Goal: Communication & Community: Answer question/provide support

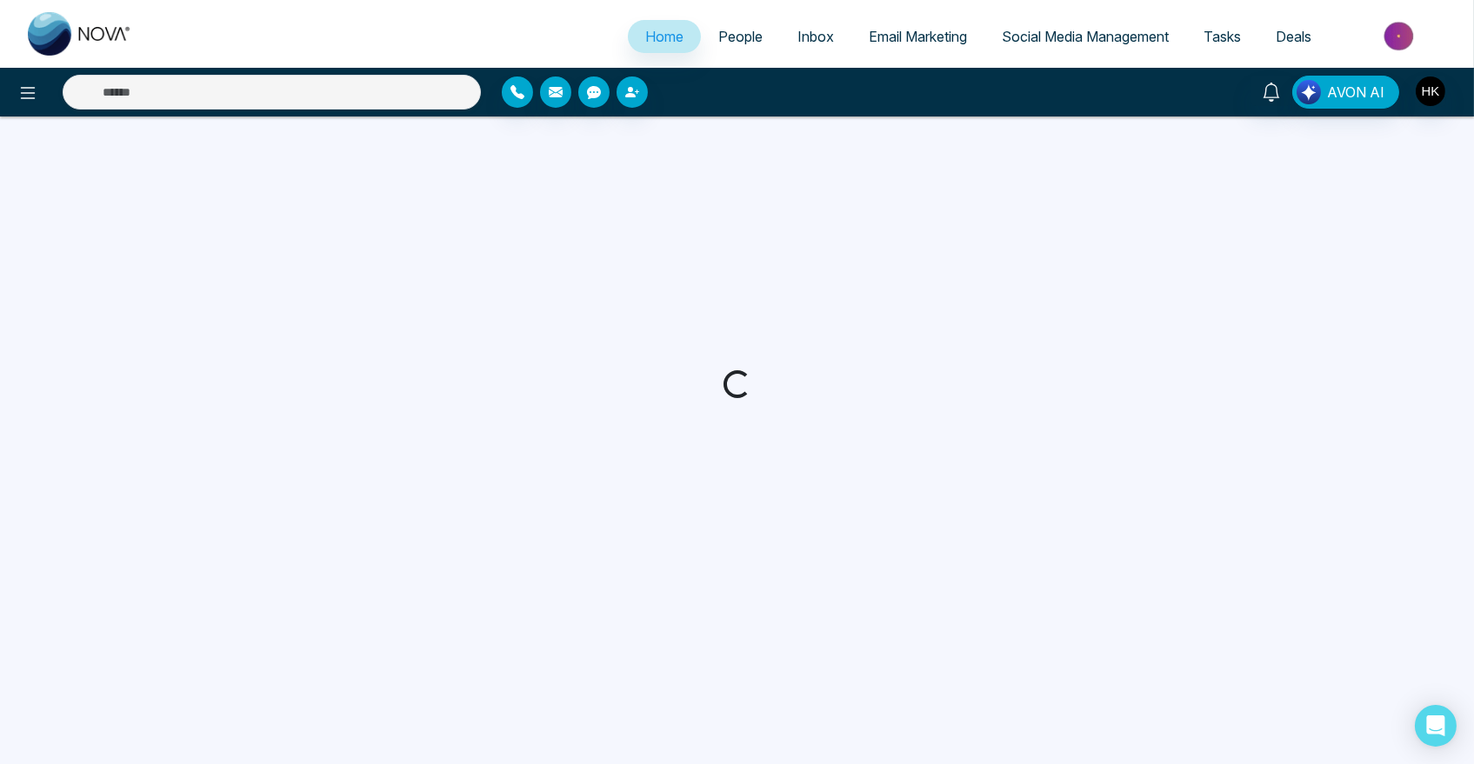
select select "*"
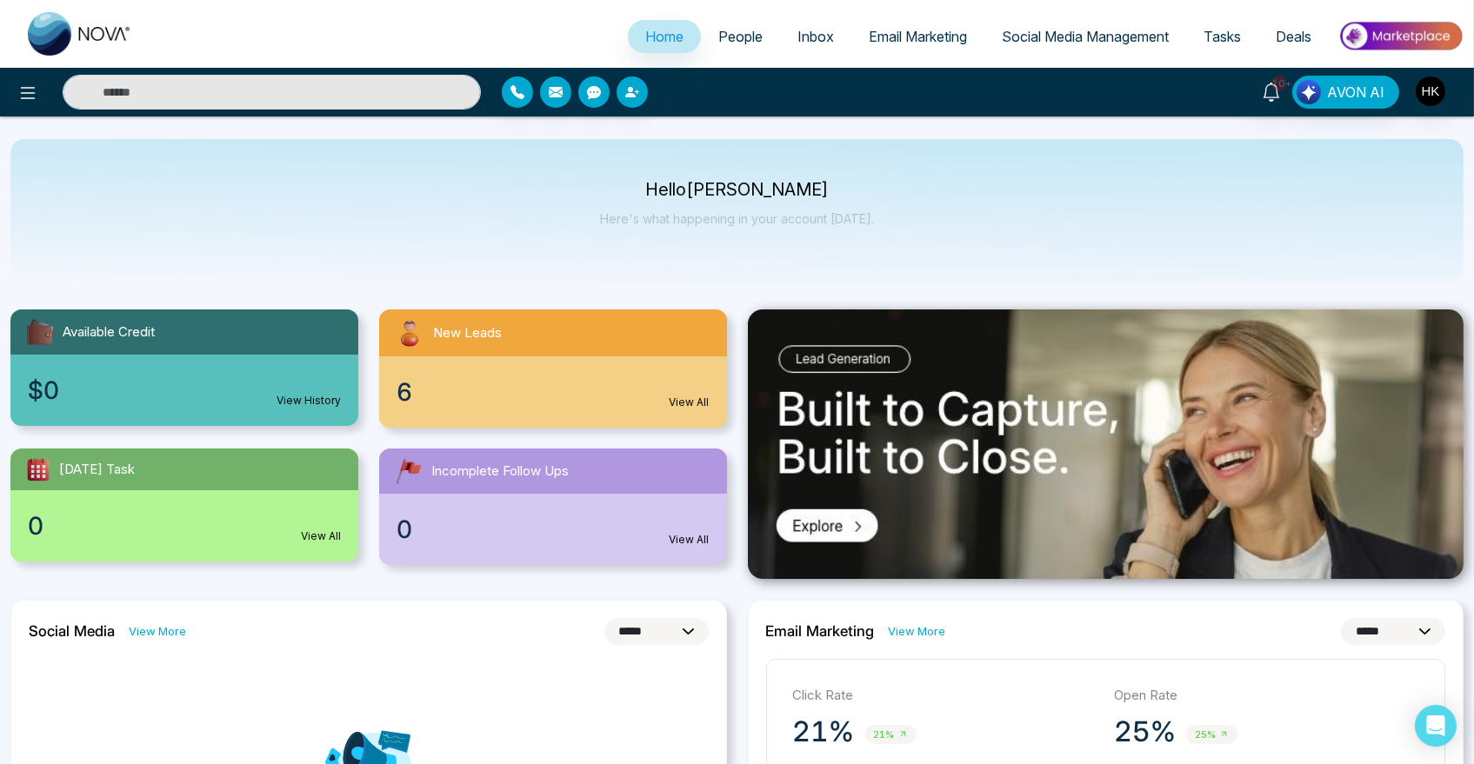
click at [723, 33] on span "People" at bounding box center [740, 36] width 44 height 17
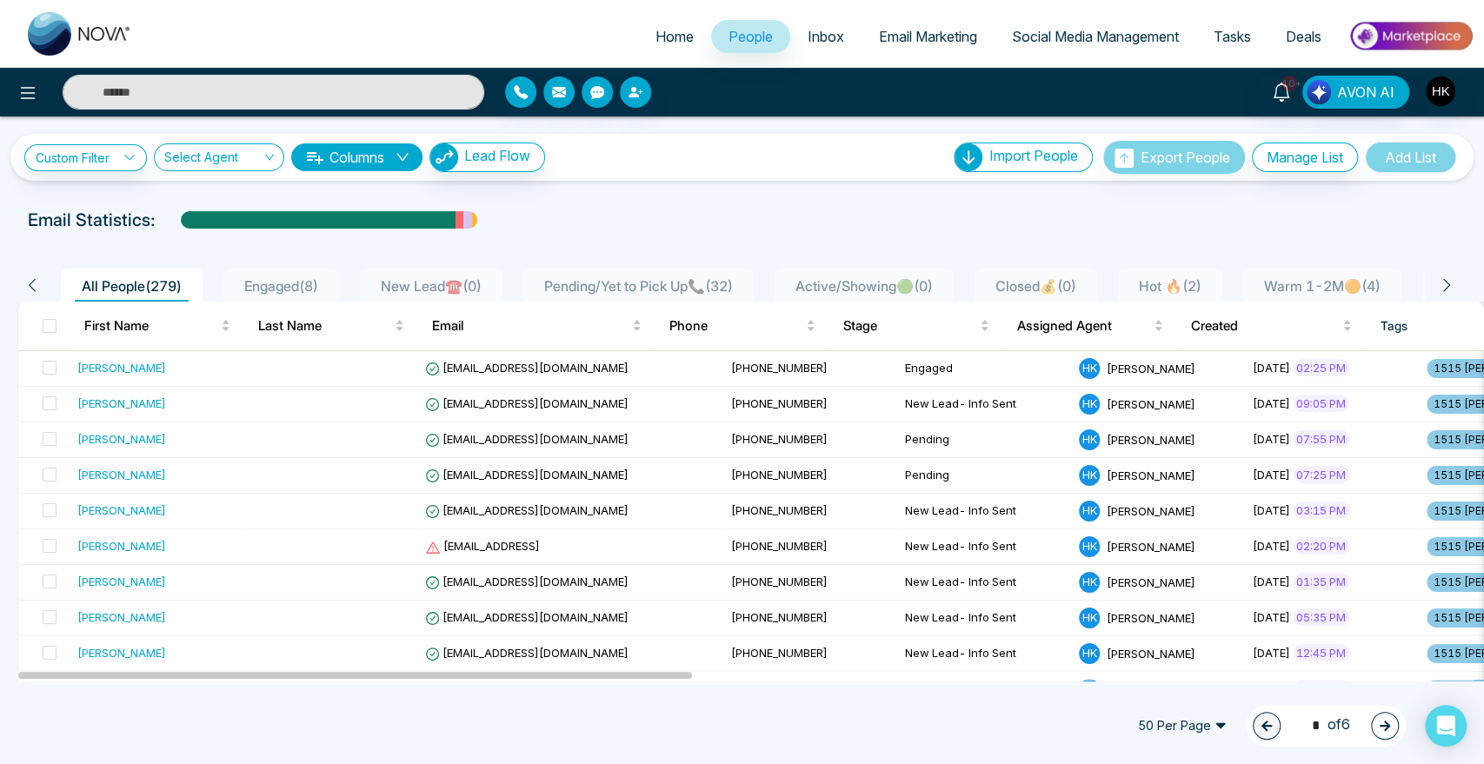
click at [430, 286] on span "New Lead☎️ ( 0 )" at bounding box center [431, 285] width 115 height 17
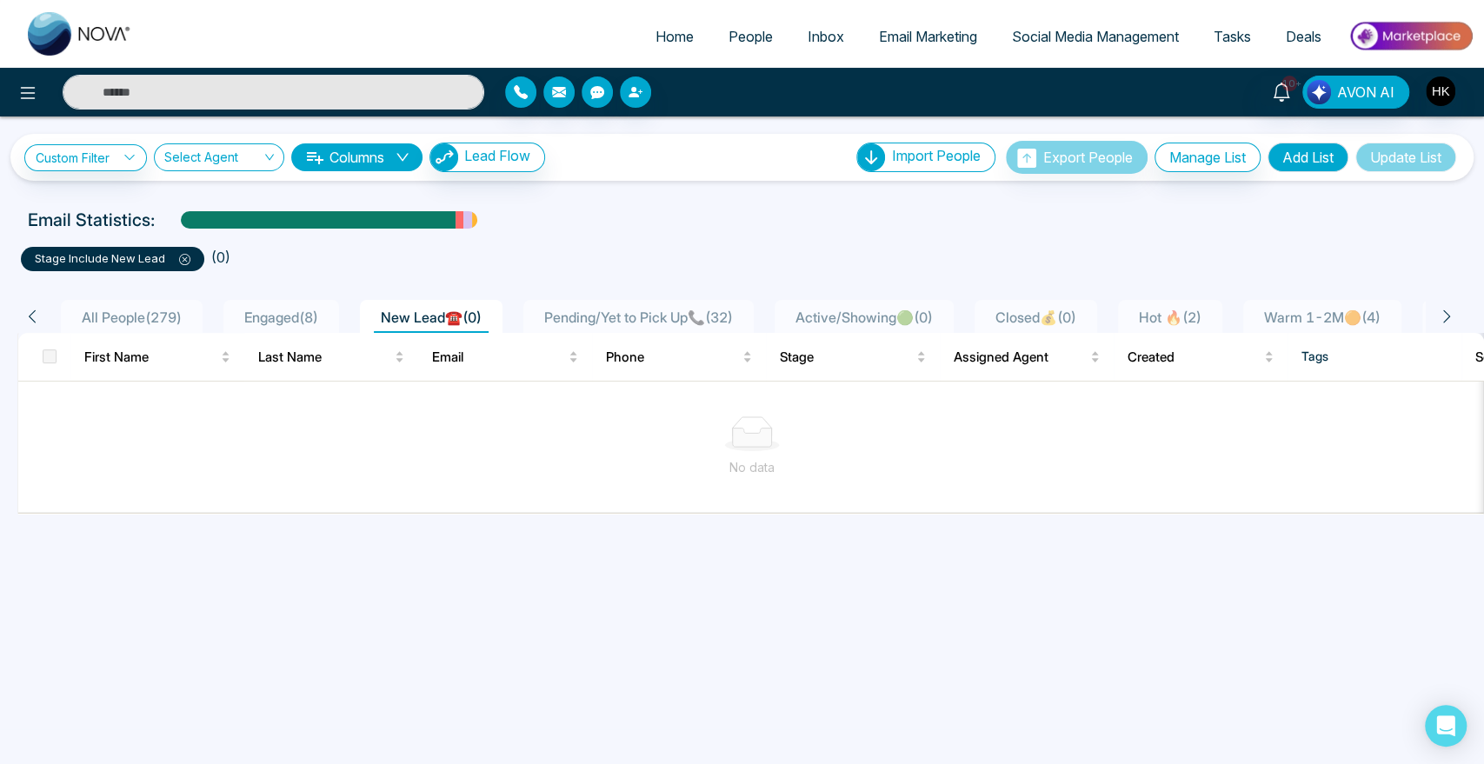
click at [670, 32] on span "Home" at bounding box center [674, 36] width 38 height 17
select select "*"
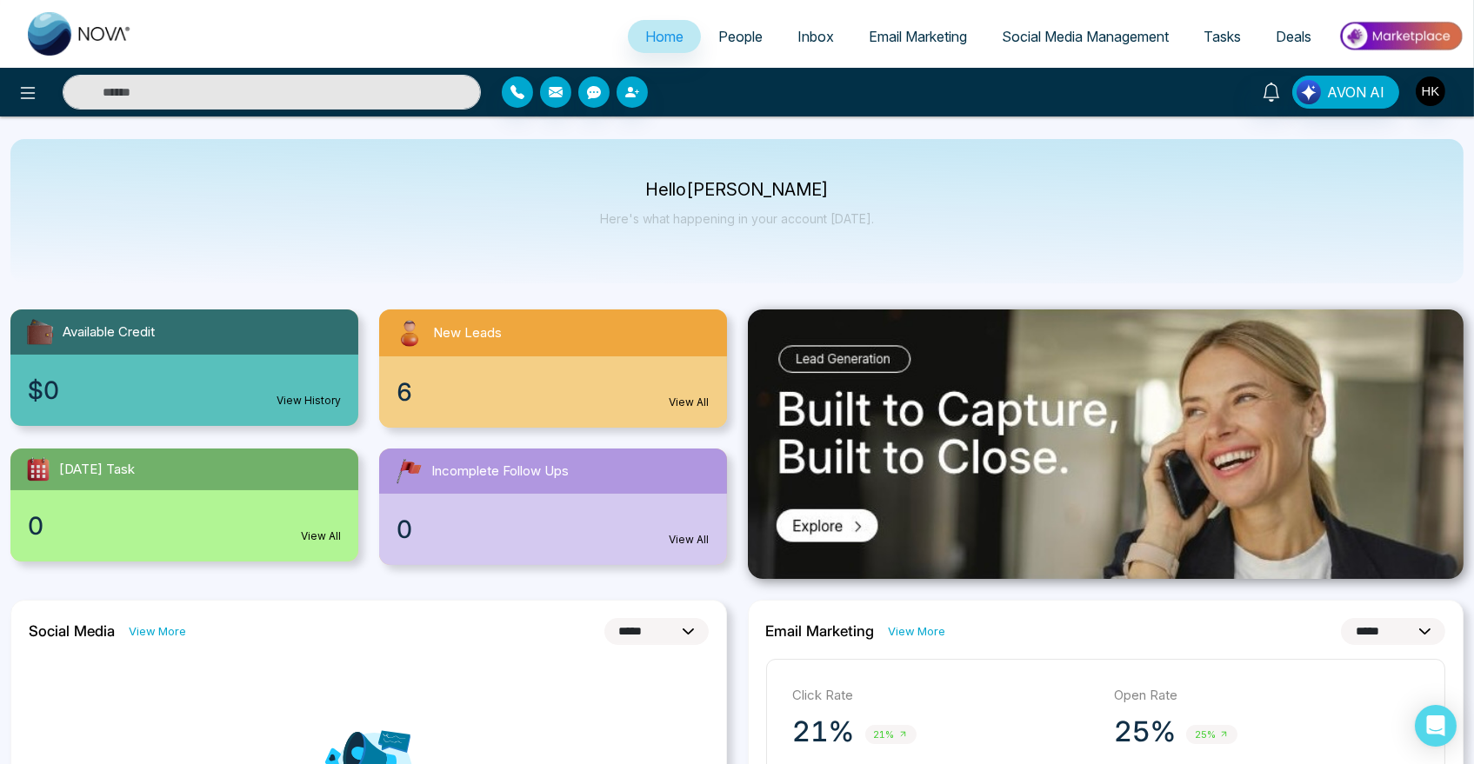
click at [392, 395] on div "6 View All" at bounding box center [553, 391] width 348 height 71
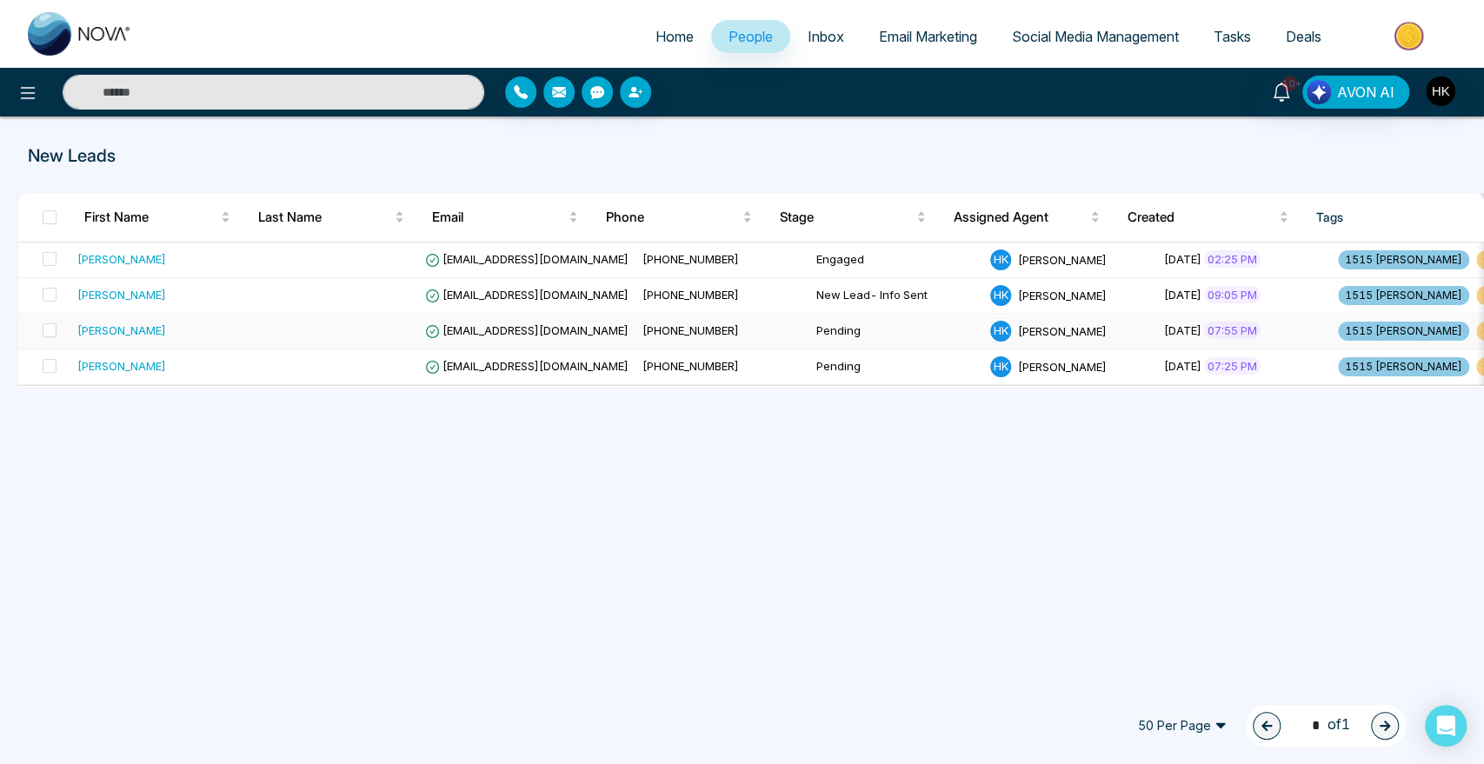
click at [130, 326] on div "[PERSON_NAME]" at bounding box center [121, 330] width 89 height 17
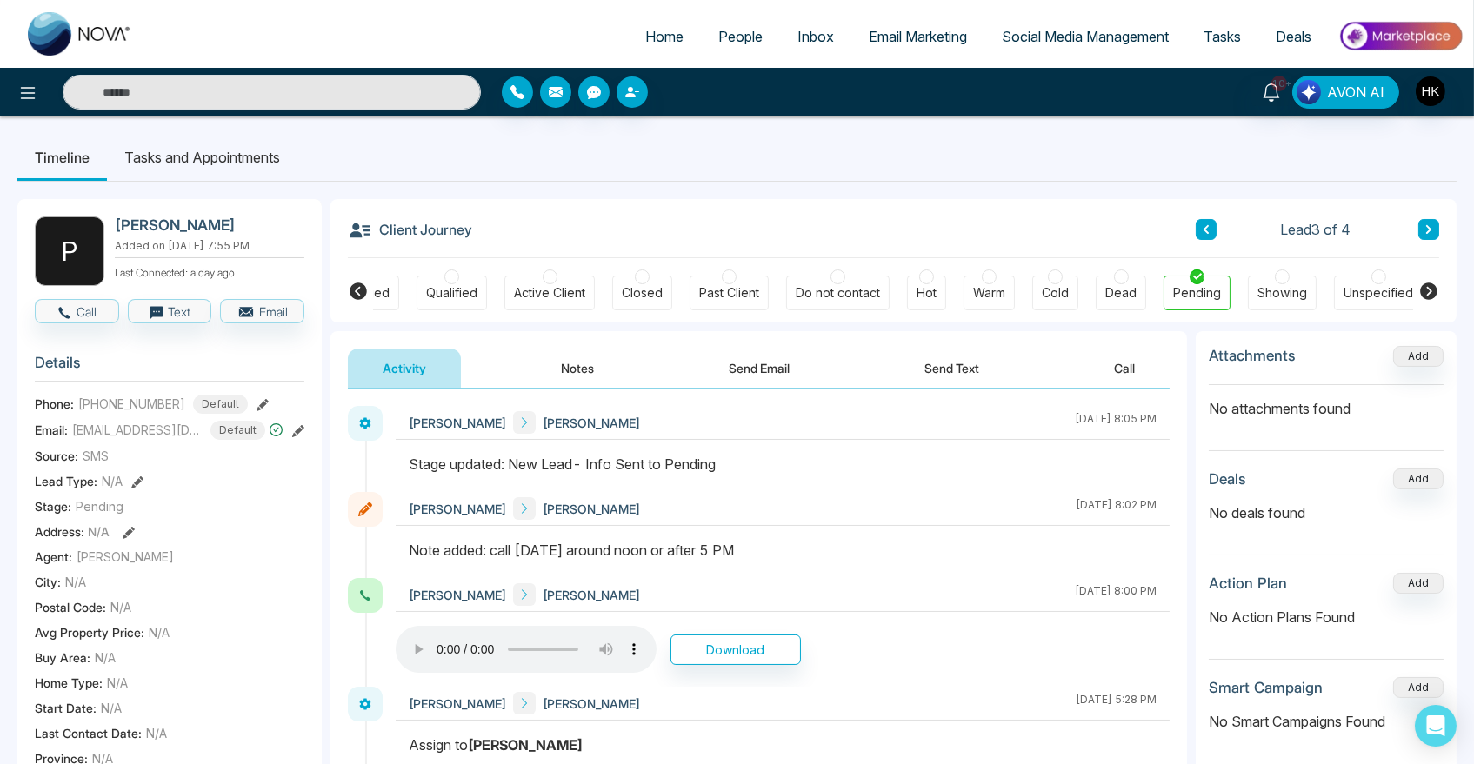
scroll to position [0, 242]
drag, startPoint x: 692, startPoint y: 459, endPoint x: 815, endPoint y: 463, distance: 123.5
click at [815, 463] on div "Stage updated: New Lead- Info Sent to Pending" at bounding box center [783, 464] width 748 height 21
click at [816, 462] on div "Stage updated: New Lead- Info Sent to Pending" at bounding box center [783, 464] width 748 height 21
drag, startPoint x: 536, startPoint y: 554, endPoint x: 862, endPoint y: 575, distance: 327.5
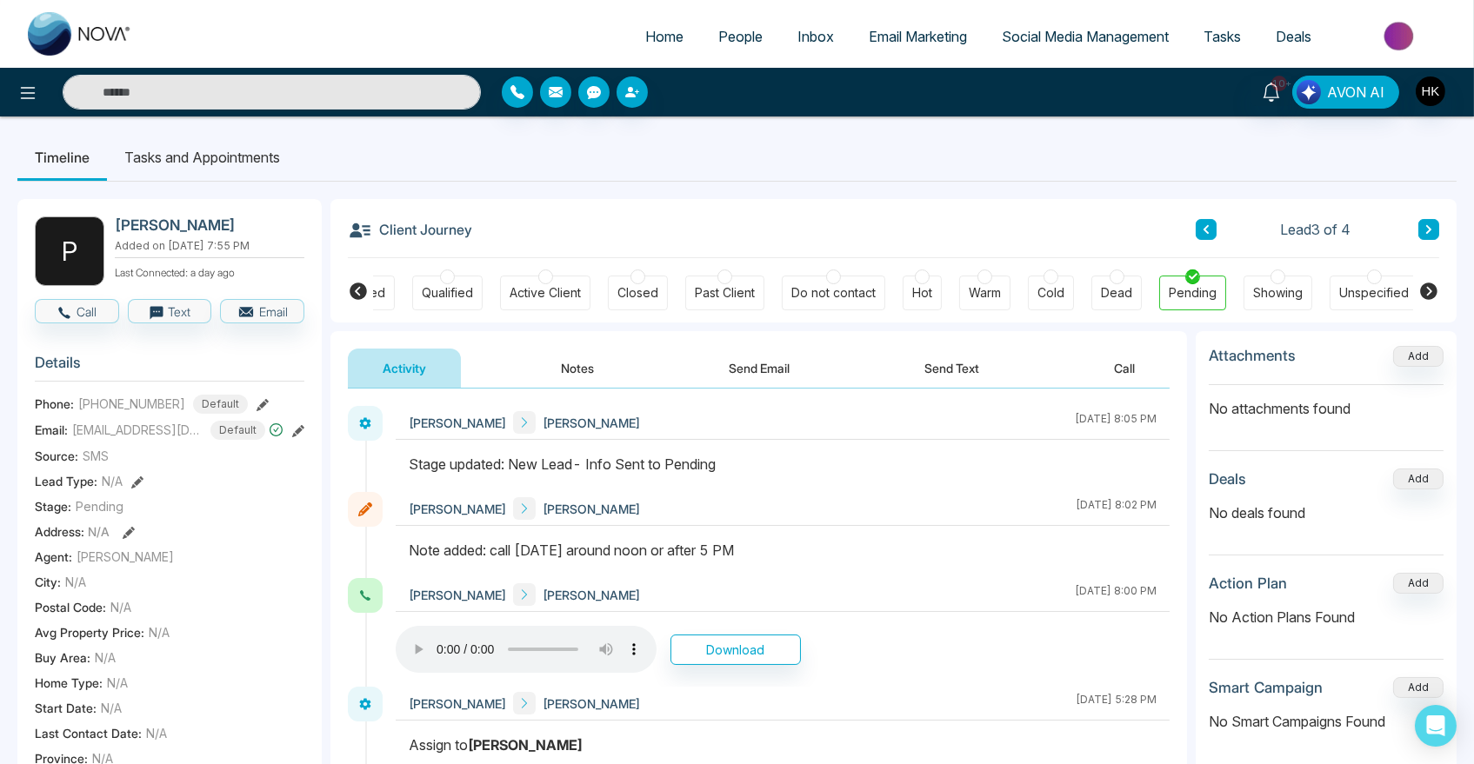
click at [862, 575] on div at bounding box center [783, 559] width 774 height 38
click at [74, 319] on button "Call" at bounding box center [77, 311] width 84 height 24
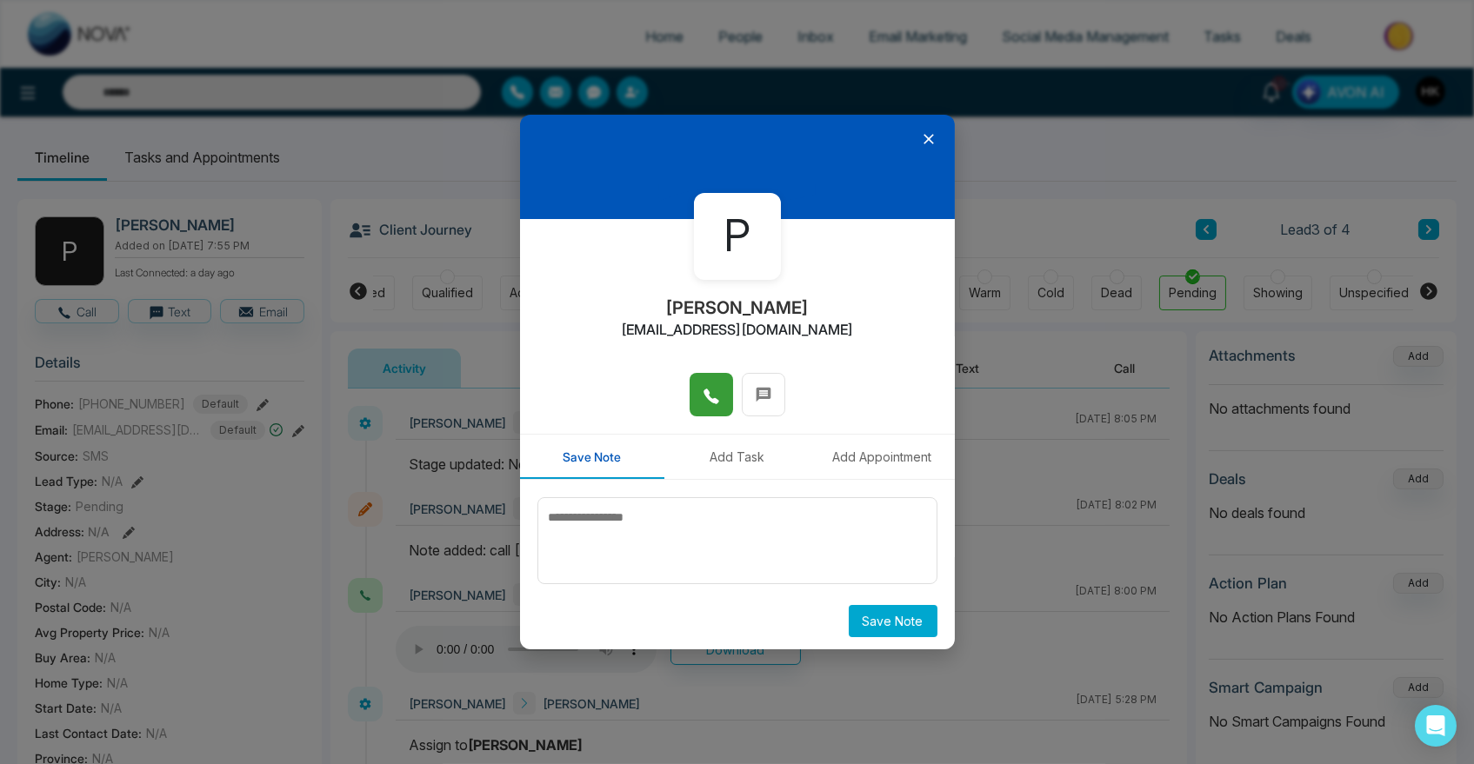
click at [708, 388] on icon at bounding box center [710, 396] width 17 height 17
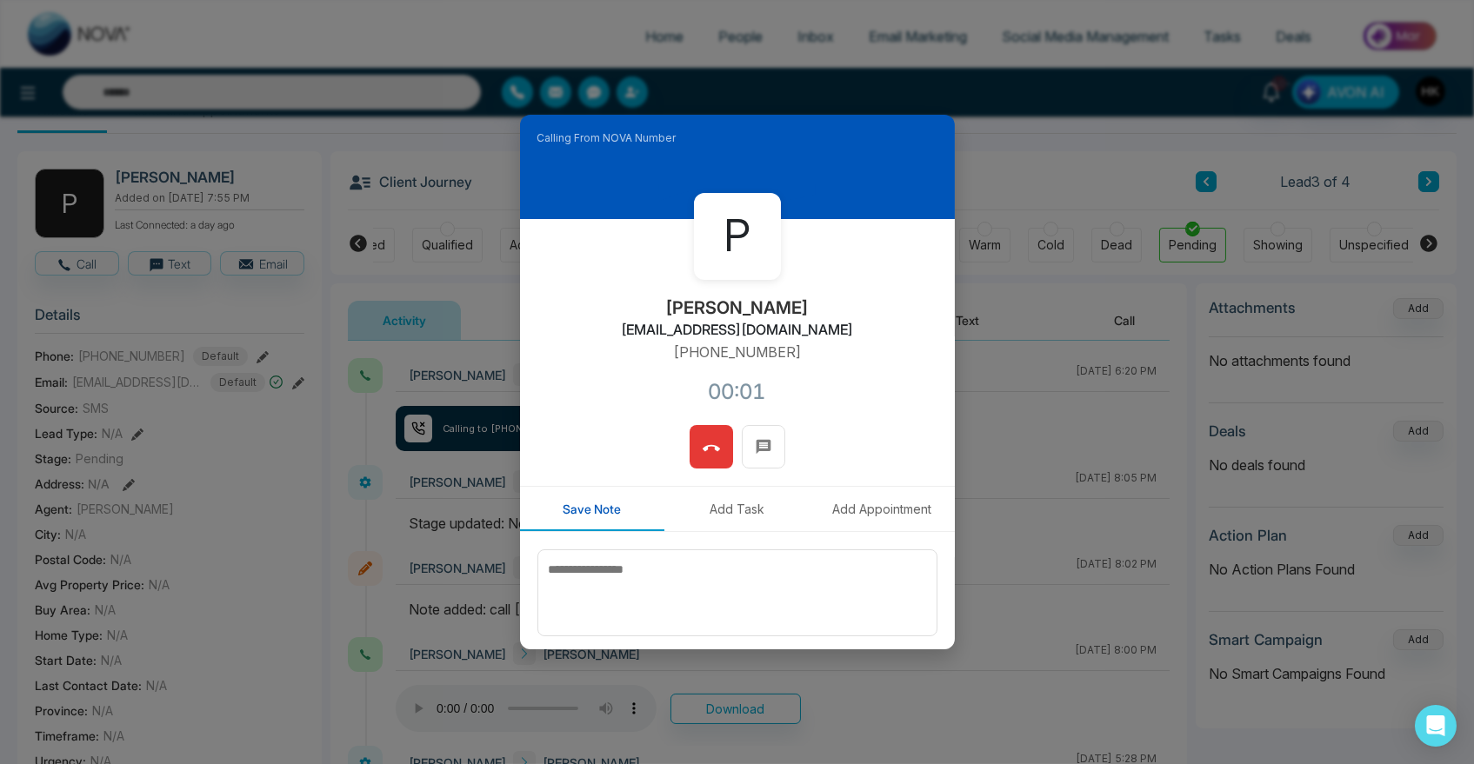
scroll to position [0, 0]
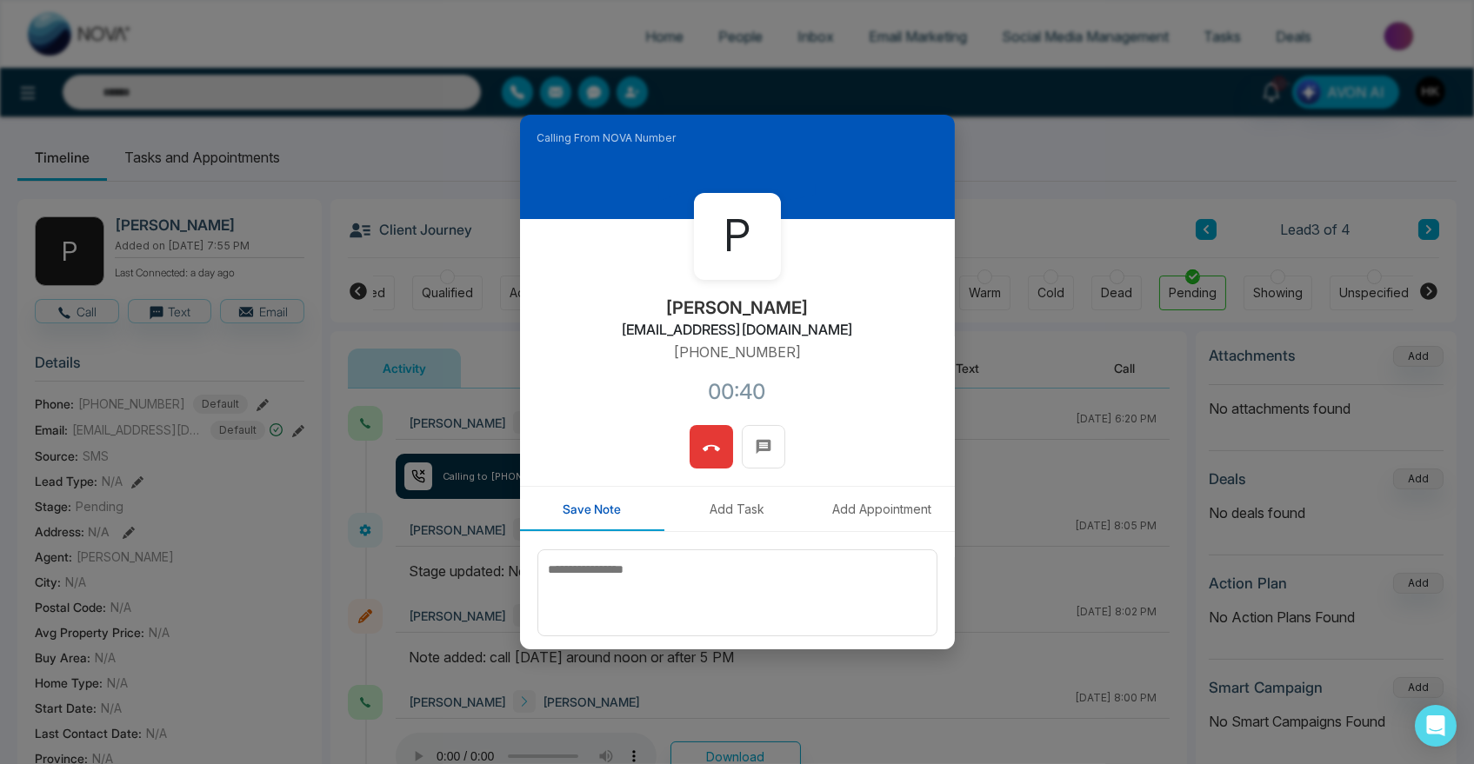
click at [702, 441] on icon at bounding box center [710, 448] width 17 height 17
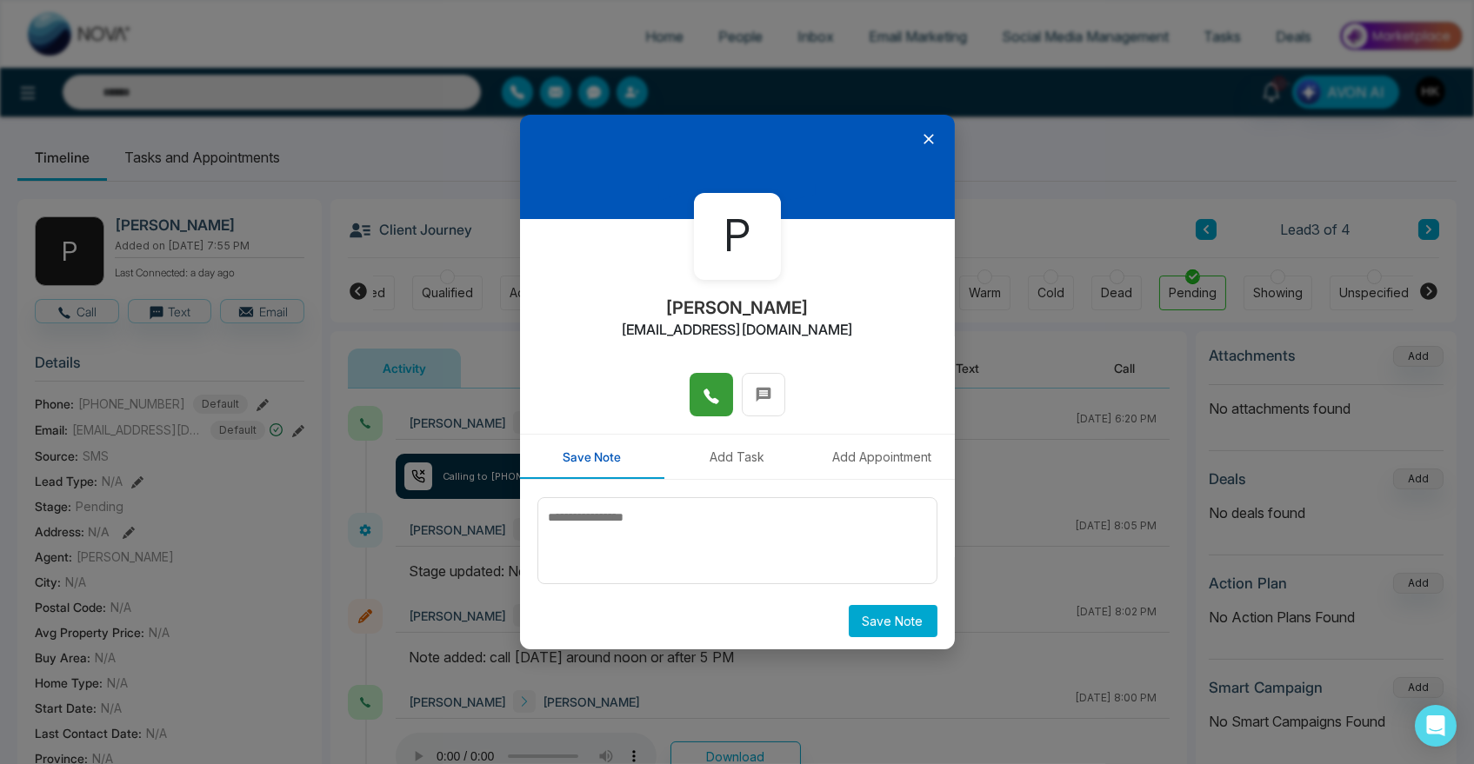
click at [922, 136] on icon at bounding box center [928, 138] width 17 height 17
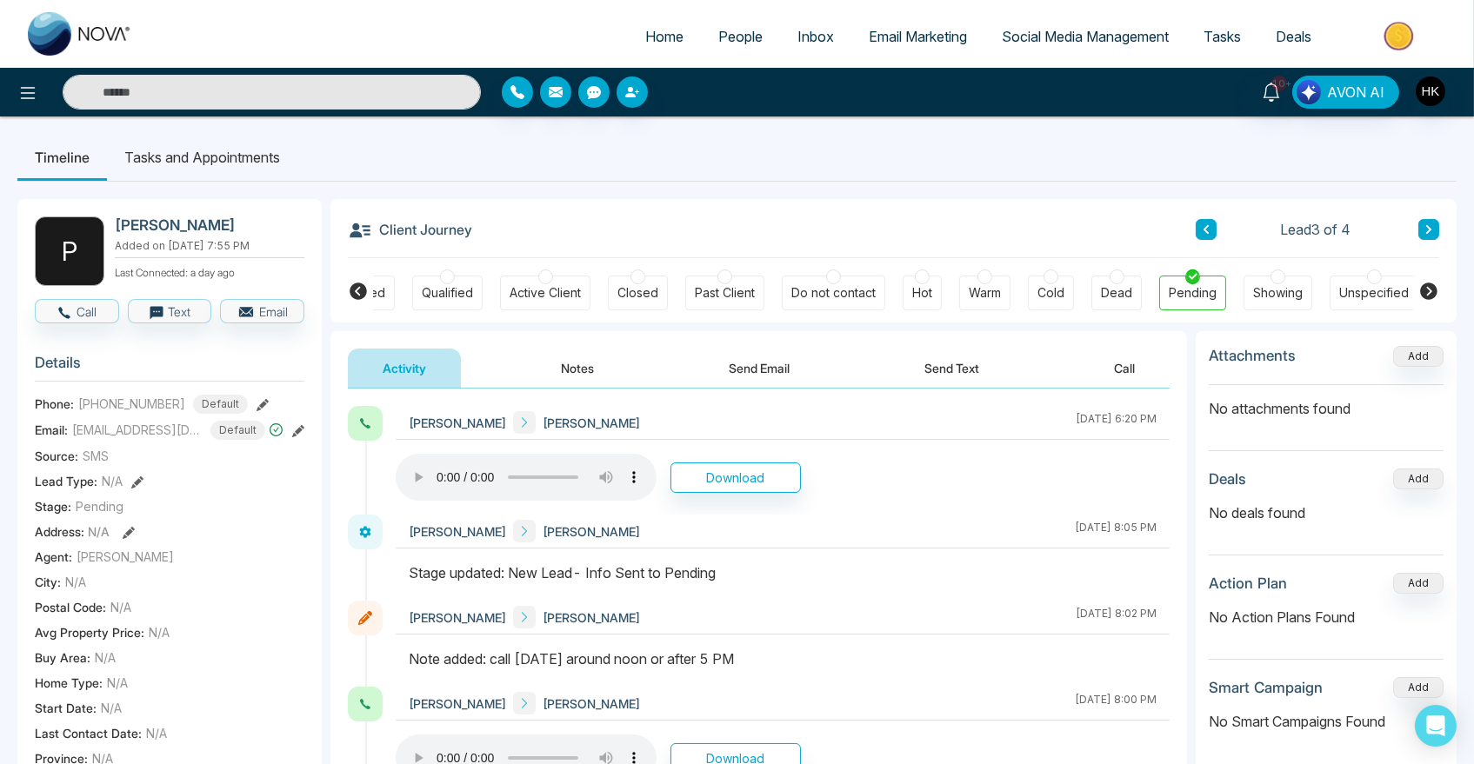
click at [1197, 231] on button at bounding box center [1205, 229] width 21 height 21
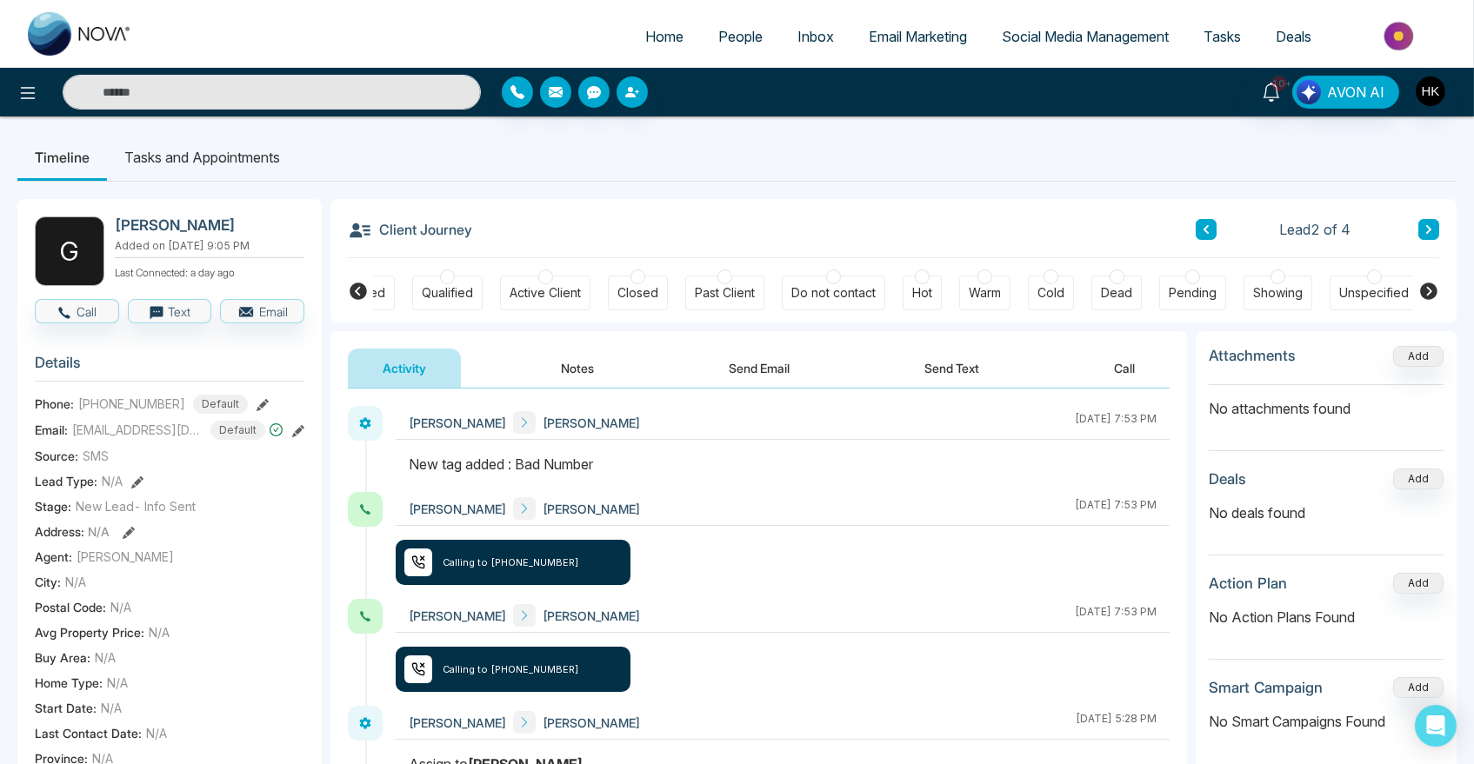
click at [1206, 230] on icon at bounding box center [1205, 229] width 5 height 9
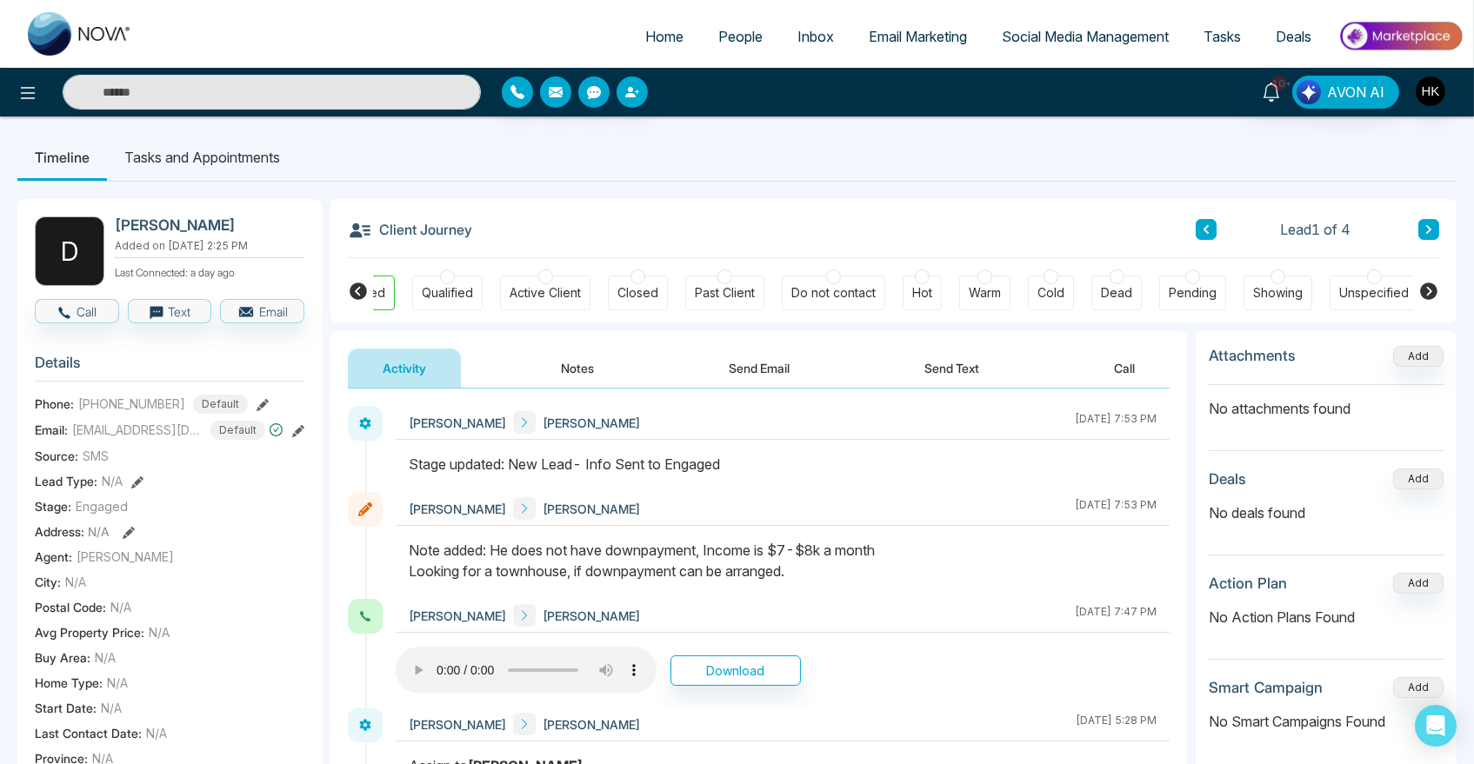
drag, startPoint x: 612, startPoint y: 552, endPoint x: 855, endPoint y: 575, distance: 244.5
click at [855, 575] on div "Note added: He does not have downpayment, Income is $7-$8k a month Looking for …" at bounding box center [783, 561] width 748 height 42
click at [1433, 231] on icon at bounding box center [1428, 229] width 9 height 10
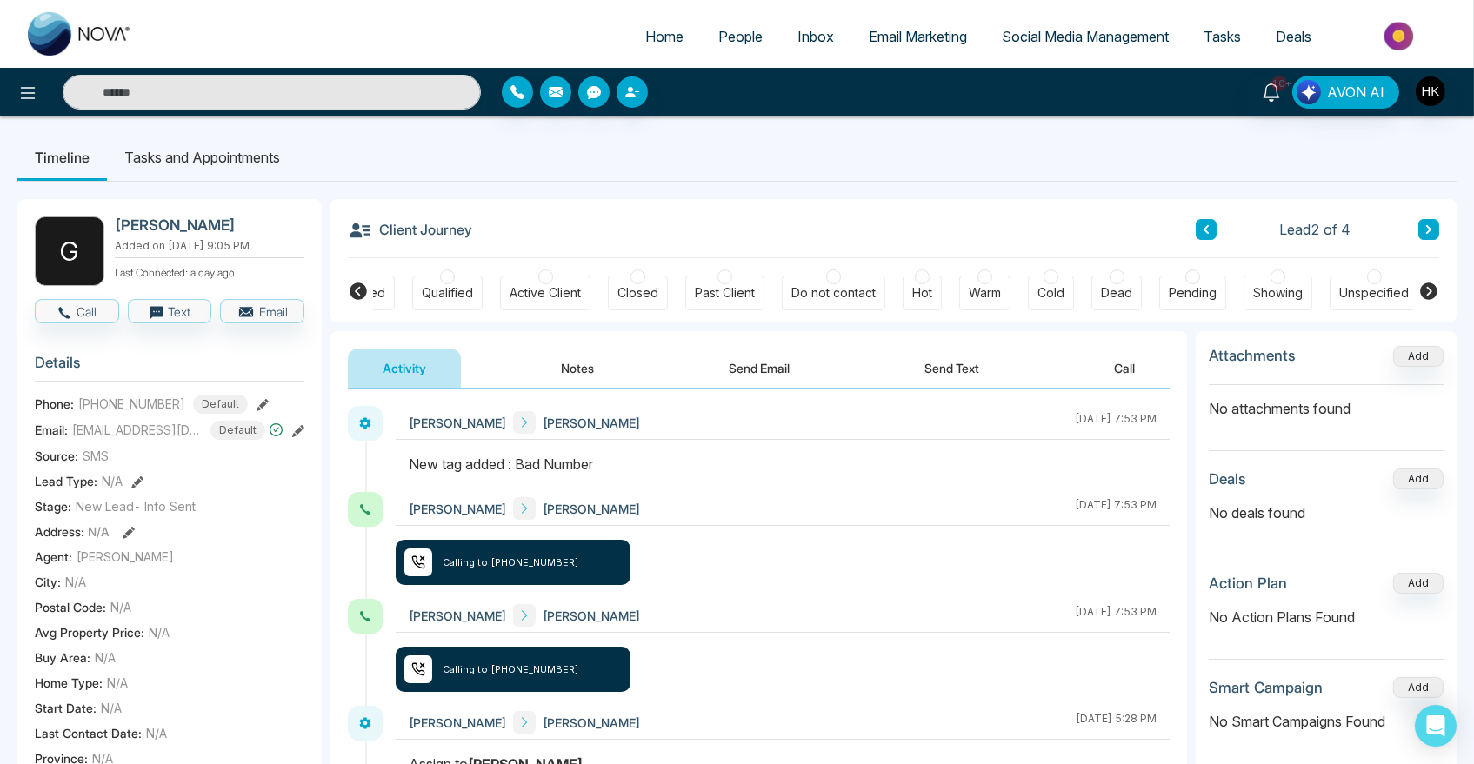
click at [1433, 231] on icon at bounding box center [1428, 229] width 9 height 10
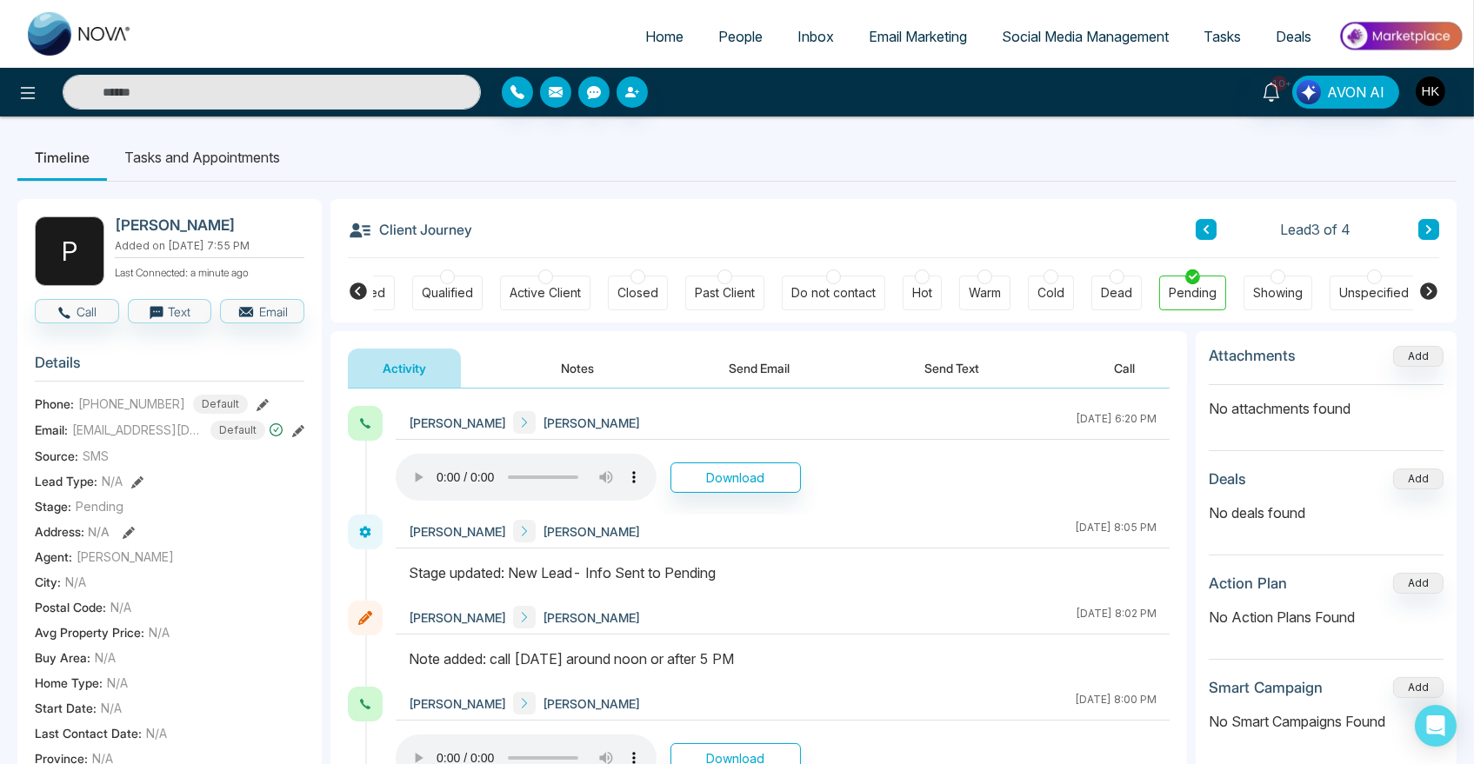
click at [1435, 230] on button at bounding box center [1428, 229] width 21 height 21
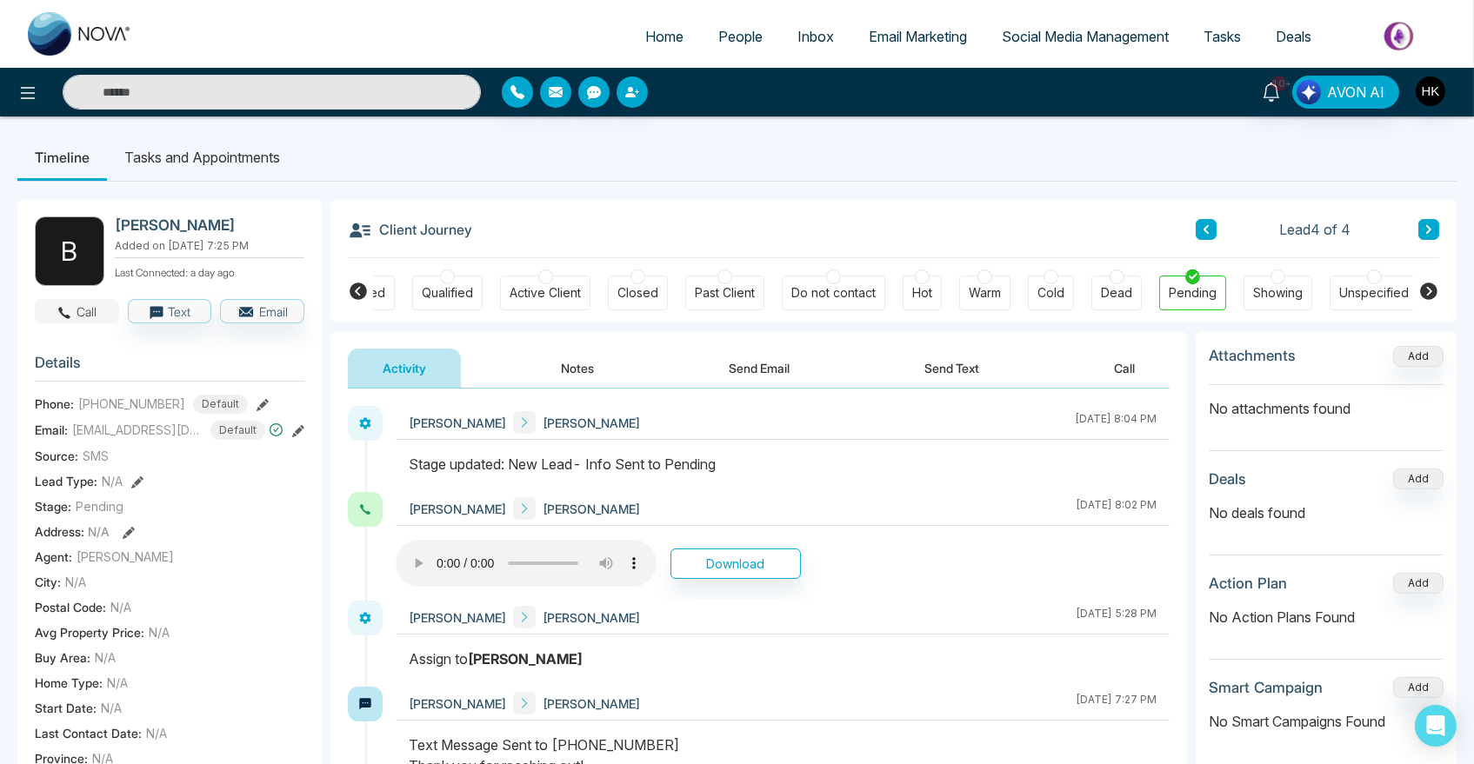
click at [91, 323] on button "Call" at bounding box center [77, 311] width 84 height 24
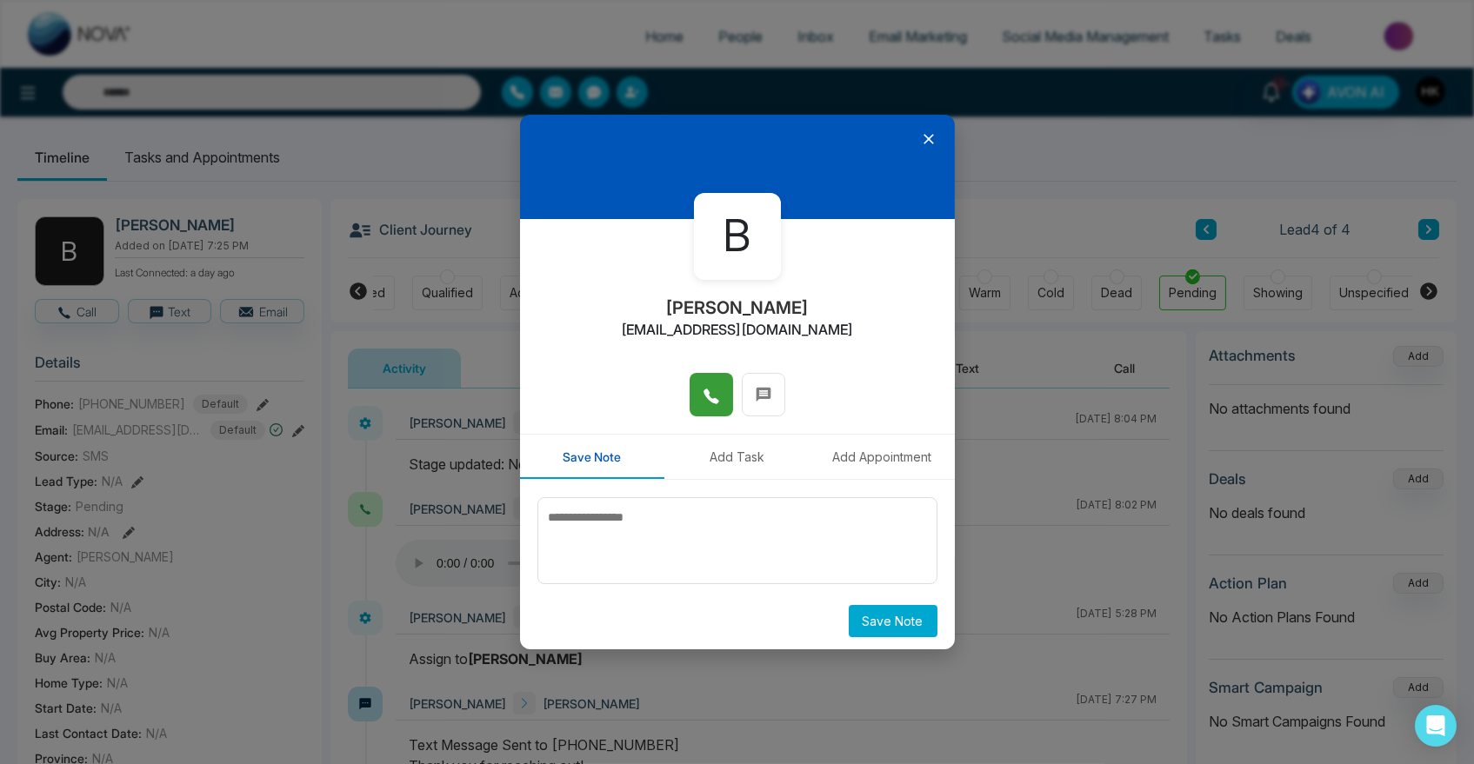
click at [715, 395] on button at bounding box center [710, 394] width 43 height 43
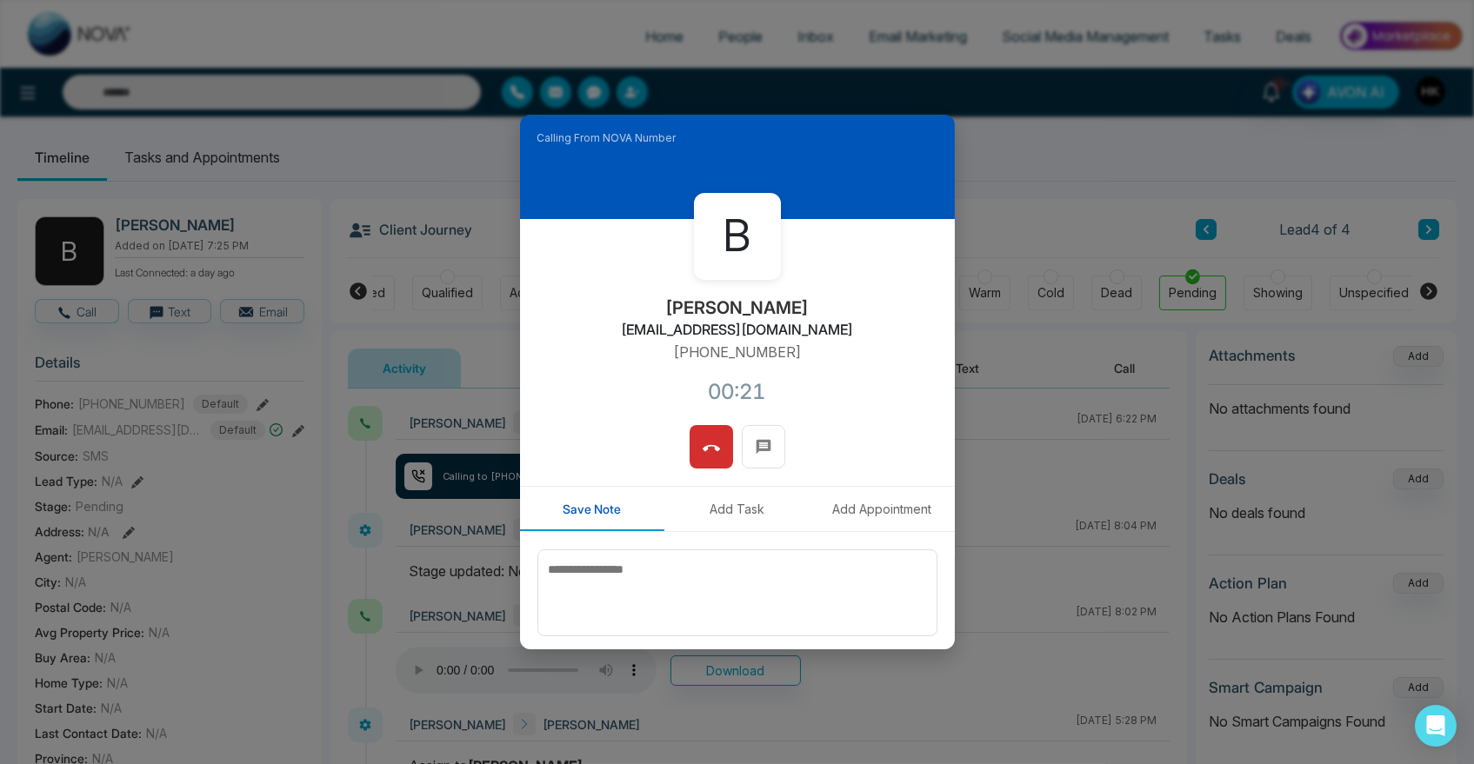
click at [702, 442] on icon at bounding box center [710, 448] width 17 height 17
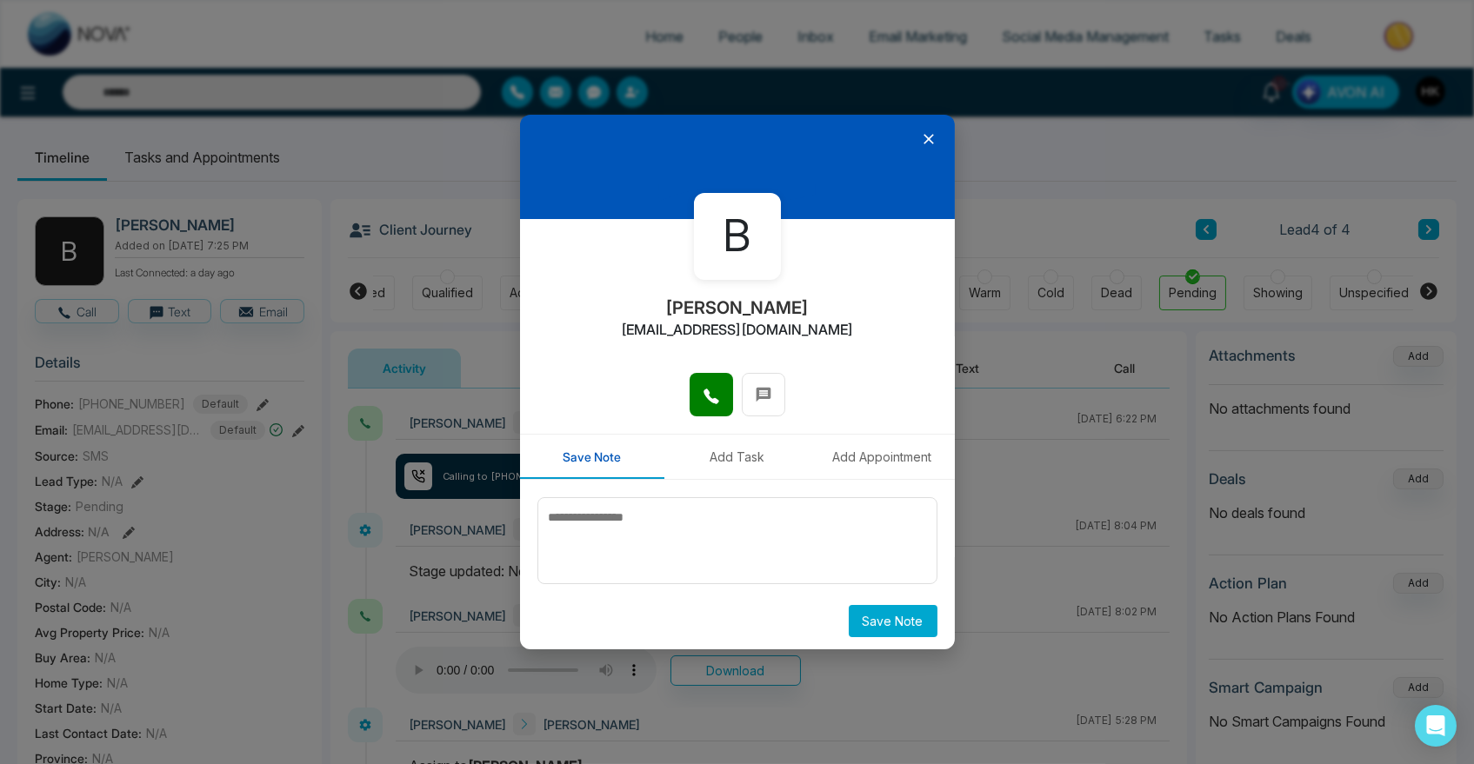
click at [920, 138] on icon at bounding box center [928, 138] width 17 height 17
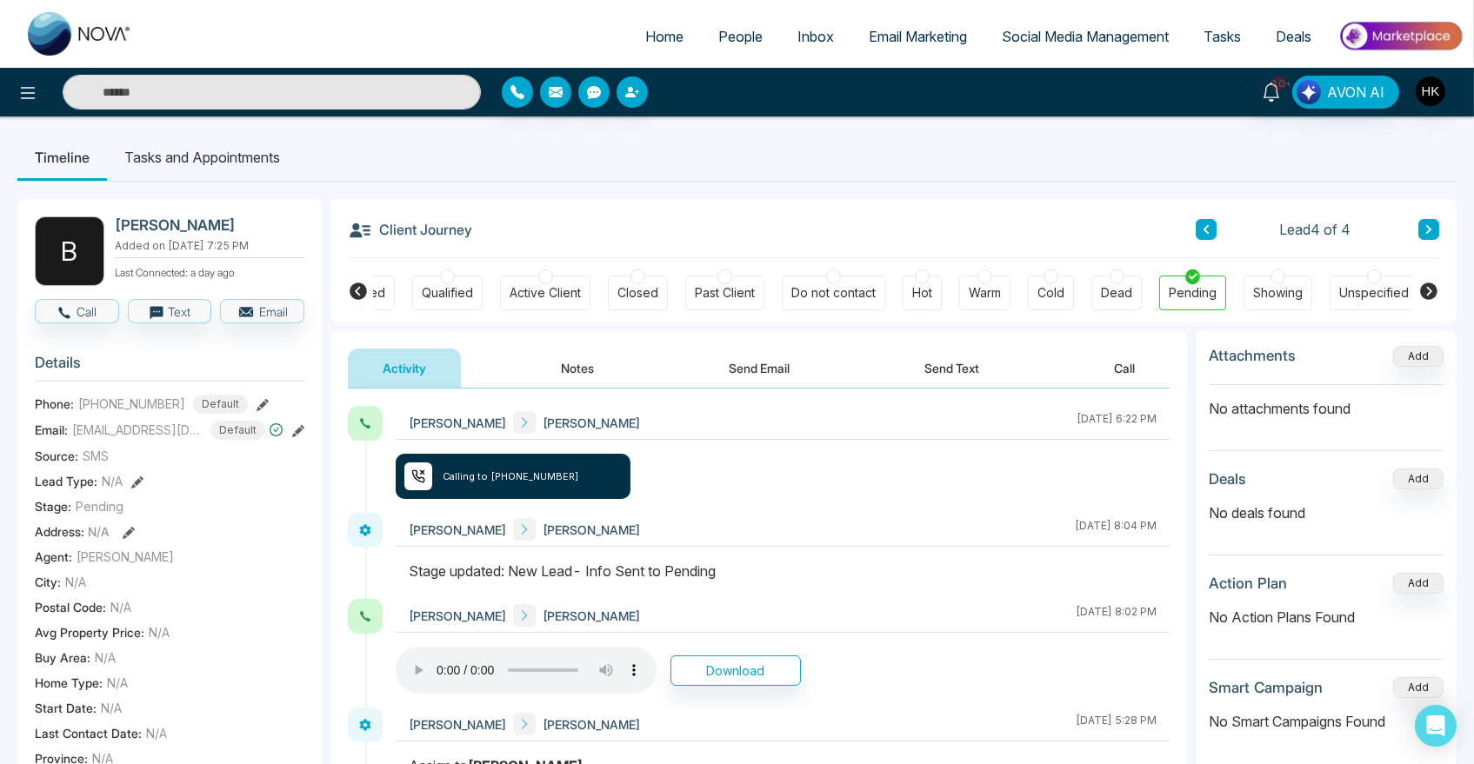
click at [703, 38] on link "People" at bounding box center [740, 36] width 79 height 33
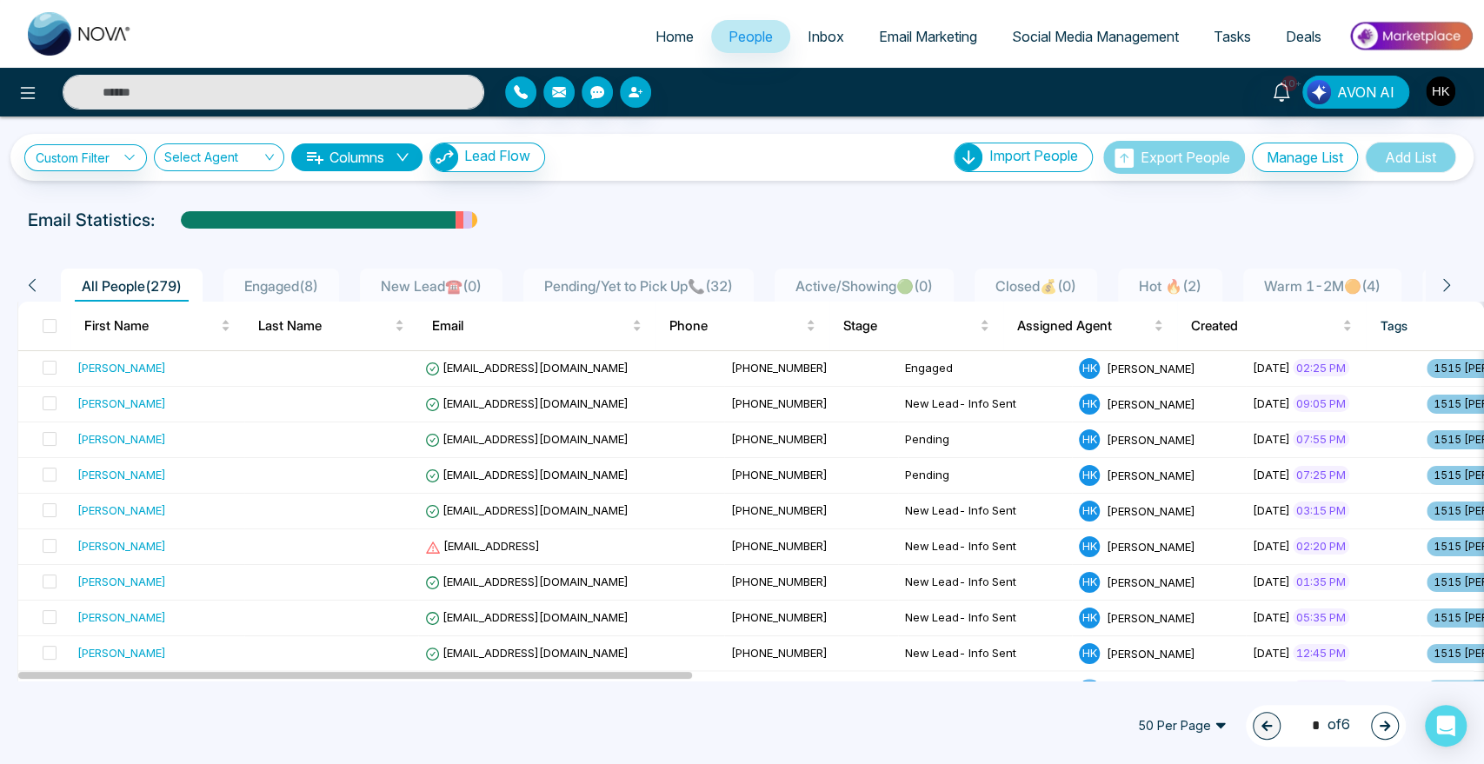
click at [687, 272] on li "Pending/Yet to Pick Up📞 ( 32 )" at bounding box center [638, 285] width 230 height 33
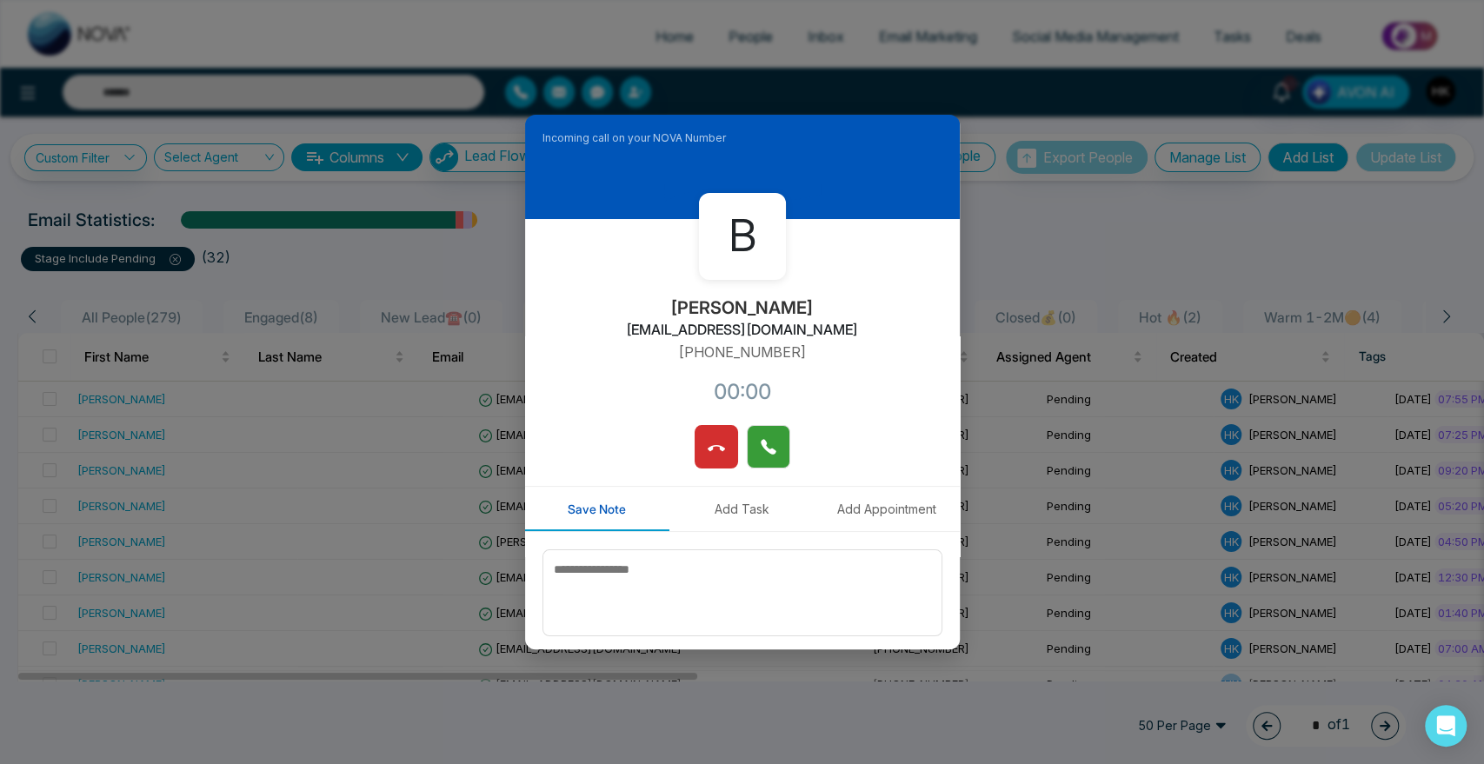
click at [766, 448] on icon at bounding box center [768, 446] width 17 height 17
click at [707, 447] on icon at bounding box center [715, 448] width 17 height 6
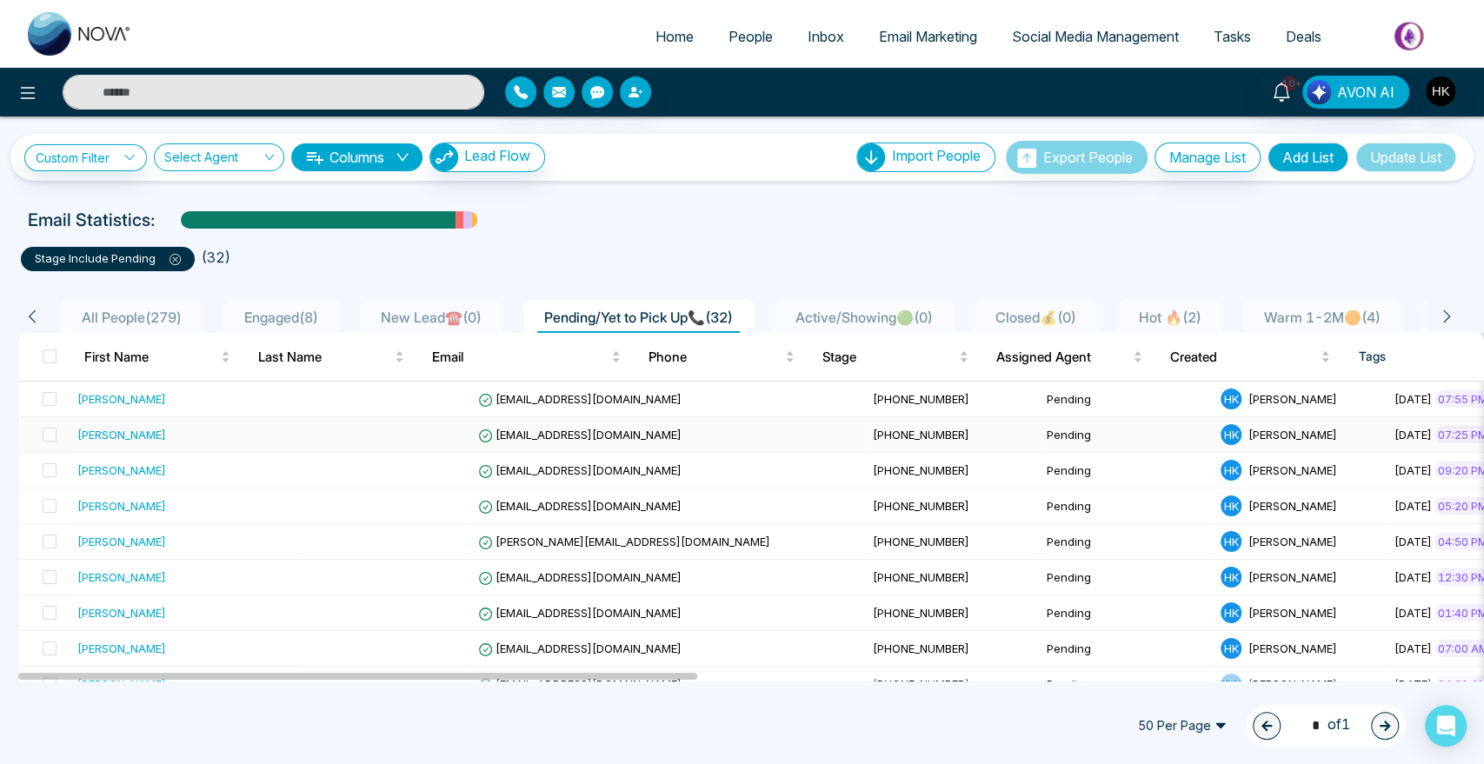
click at [117, 429] on div "[PERSON_NAME]" at bounding box center [121, 434] width 89 height 17
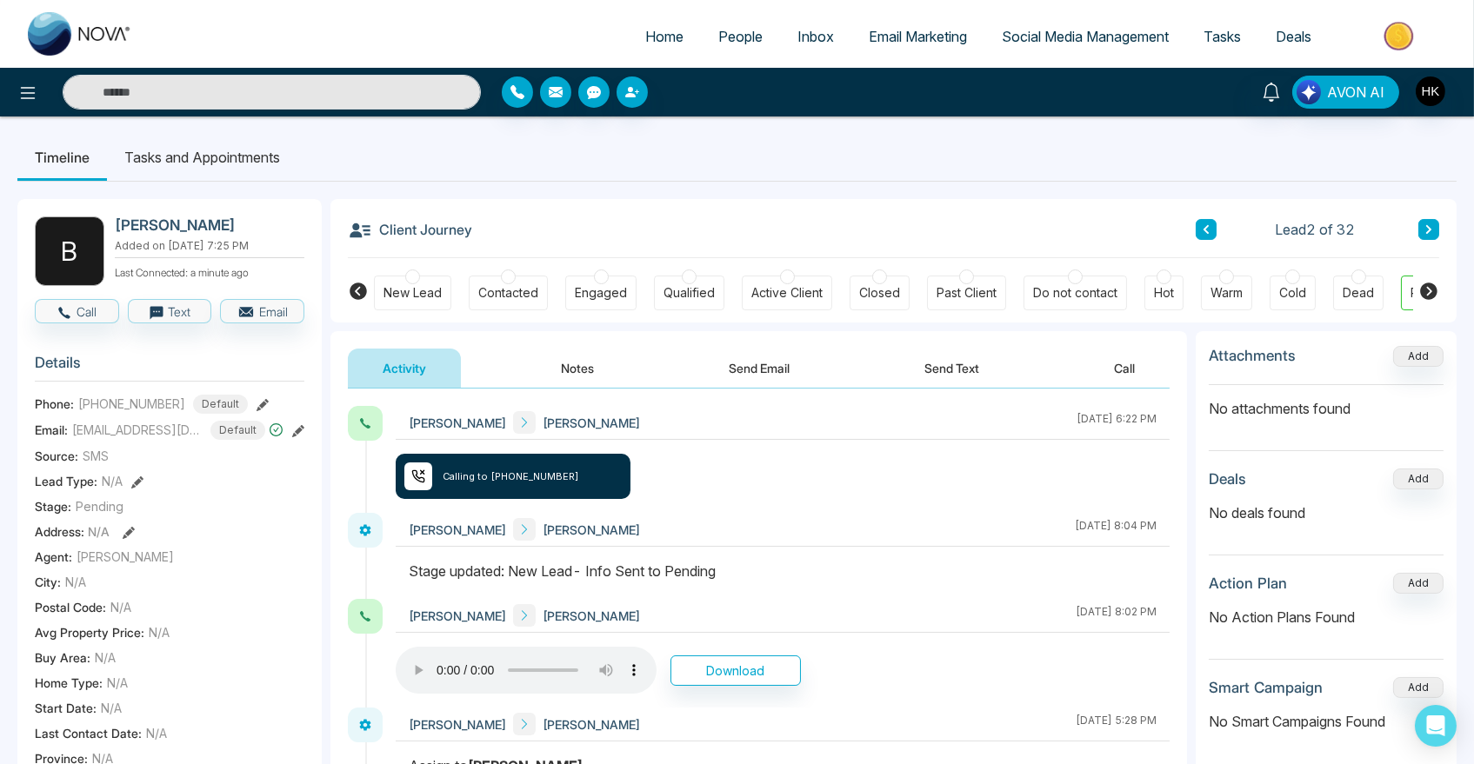
click at [962, 369] on button "Send Text" at bounding box center [951, 368] width 124 height 39
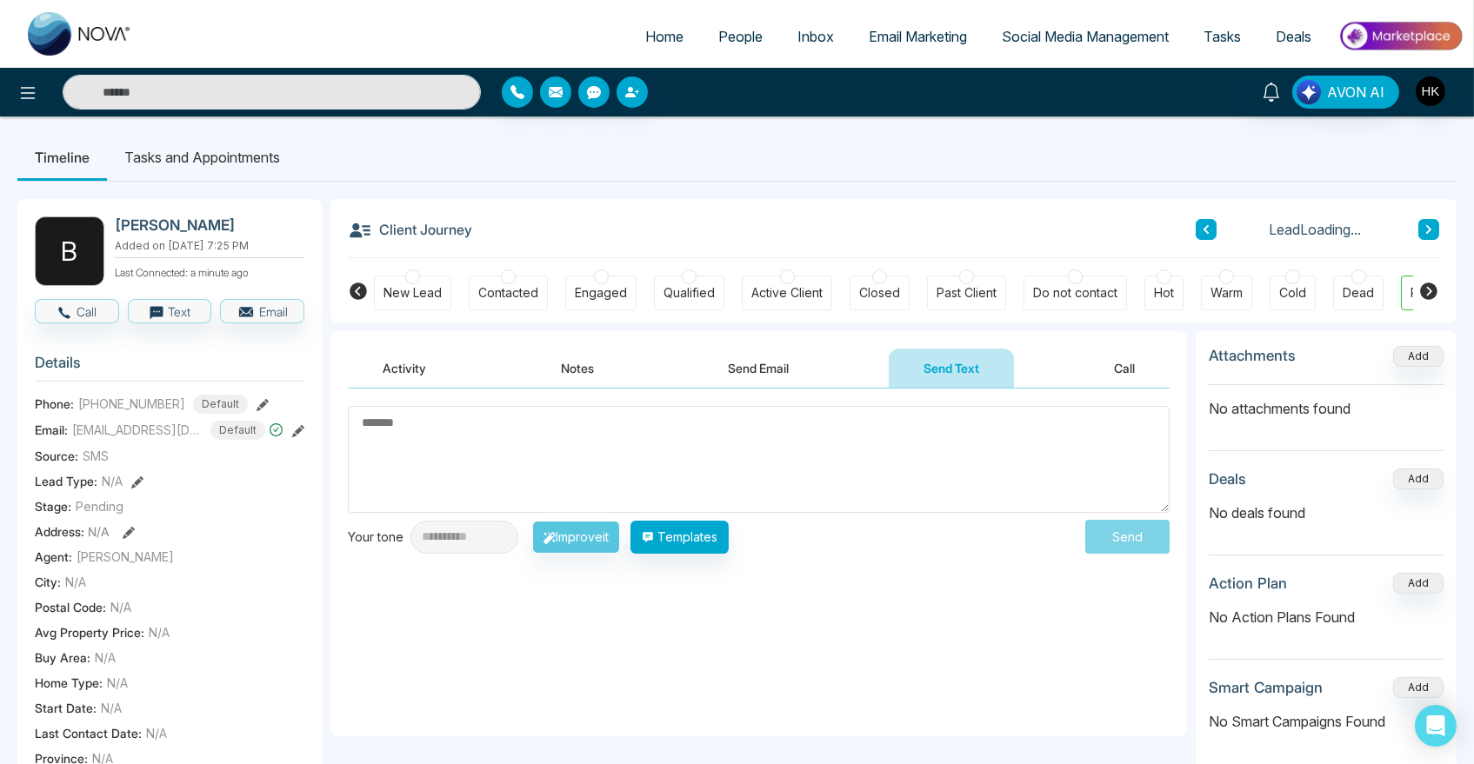
click at [640, 443] on textarea at bounding box center [759, 459] width 822 height 107
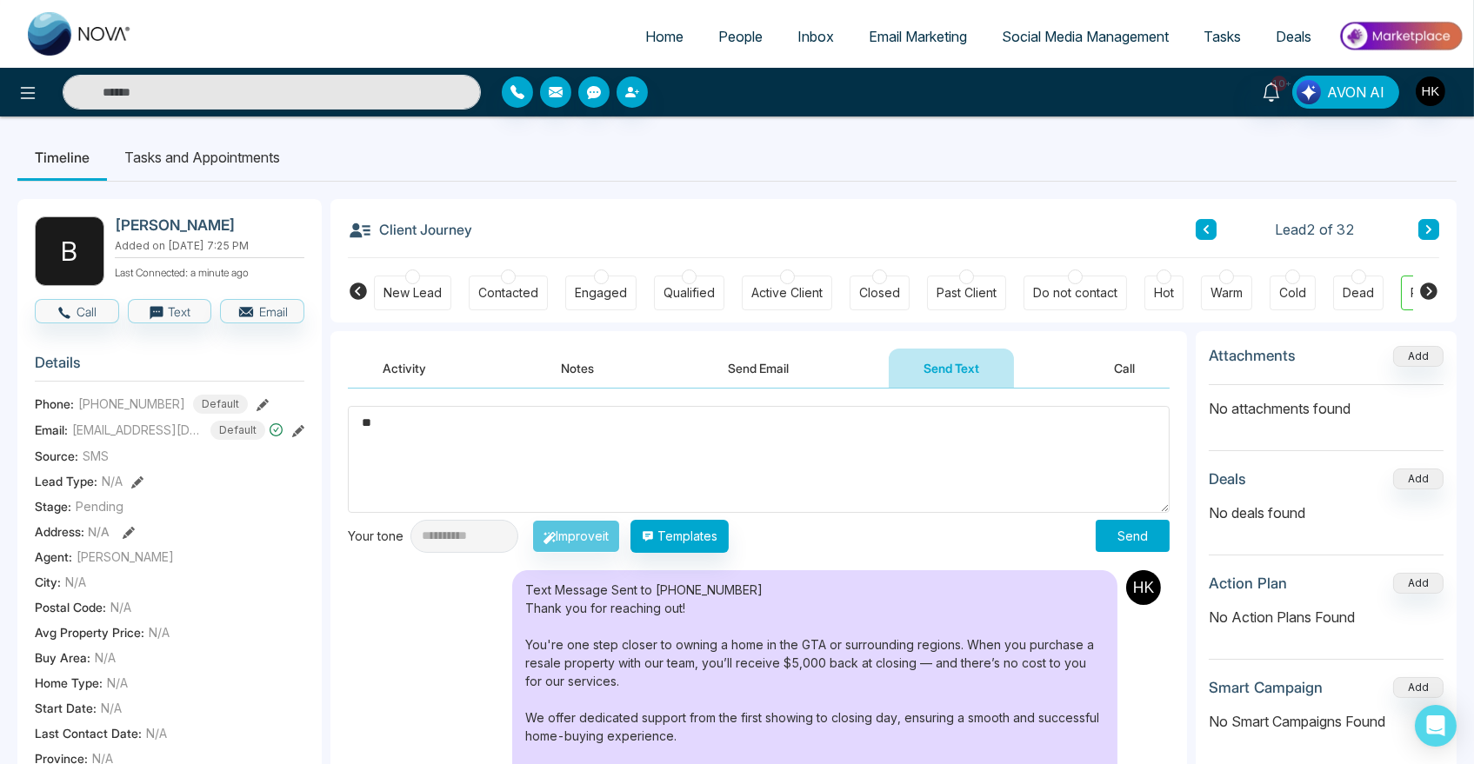
type textarea "*"
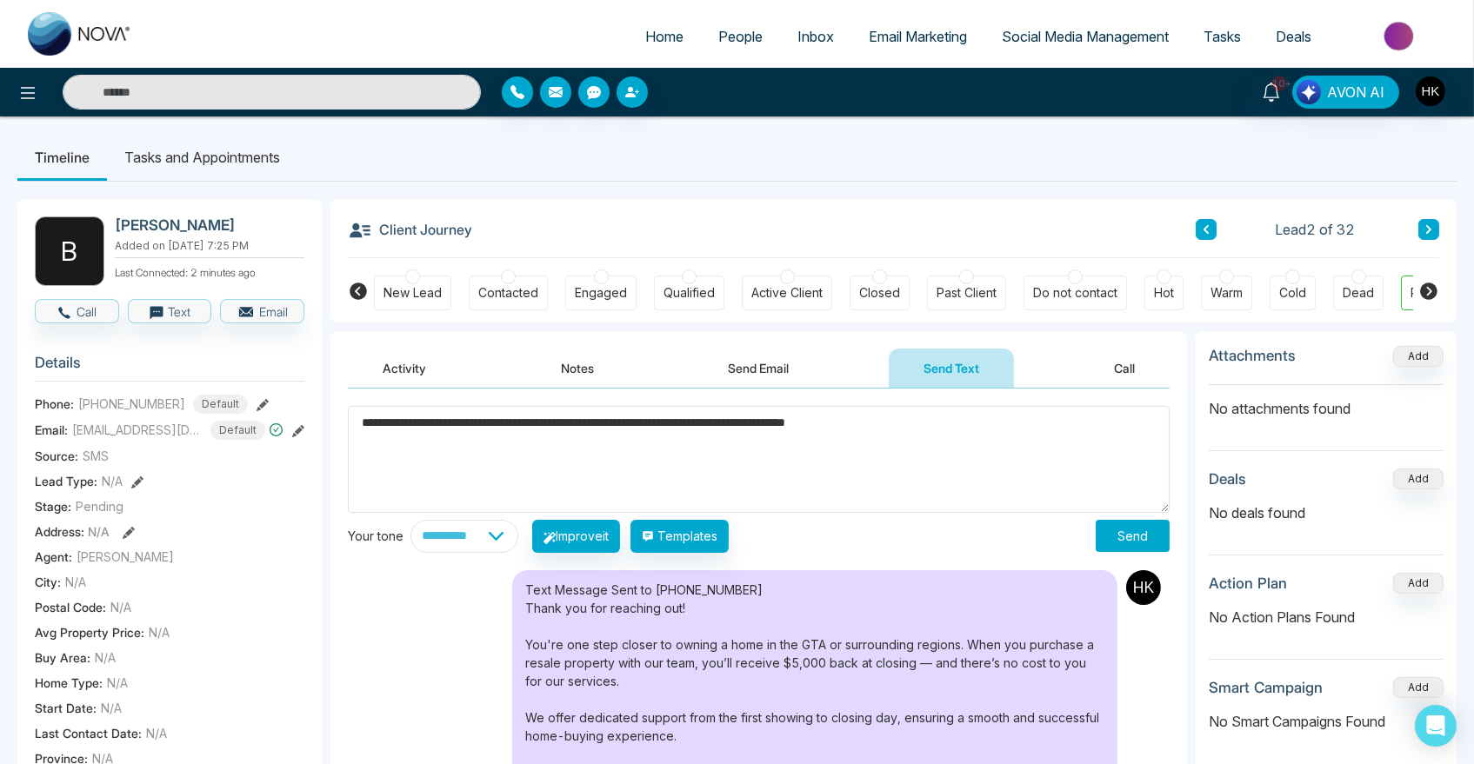
click at [695, 415] on textarea "**********" at bounding box center [759, 459] width 822 height 107
type textarea "**********"
click at [1147, 536] on button "Send" at bounding box center [1132, 536] width 74 height 32
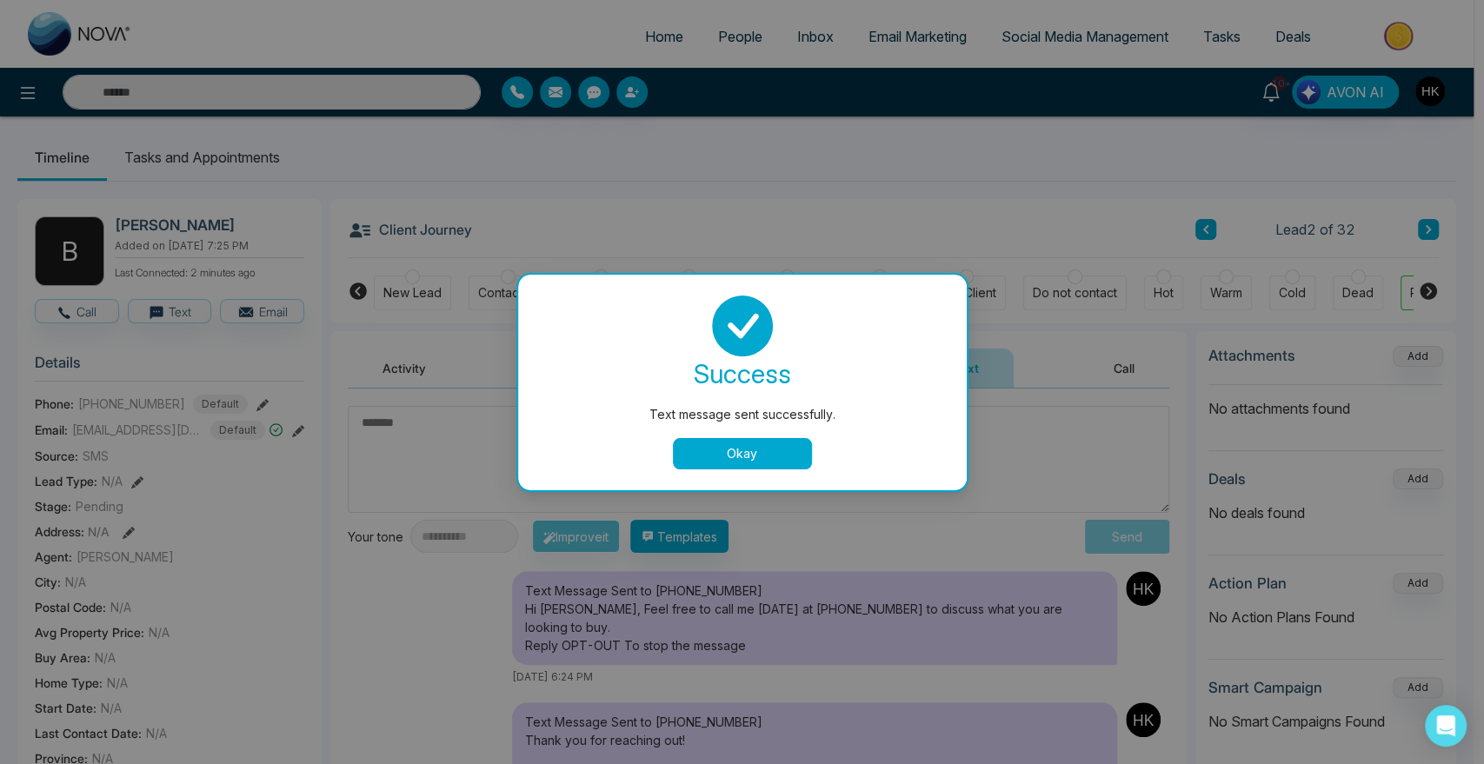
click at [755, 457] on button "Okay" at bounding box center [742, 453] width 139 height 31
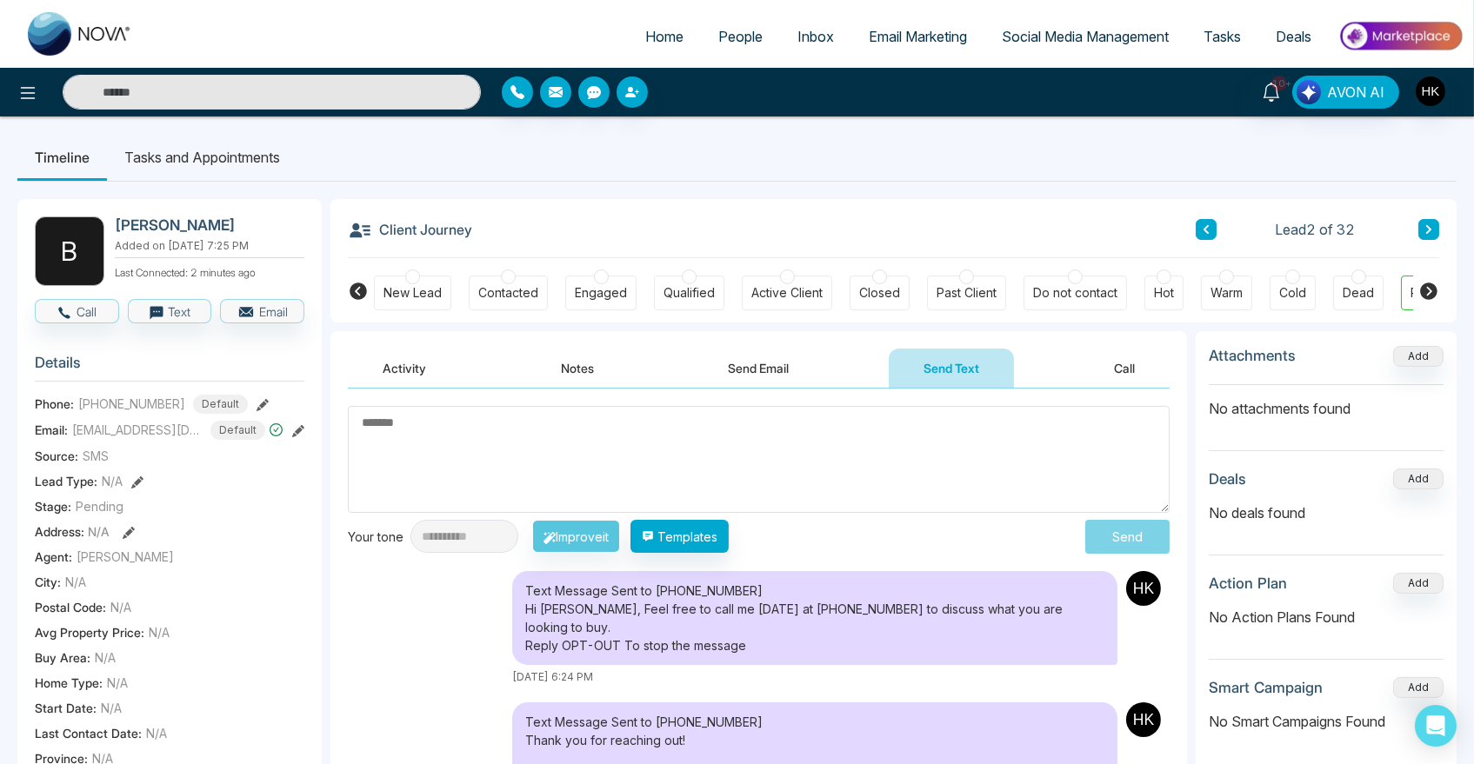
click at [599, 282] on div at bounding box center [601, 276] width 15 height 15
click at [598, 374] on button "Notes" at bounding box center [577, 368] width 103 height 39
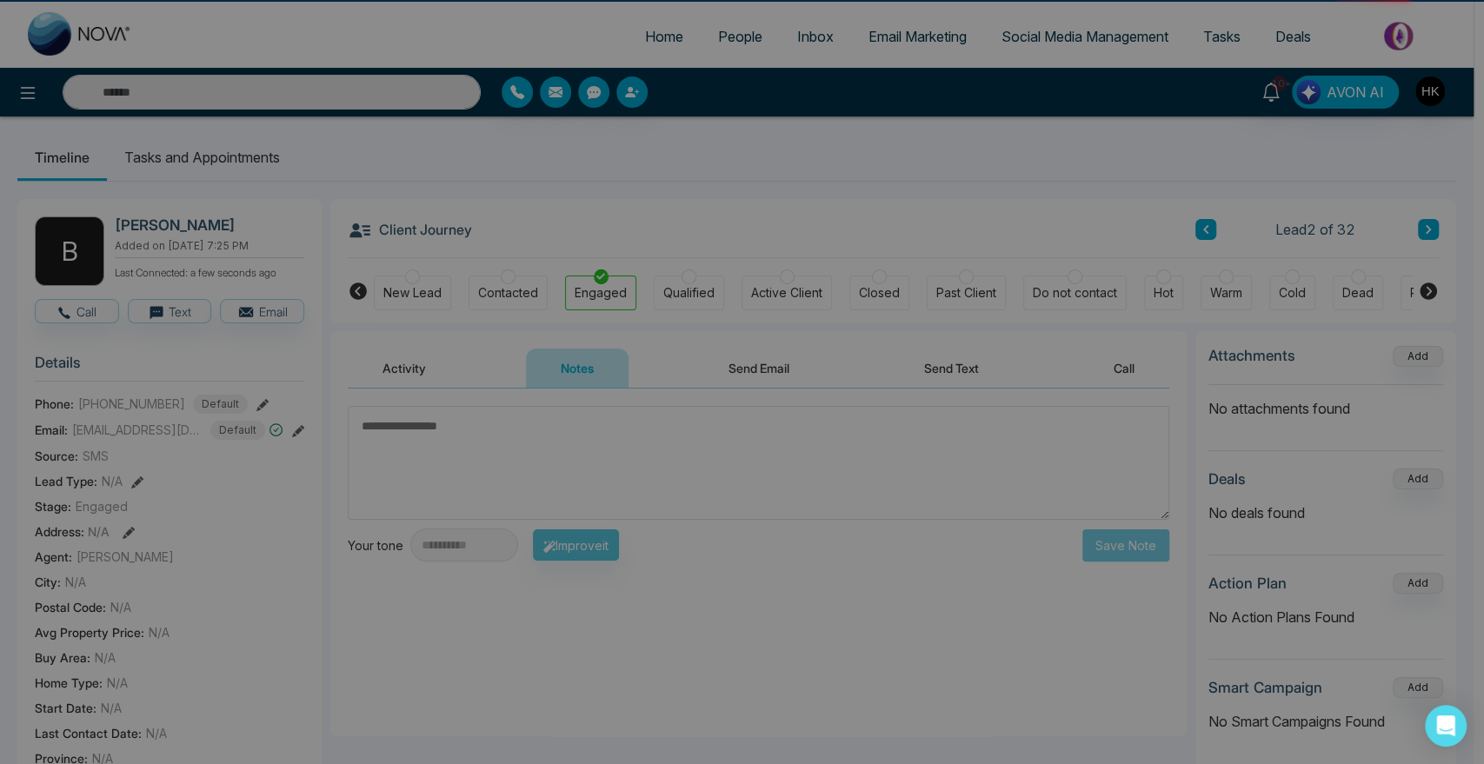
click at [579, 504] on div "Stage updated successfully. success Stage updated successfully. Okay" at bounding box center [742, 382] width 1484 height 764
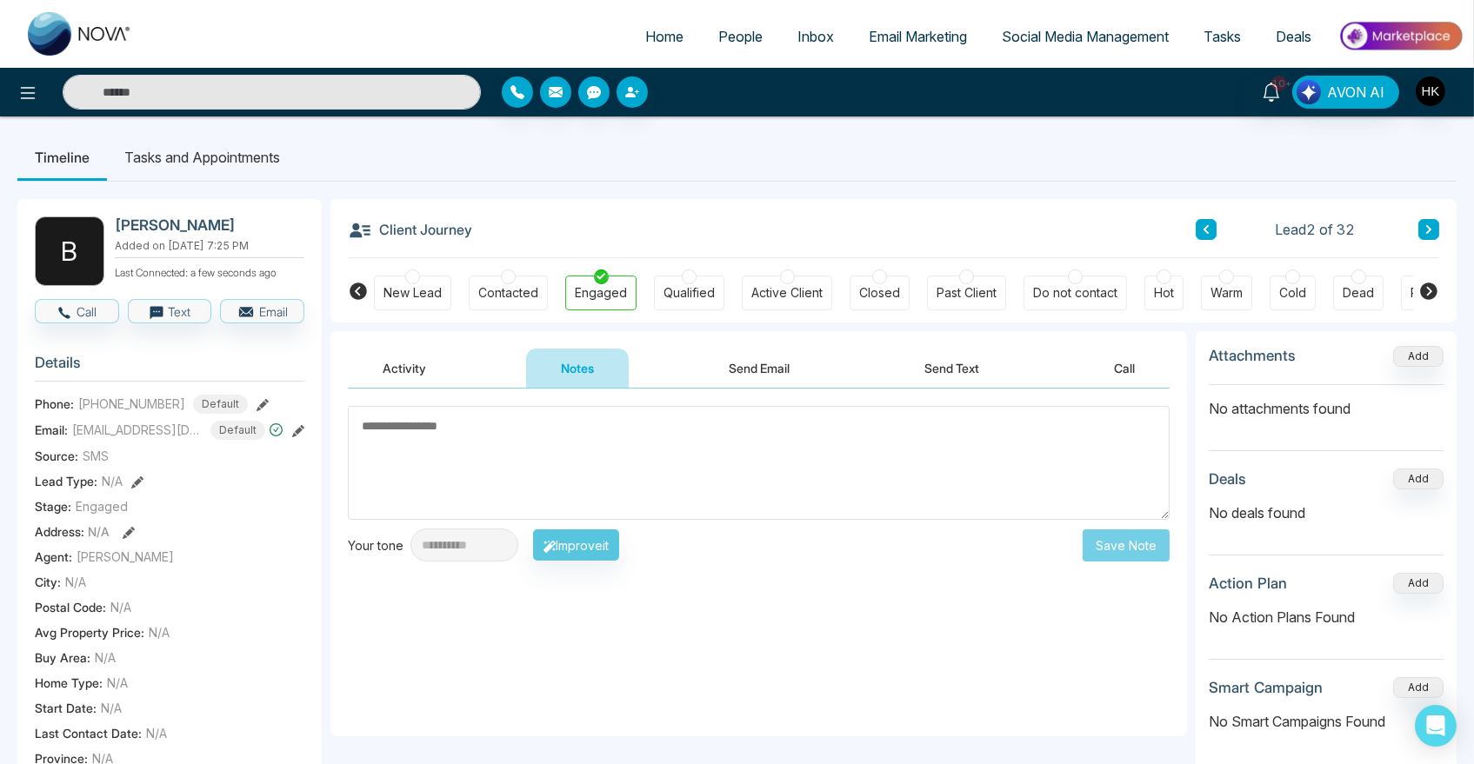
click at [469, 443] on textarea at bounding box center [759, 463] width 822 height 114
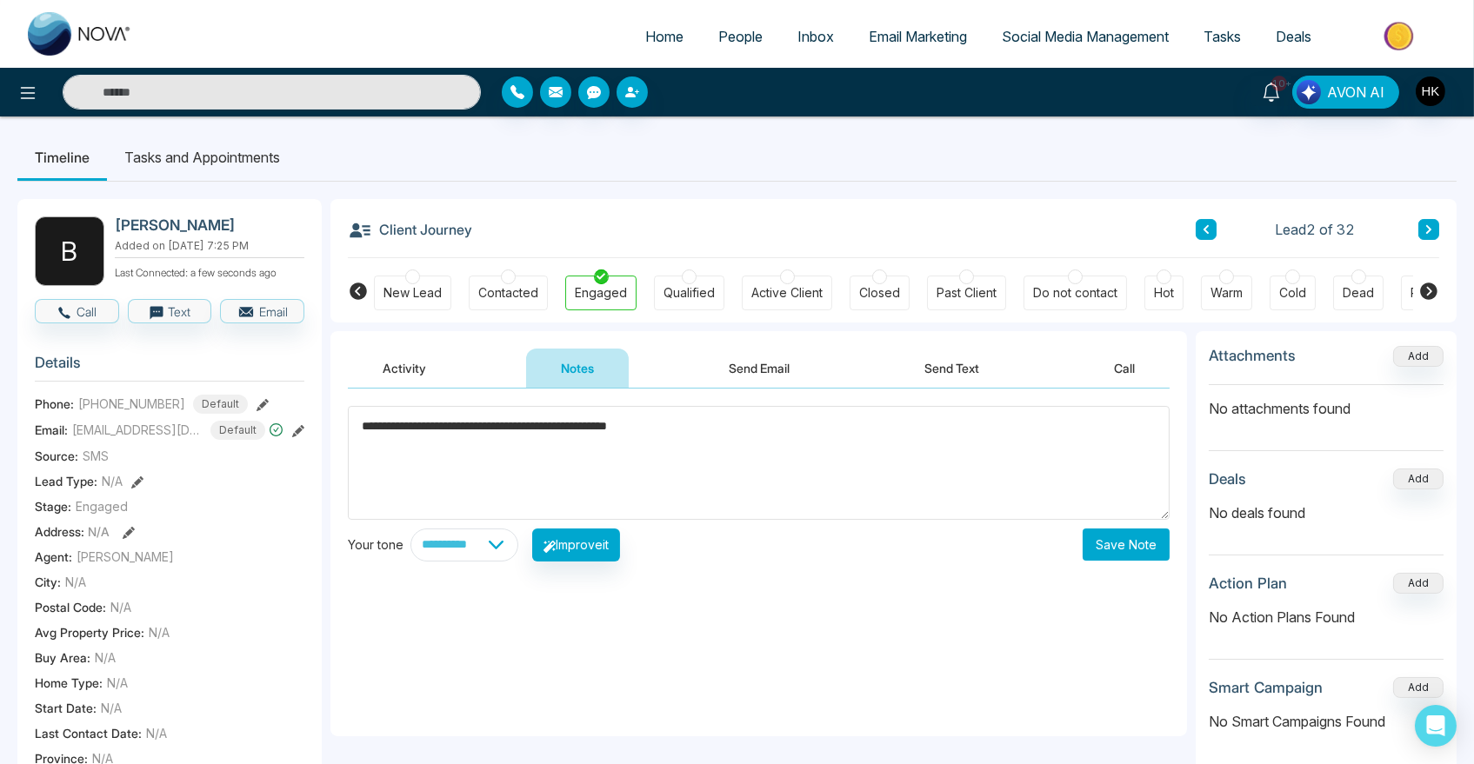
type textarea "**********"
click at [1125, 537] on button "Save Note" at bounding box center [1125, 545] width 87 height 32
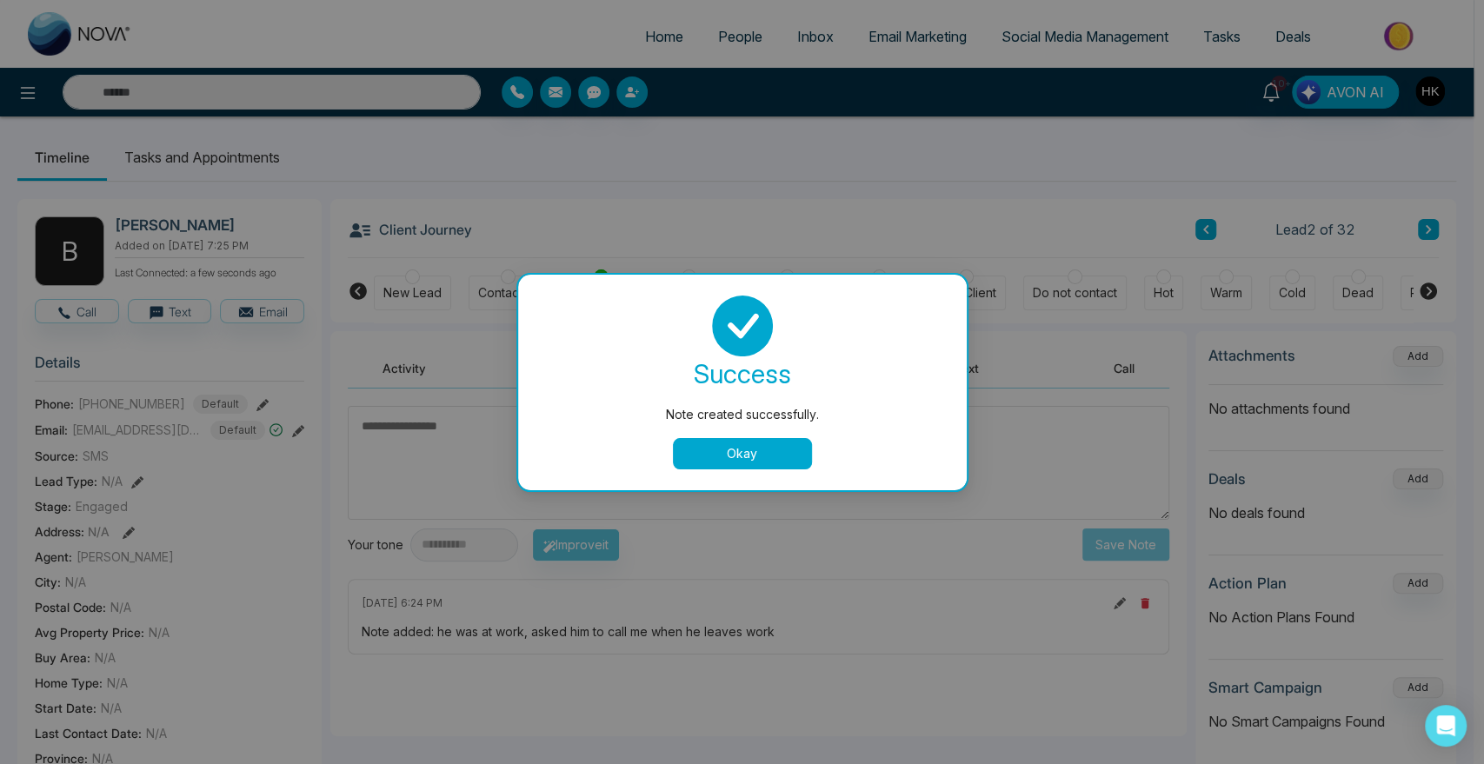
click at [689, 454] on button "Okay" at bounding box center [742, 453] width 139 height 31
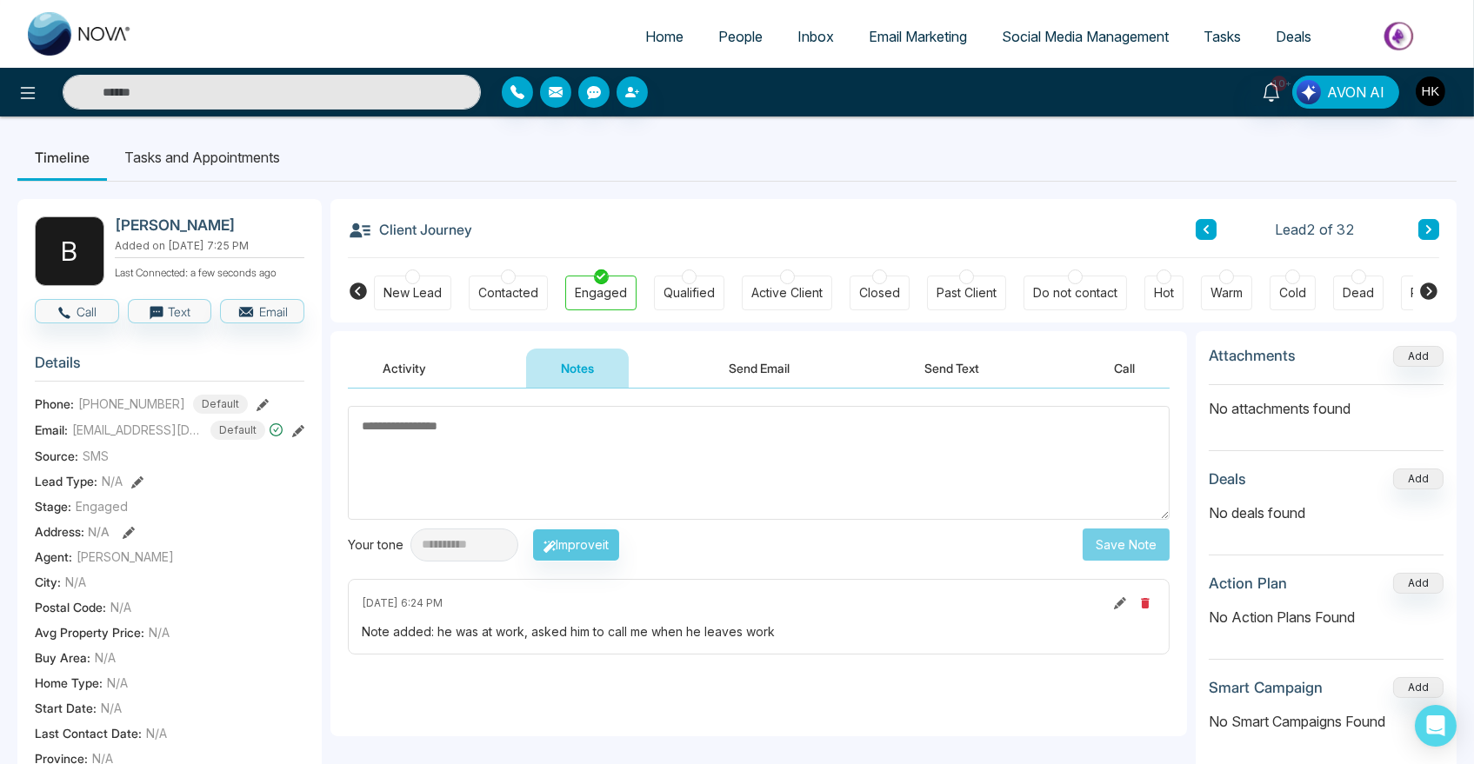
click at [1424, 226] on icon at bounding box center [1428, 229] width 9 height 10
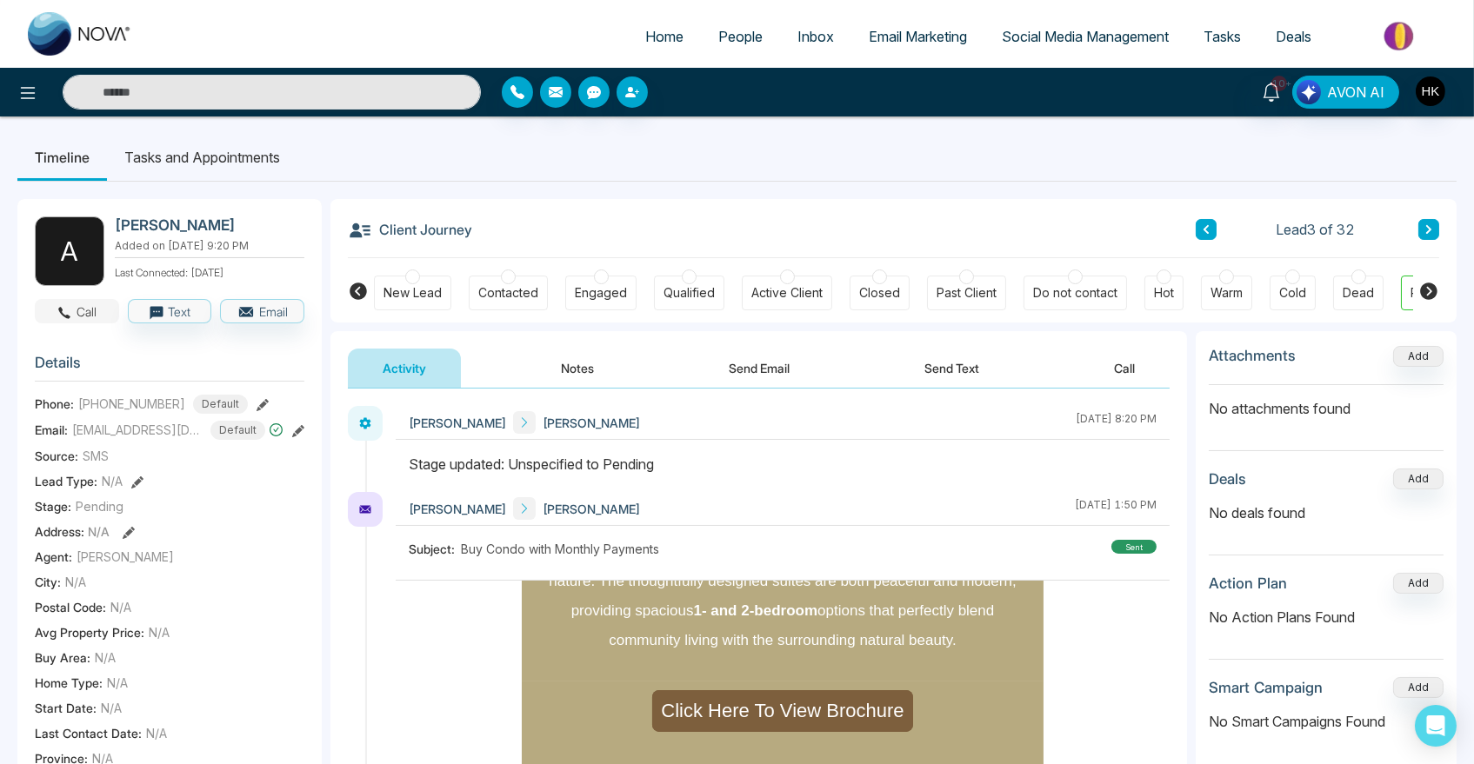
click at [77, 307] on button "Call" at bounding box center [77, 311] width 84 height 24
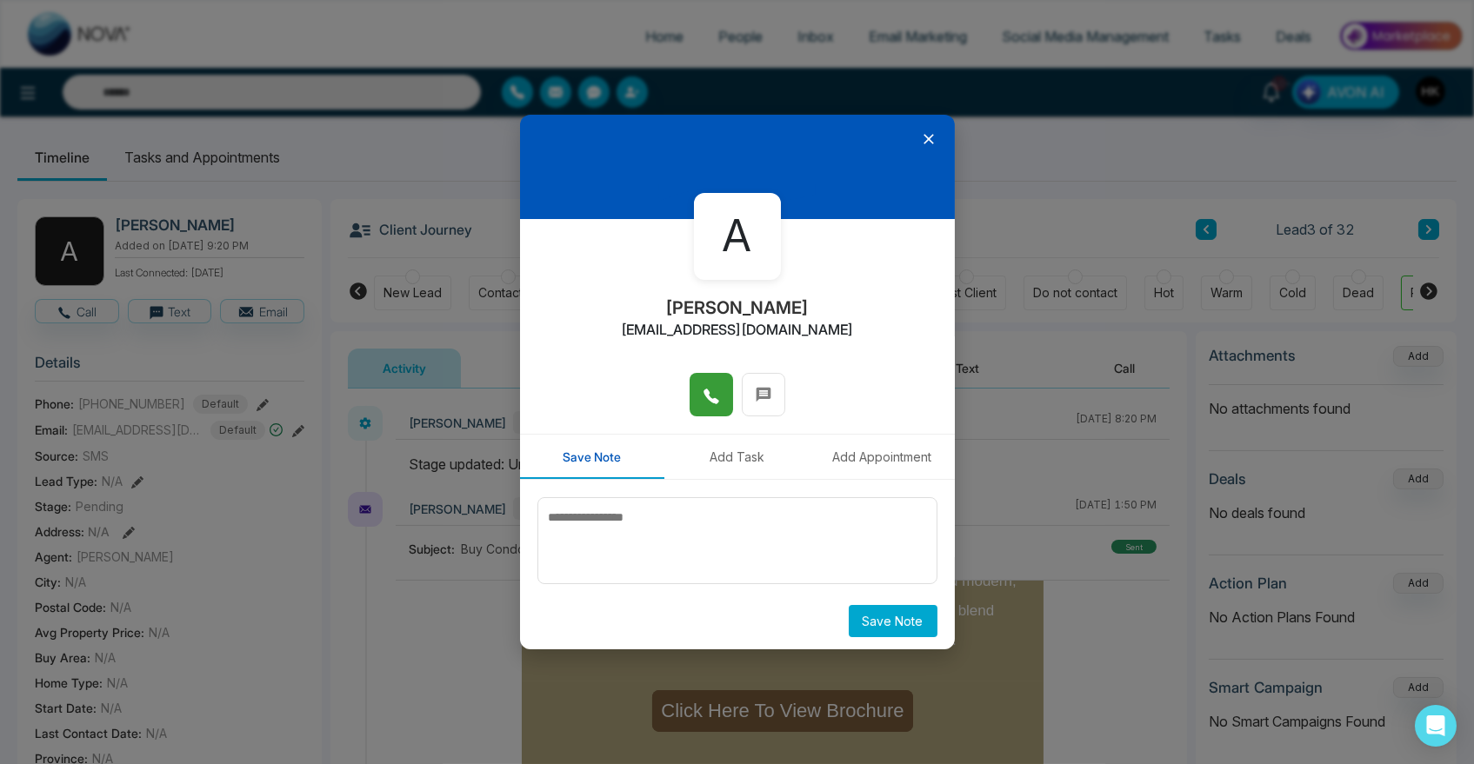
click at [695, 398] on button at bounding box center [710, 394] width 43 height 43
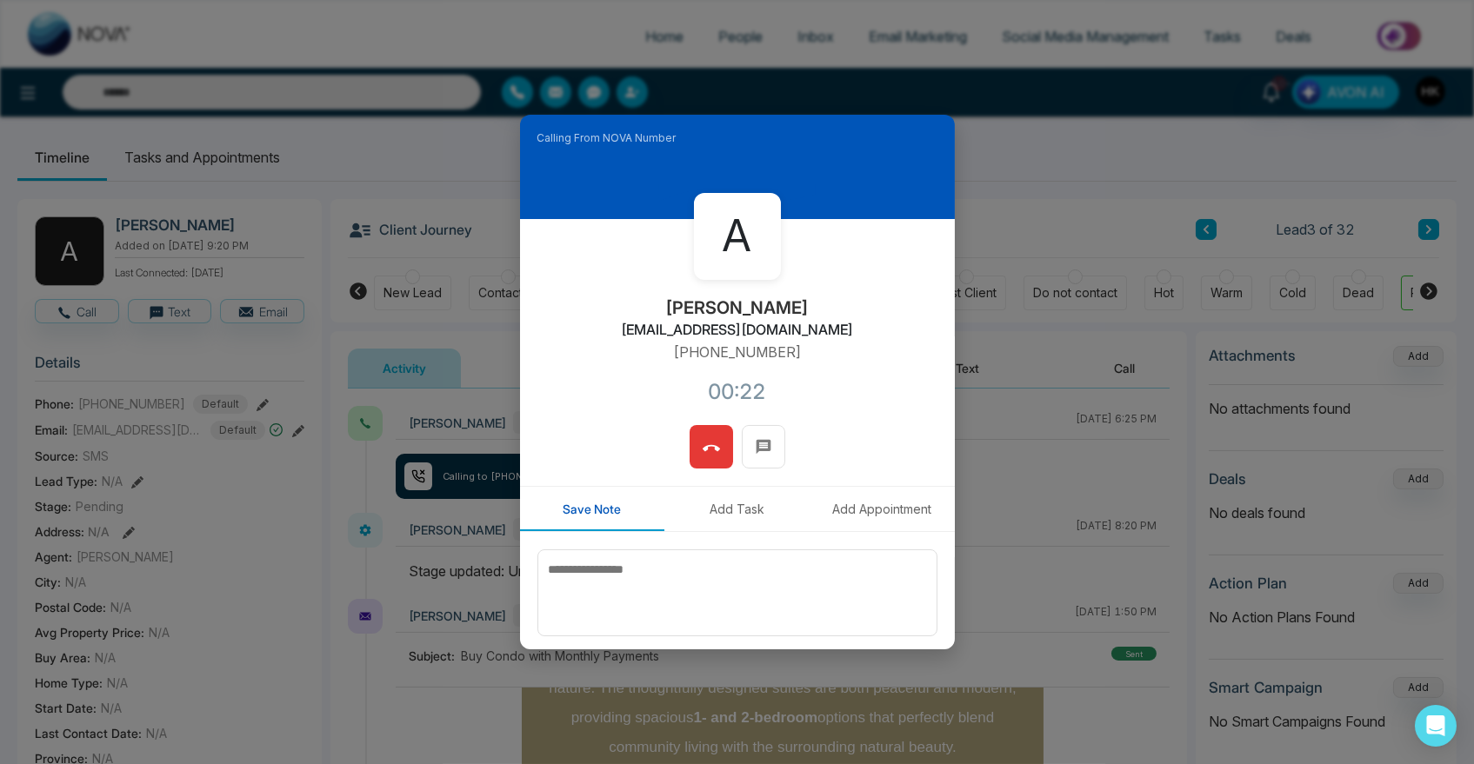
click at [709, 440] on icon at bounding box center [710, 448] width 17 height 17
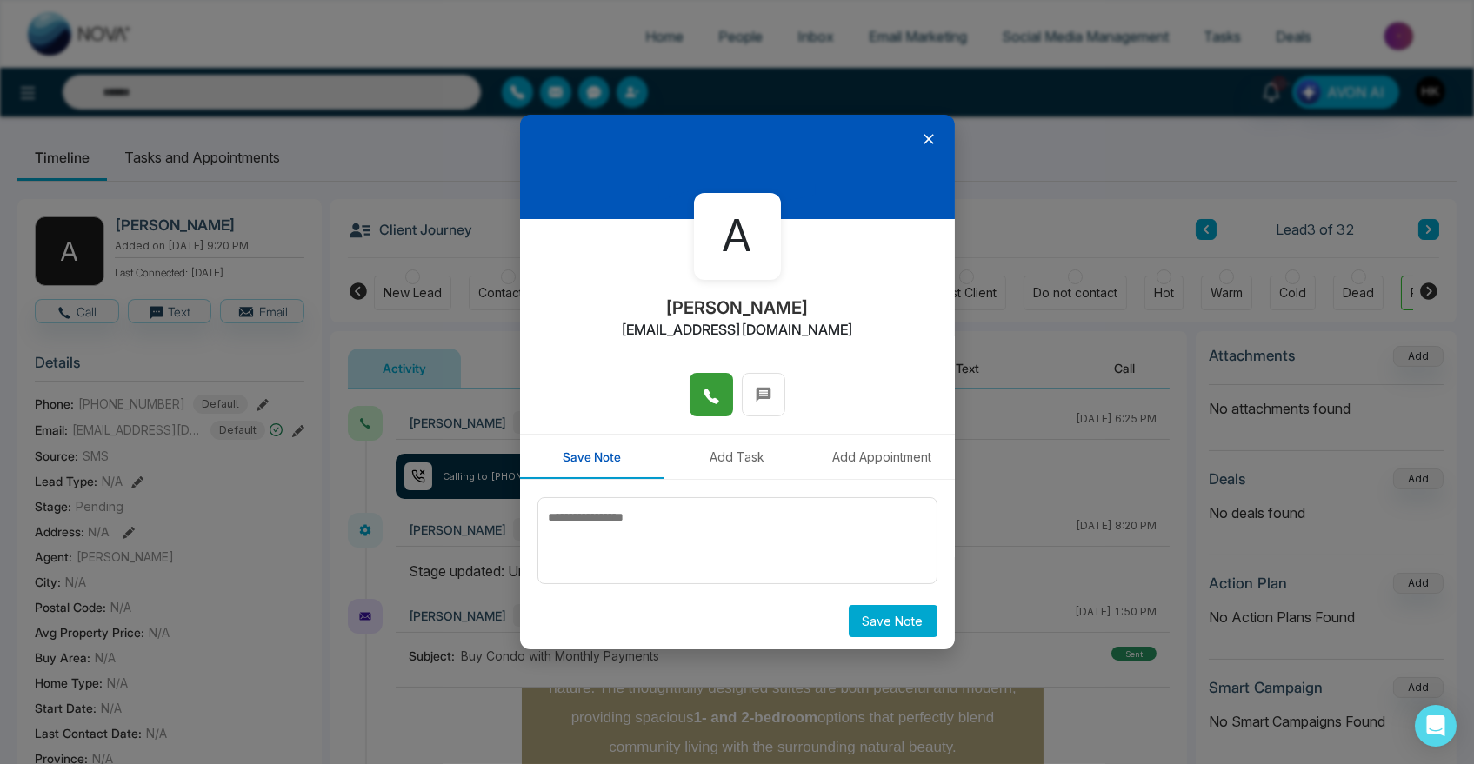
click at [923, 135] on icon at bounding box center [928, 139] width 10 height 10
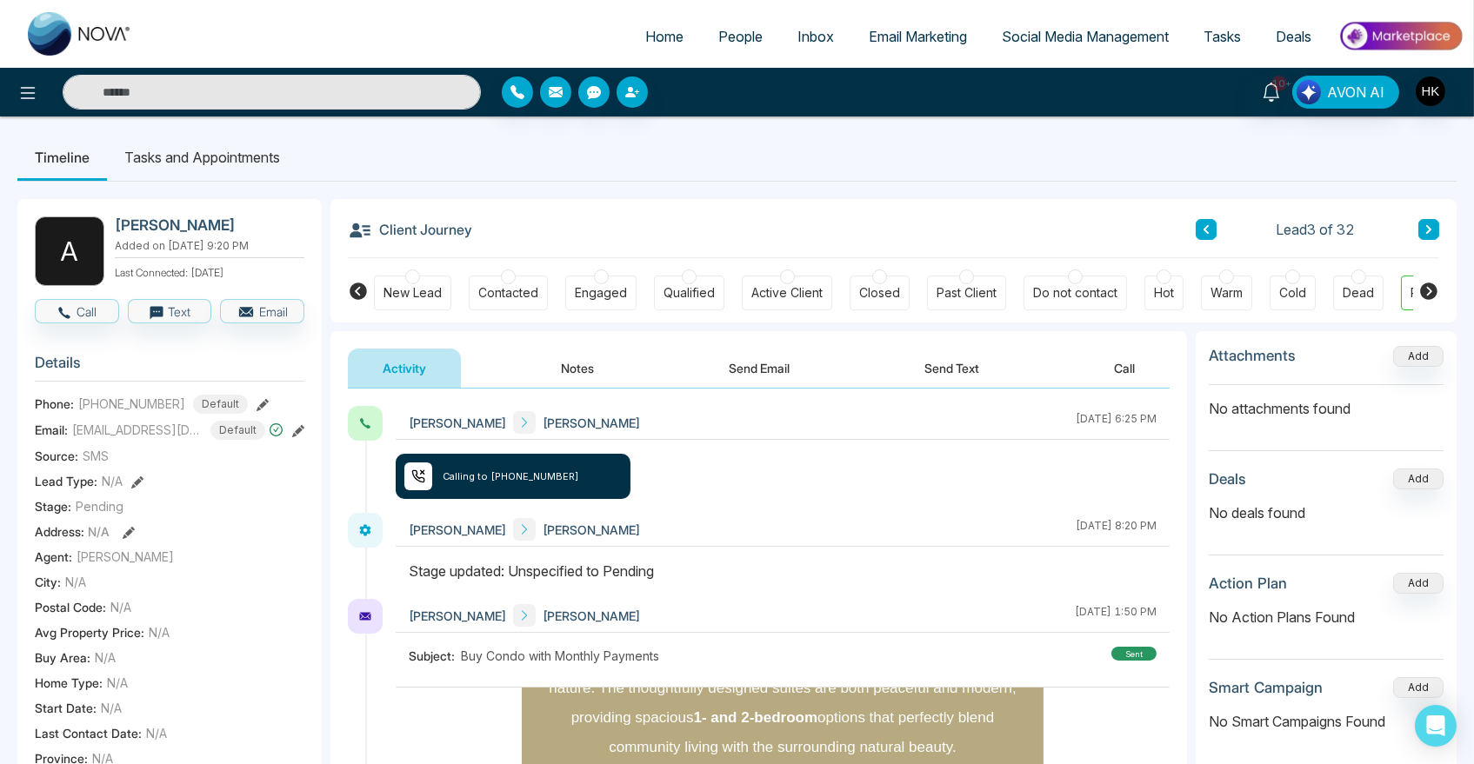
click at [911, 368] on button "Send Text" at bounding box center [951, 368] width 124 height 39
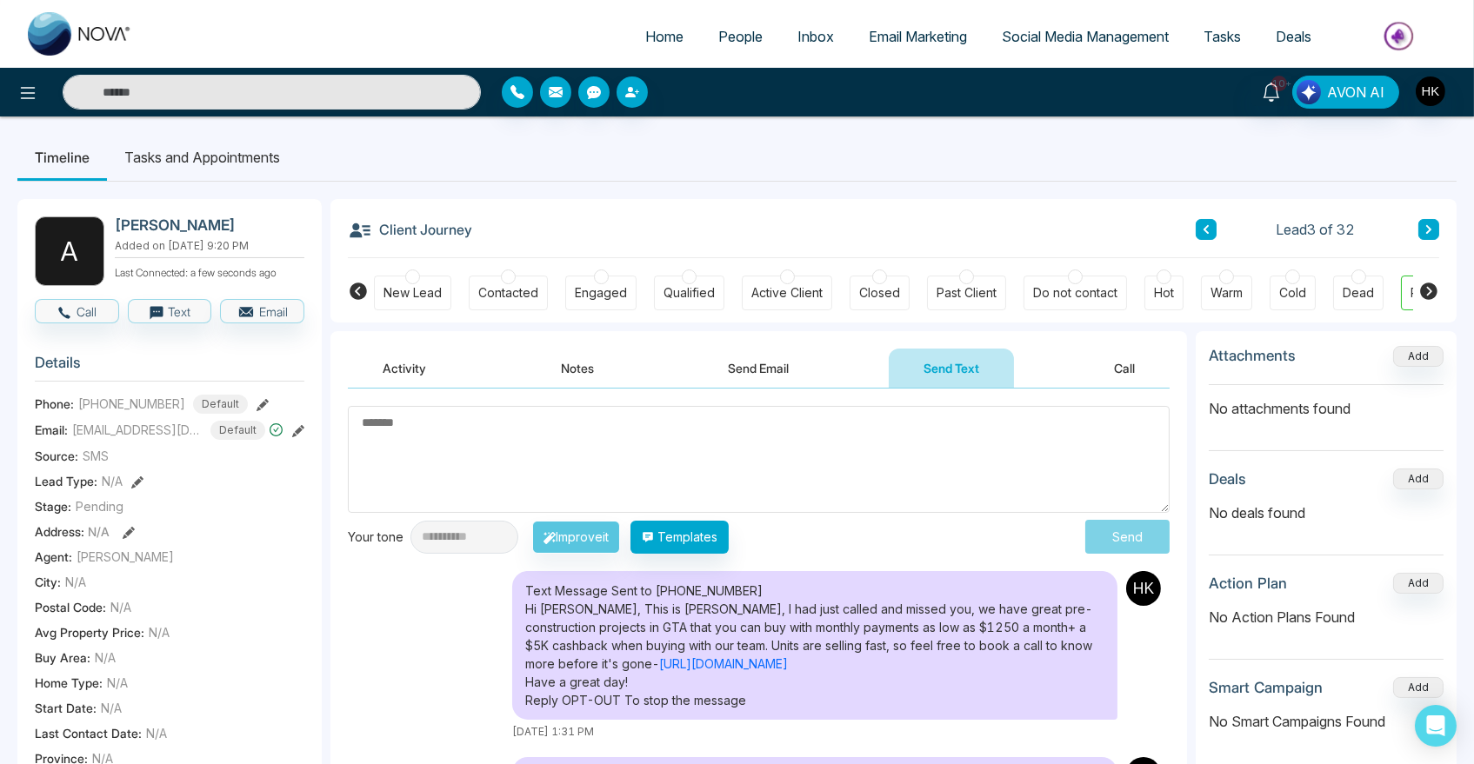
click at [619, 451] on textarea at bounding box center [759, 459] width 822 height 107
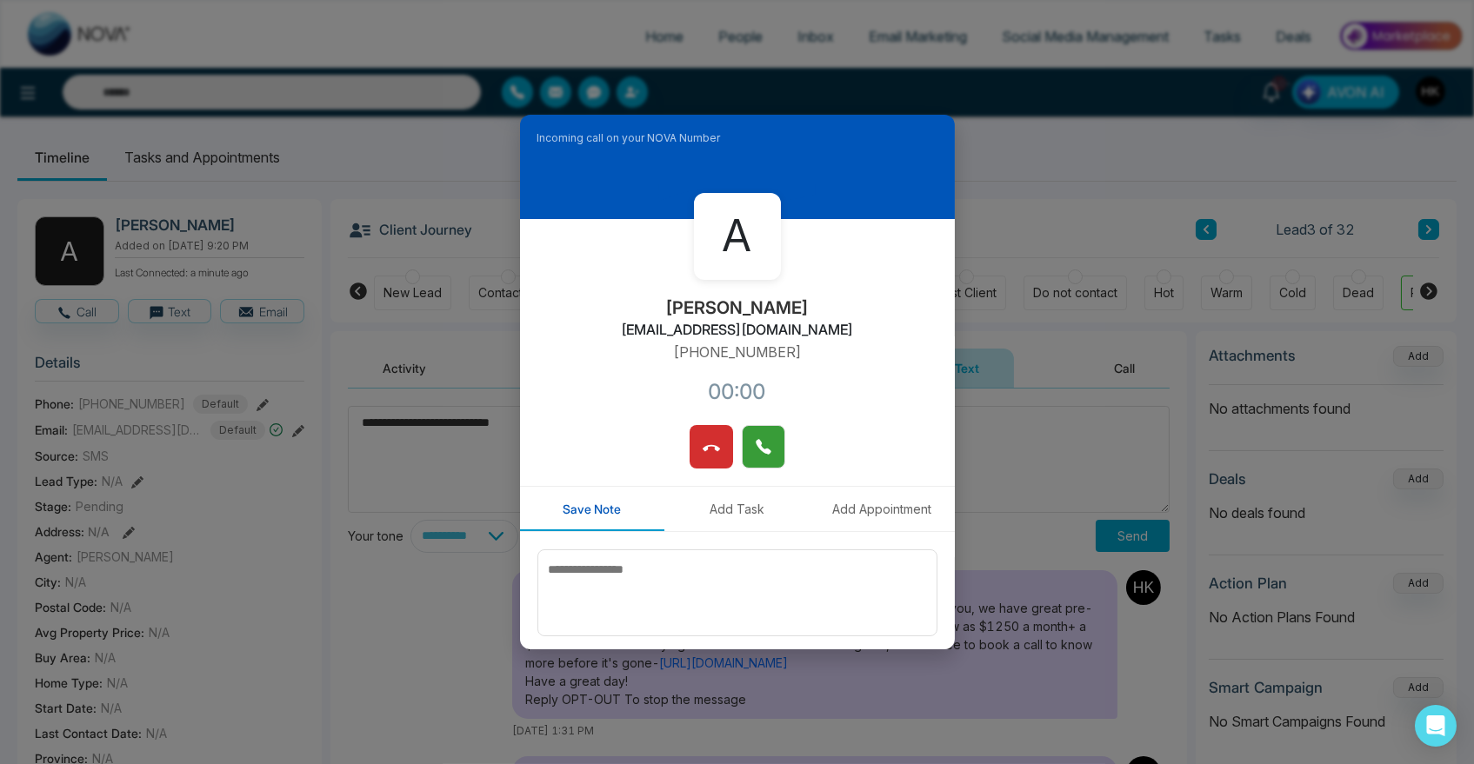
type textarea "**********"
click at [745, 449] on button at bounding box center [763, 446] width 43 height 43
click at [758, 446] on icon at bounding box center [762, 446] width 15 height 15
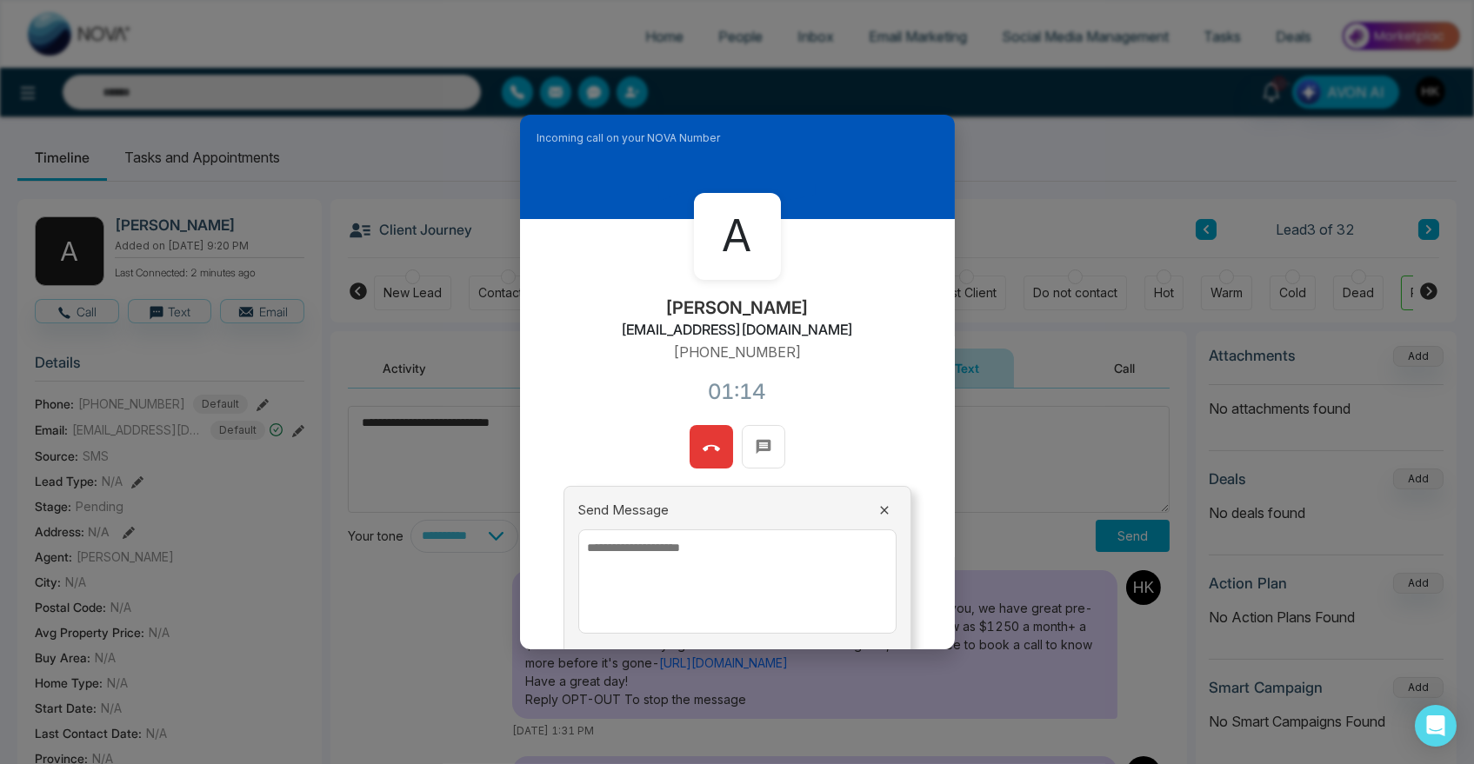
click at [705, 443] on icon at bounding box center [710, 448] width 17 height 17
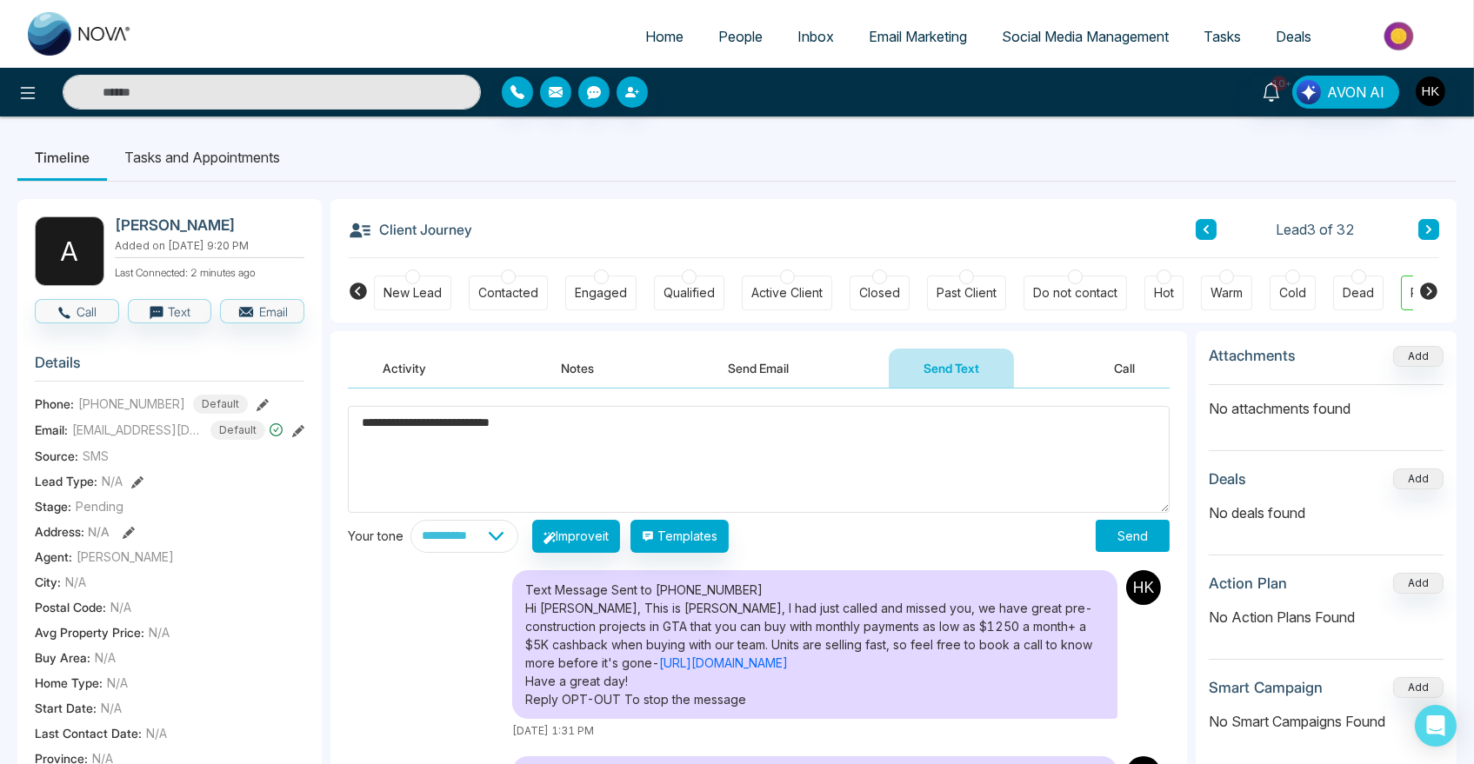
click at [719, 427] on textarea "**********" at bounding box center [759, 459] width 822 height 107
drag, startPoint x: 593, startPoint y: 360, endPoint x: 675, endPoint y: 452, distance: 123.2
drag, startPoint x: 611, startPoint y: 437, endPoint x: 251, endPoint y: 436, distance: 359.9
click at [254, 436] on div "**********" at bounding box center [736, 759] width 1439 height 1155
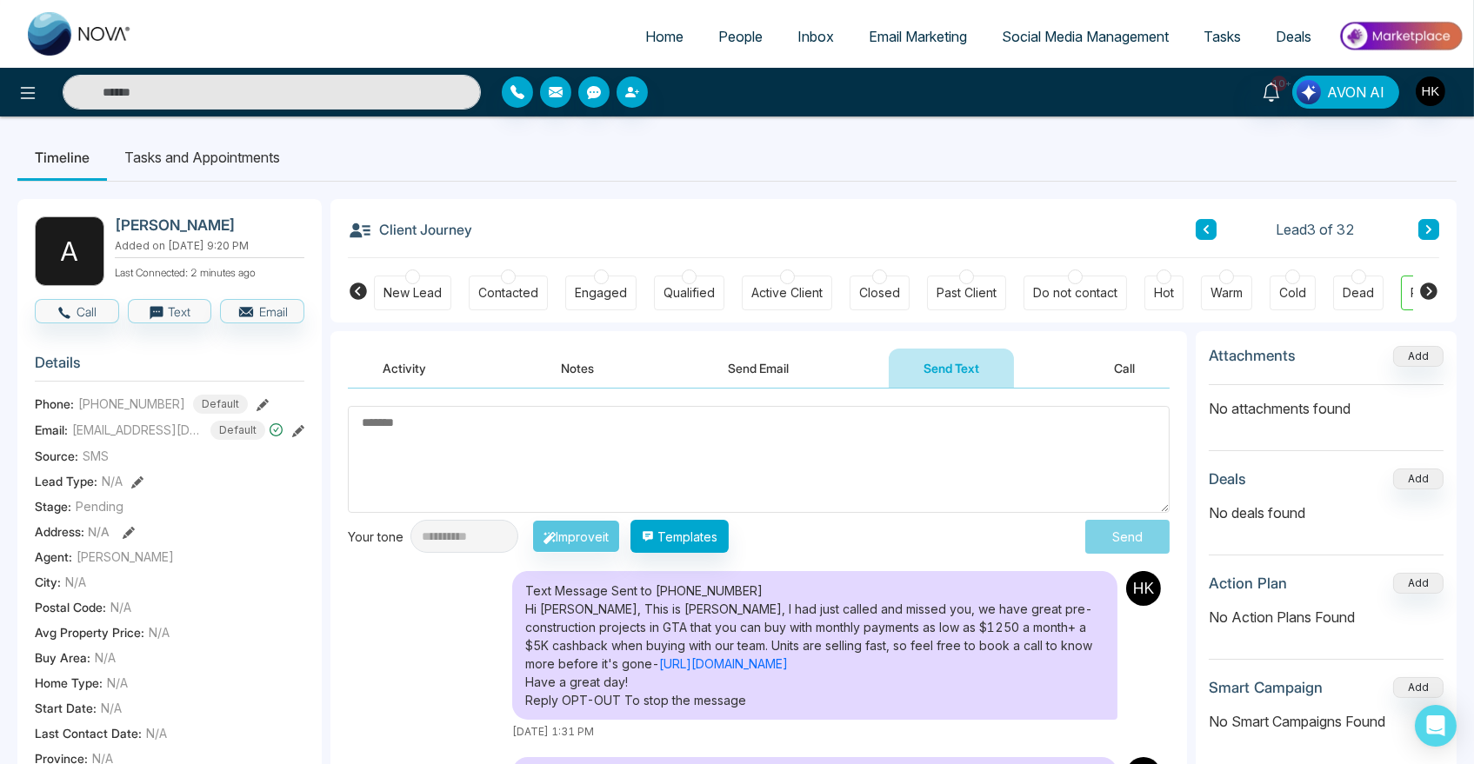
click at [545, 356] on button "Notes" at bounding box center [577, 368] width 103 height 39
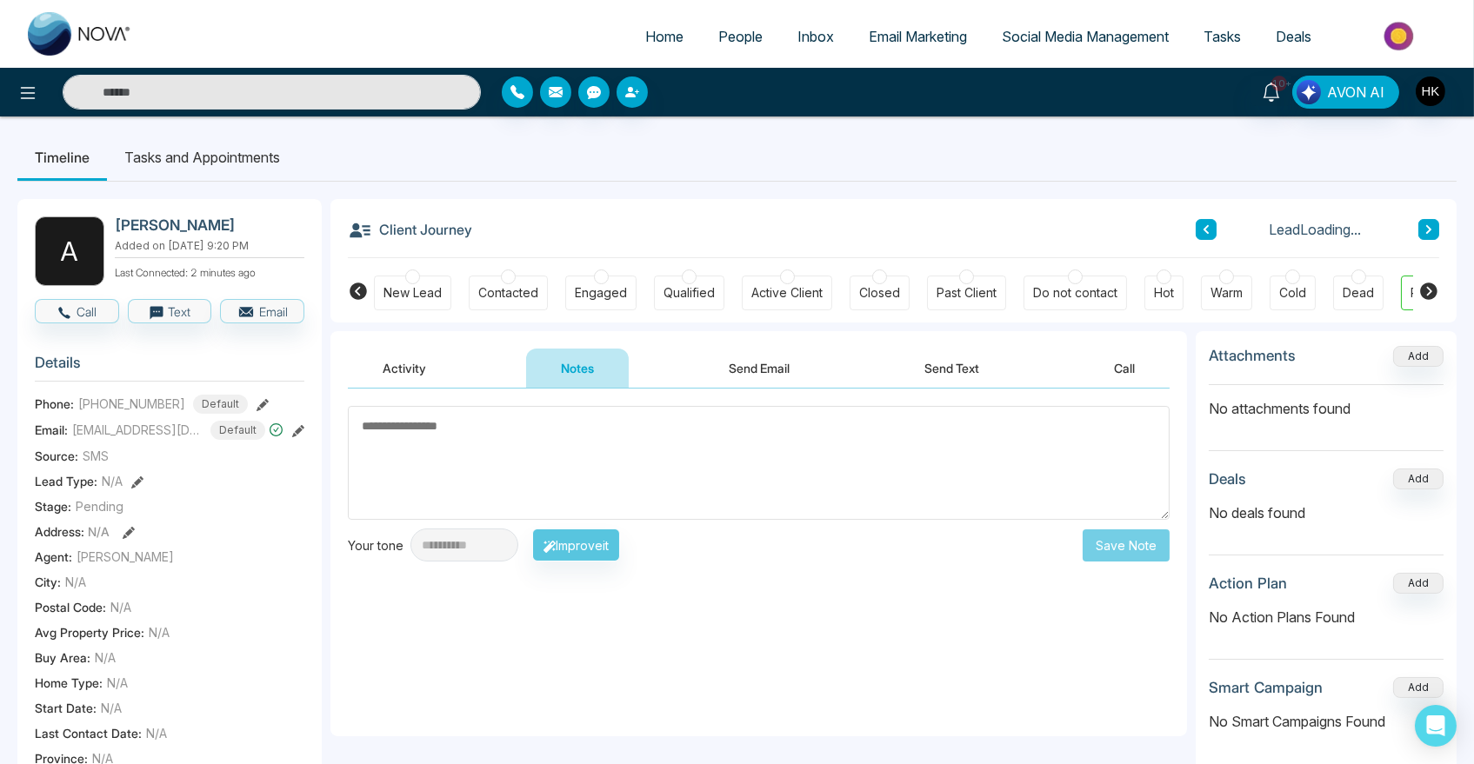
drag, startPoint x: 564, startPoint y: 418, endPoint x: 564, endPoint y: 429, distance: 11.3
click at [564, 417] on textarea at bounding box center [759, 463] width 822 height 114
type textarea "*"
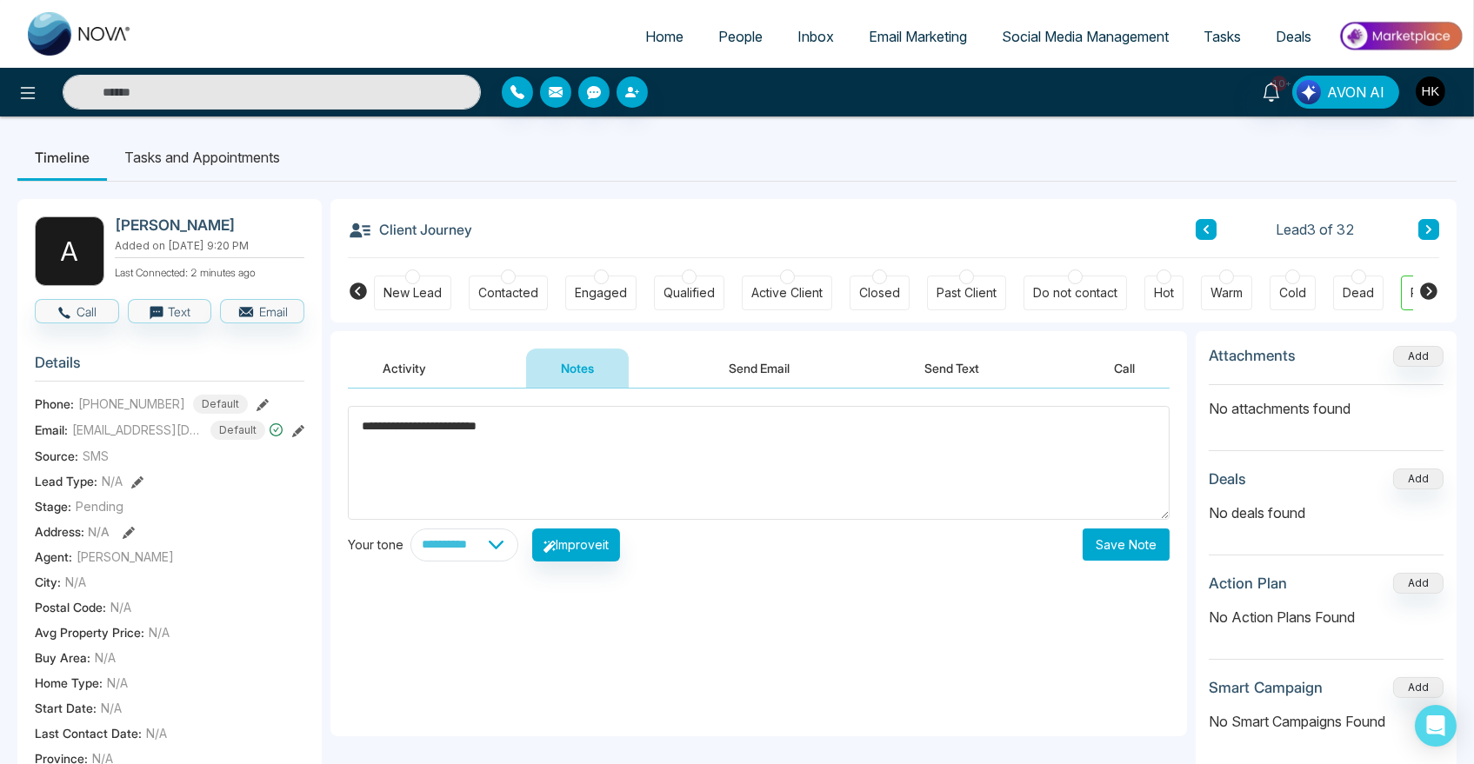
type textarea "**********"
click at [1134, 544] on button "Save Note" at bounding box center [1125, 545] width 87 height 32
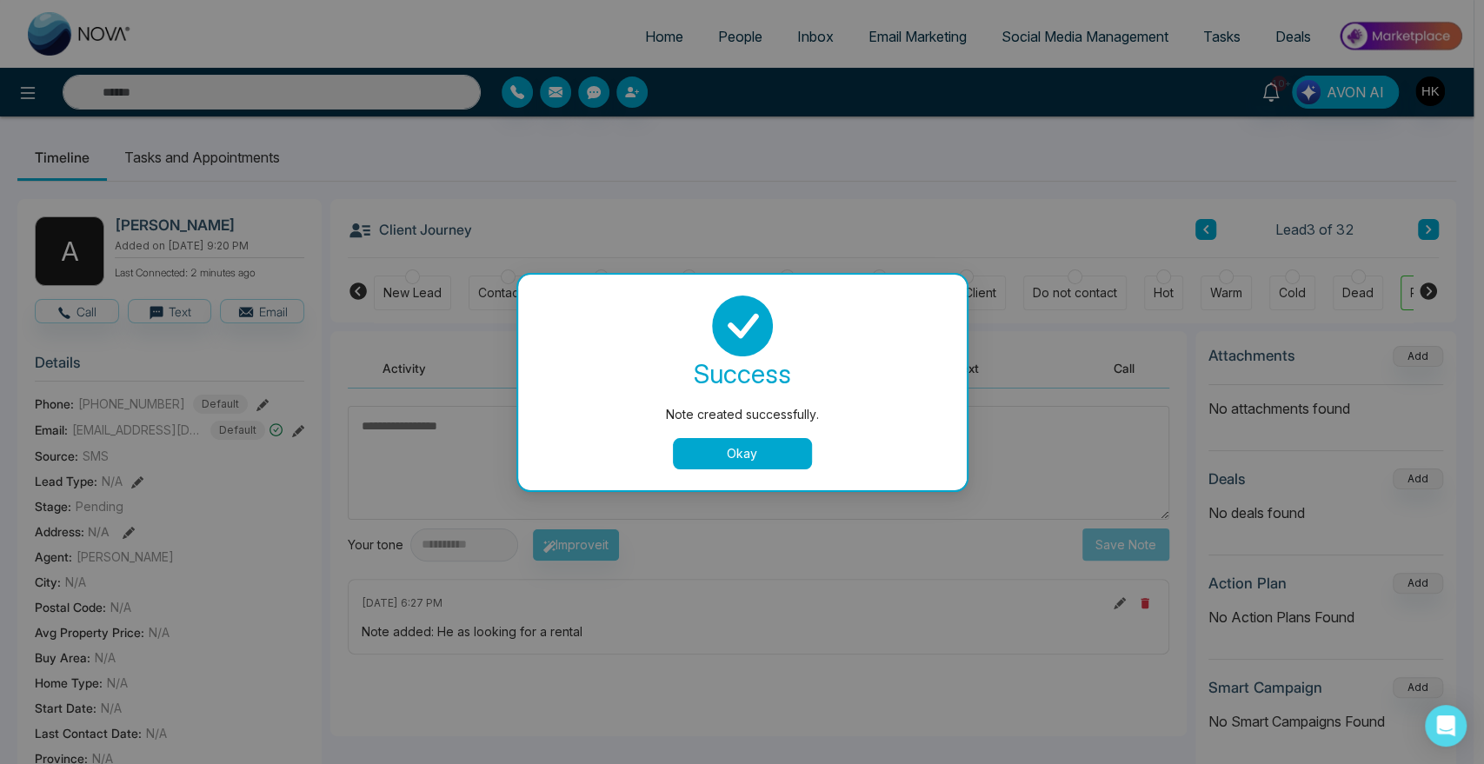
click at [791, 450] on button "Okay" at bounding box center [742, 453] width 139 height 31
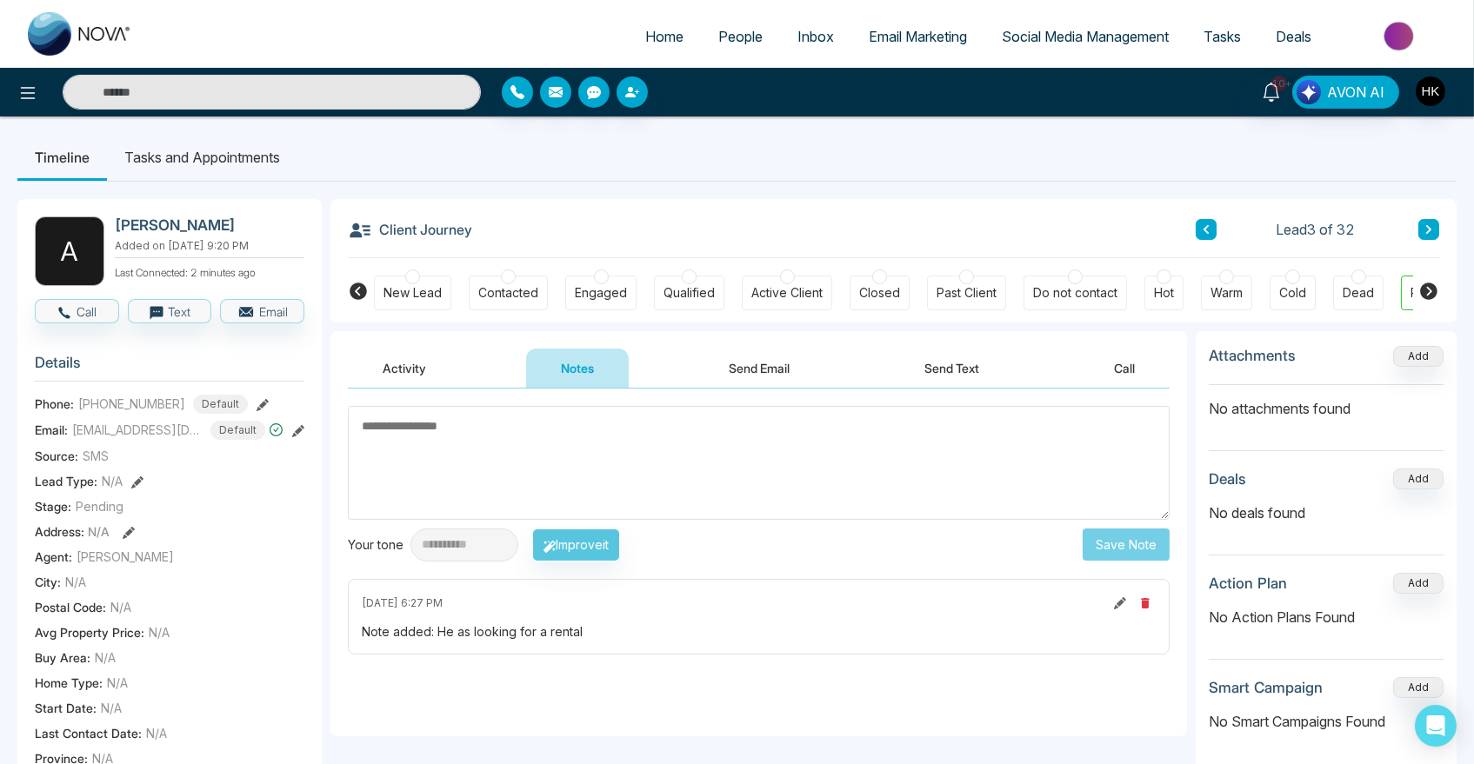
click at [1427, 228] on icon at bounding box center [1428, 229] width 5 height 9
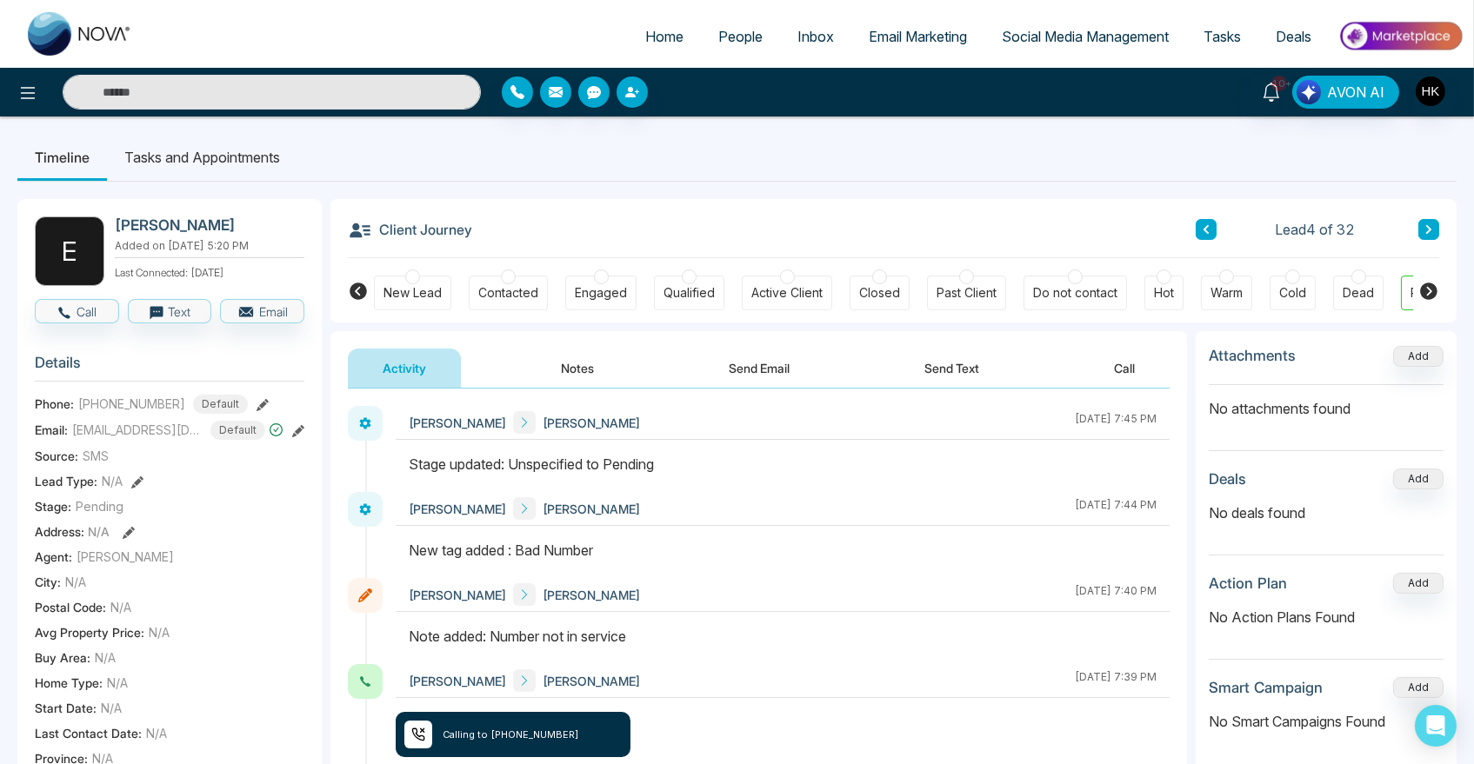
click at [1210, 227] on button at bounding box center [1205, 229] width 21 height 21
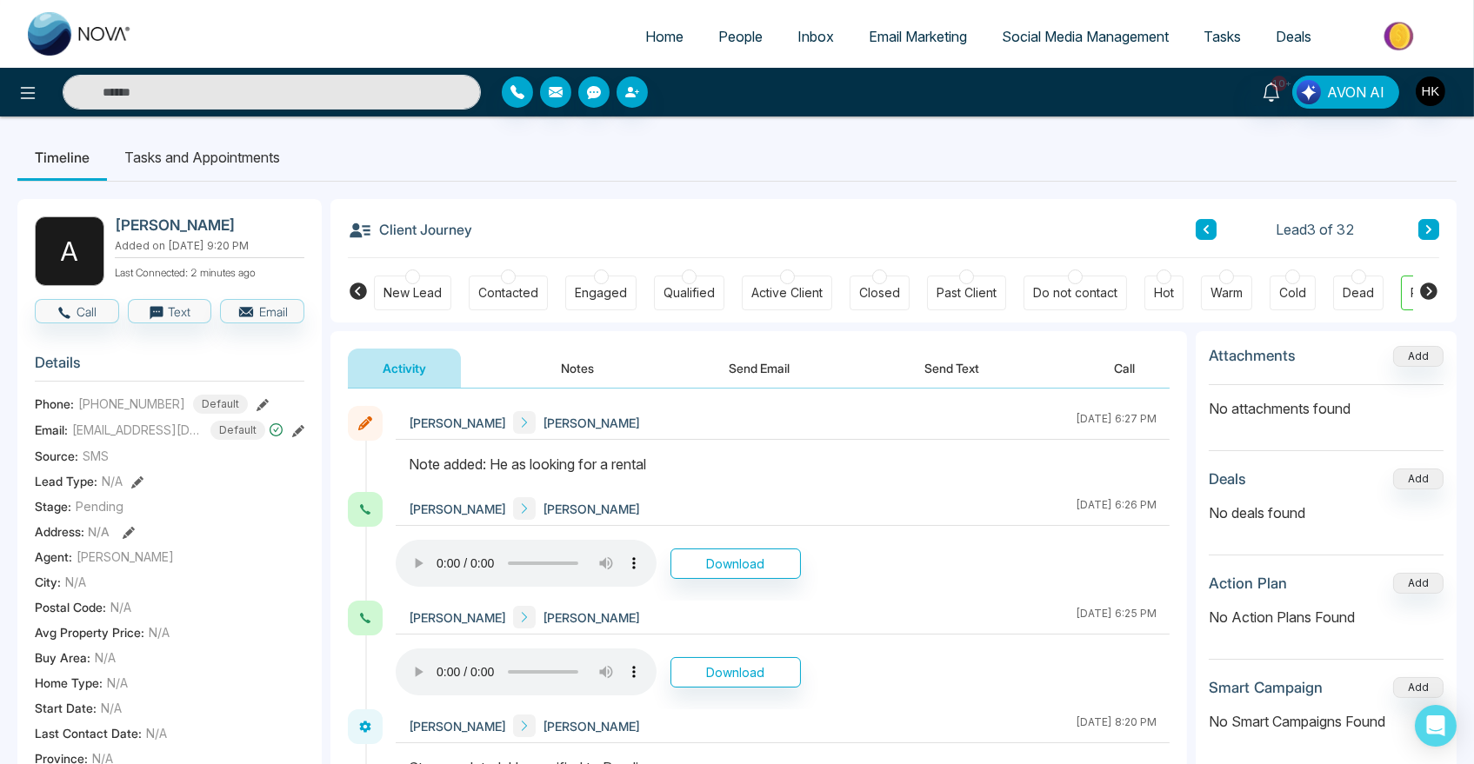
click at [1356, 278] on div at bounding box center [1358, 276] width 15 height 15
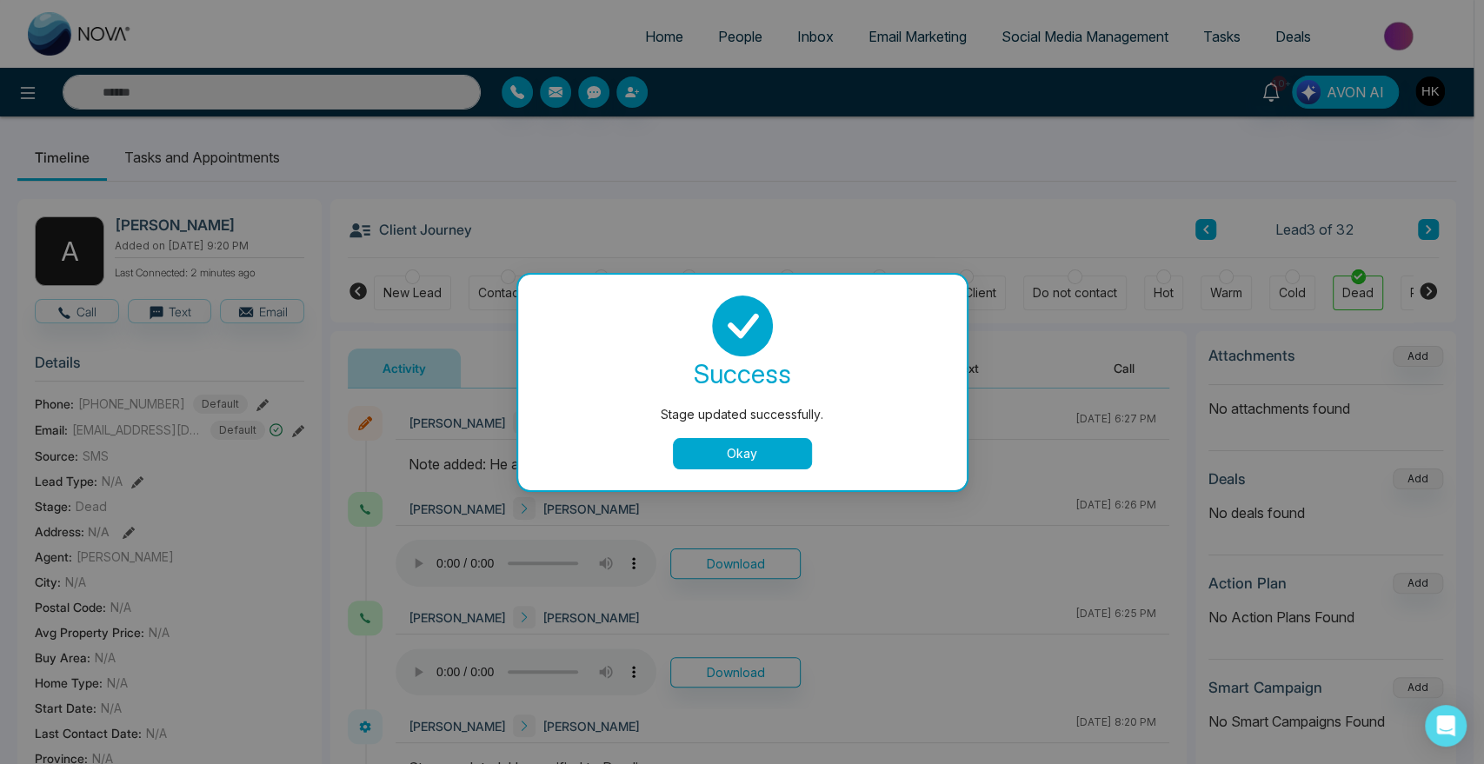
click at [781, 445] on button "Okay" at bounding box center [742, 453] width 139 height 31
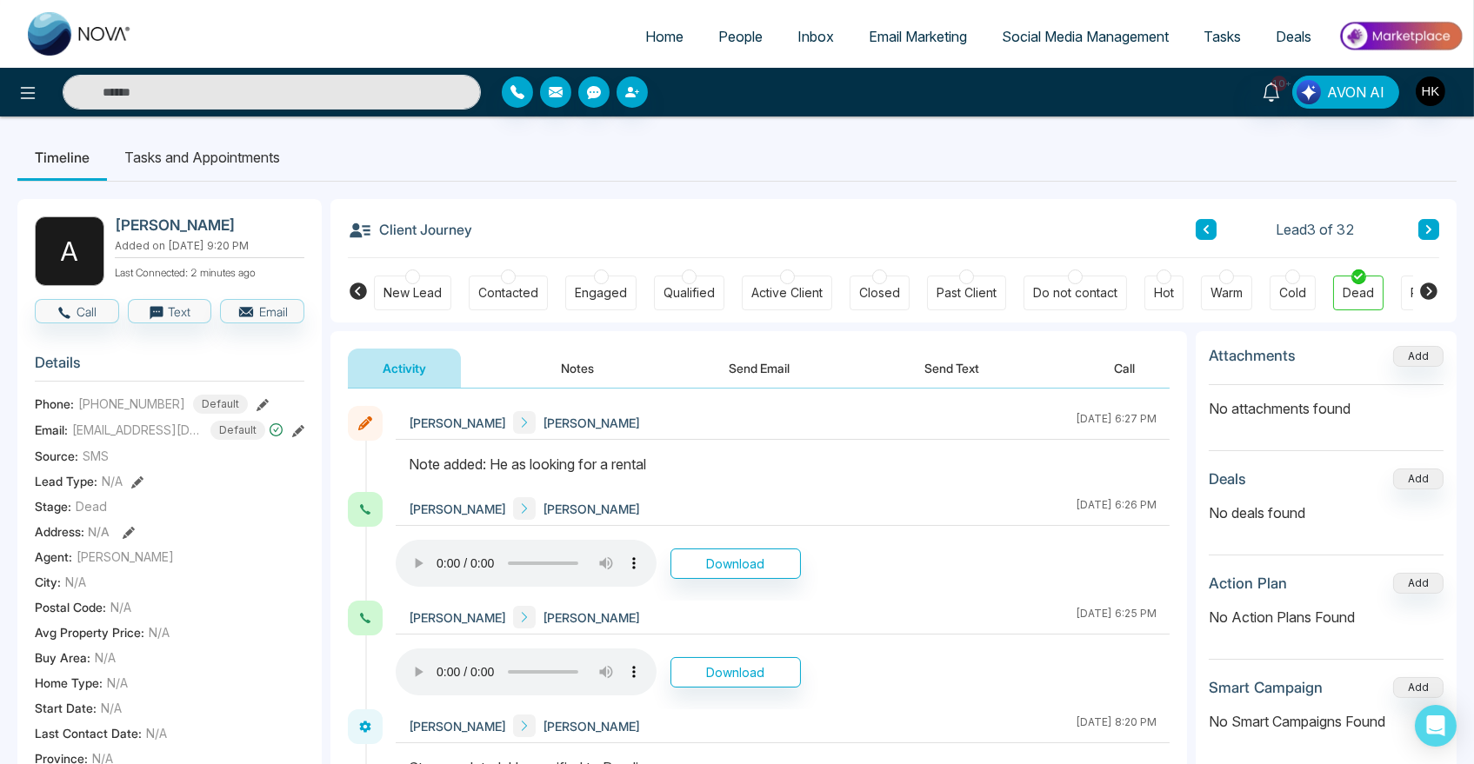
click at [1430, 230] on icon at bounding box center [1428, 229] width 5 height 9
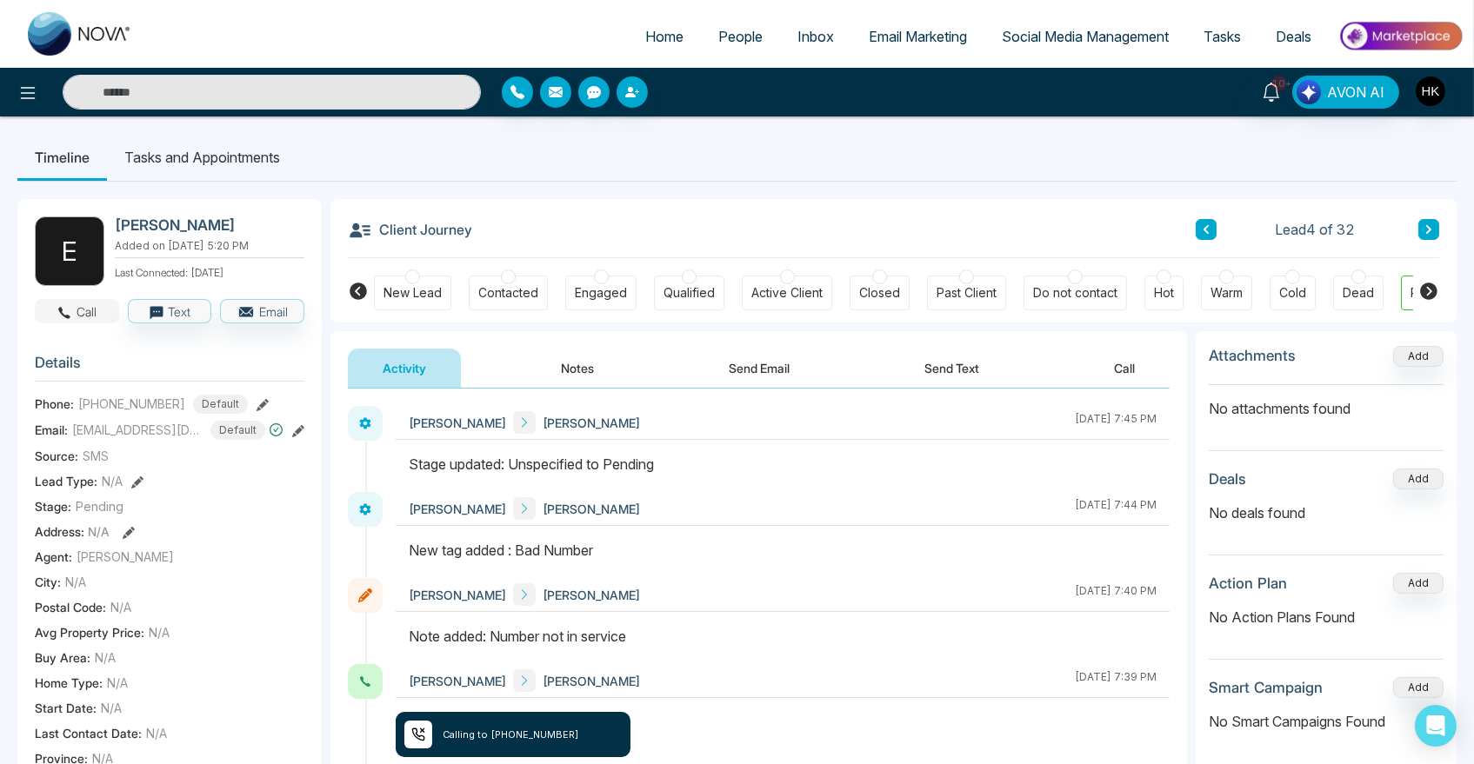
click at [77, 303] on button "Call" at bounding box center [77, 311] width 84 height 24
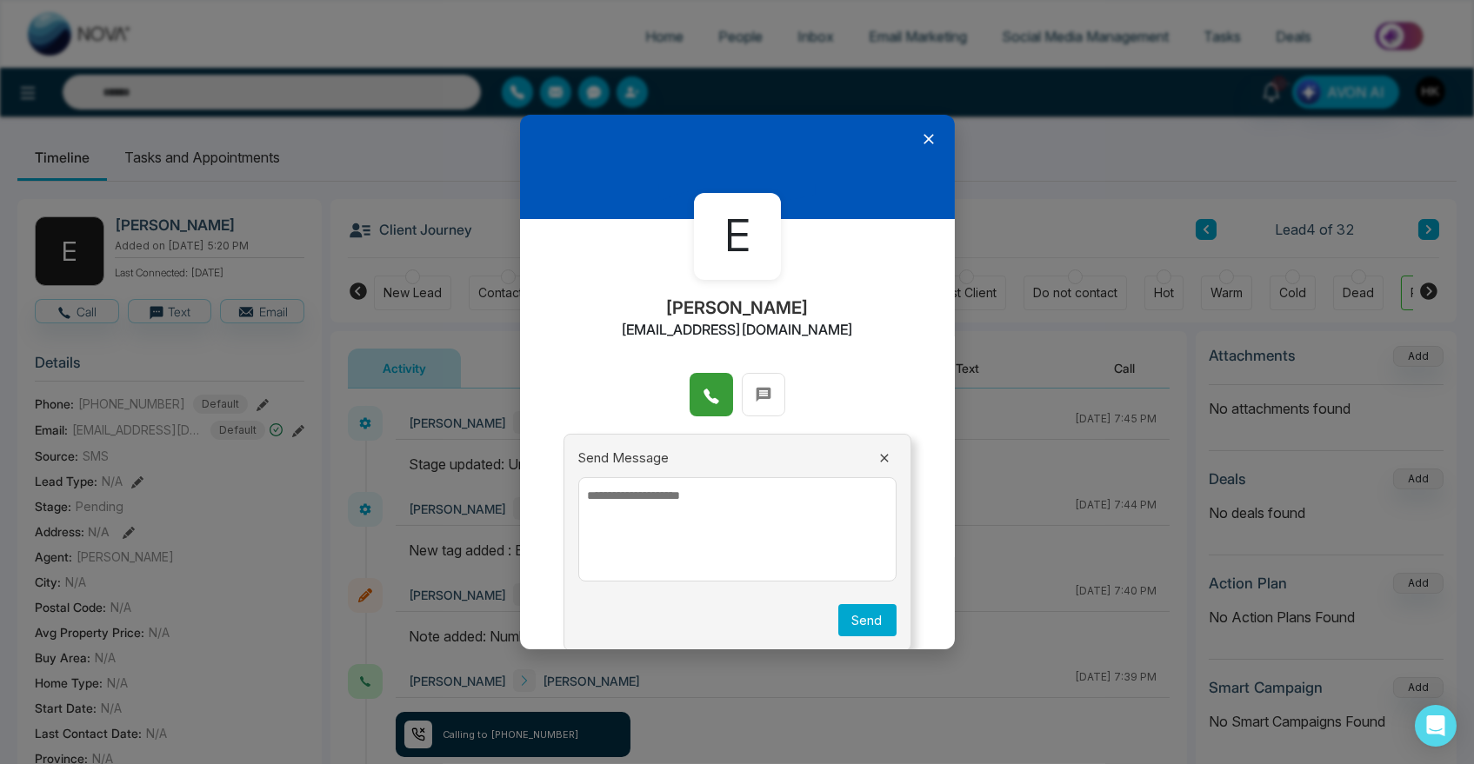
click at [708, 391] on icon at bounding box center [710, 396] width 17 height 17
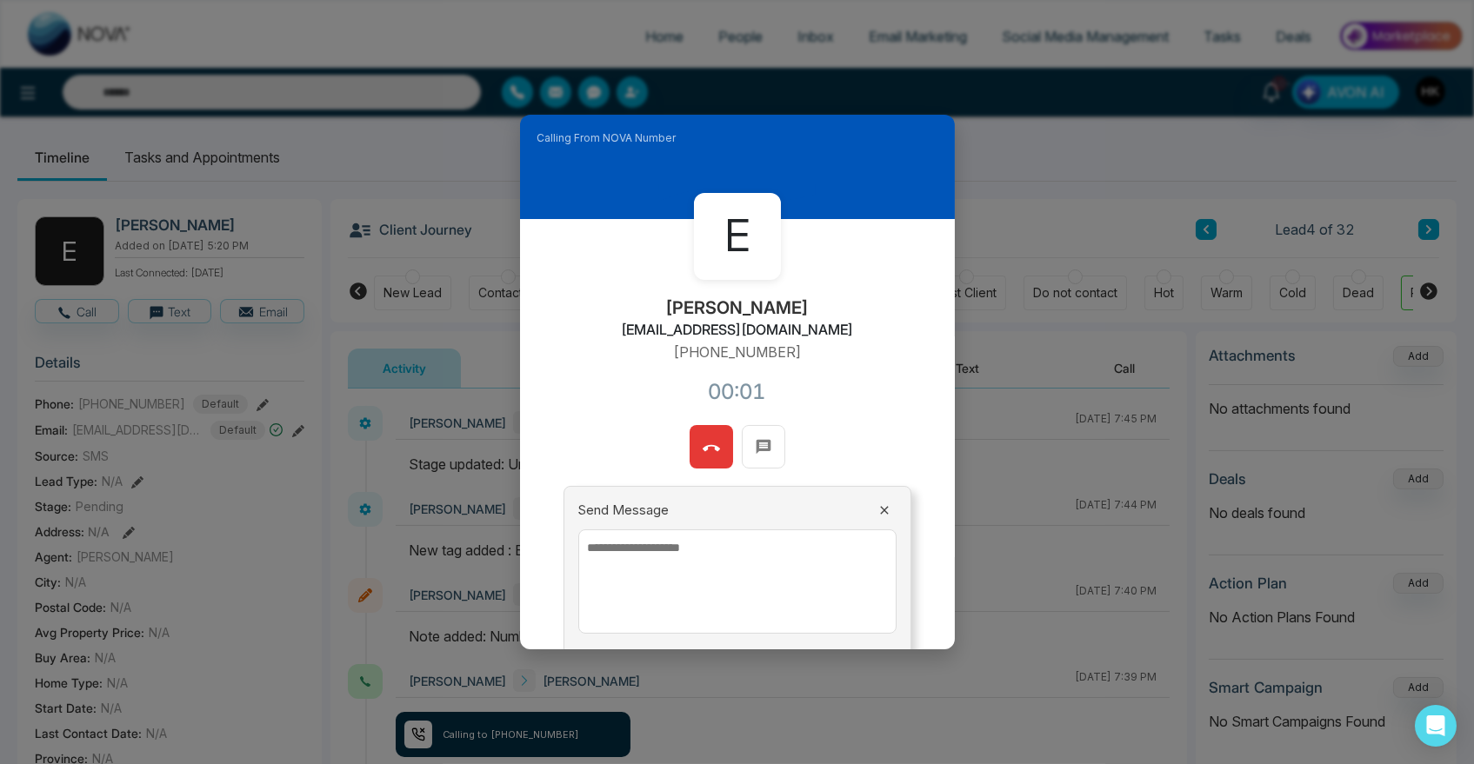
click at [702, 449] on icon at bounding box center [710, 448] width 17 height 6
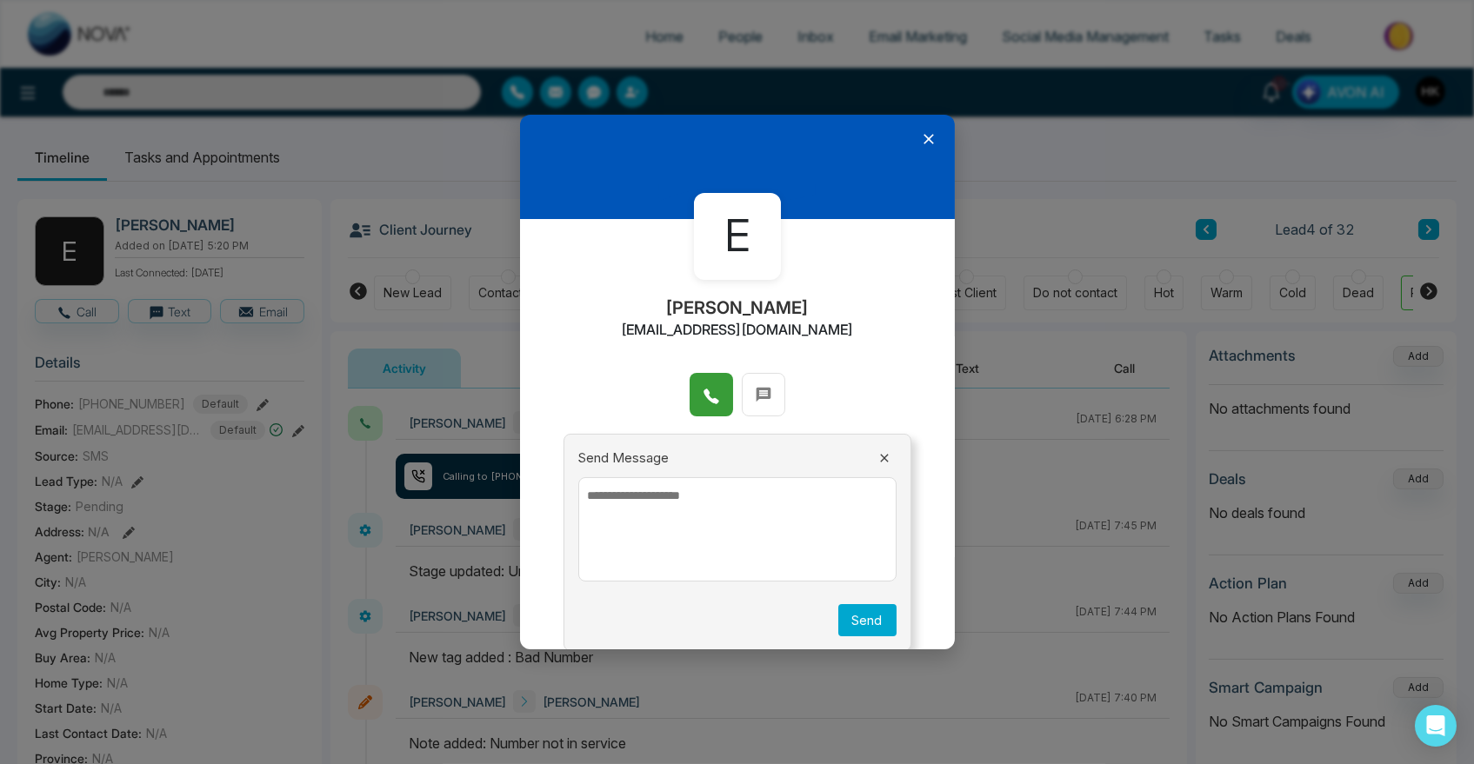
click at [922, 140] on icon at bounding box center [928, 138] width 17 height 17
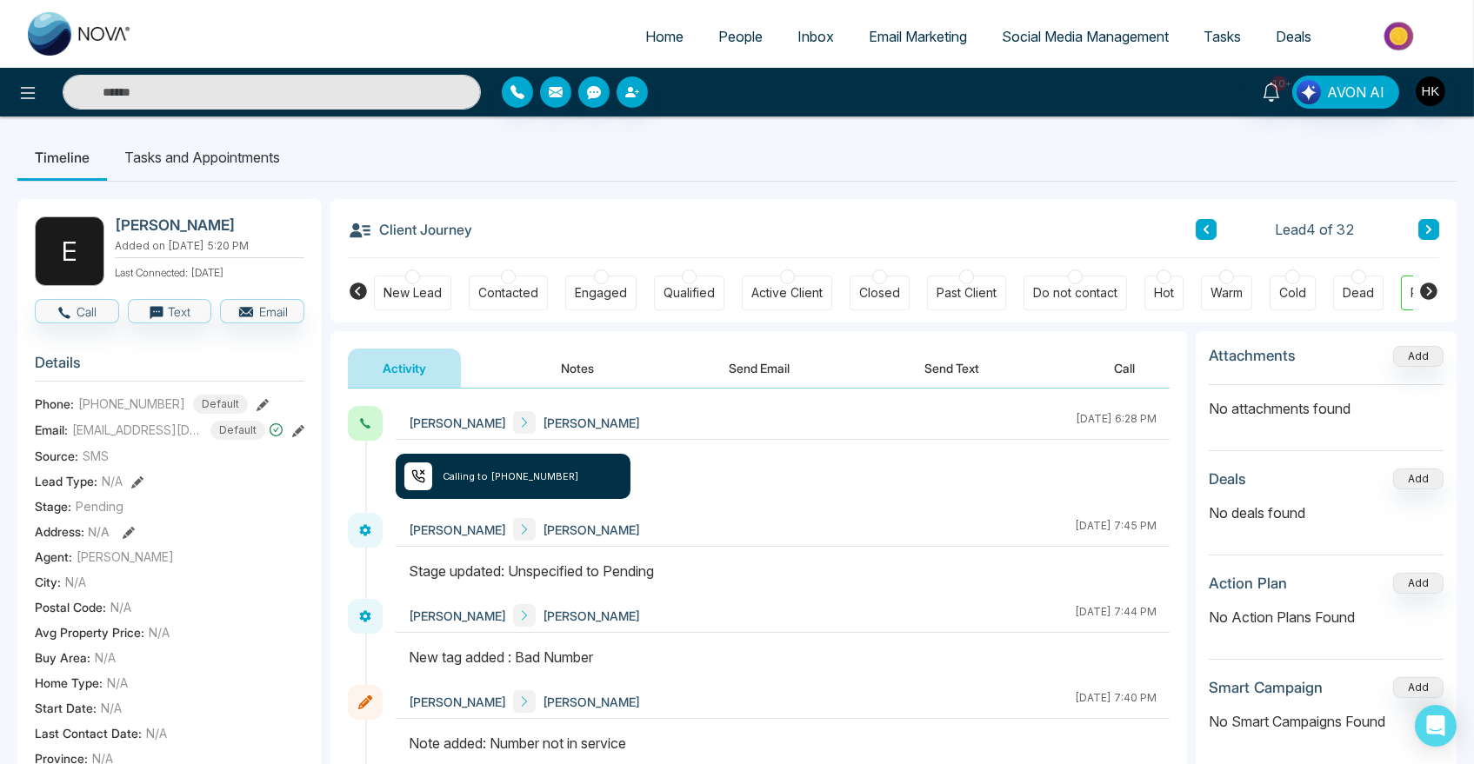
click at [786, 367] on button "Send Email" at bounding box center [759, 368] width 130 height 39
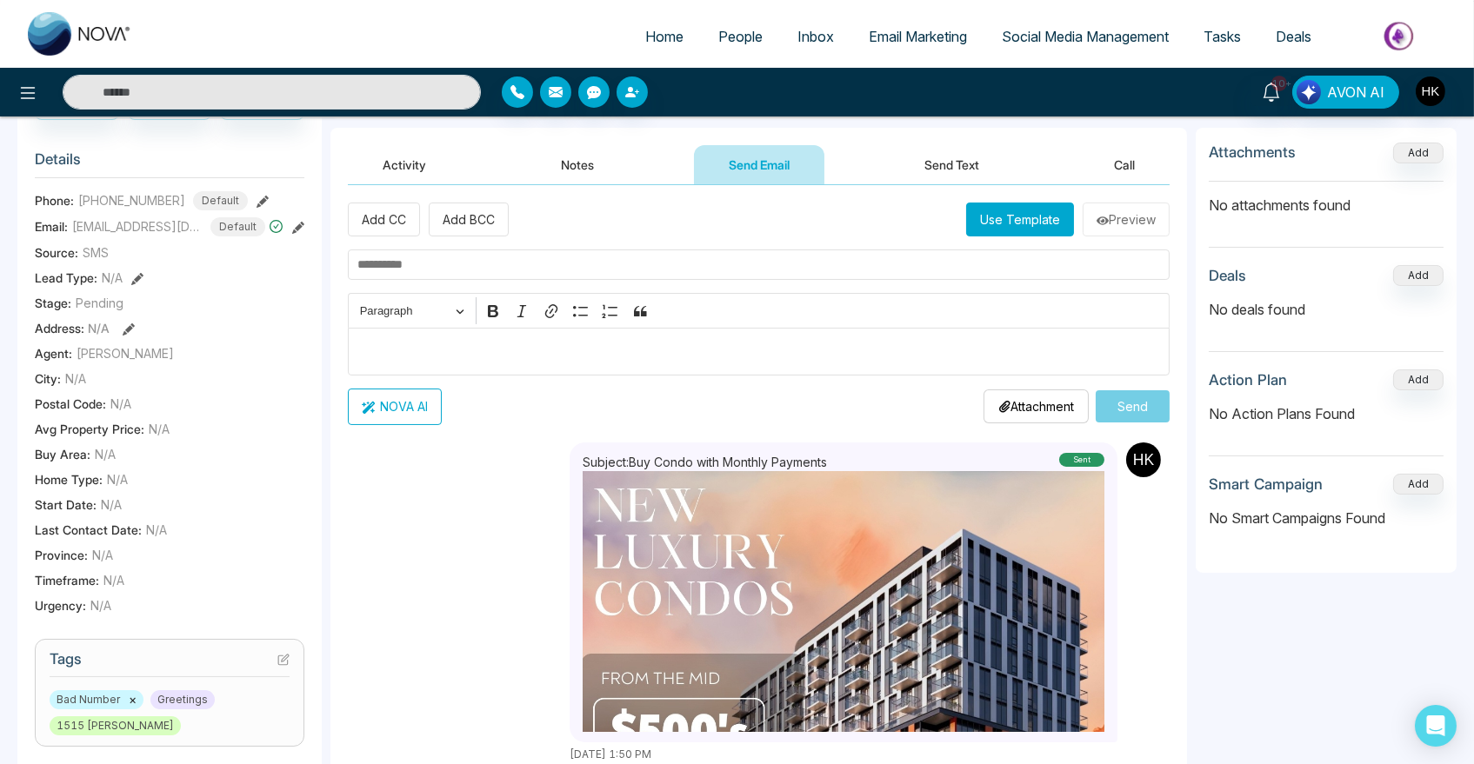
scroll to position [96, 0]
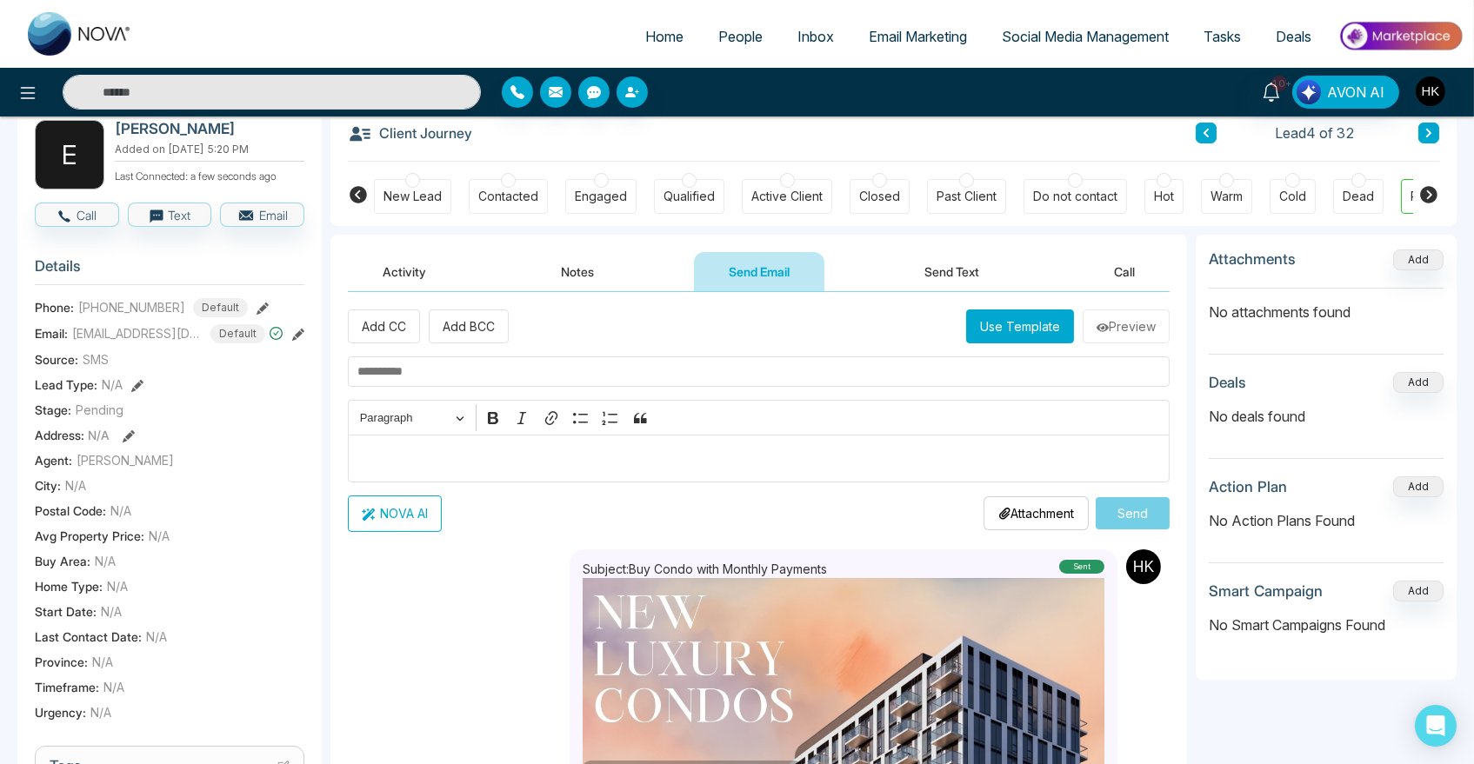
click at [488, 374] on input "text" at bounding box center [759, 371] width 822 height 30
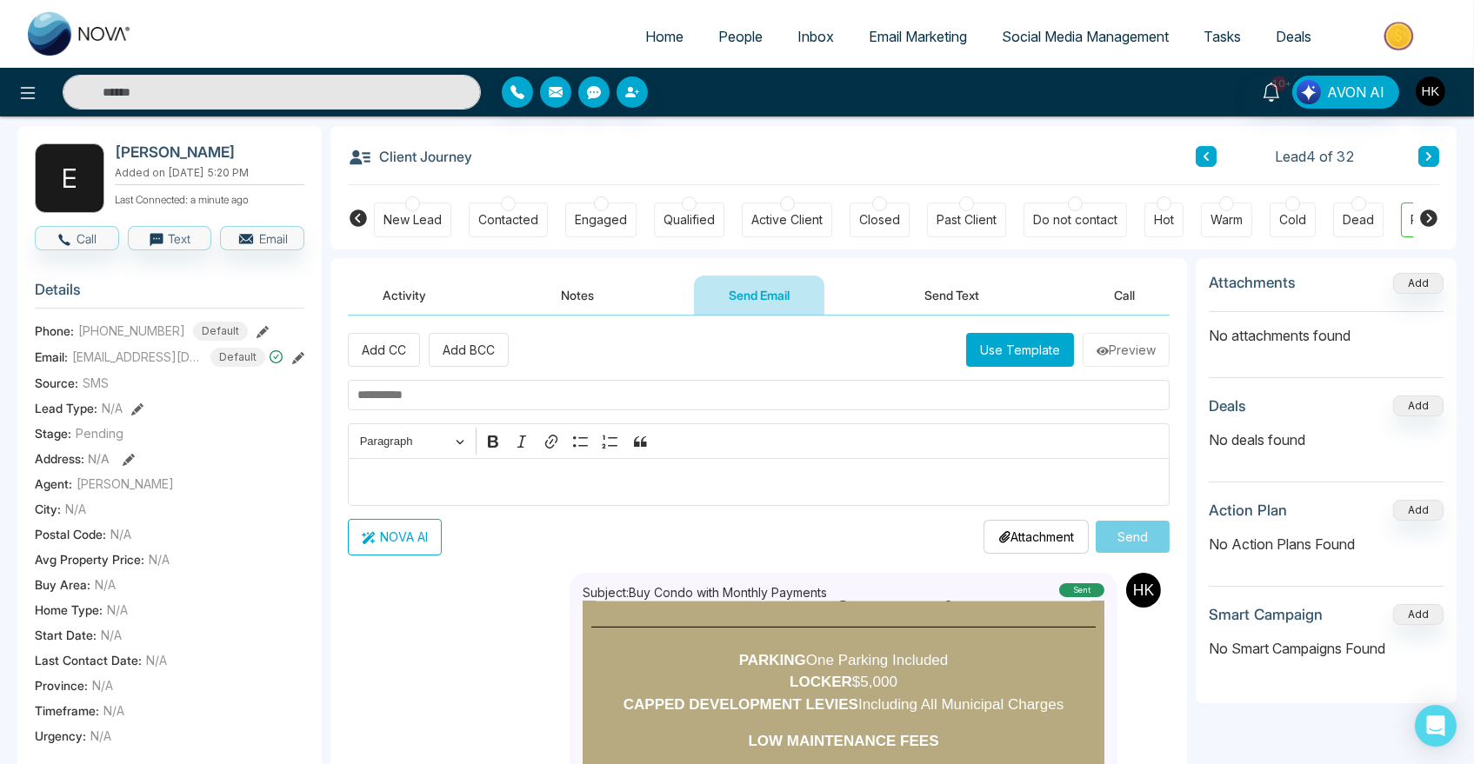
scroll to position [0, 0]
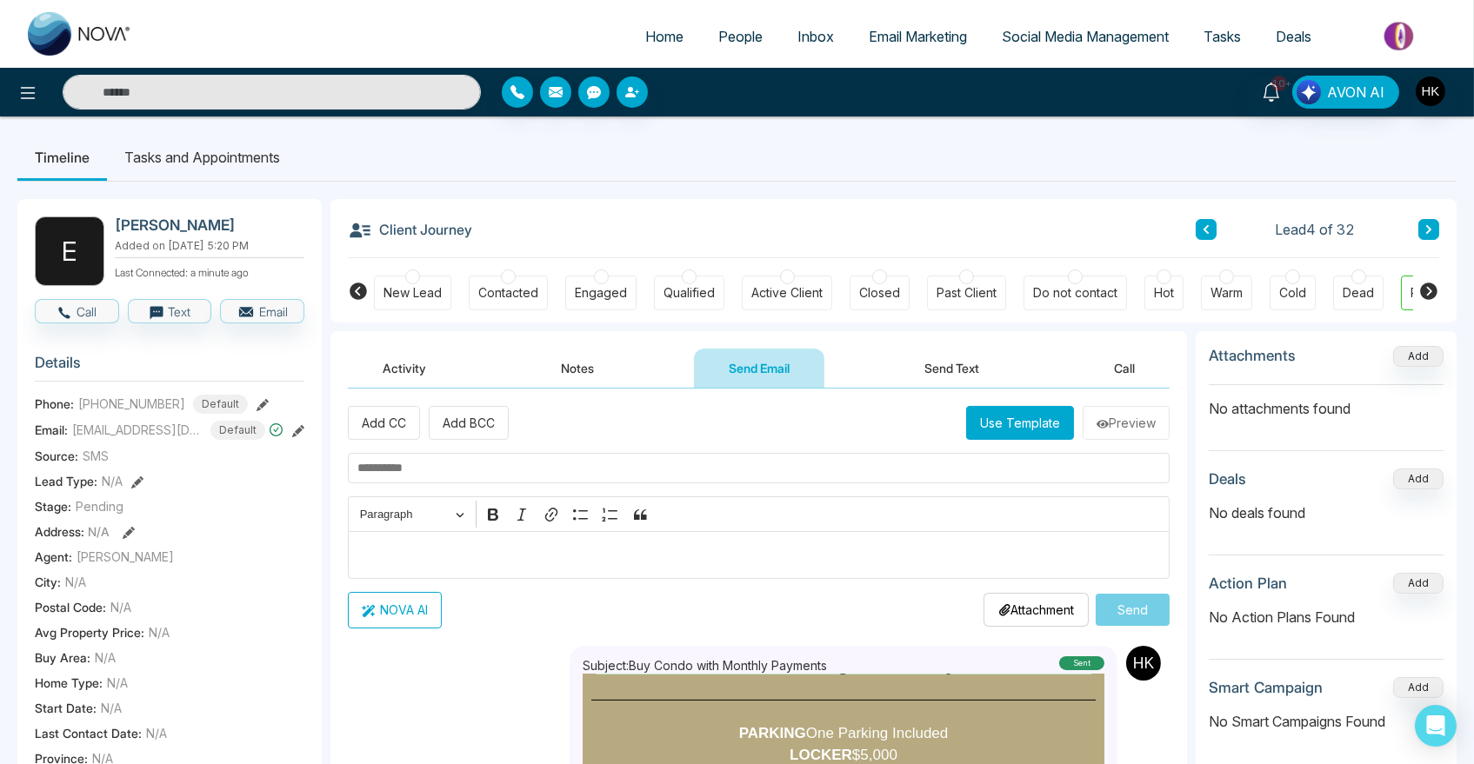
click at [950, 369] on button "Send Text" at bounding box center [951, 368] width 124 height 39
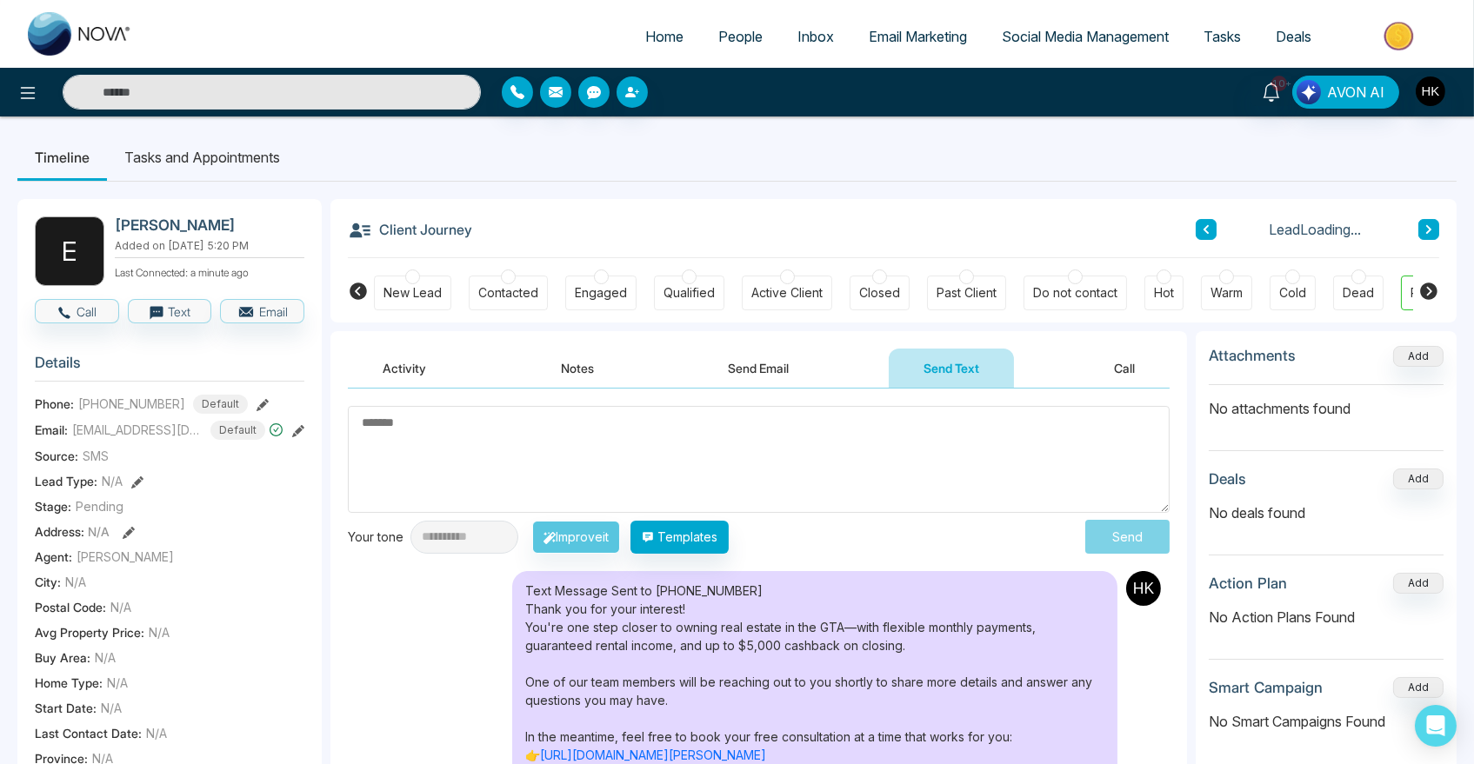
scroll to position [96, 0]
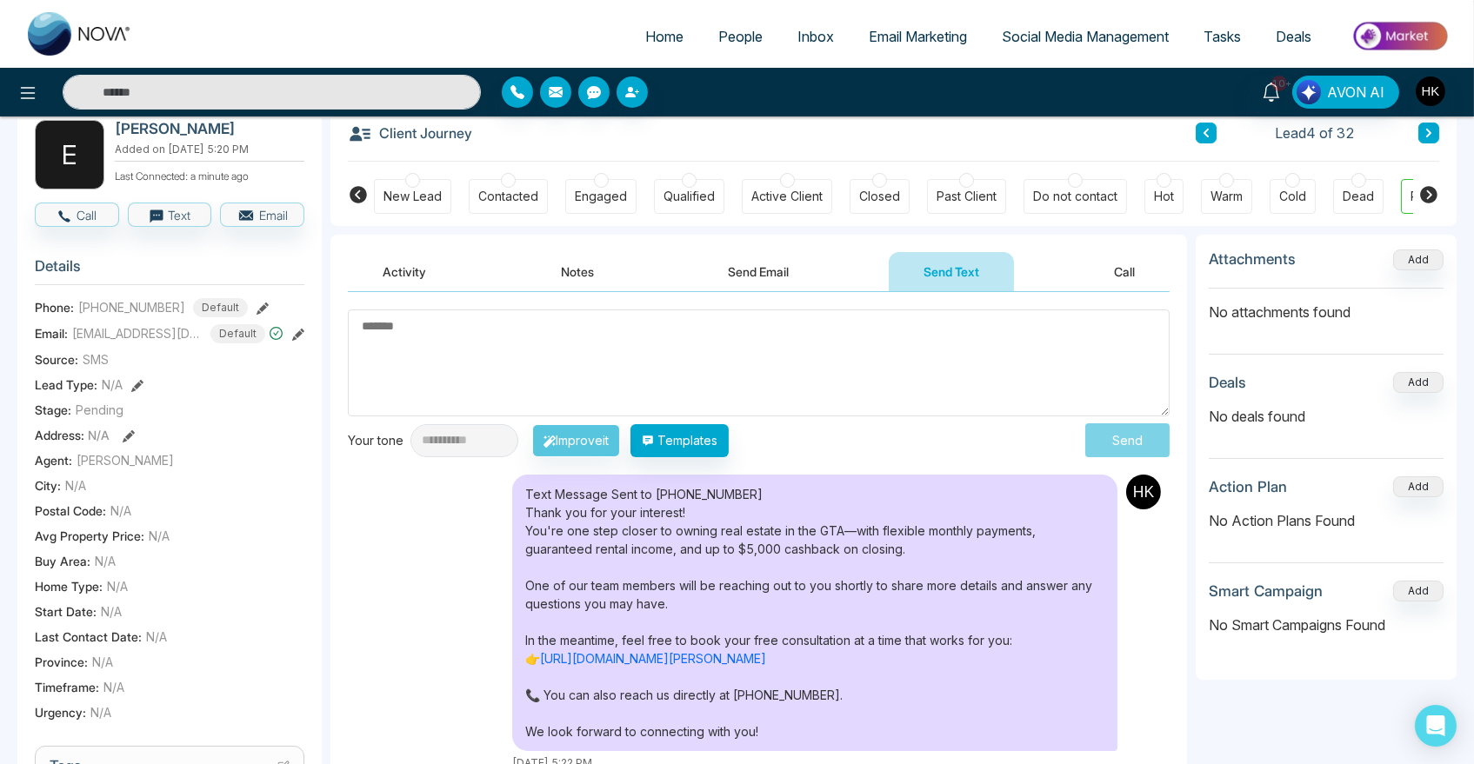
drag, startPoint x: 767, startPoint y: 529, endPoint x: 925, endPoint y: 547, distance: 159.3
click at [925, 547] on div "Text Message Sent to [PHONE_NUMBER] Thank you for your interest! You're one ste…" at bounding box center [814, 613] width 605 height 276
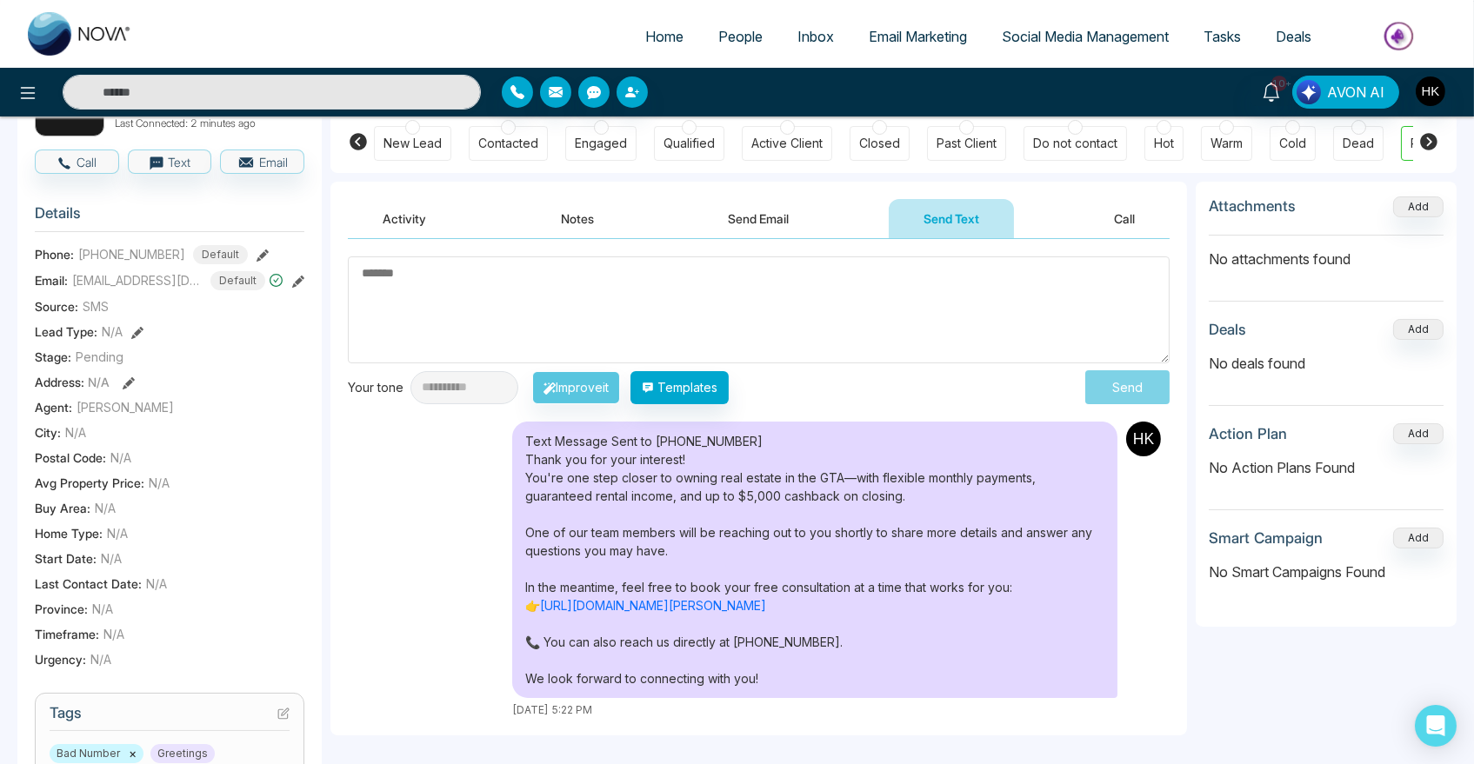
scroll to position [165, 0]
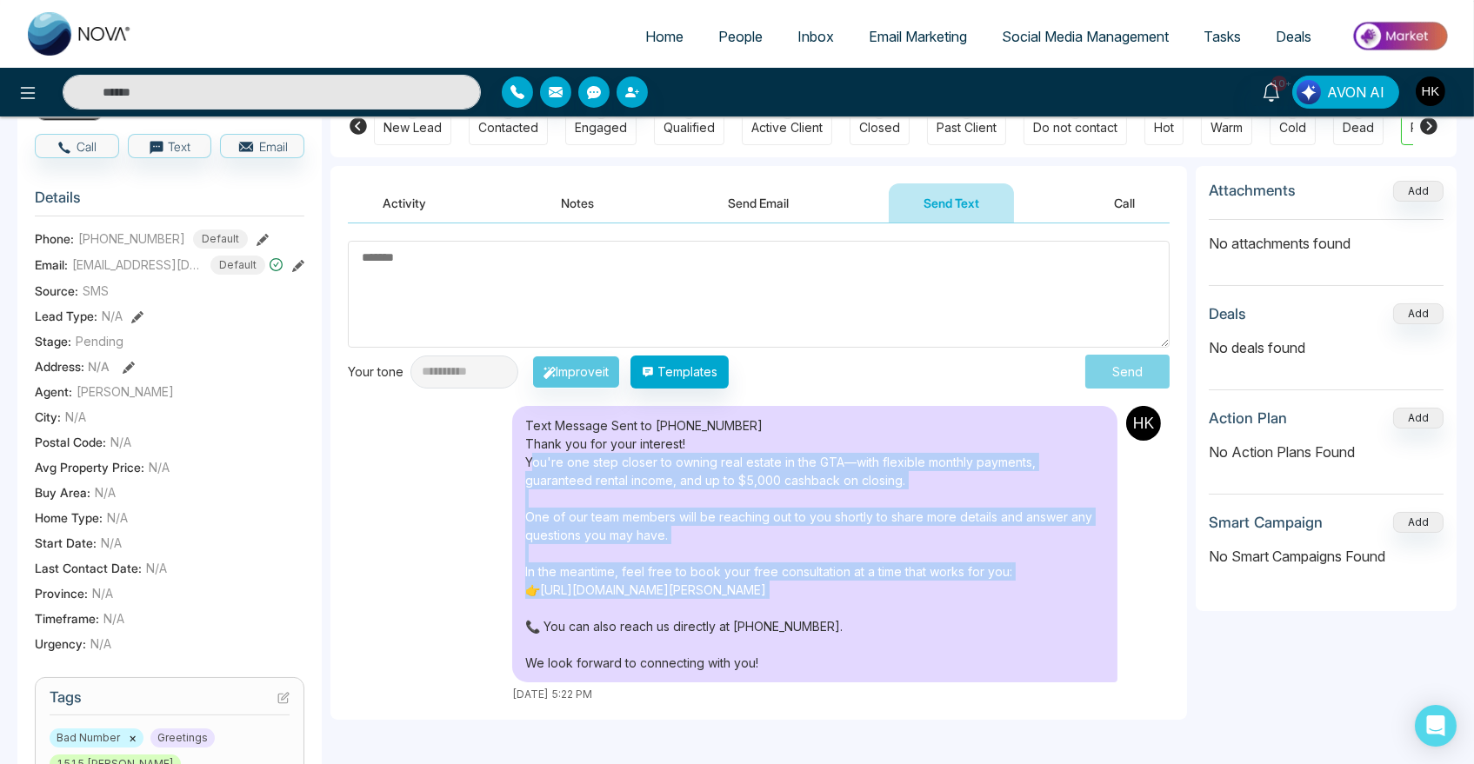
drag, startPoint x: 526, startPoint y: 527, endPoint x: 869, endPoint y: 603, distance: 351.8
click at [869, 603] on div "Text Message Sent to [PHONE_NUMBER] Thank you for your interest! You're one ste…" at bounding box center [814, 544] width 605 height 276
copy div "You're one step closer to owning real estate in the GTA—with flexible monthly p…"
click at [735, 574] on div "Text Message Sent to [PHONE_NUMBER] Thank you for your interest! You're one ste…" at bounding box center [814, 544] width 605 height 276
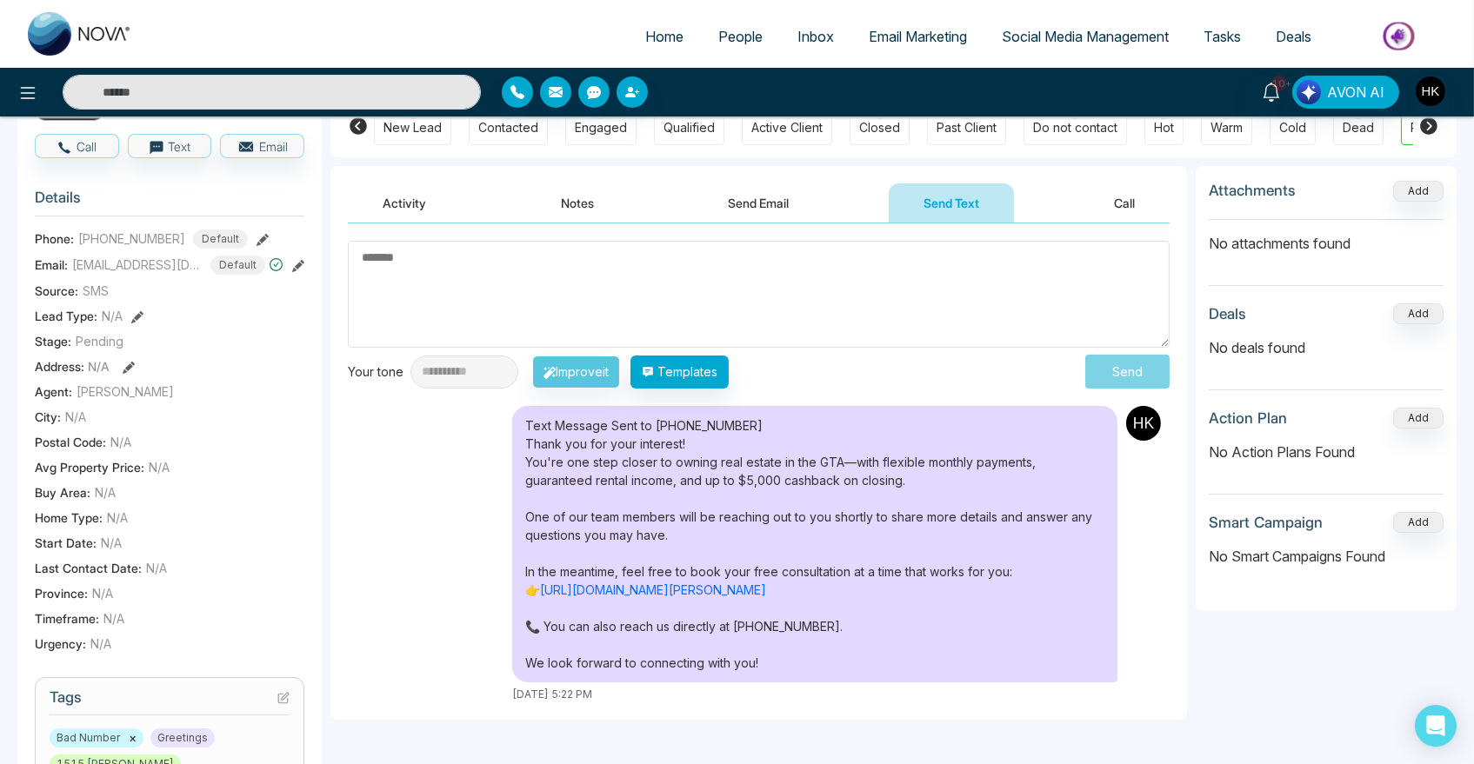
drag, startPoint x: 1024, startPoint y: 574, endPoint x: 516, endPoint y: 444, distance: 524.0
click at [516, 444] on div "Text Message Sent to [PHONE_NUMBER] Thank you for your interest! You're one ste…" at bounding box center [814, 544] width 605 height 276
copy div "Thank you for your interest! You're one step closer to owning real estate in th…"
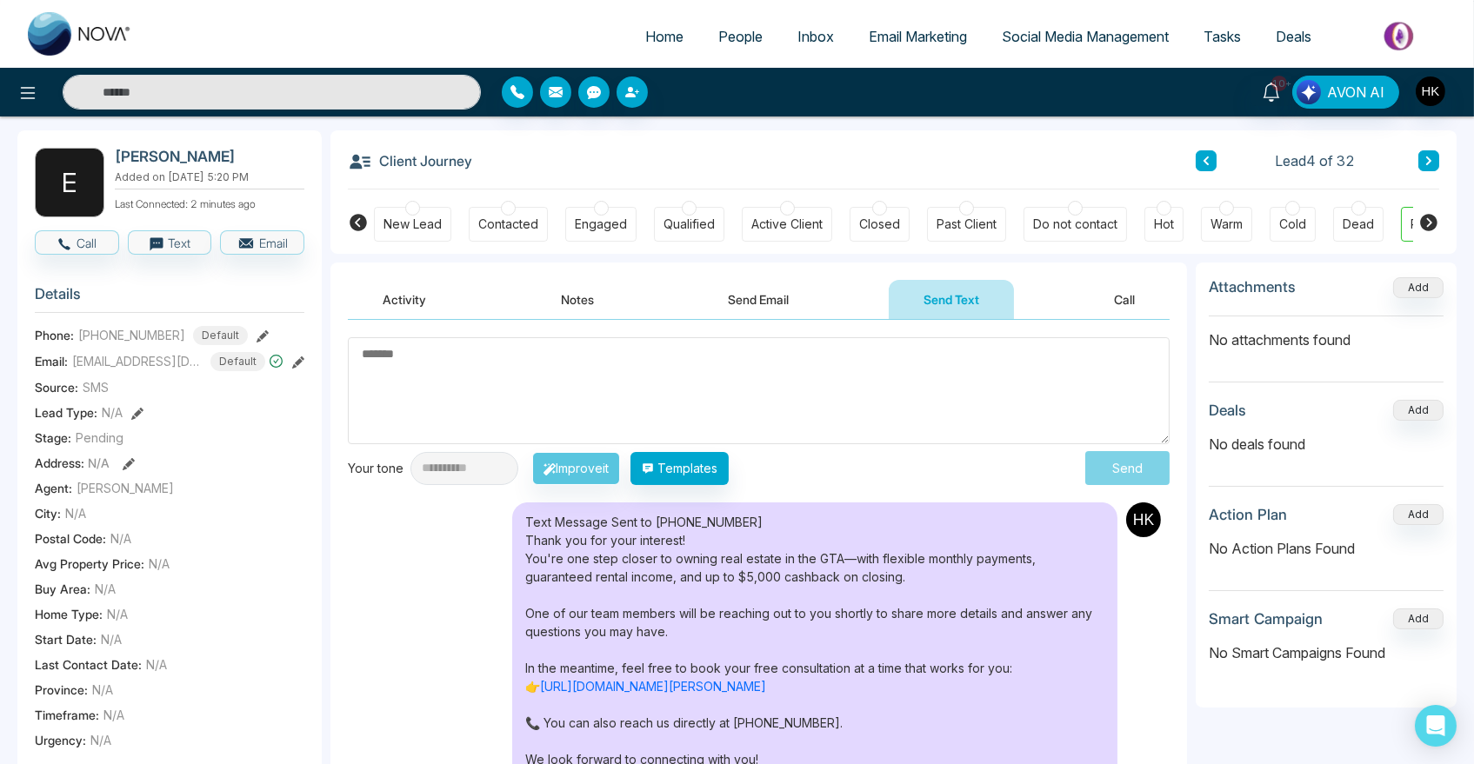
scroll to position [0, 0]
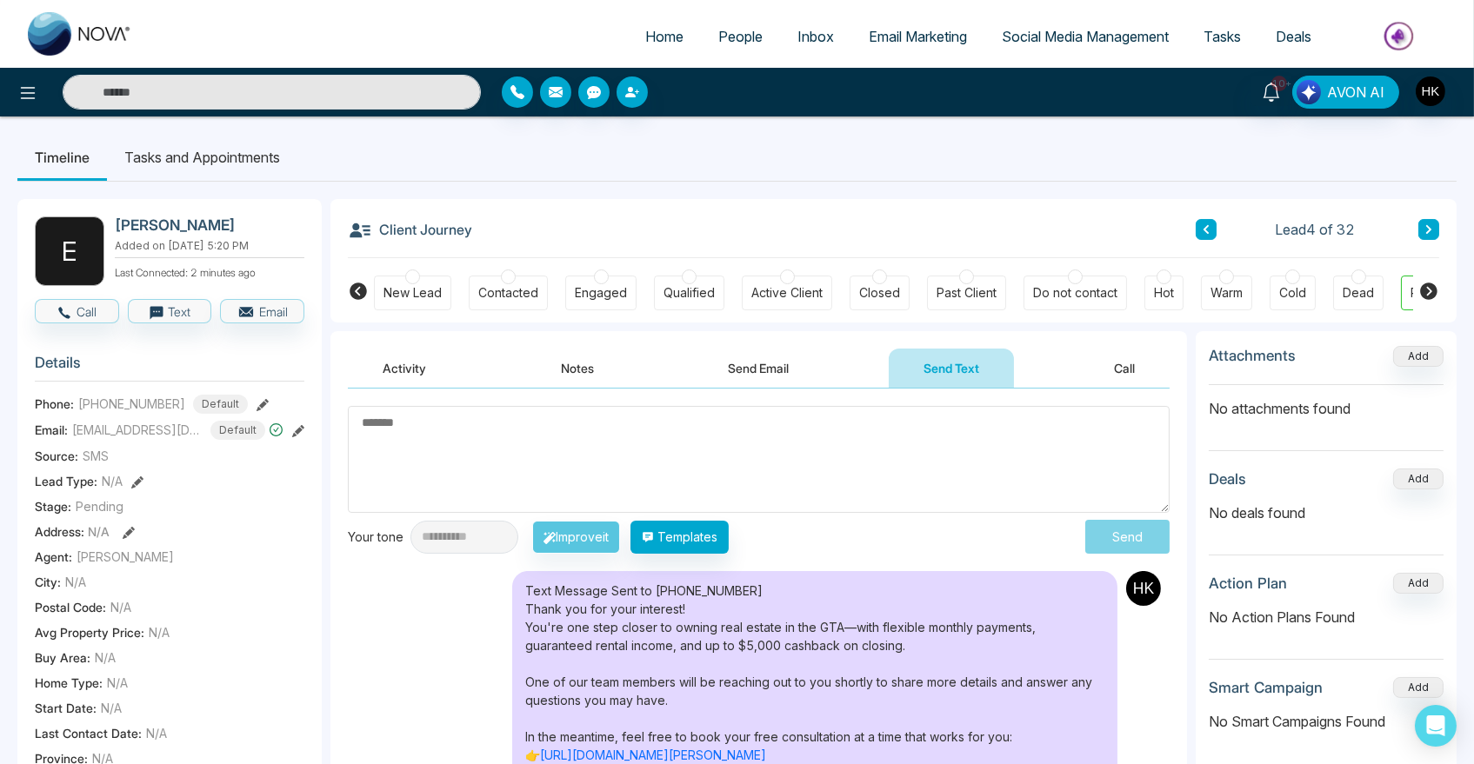
click at [718, 373] on button "Send Email" at bounding box center [759, 368] width 130 height 39
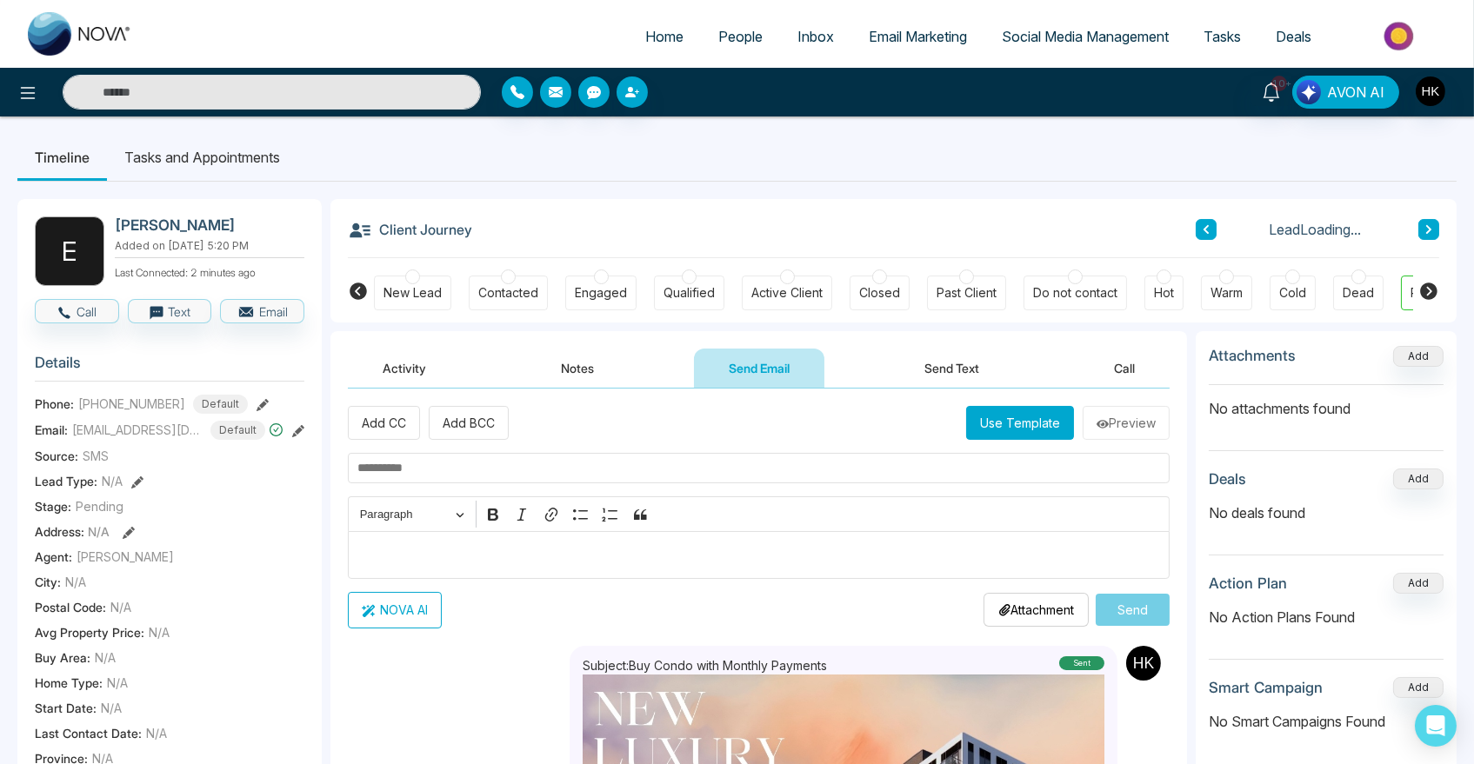
click at [484, 466] on input "text" at bounding box center [759, 468] width 822 height 30
paste input "**********"
type input "**********"
click at [417, 555] on p "Editor editing area: main" at bounding box center [758, 554] width 803 height 21
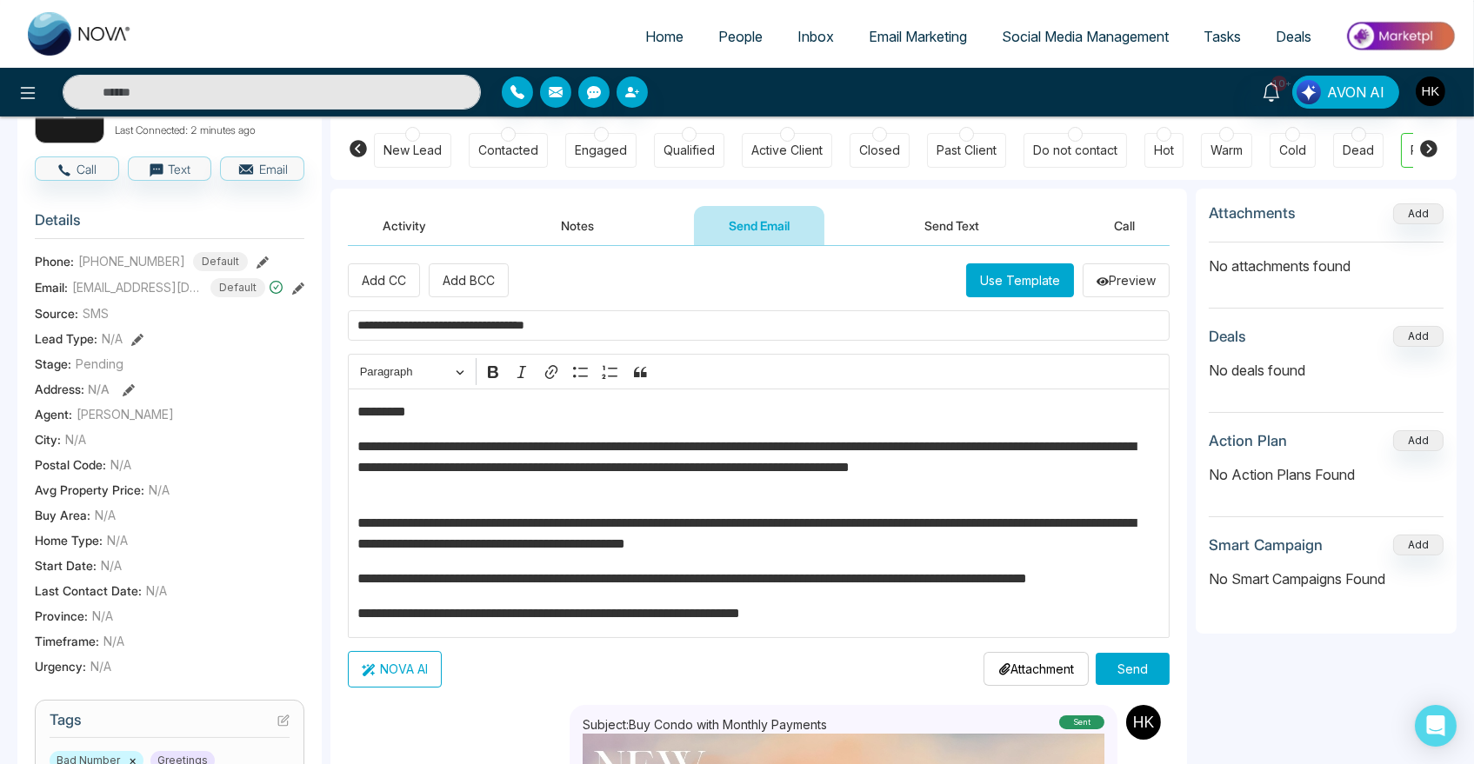
scroll to position [210, 0]
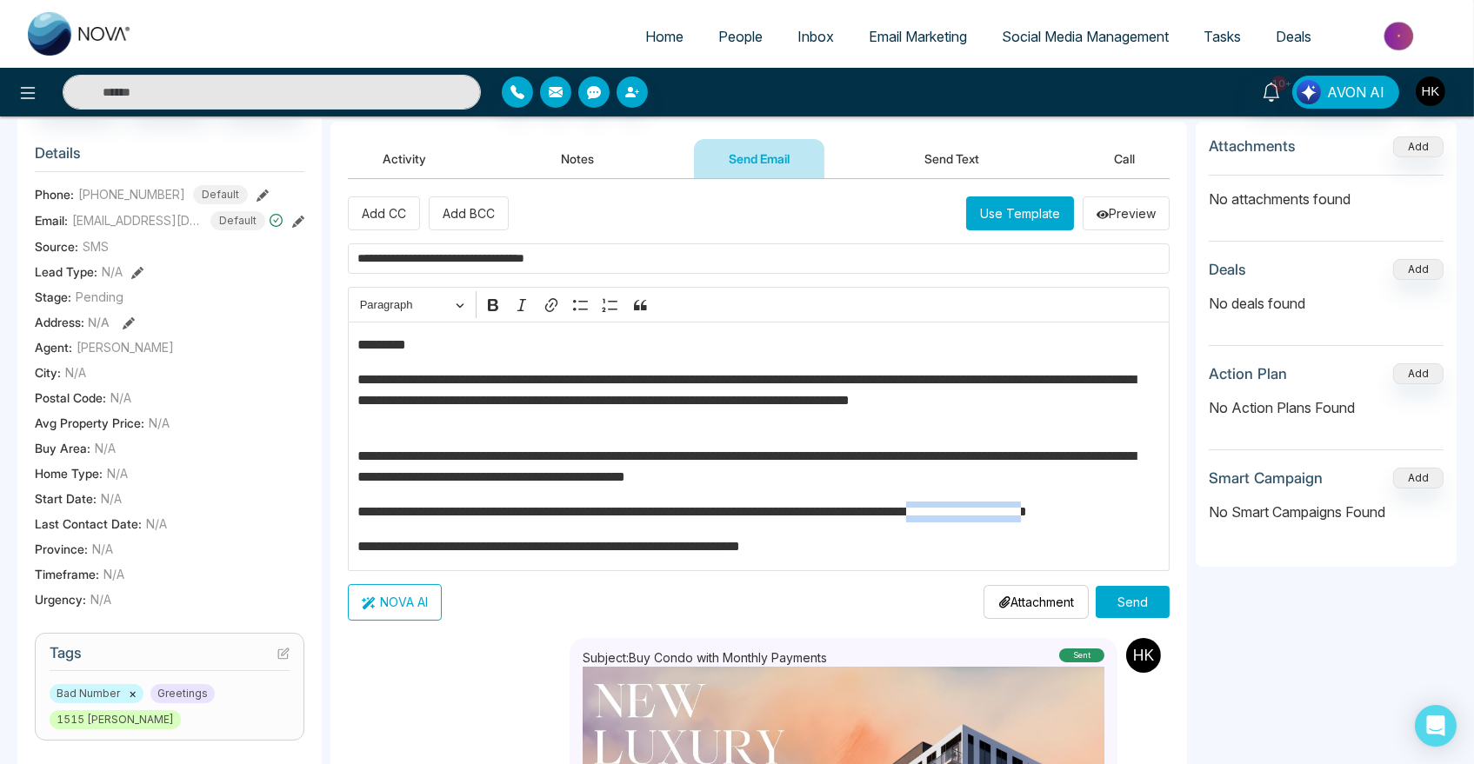
drag, startPoint x: 1152, startPoint y: 511, endPoint x: 1019, endPoint y: 508, distance: 133.1
click at [1019, 508] on p "**********" at bounding box center [758, 512] width 803 height 21
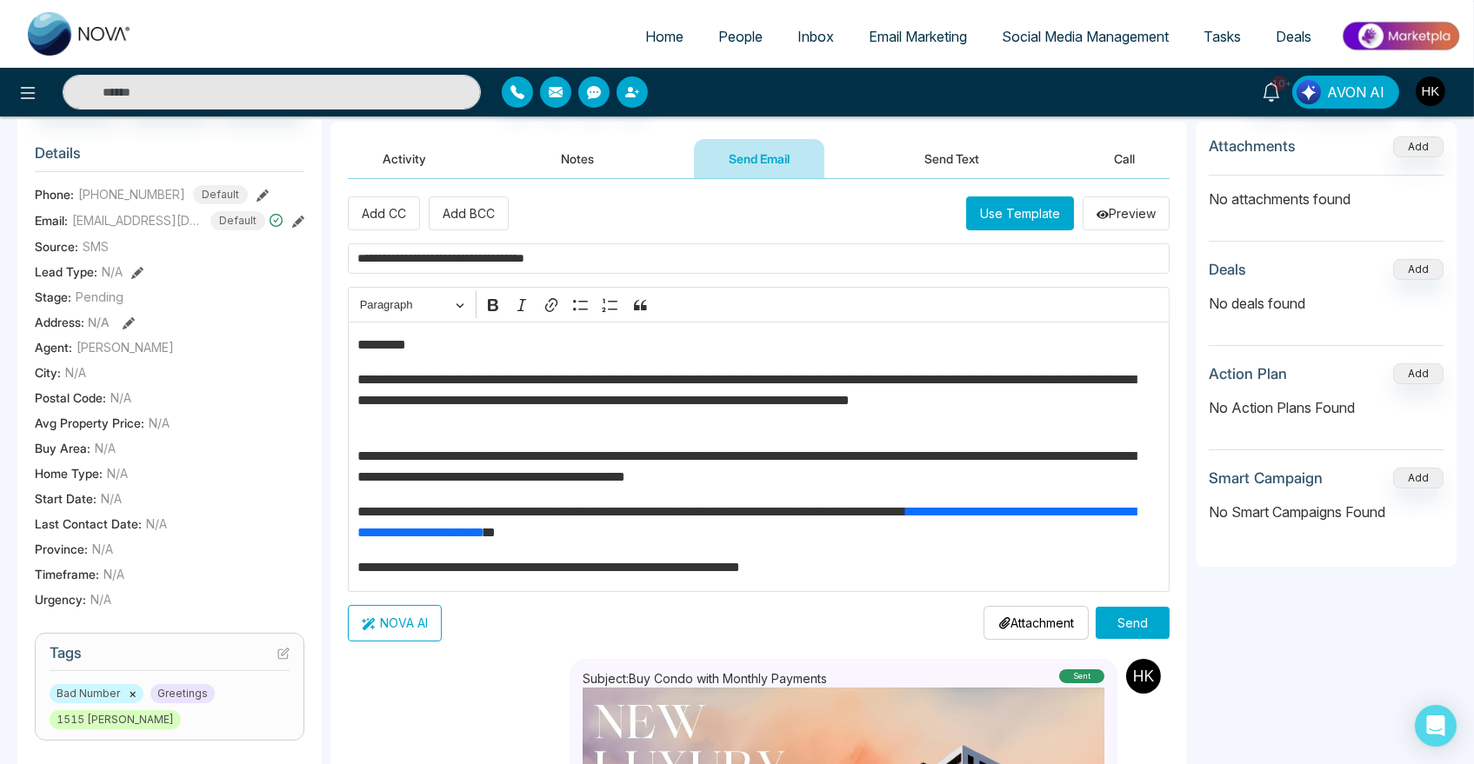
click at [979, 523] on p "**********" at bounding box center [758, 523] width 803 height 42
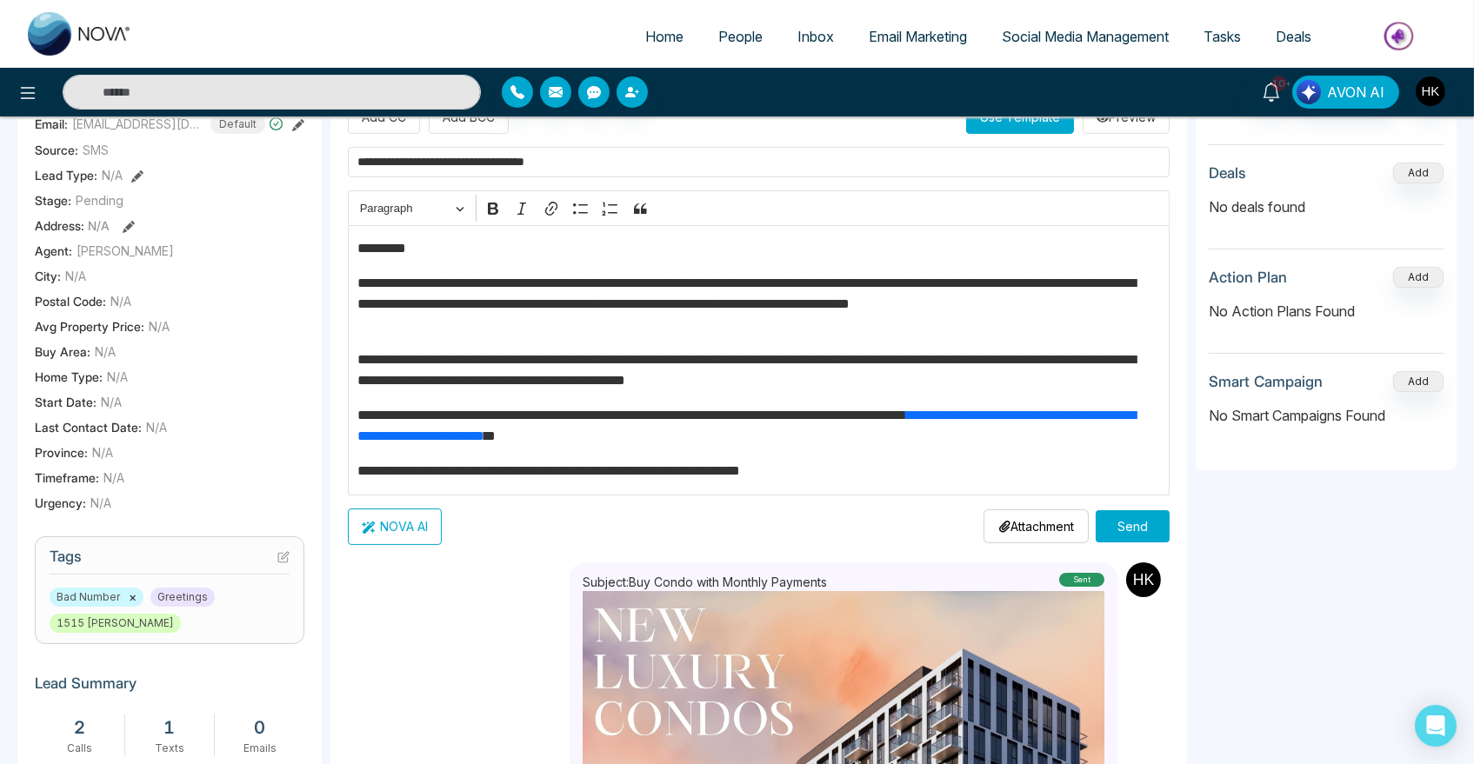
click at [864, 469] on p "**********" at bounding box center [758, 471] width 803 height 21
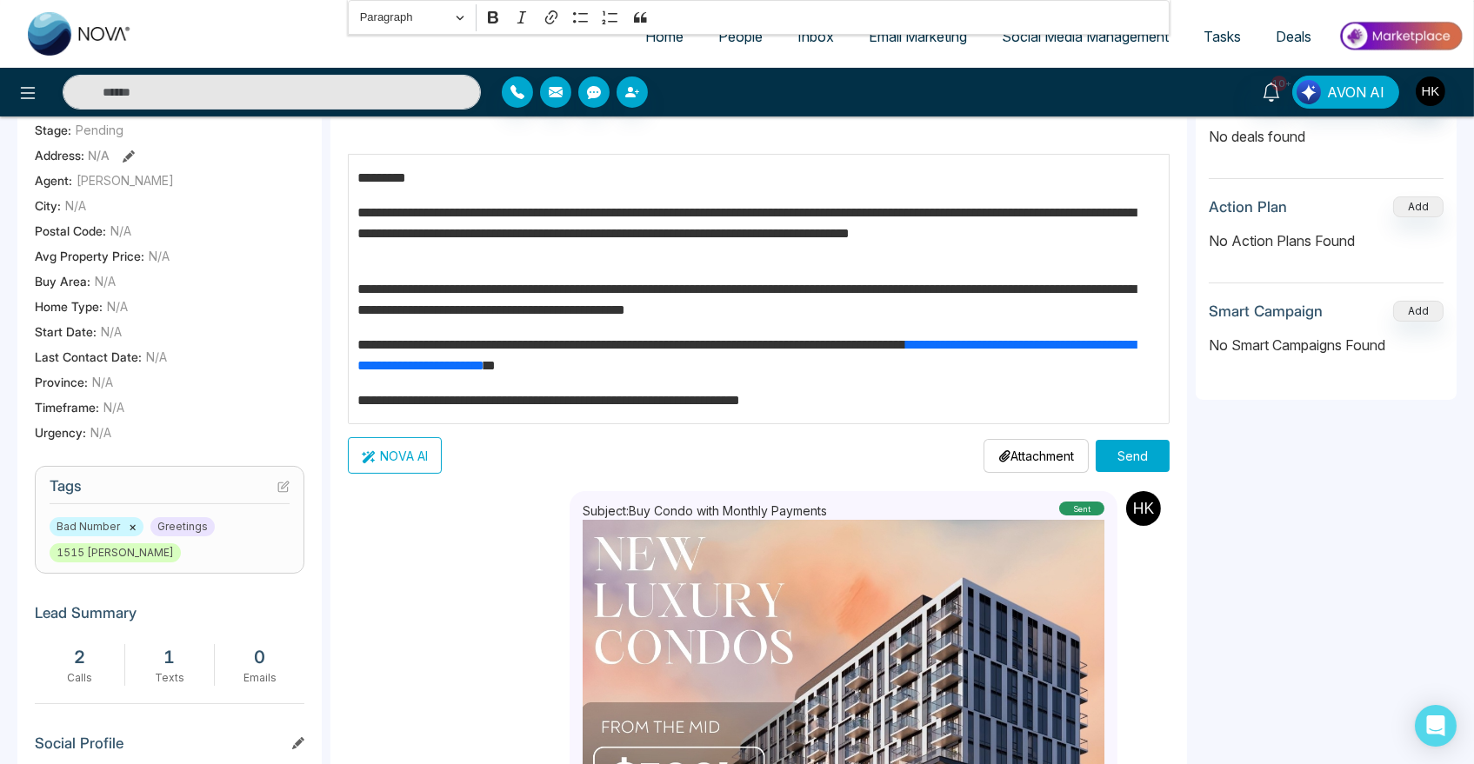
scroll to position [306, 0]
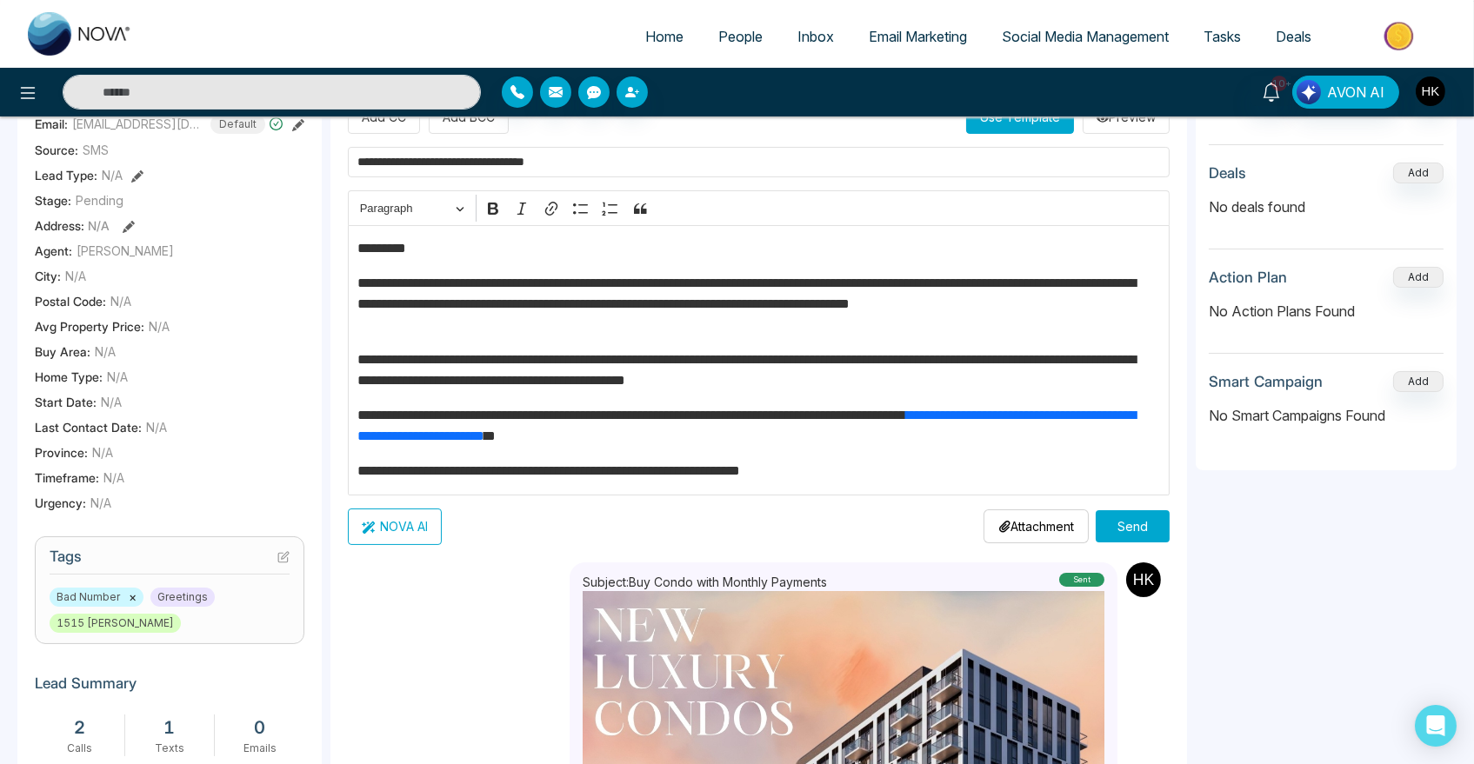
click at [968, 478] on p "**********" at bounding box center [758, 471] width 803 height 21
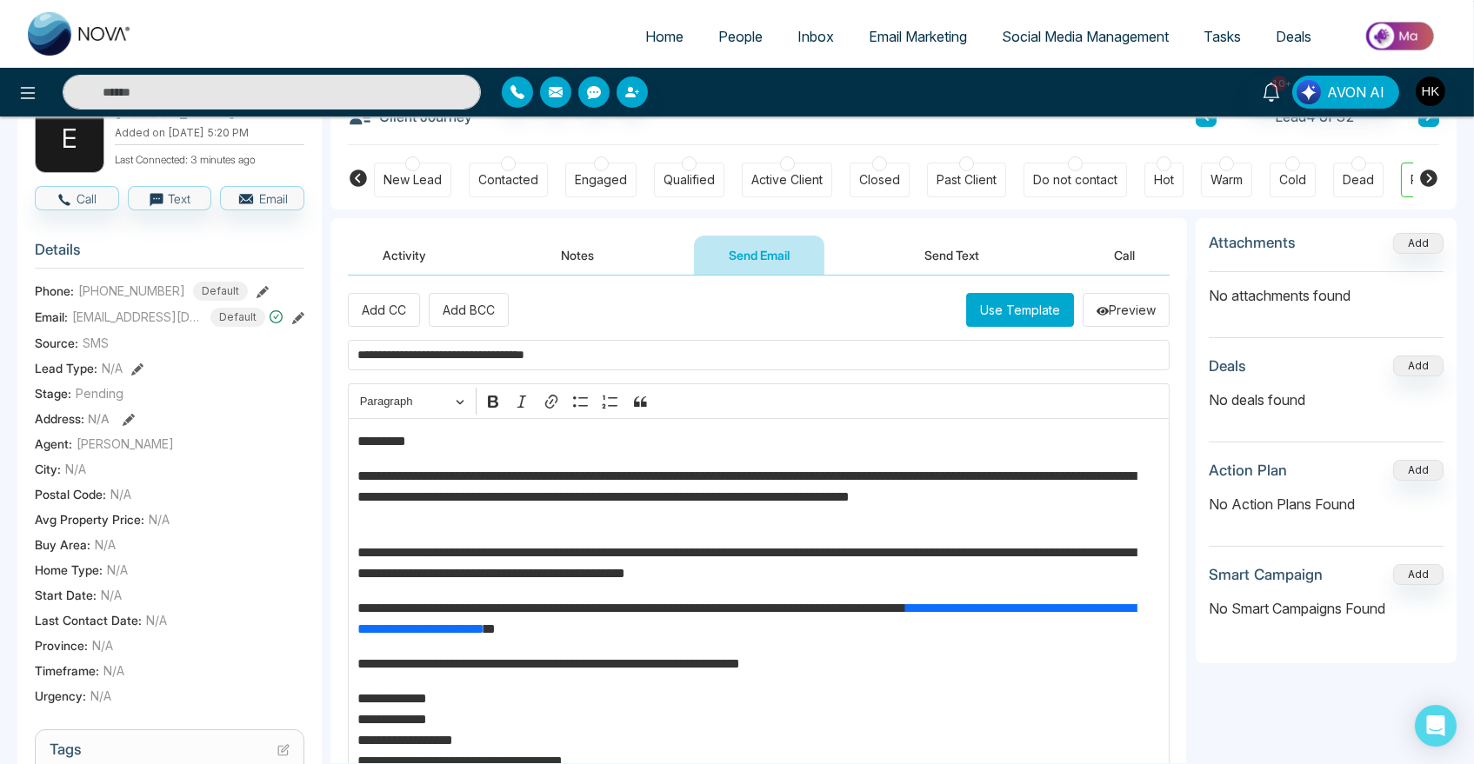
scroll to position [403, 0]
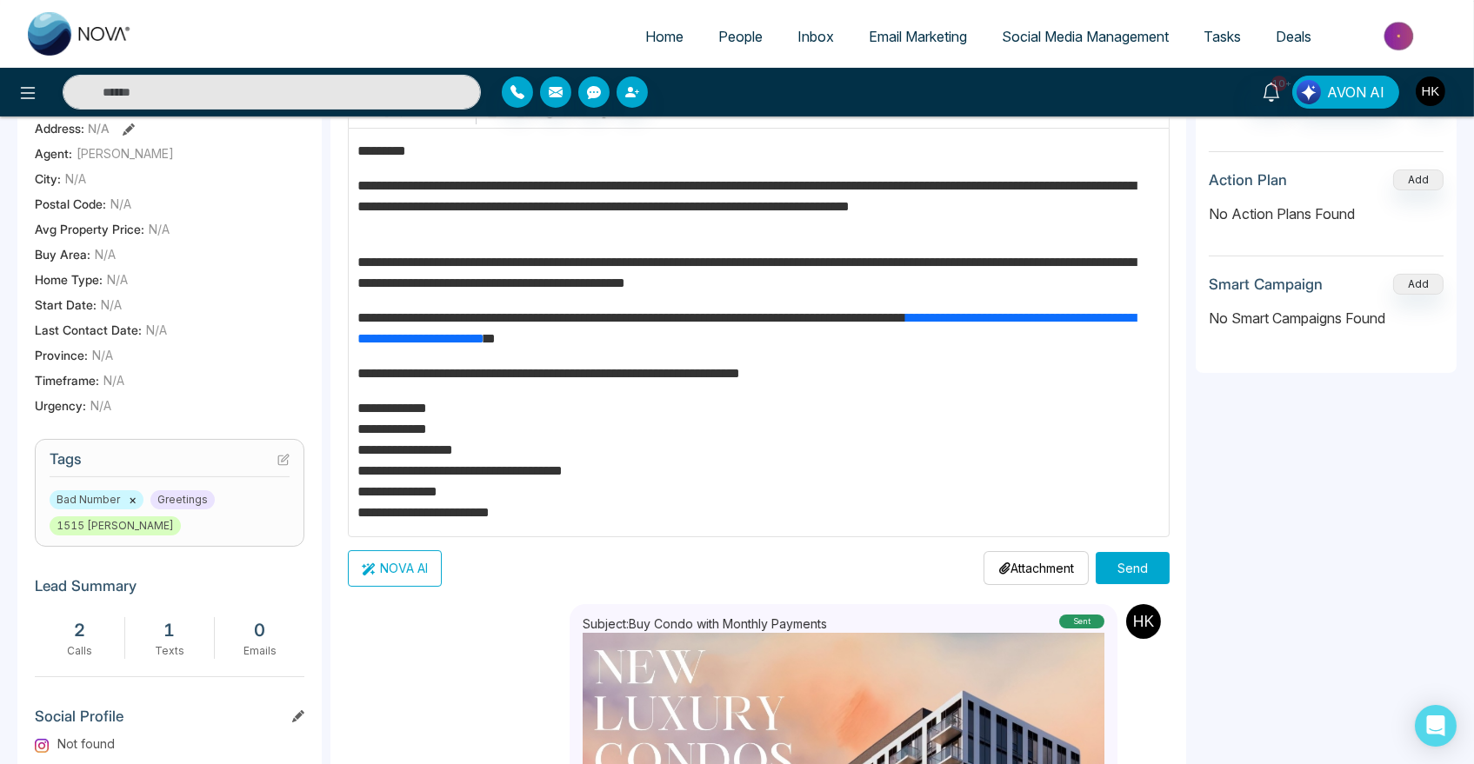
click at [1145, 567] on button "Send" at bounding box center [1132, 568] width 74 height 32
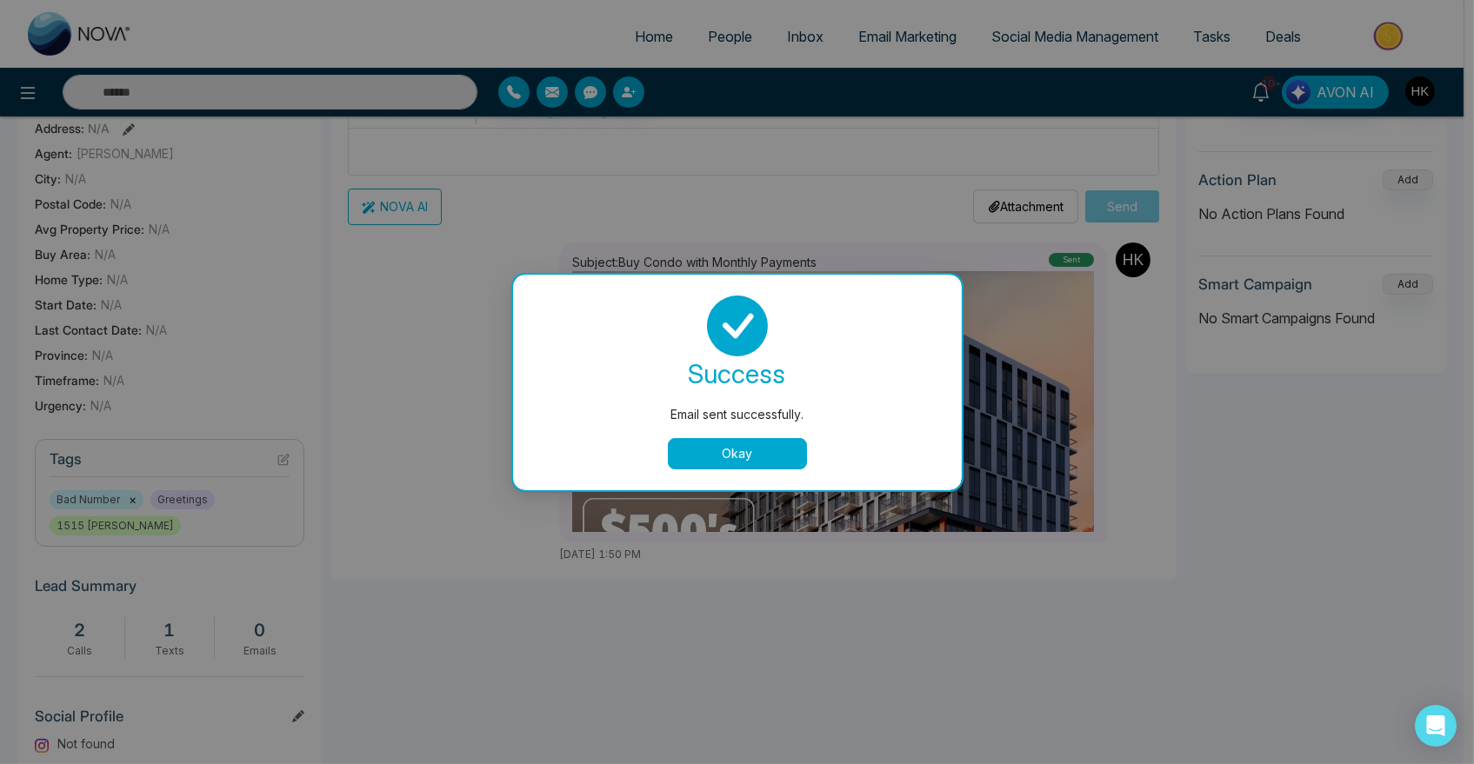
click at [735, 450] on img at bounding box center [833, 532] width 522 height 522
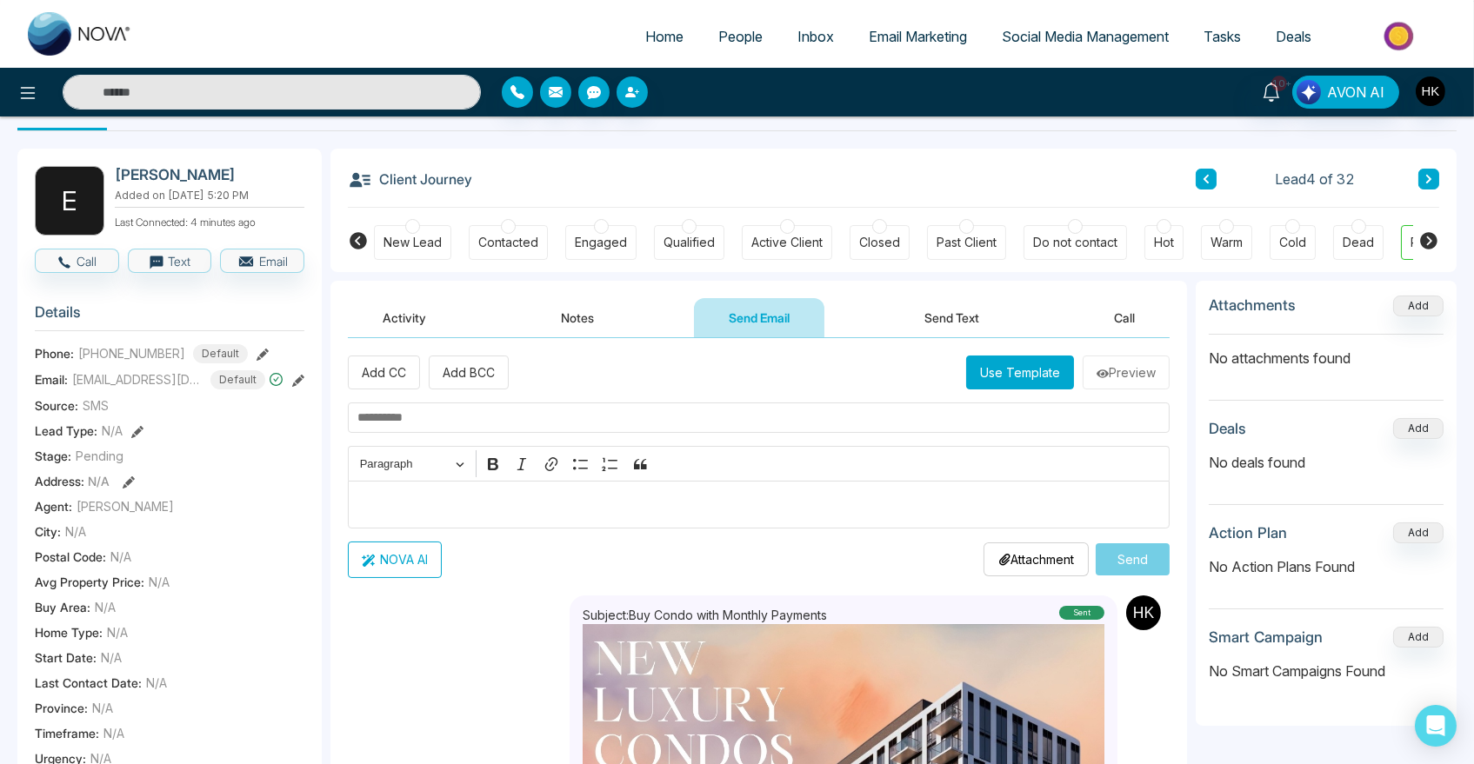
scroll to position [0, 0]
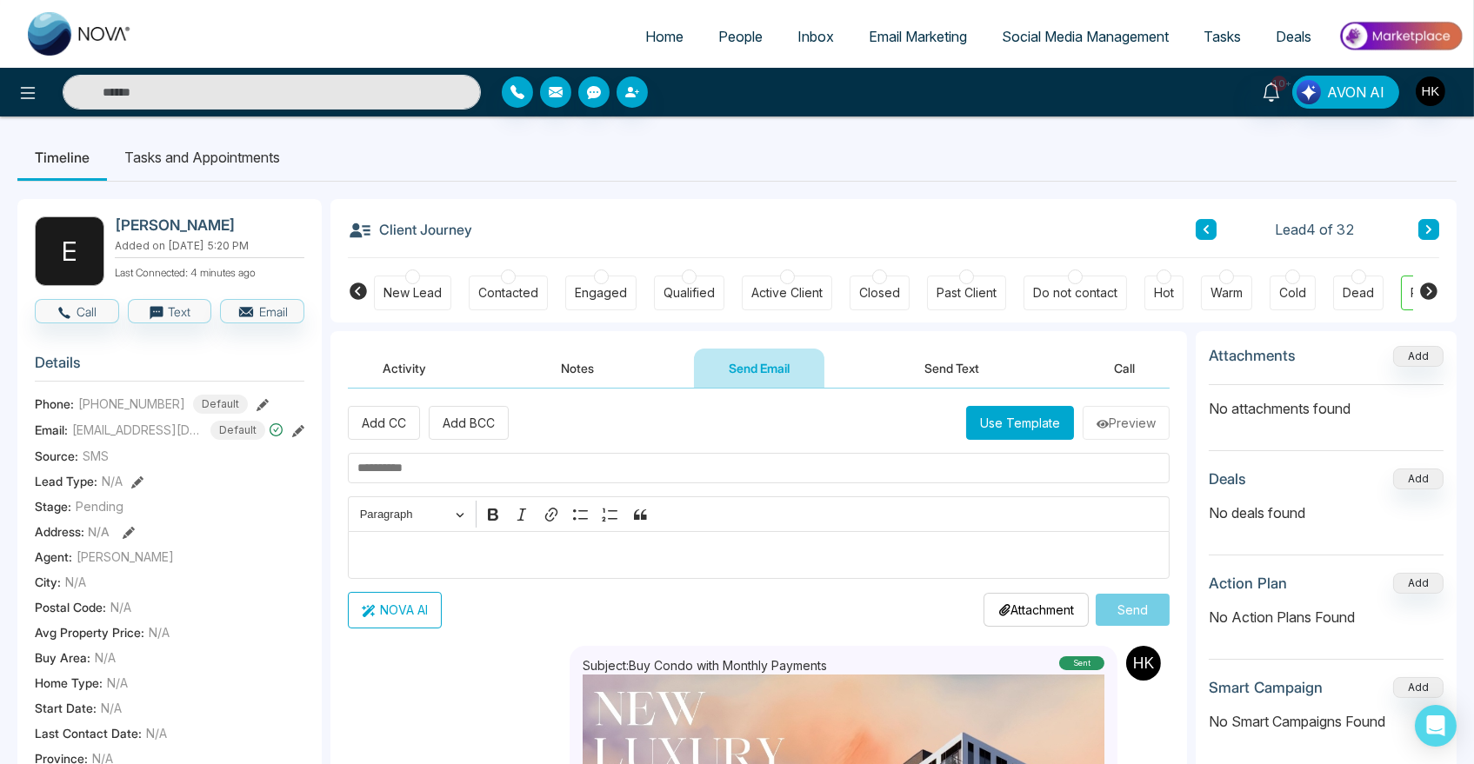
click at [1426, 230] on icon at bounding box center [1428, 229] width 9 height 10
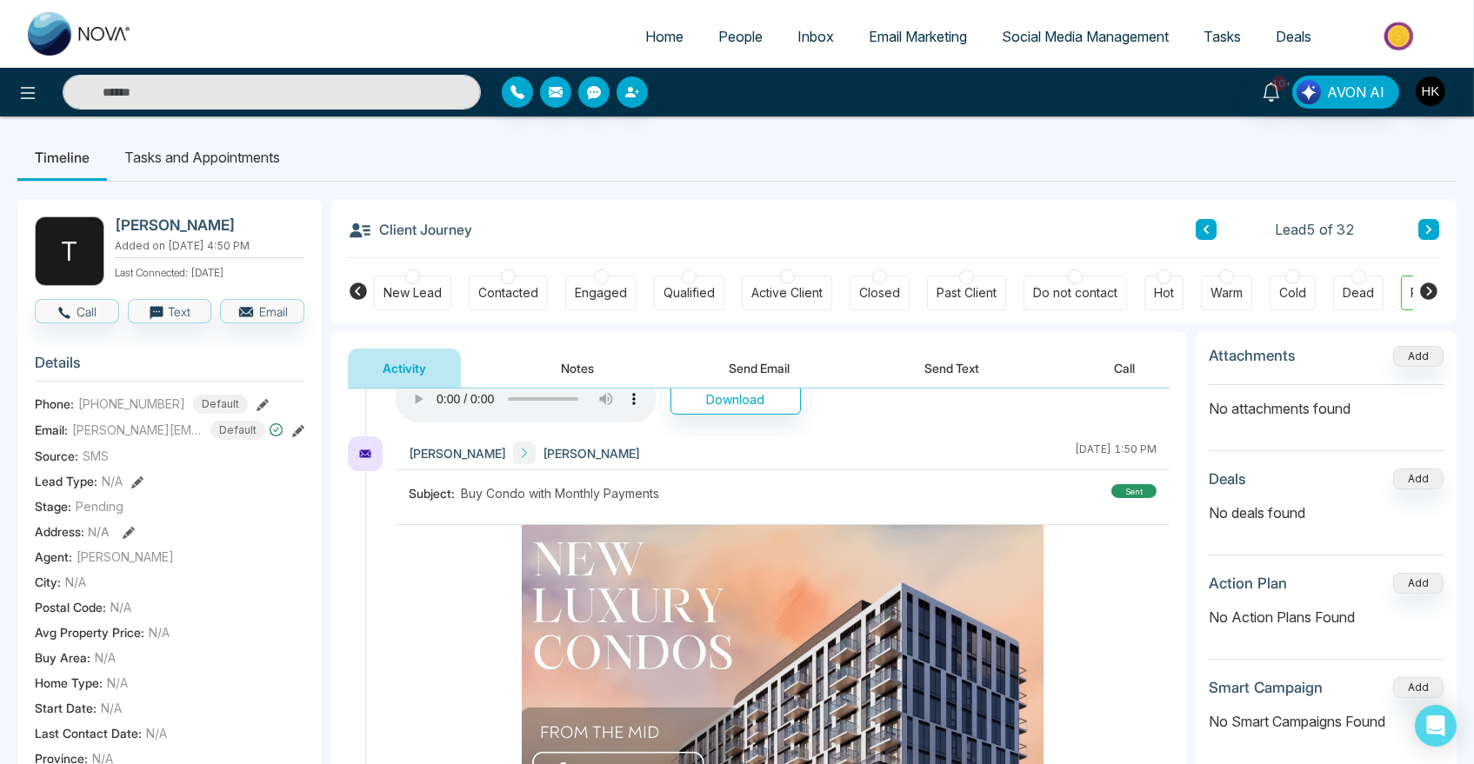
scroll to position [278, 0]
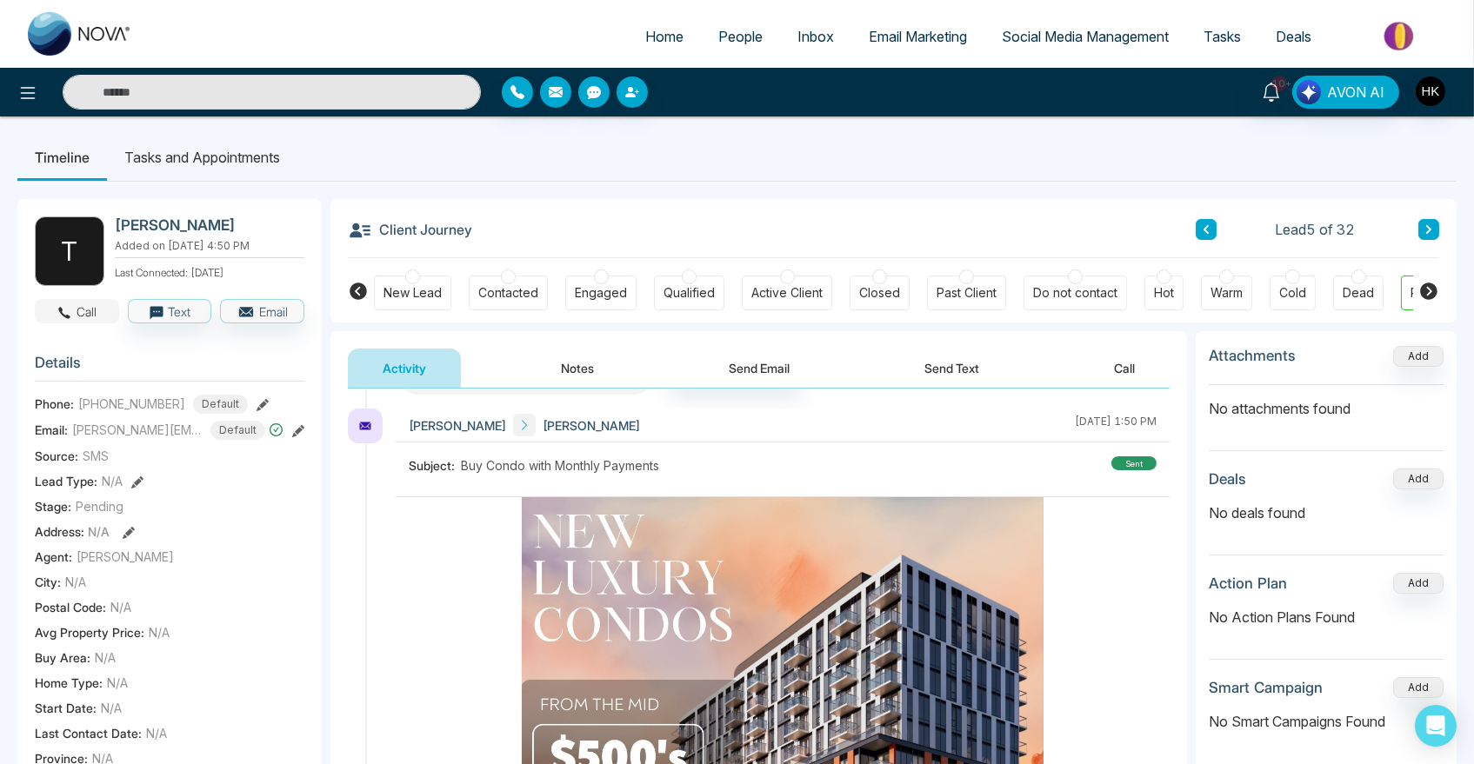
click at [95, 303] on button "Call" at bounding box center [77, 311] width 84 height 24
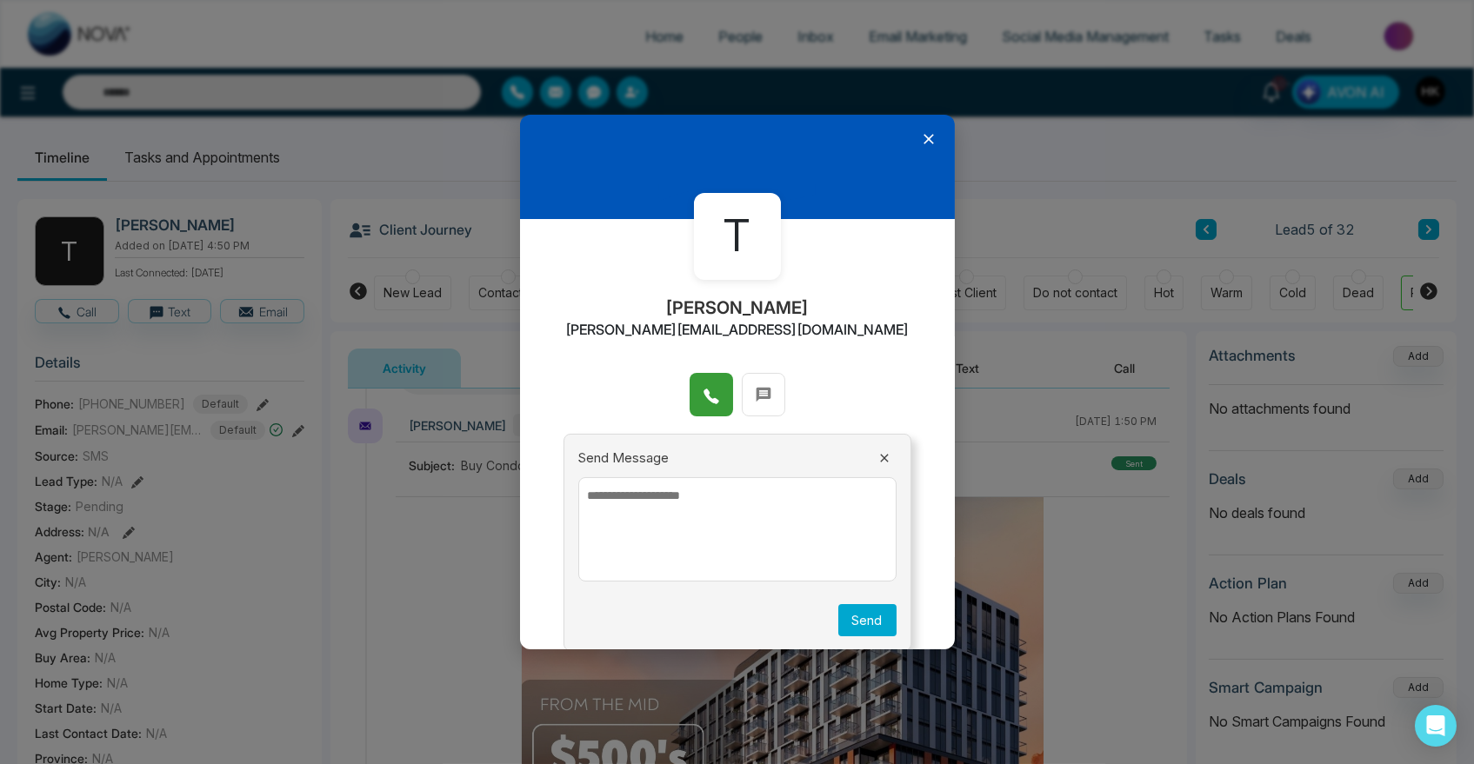
click at [704, 393] on icon at bounding box center [710, 396] width 17 height 17
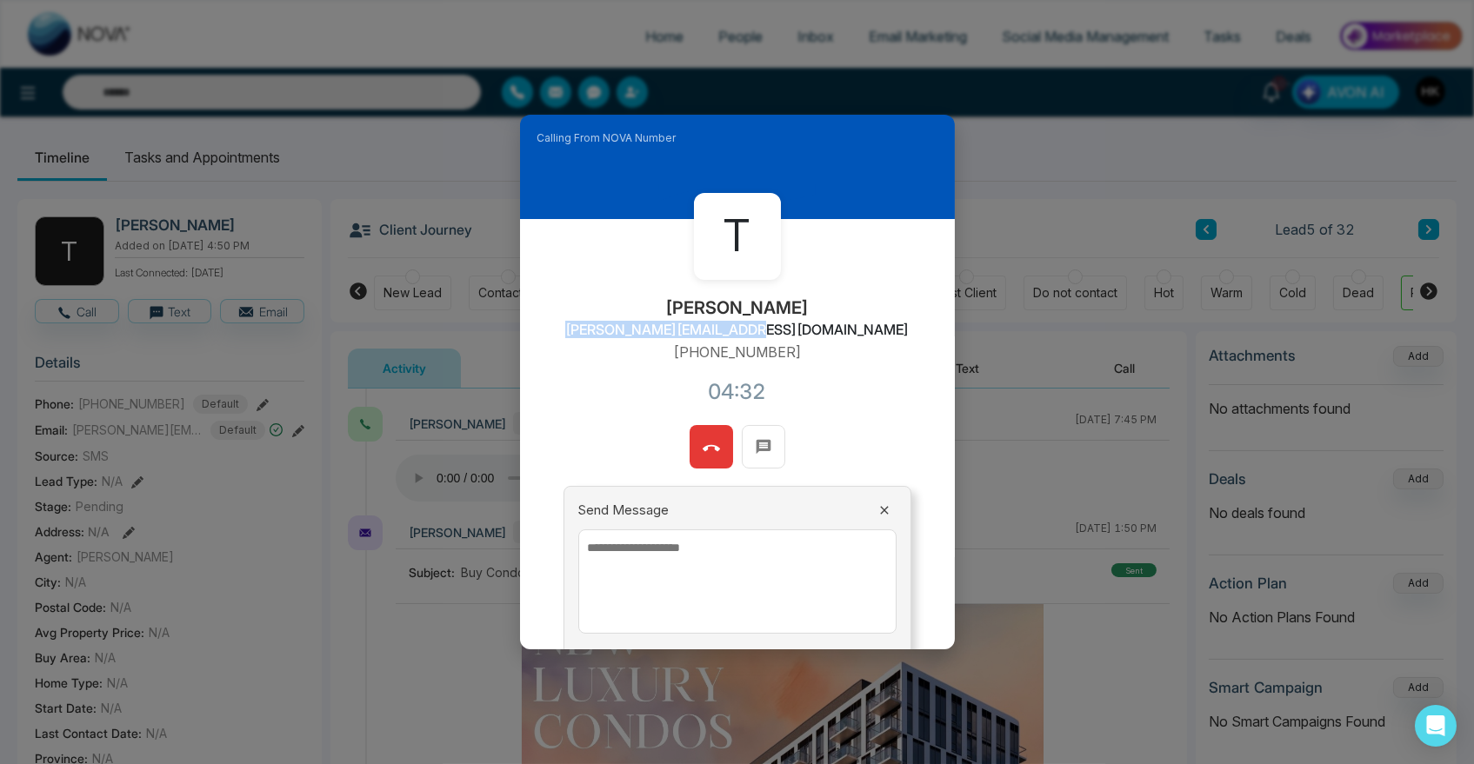
drag, startPoint x: 646, startPoint y: 329, endPoint x: 817, endPoint y: 332, distance: 171.3
click at [817, 332] on div "T [PERSON_NAME] [PERSON_NAME][EMAIL_ADDRESS][DOMAIN_NAME] [PHONE_NUMBER]:32" at bounding box center [737, 322] width 435 height 206
copy h2 "[PERSON_NAME][EMAIL_ADDRESS][DOMAIN_NAME]"
click at [709, 447] on icon at bounding box center [710, 448] width 17 height 6
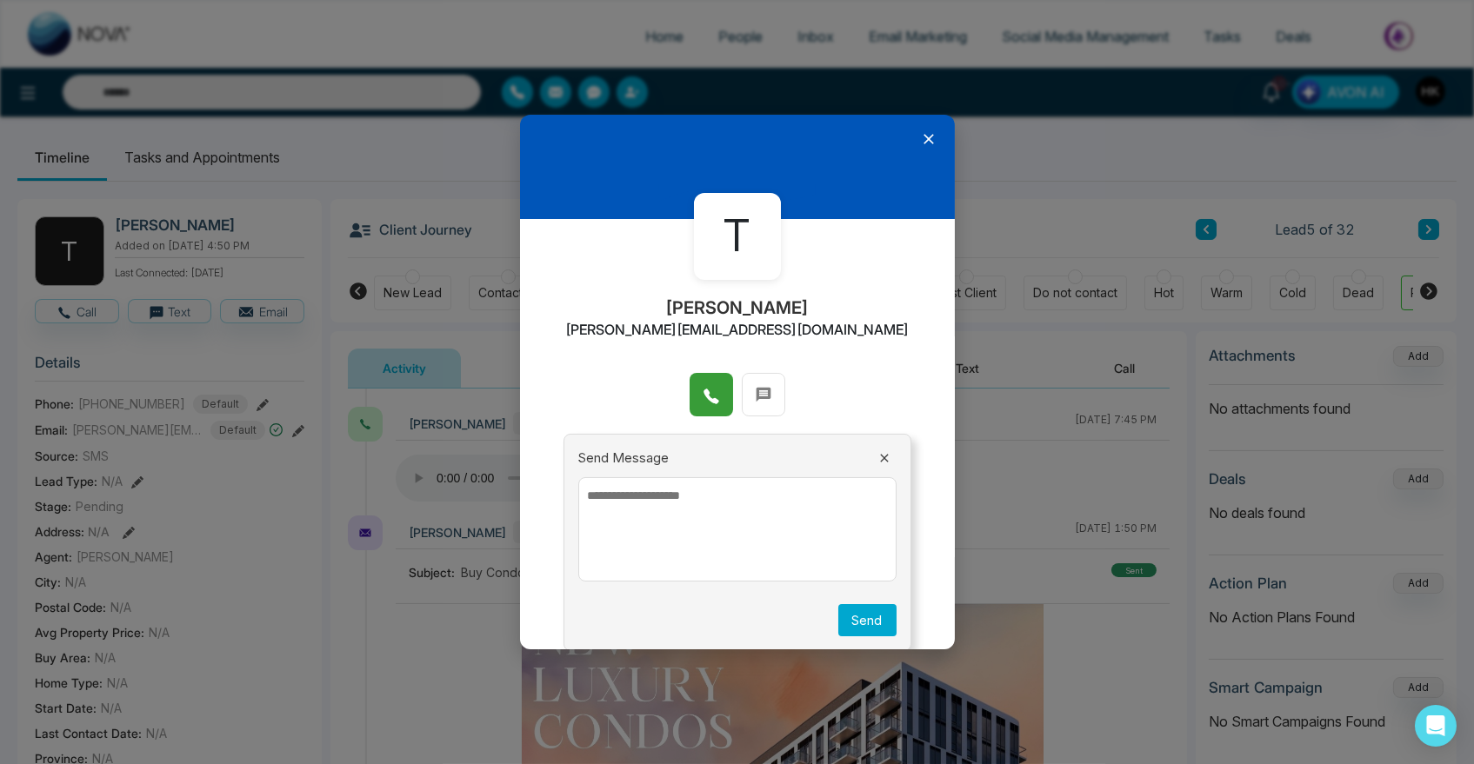
click at [923, 139] on icon at bounding box center [928, 139] width 10 height 10
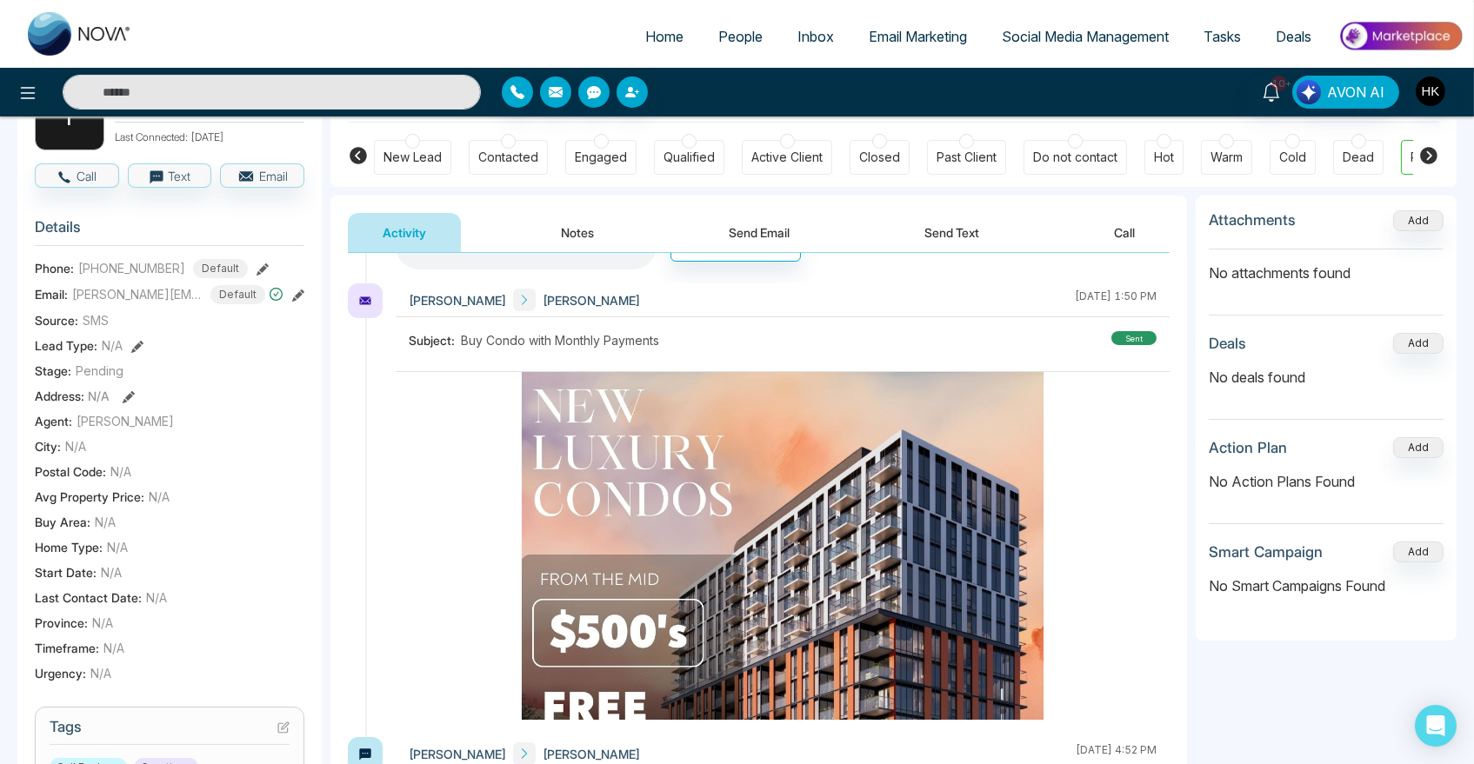
scroll to position [193, 0]
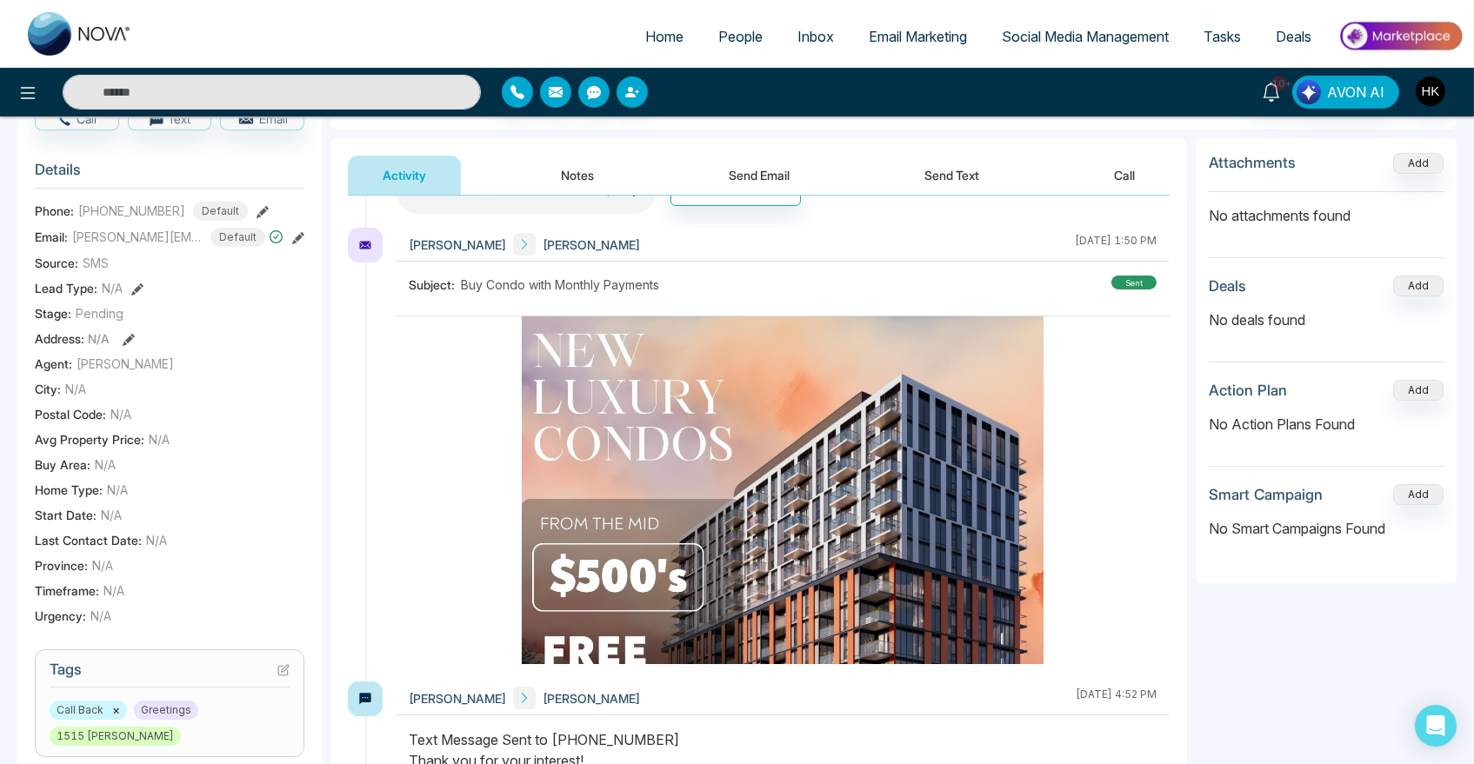
click at [131, 288] on icon at bounding box center [137, 289] width 12 height 12
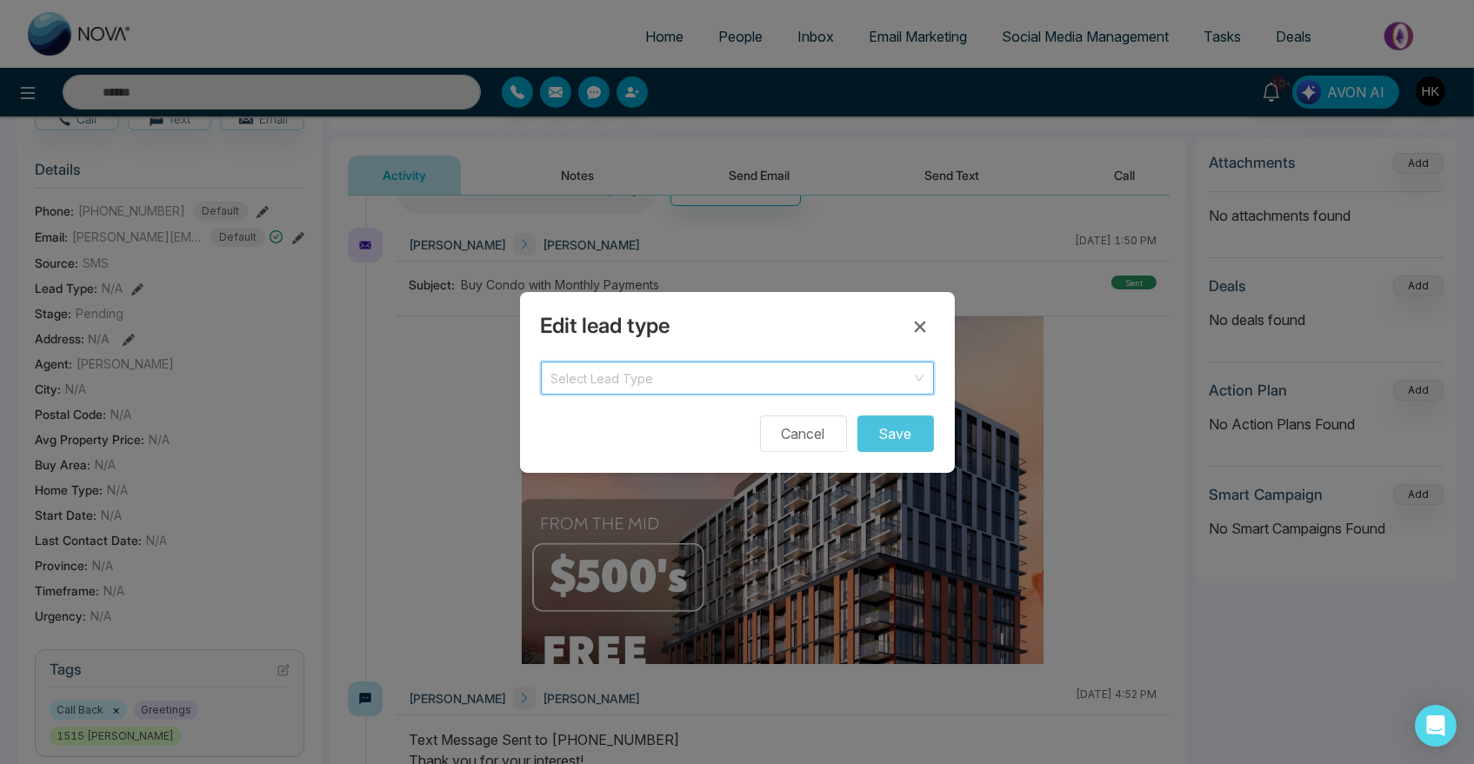
click at [753, 381] on input "search" at bounding box center [731, 376] width 360 height 26
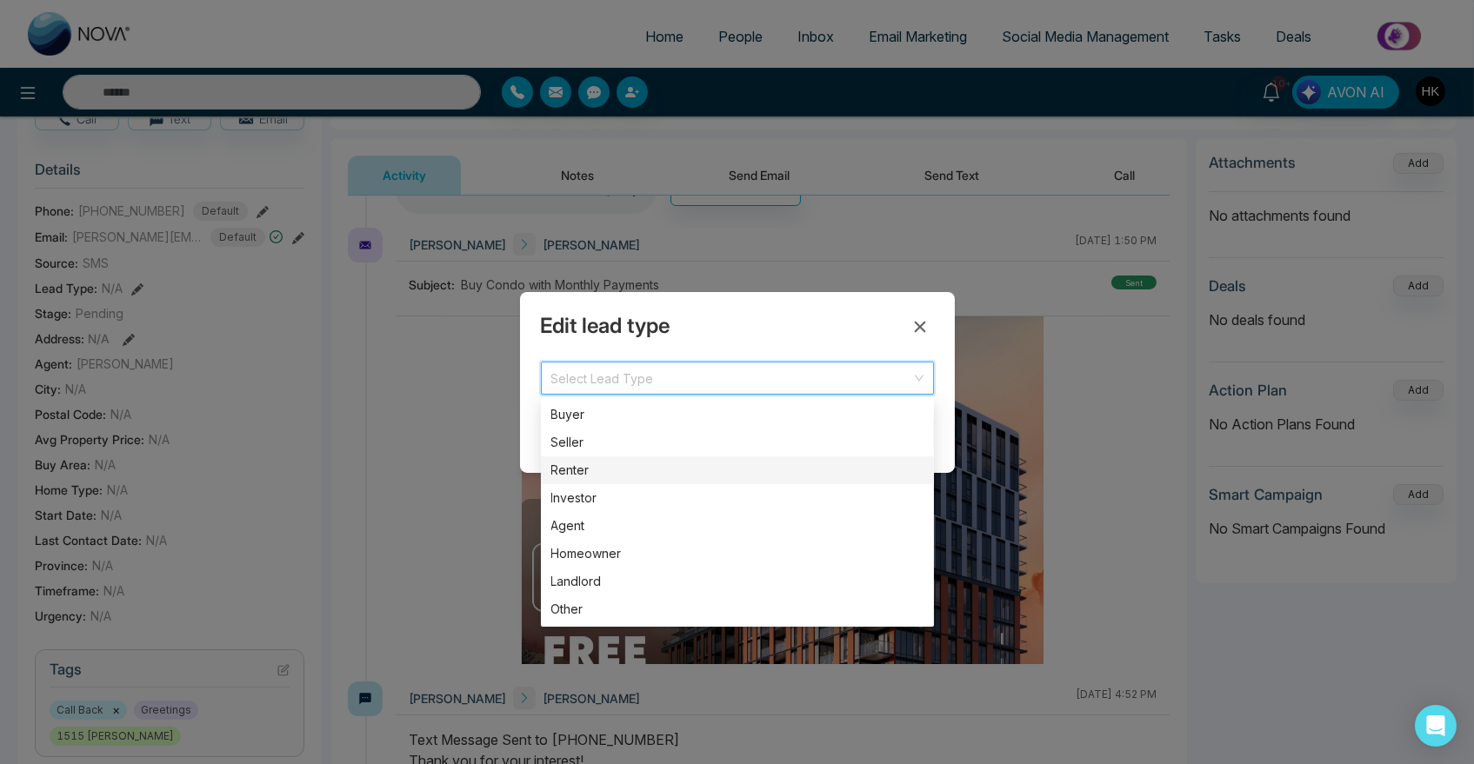
click at [575, 476] on div "Renter" at bounding box center [737, 470] width 372 height 19
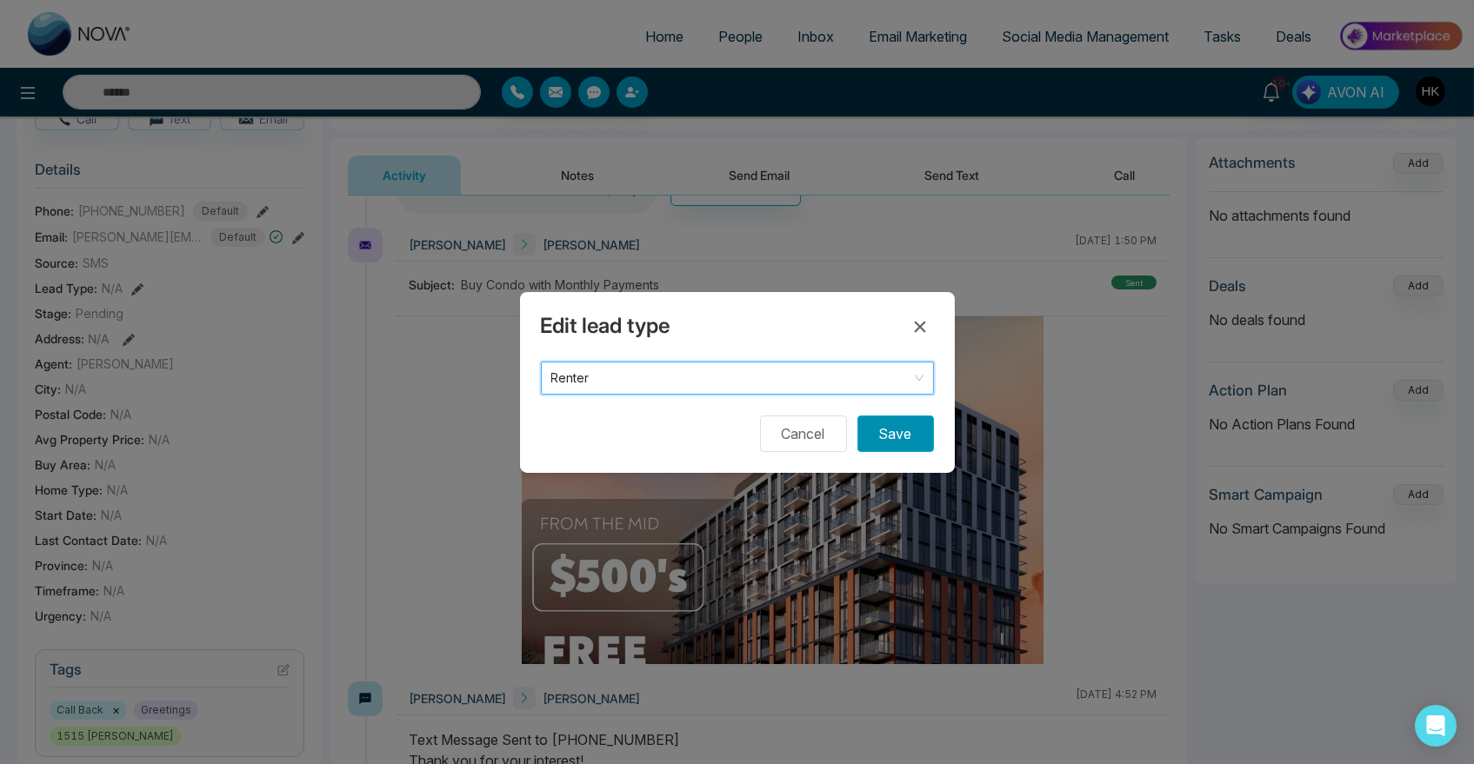
click at [880, 429] on button "Save" at bounding box center [895, 434] width 77 height 37
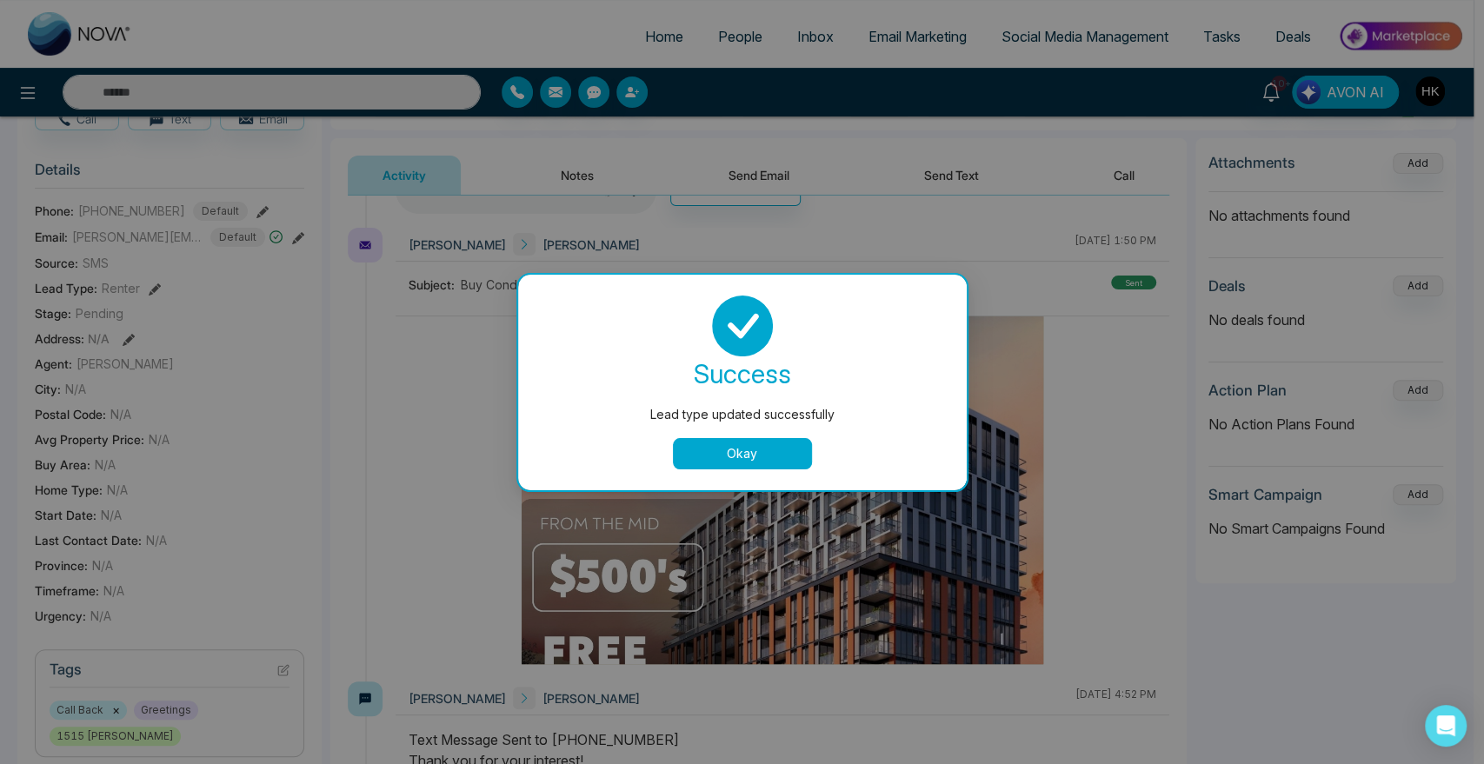
click at [763, 451] on button "Okay" at bounding box center [742, 453] width 139 height 31
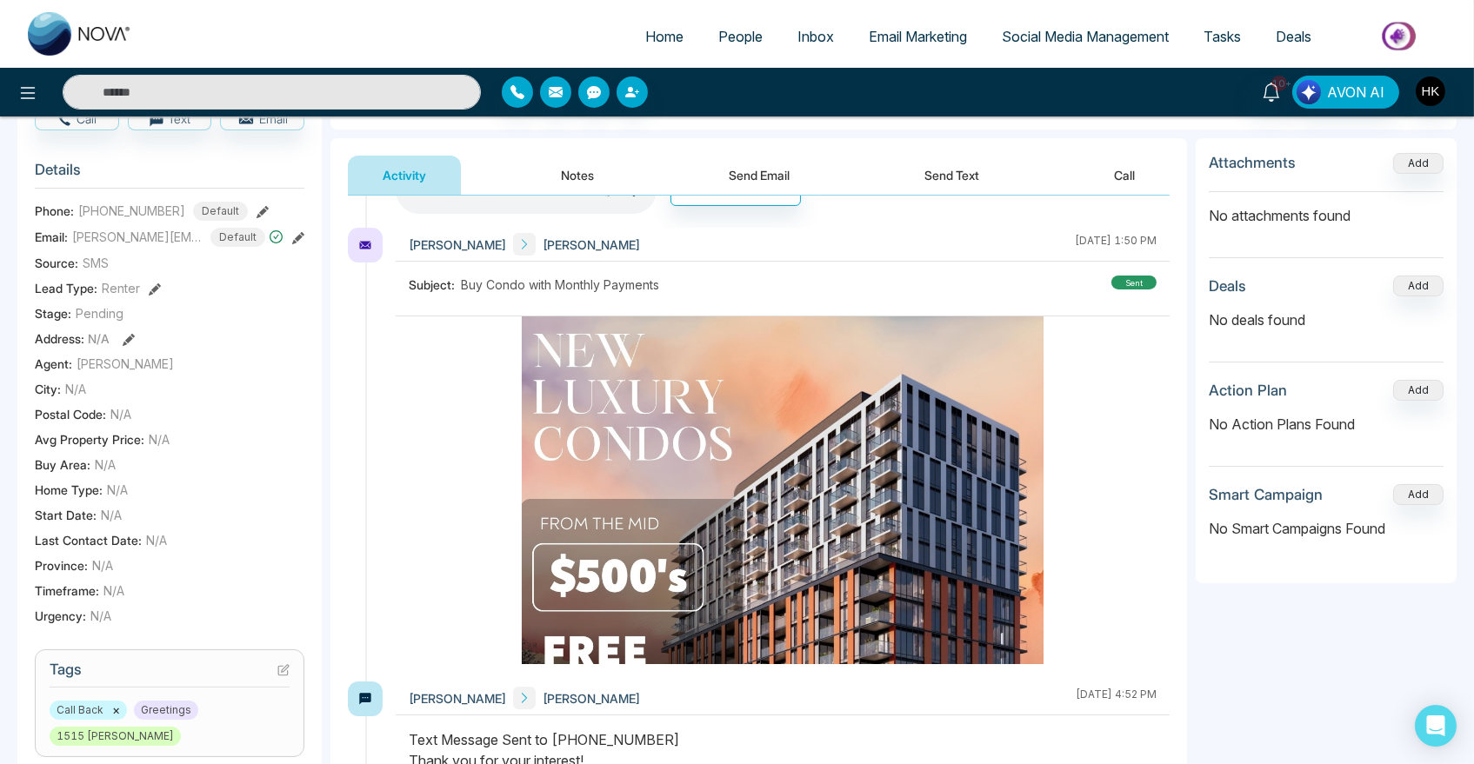
click at [112, 709] on button "×" at bounding box center [116, 710] width 8 height 16
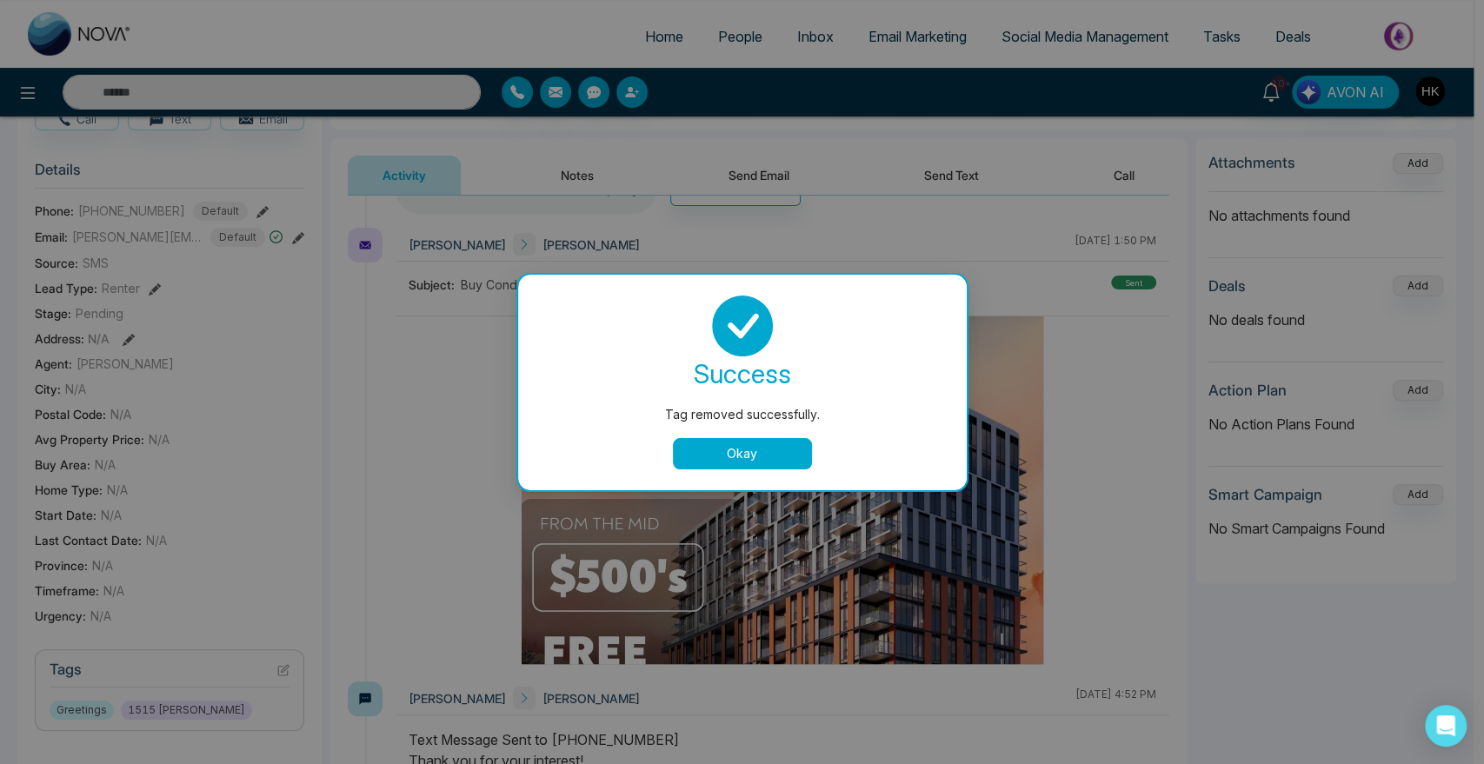
click at [746, 450] on button "Okay" at bounding box center [742, 453] width 139 height 31
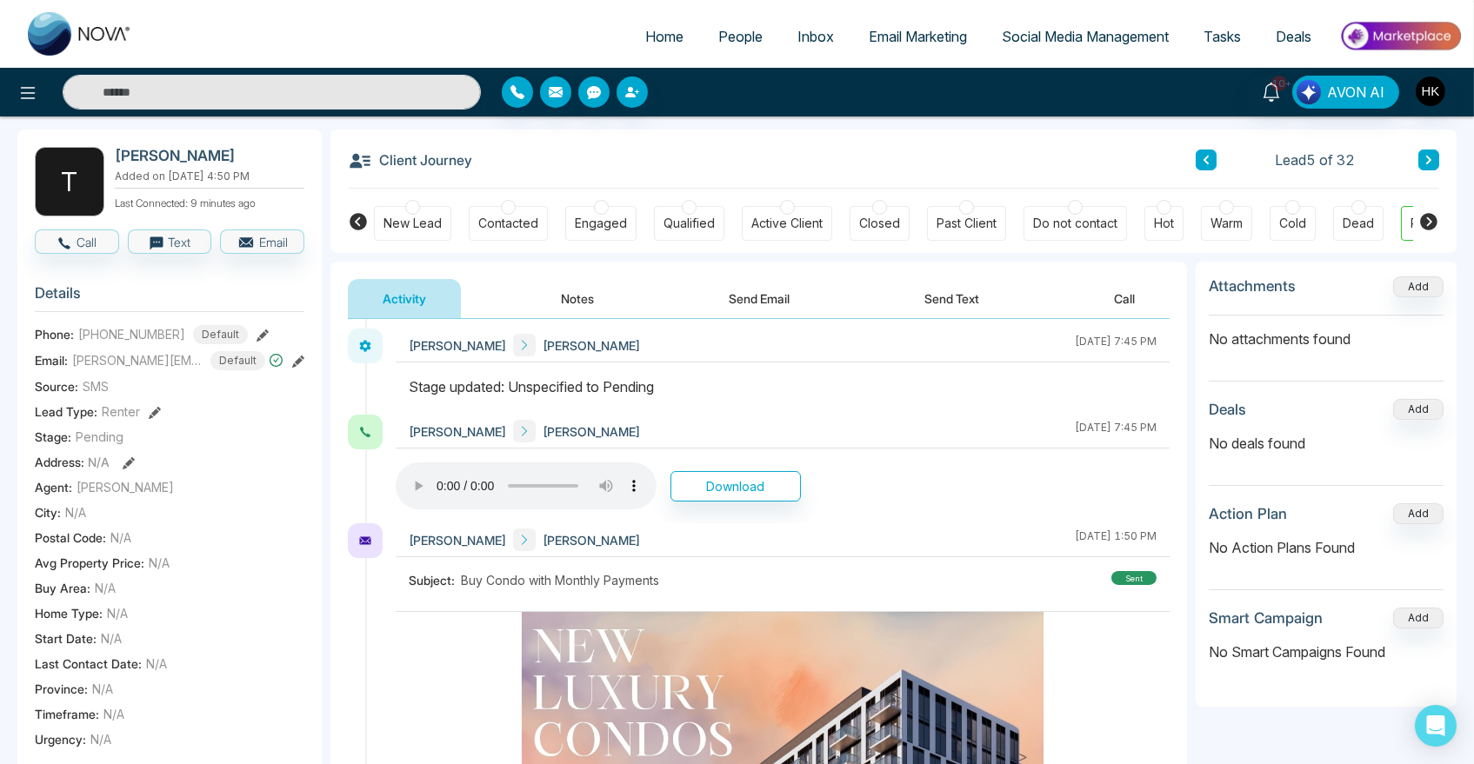
scroll to position [0, 0]
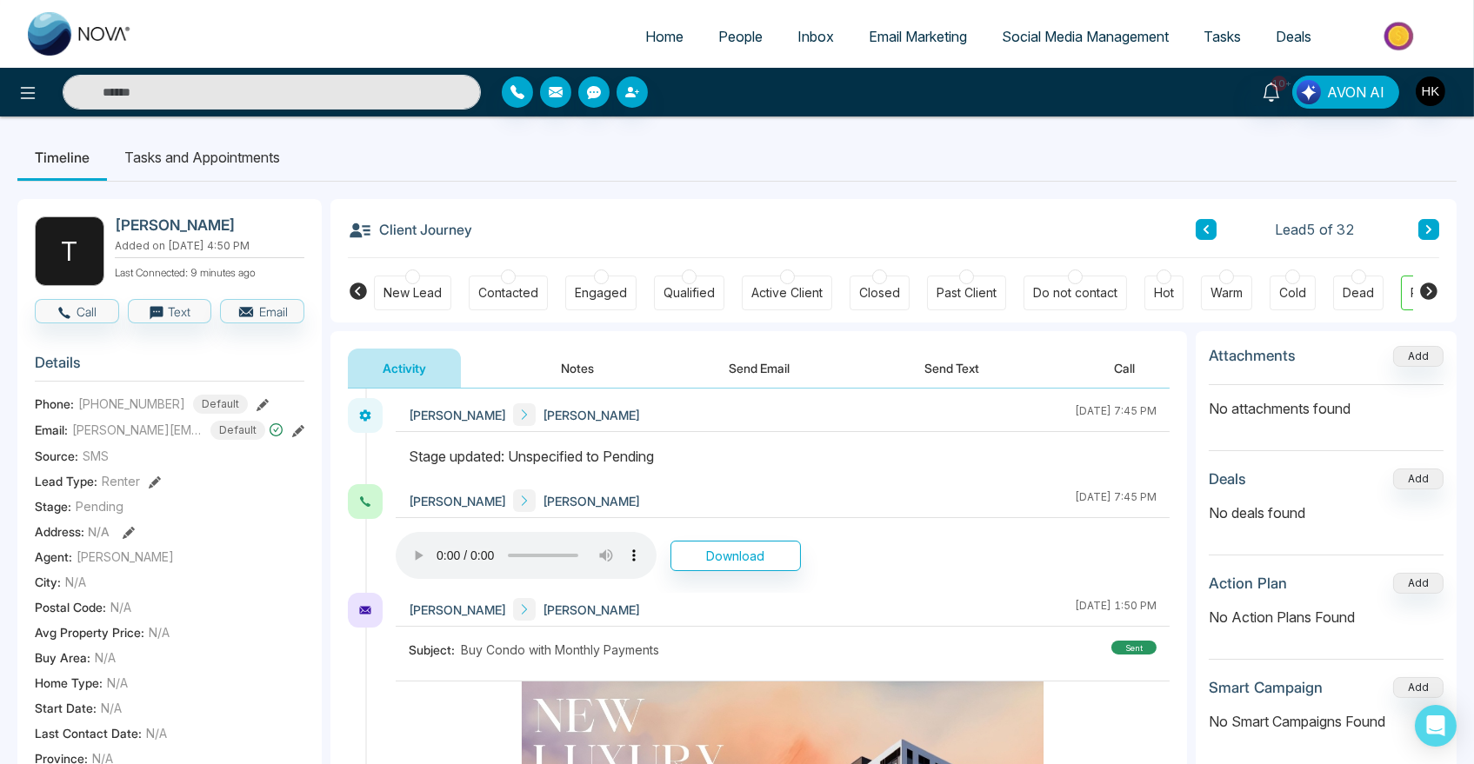
click at [594, 367] on button "Notes" at bounding box center [577, 368] width 103 height 39
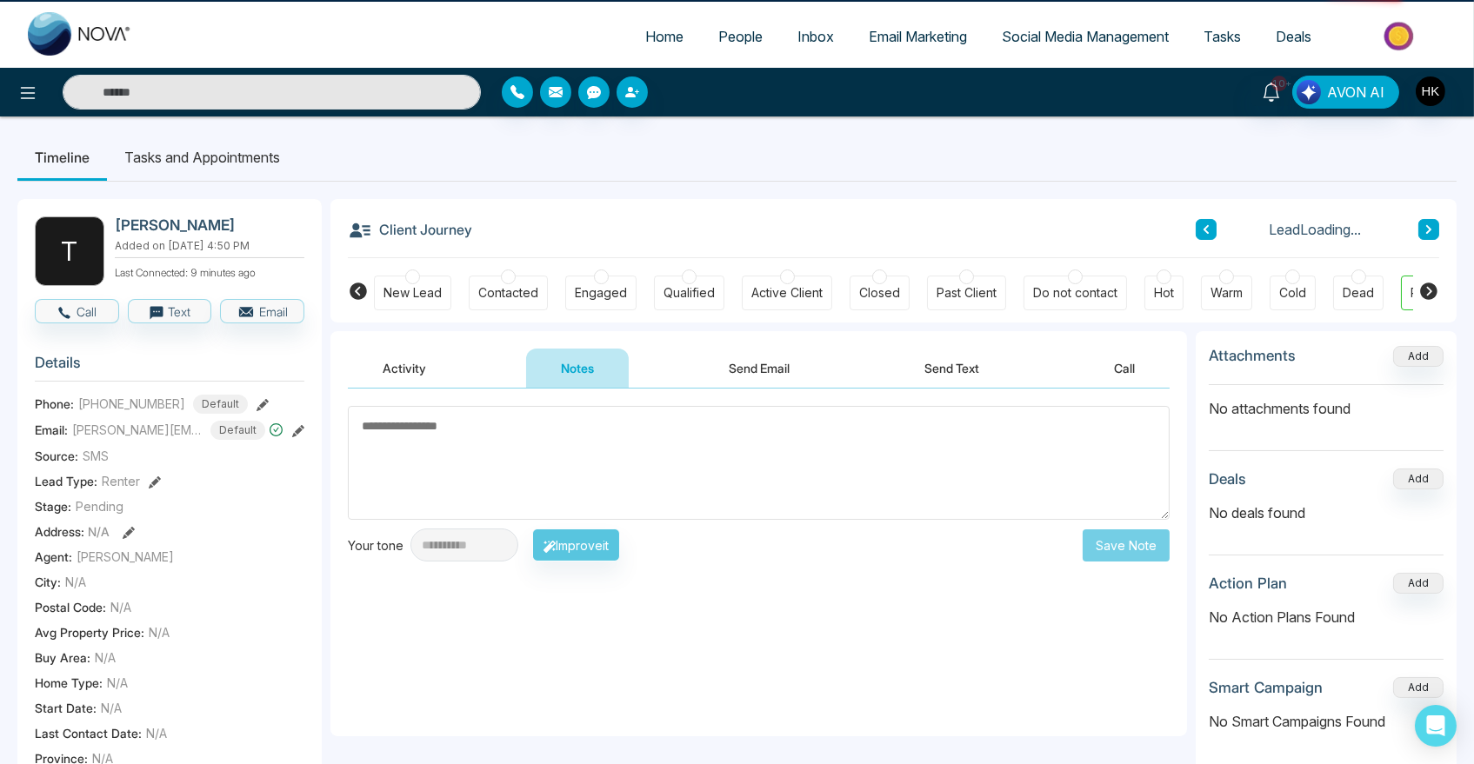
click at [537, 462] on textarea at bounding box center [759, 463] width 822 height 114
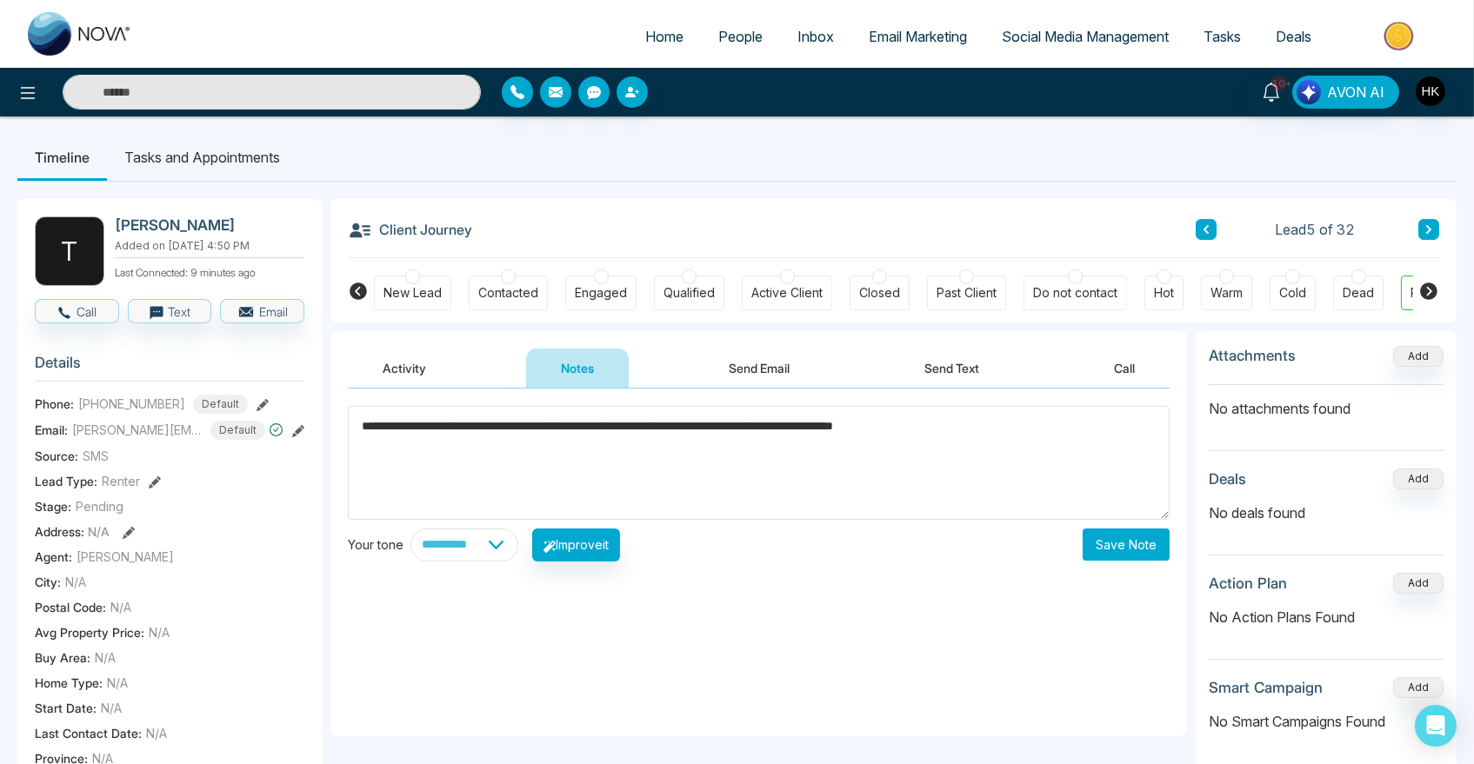
type textarea "**********"
click at [1168, 548] on button "Save Note" at bounding box center [1125, 545] width 87 height 32
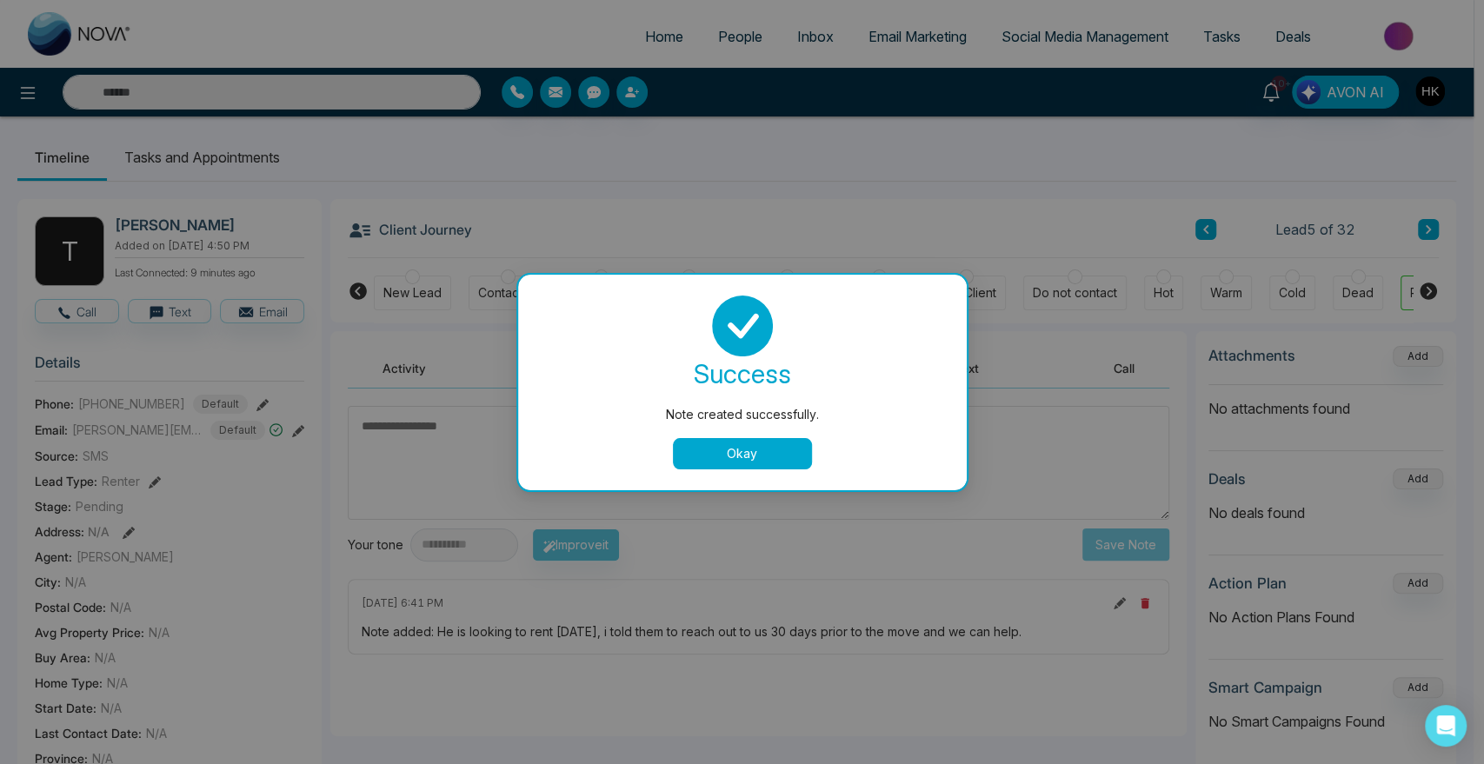
click at [801, 457] on button "Okay" at bounding box center [742, 453] width 139 height 31
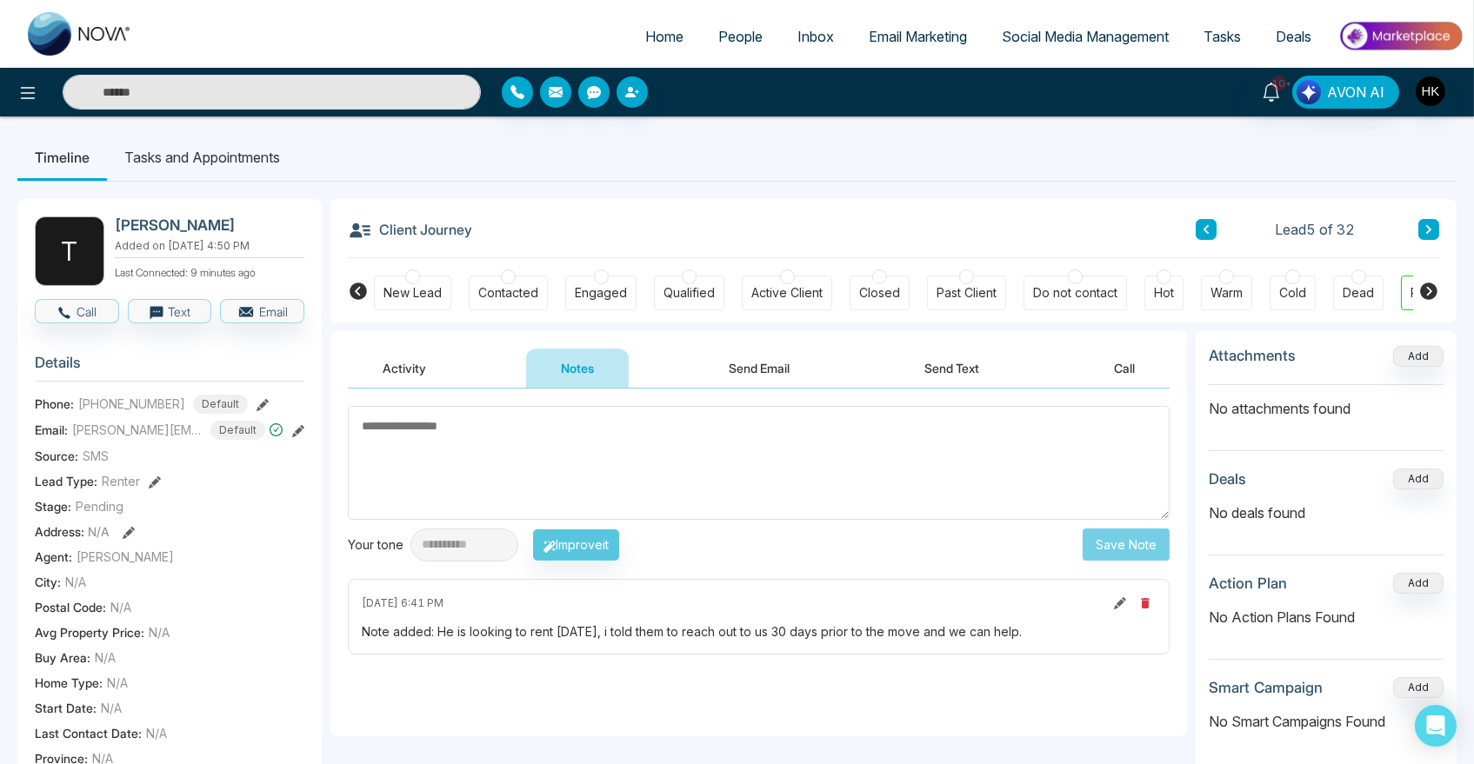
click at [1224, 278] on div at bounding box center [1226, 276] width 15 height 15
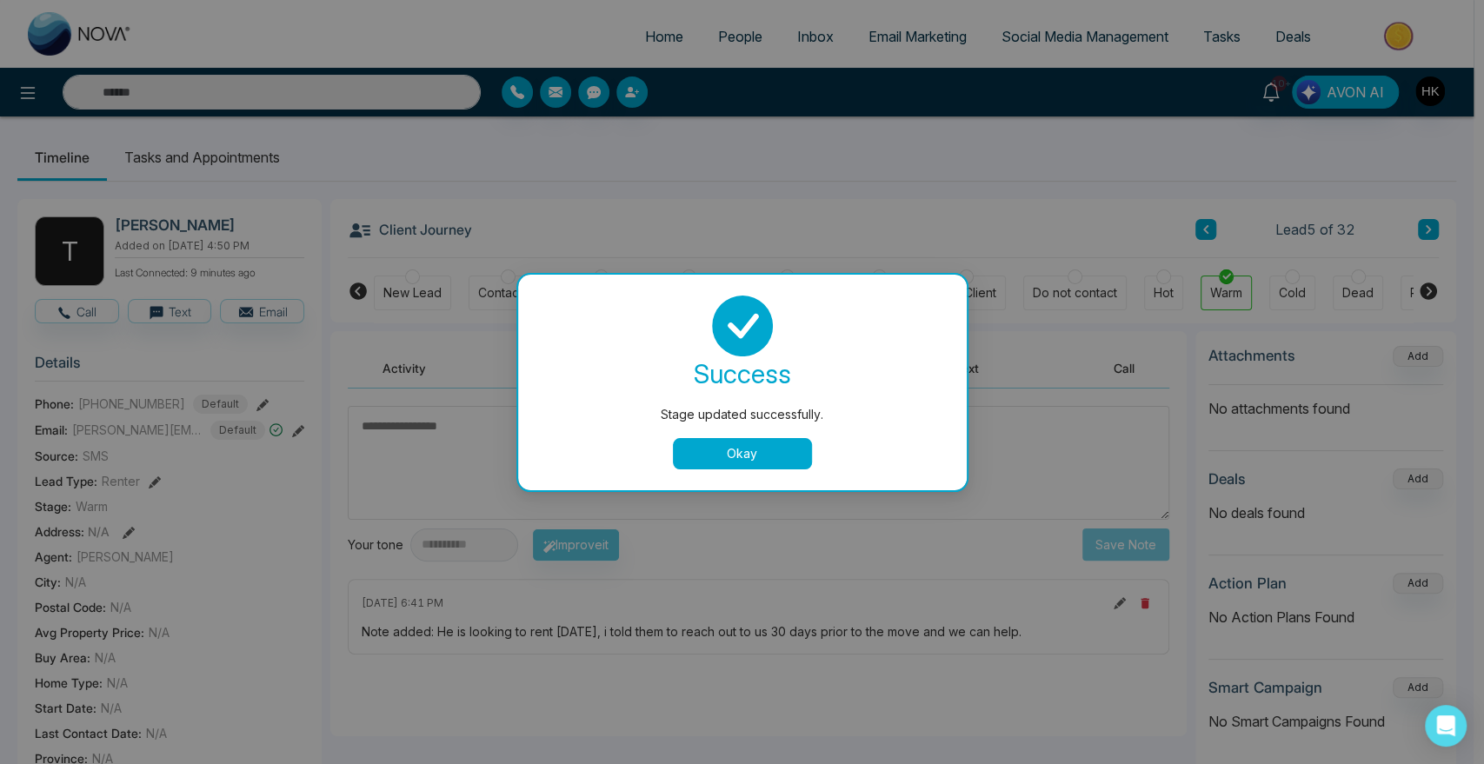
click at [749, 448] on button "Okay" at bounding box center [742, 453] width 139 height 31
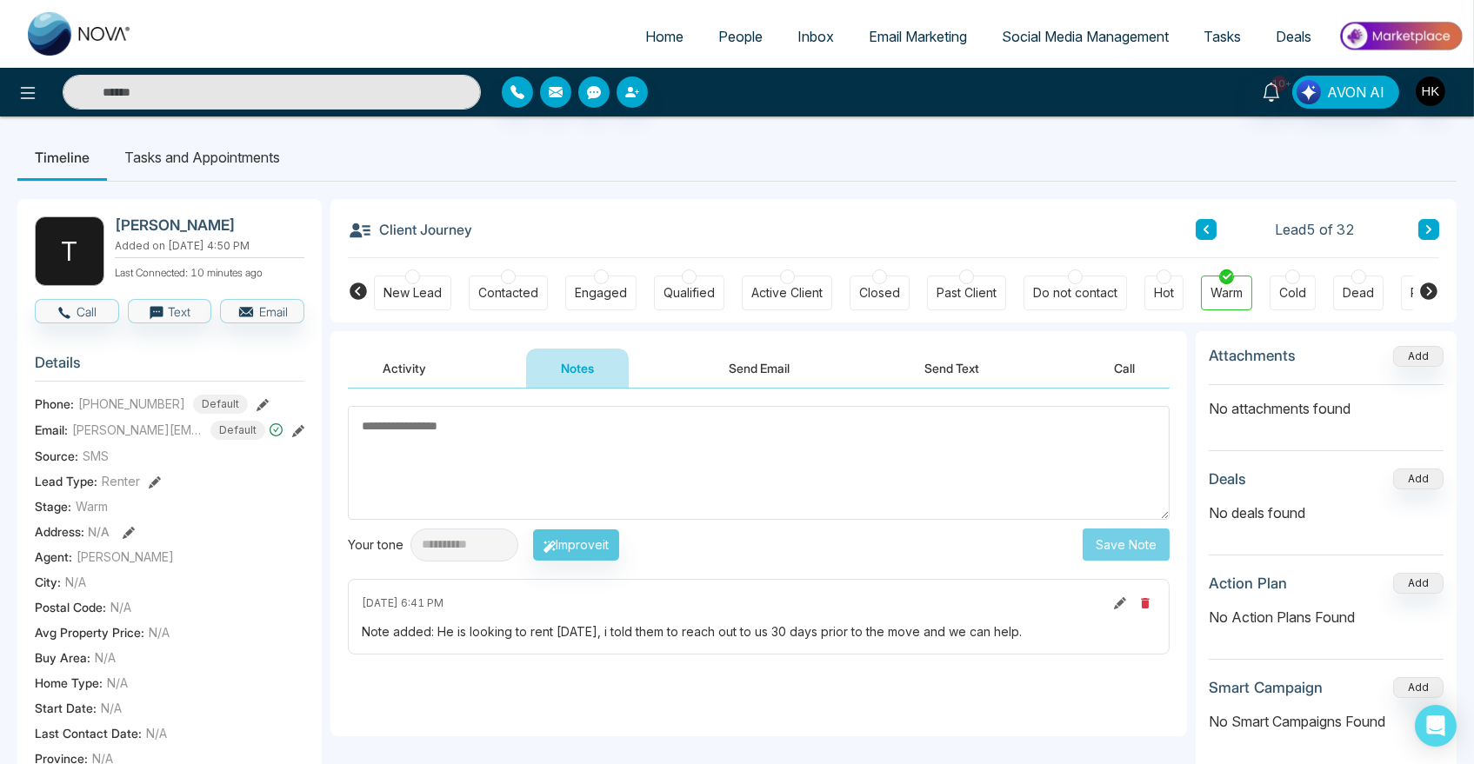
click at [421, 369] on button "Activity" at bounding box center [404, 368] width 113 height 39
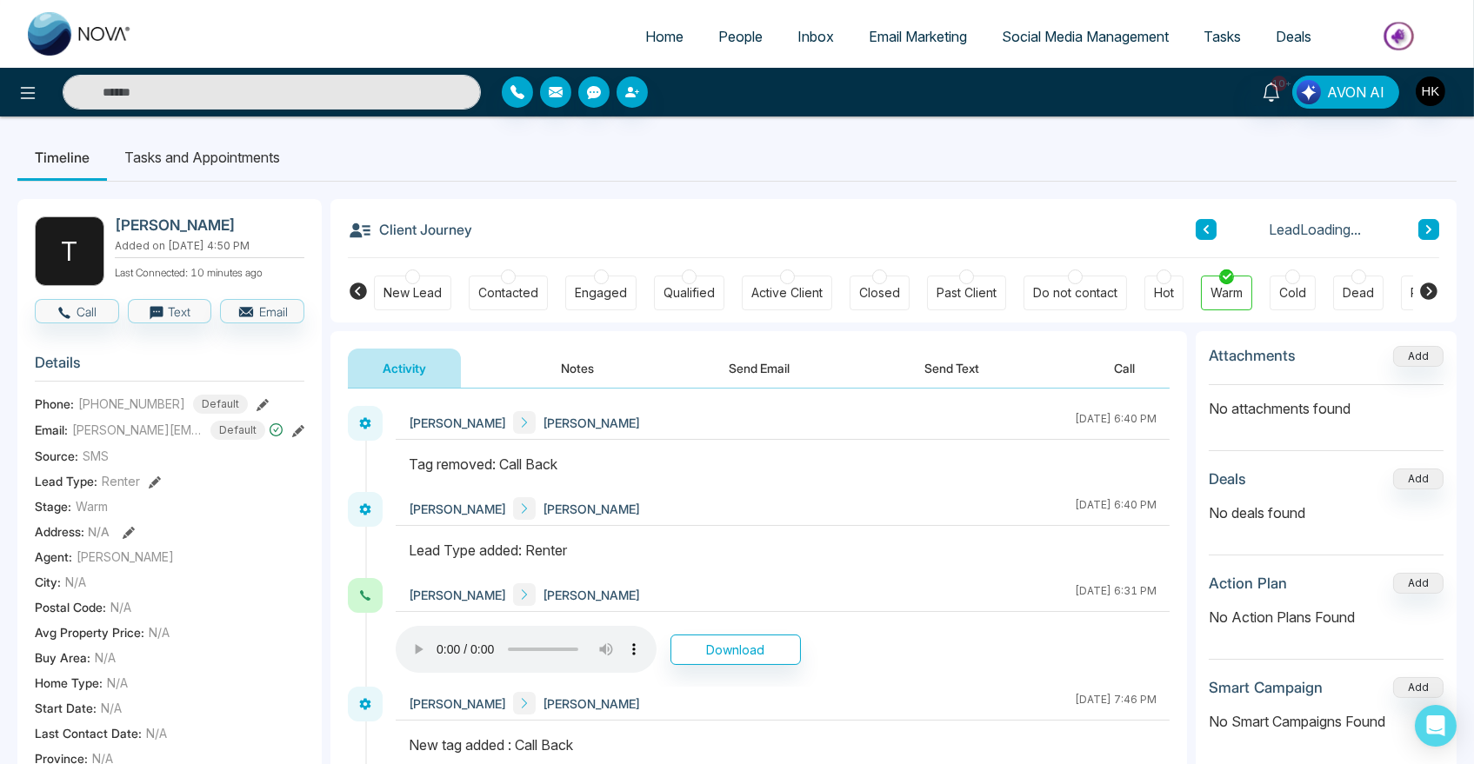
click at [1432, 223] on button at bounding box center [1428, 229] width 21 height 21
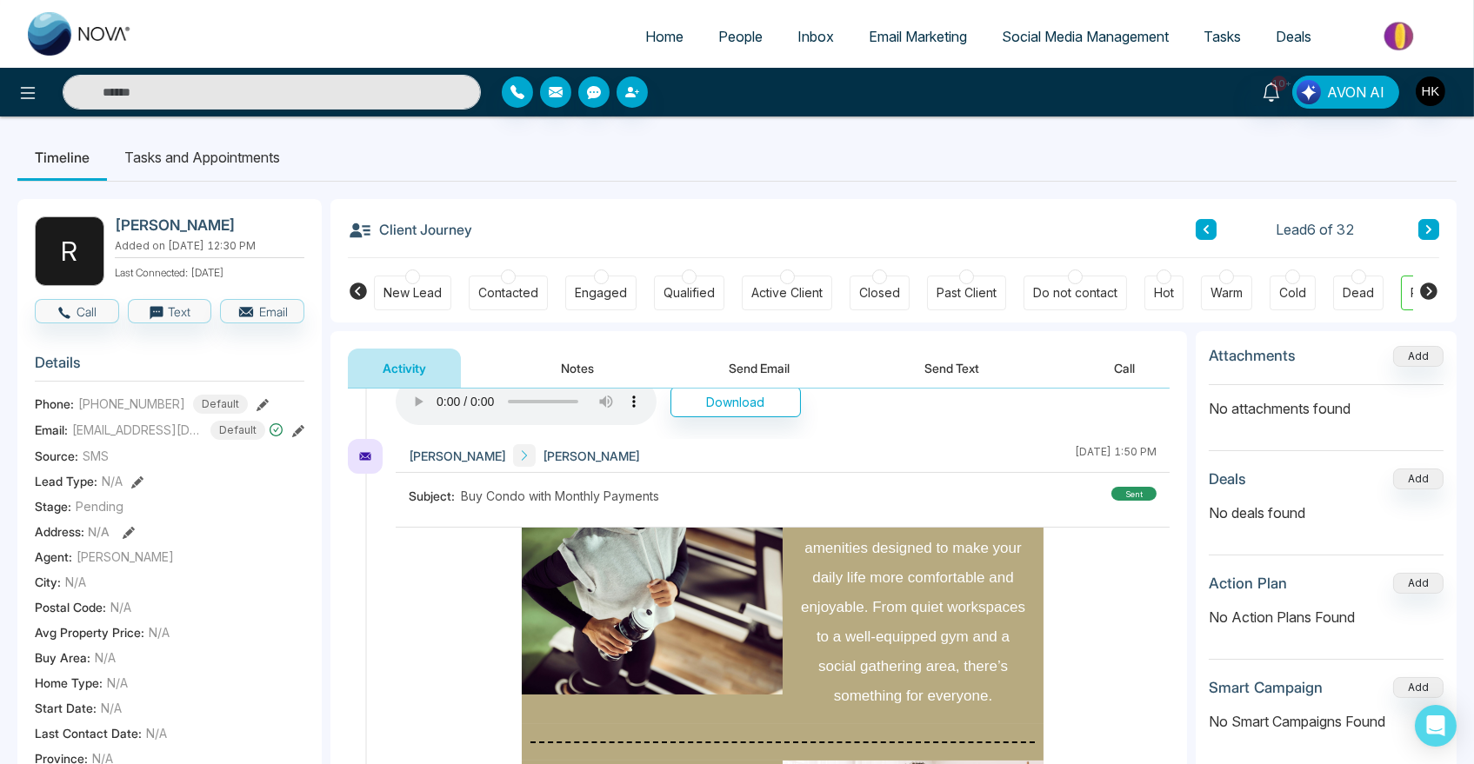
scroll to position [2318, 0]
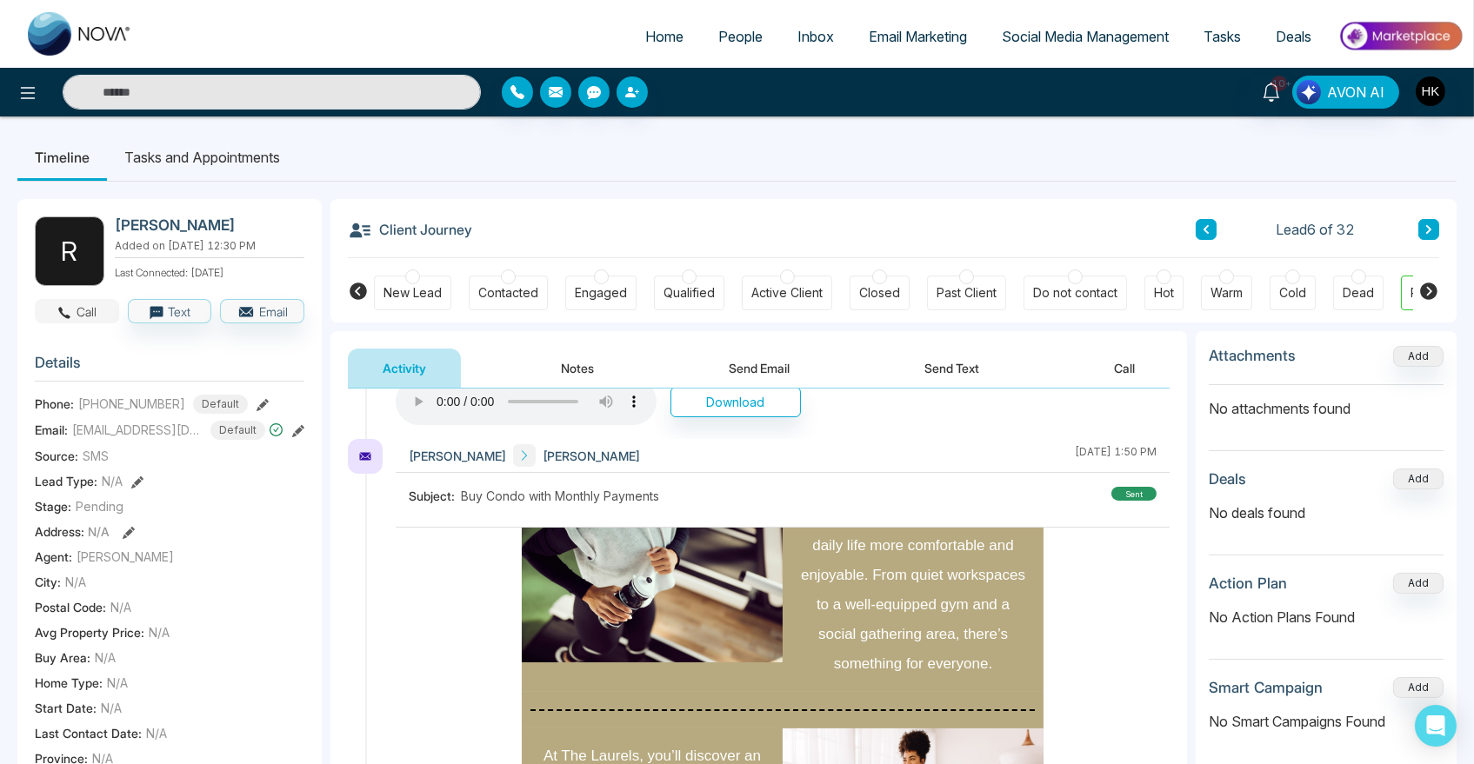
click at [65, 309] on icon "button" at bounding box center [65, 313] width 16 height 16
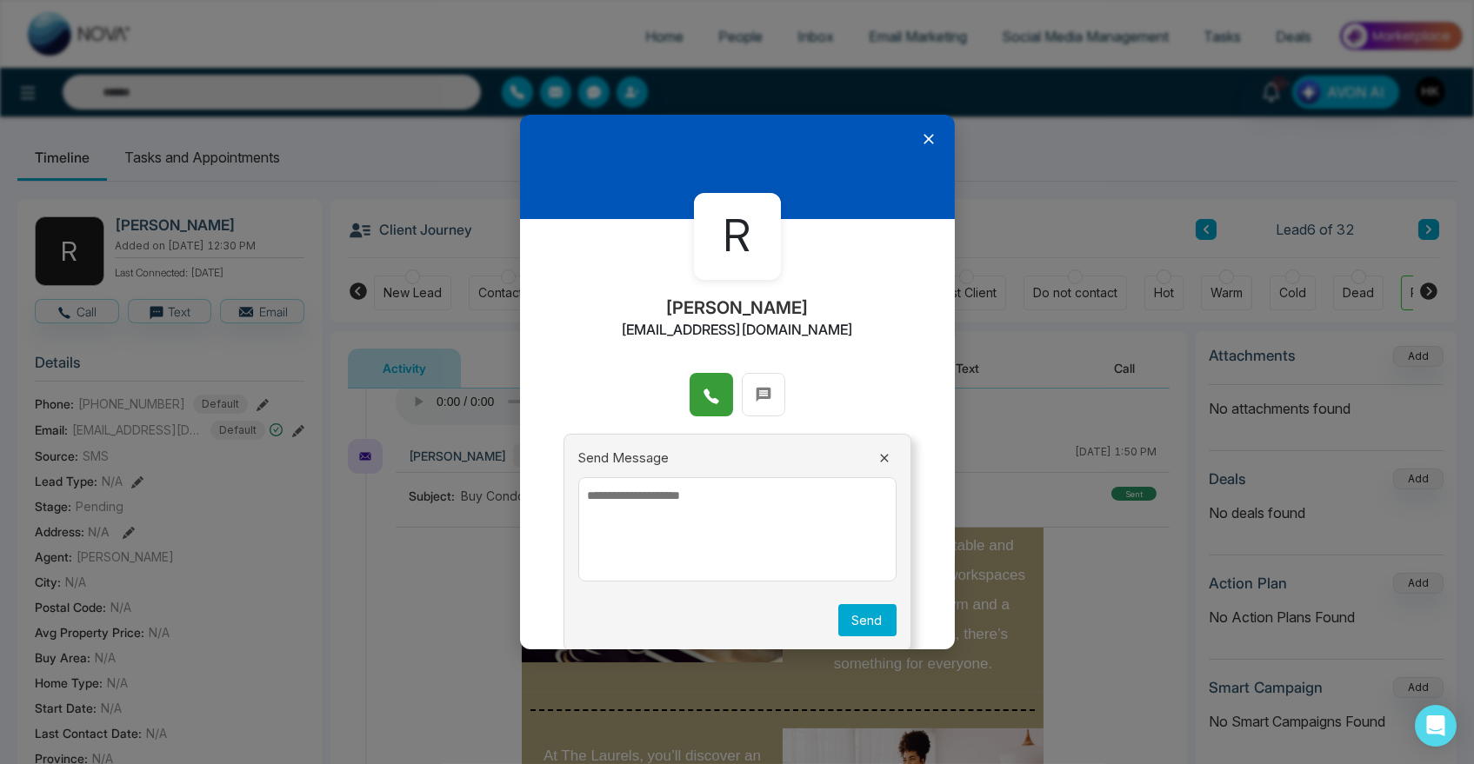
click at [702, 402] on icon at bounding box center [710, 396] width 17 height 17
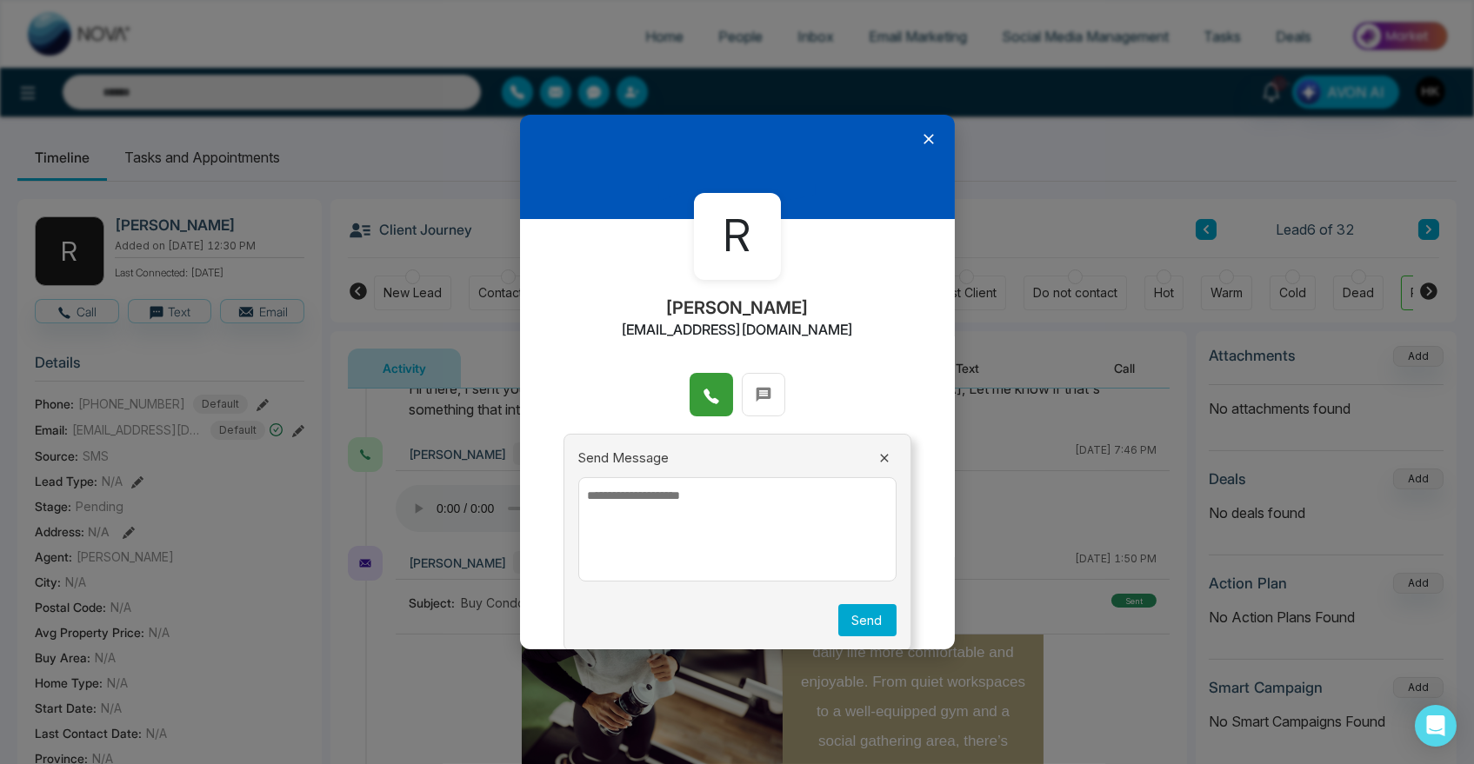
click at [925, 139] on icon at bounding box center [928, 138] width 17 height 17
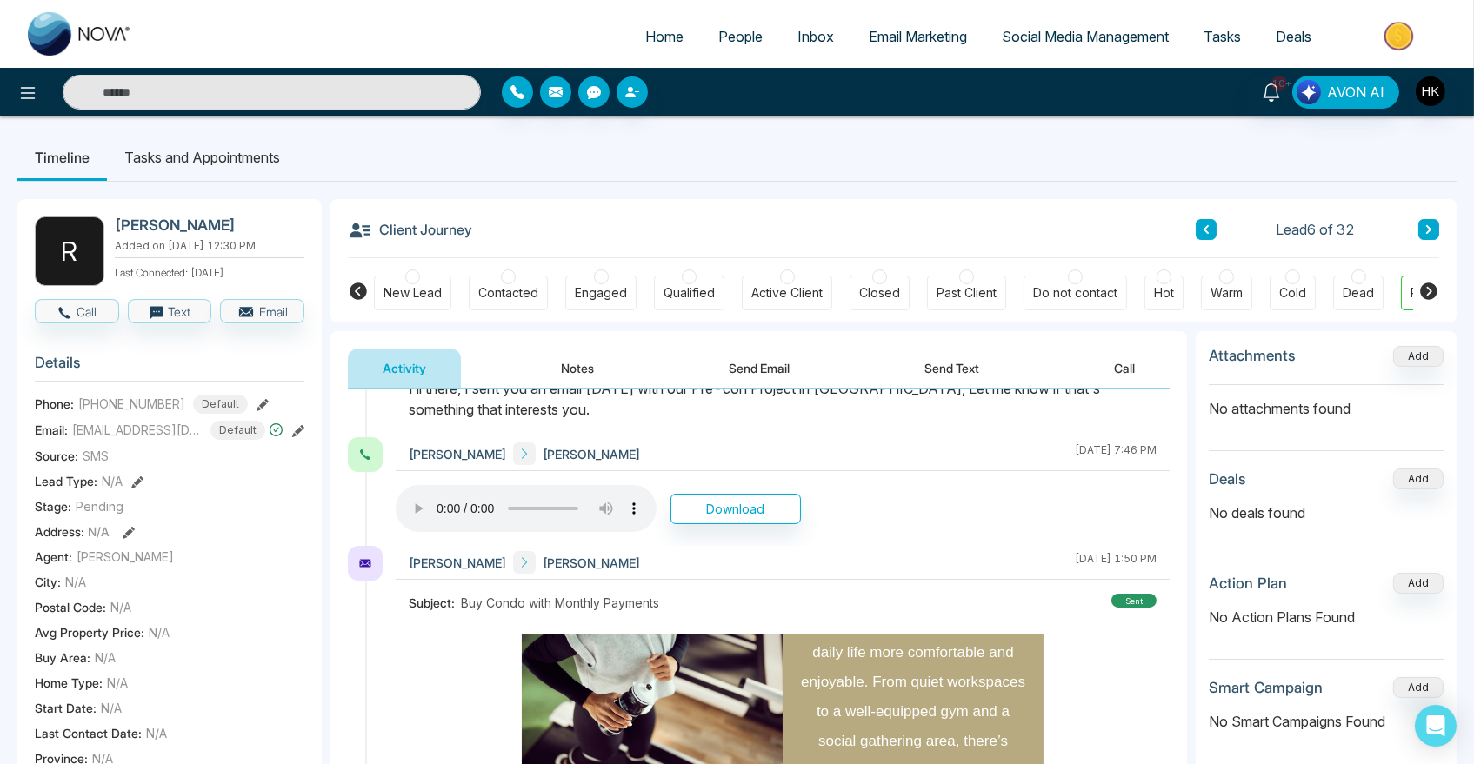
click at [900, 362] on button "Send Text" at bounding box center [951, 368] width 124 height 39
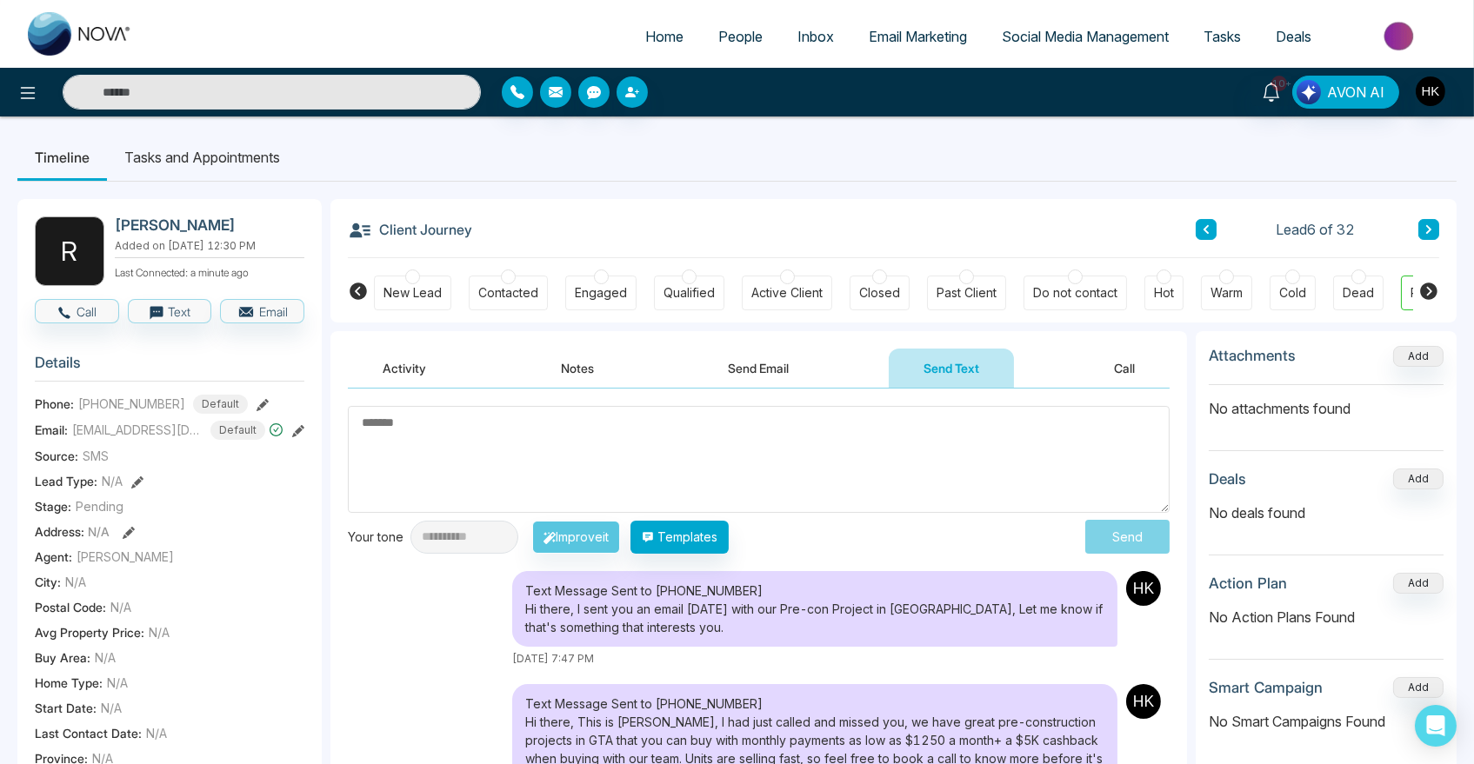
click at [837, 452] on textarea at bounding box center [759, 459] width 822 height 107
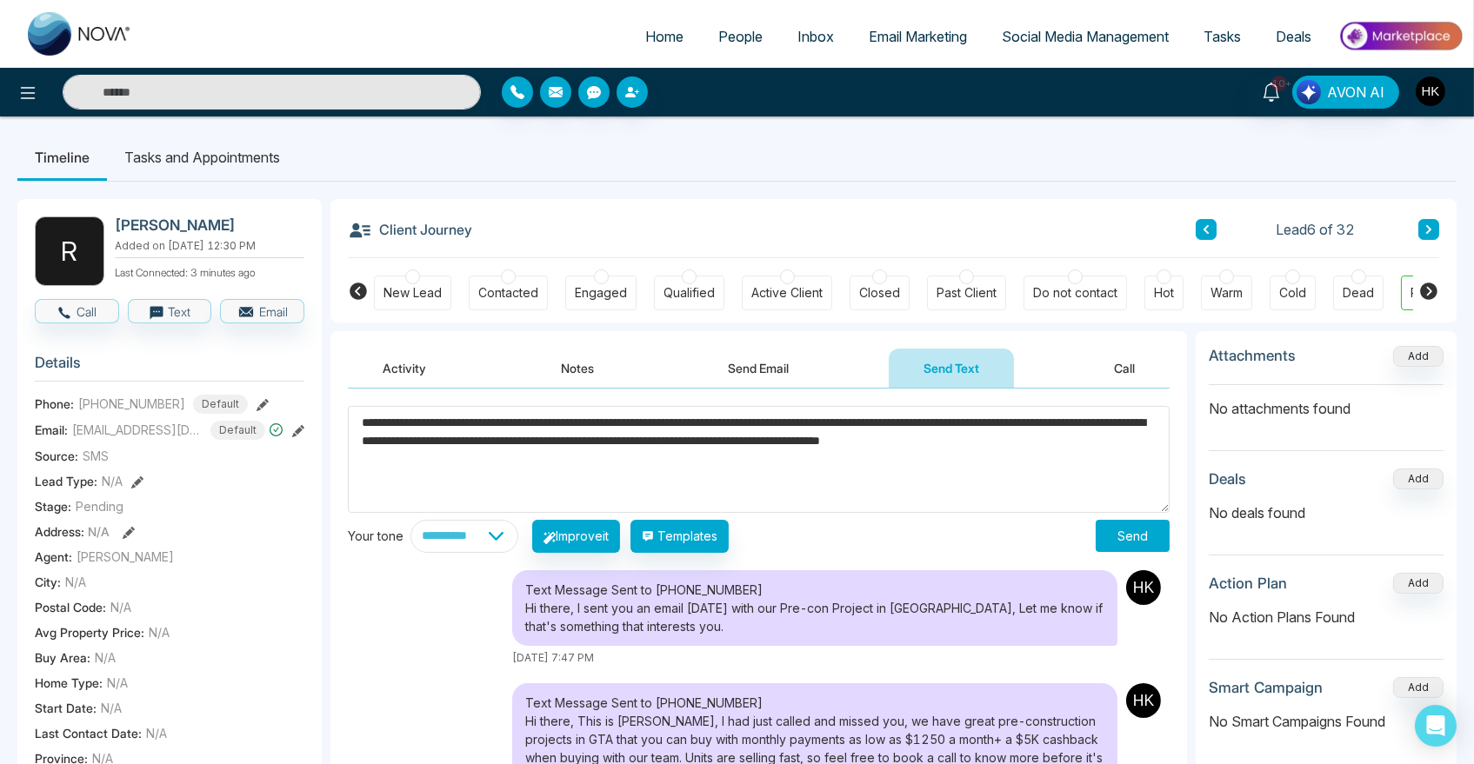
click at [483, 462] on textarea "**********" at bounding box center [759, 459] width 822 height 107
paste textarea "**********"
type textarea "**********"
click at [1140, 533] on button "Send" at bounding box center [1132, 536] width 74 height 32
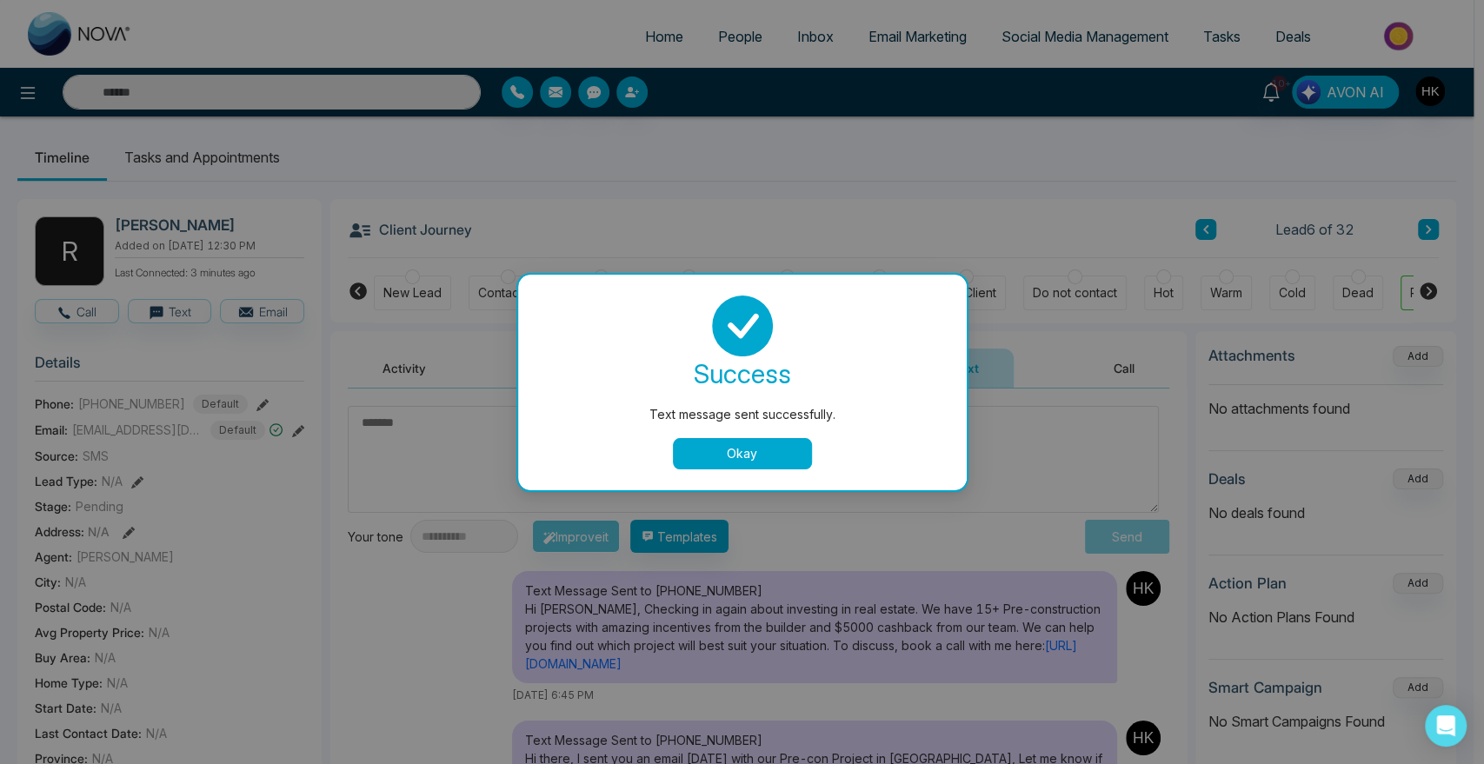
click at [748, 456] on button "Okay" at bounding box center [742, 453] width 139 height 31
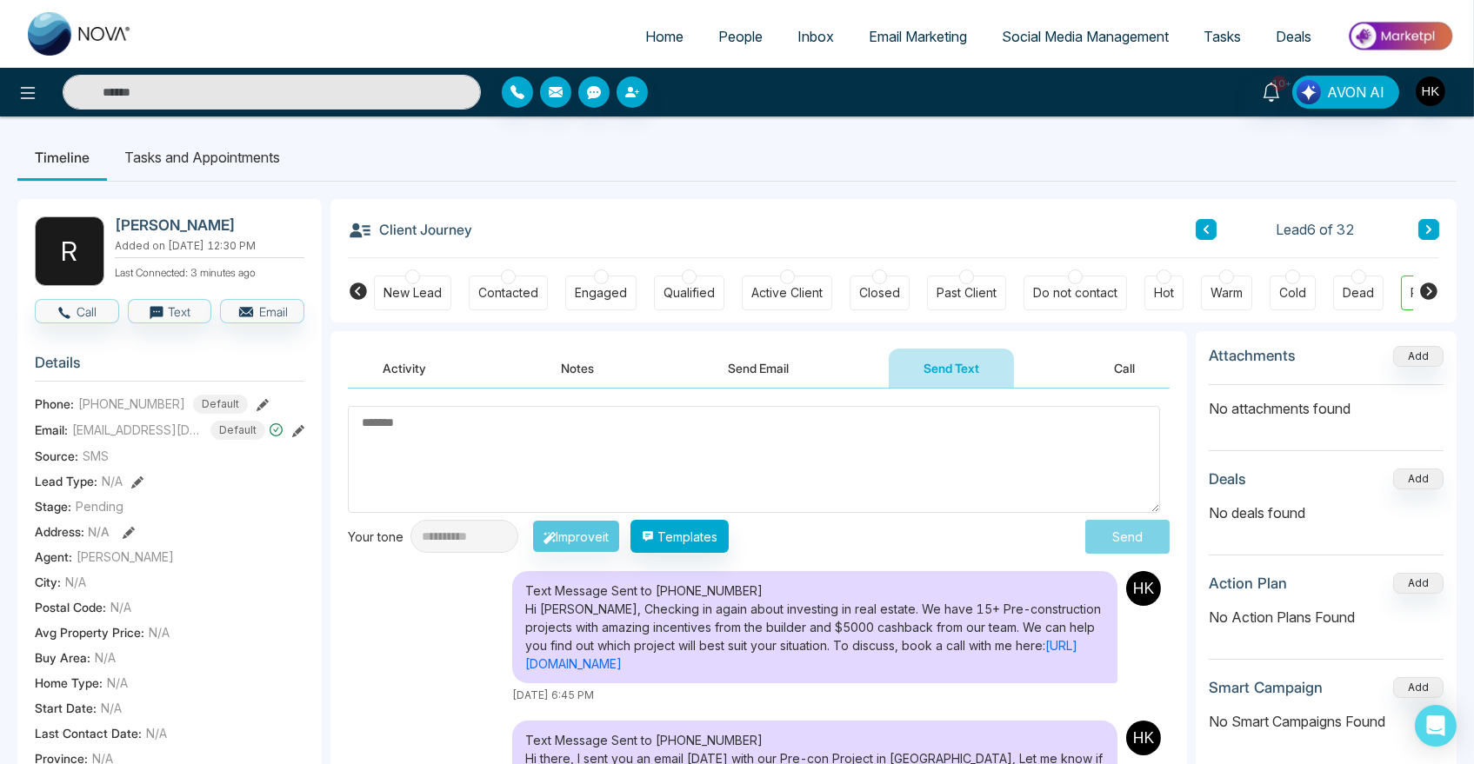
click at [1427, 287] on icon at bounding box center [1428, 291] width 21 height 21
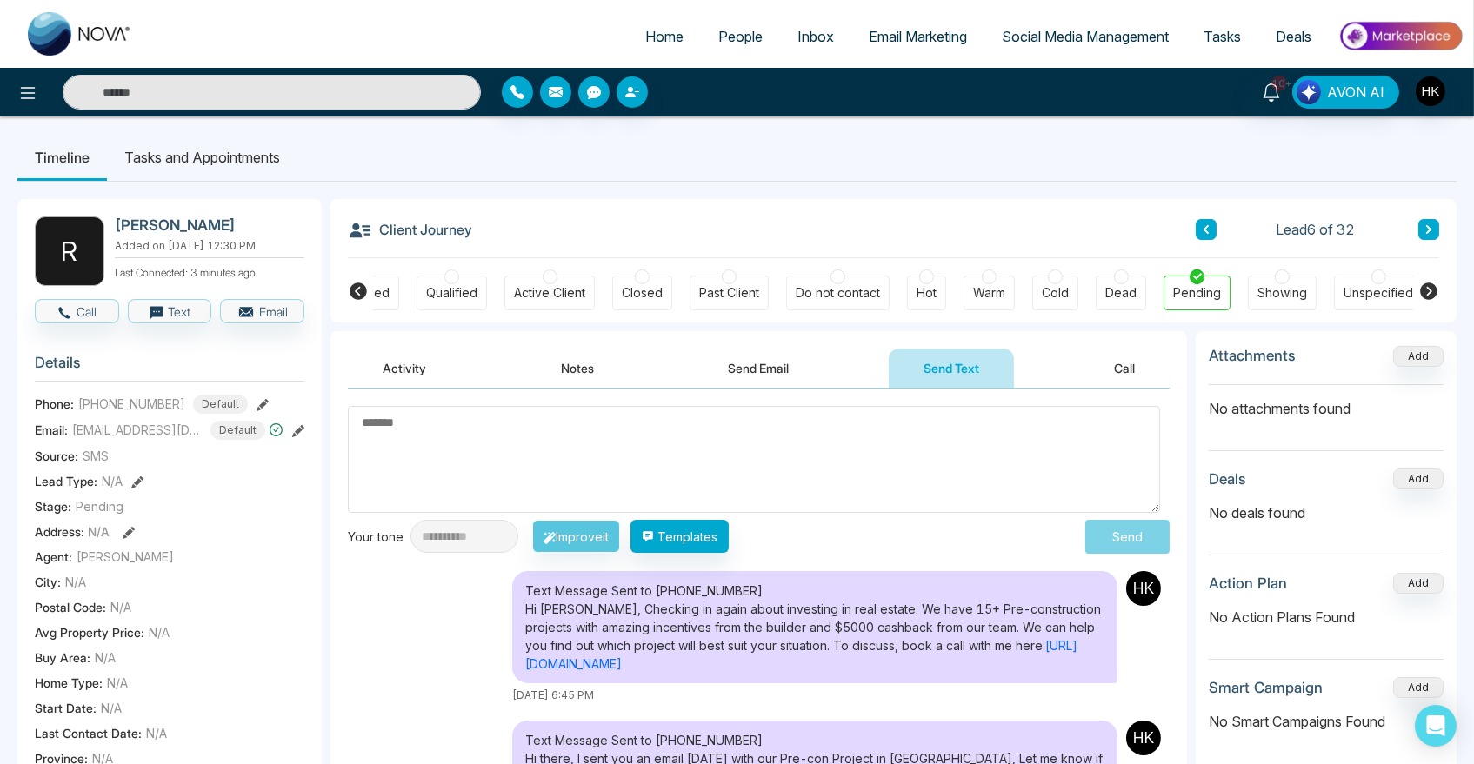
scroll to position [0, 242]
click at [1430, 236] on button at bounding box center [1428, 229] width 21 height 21
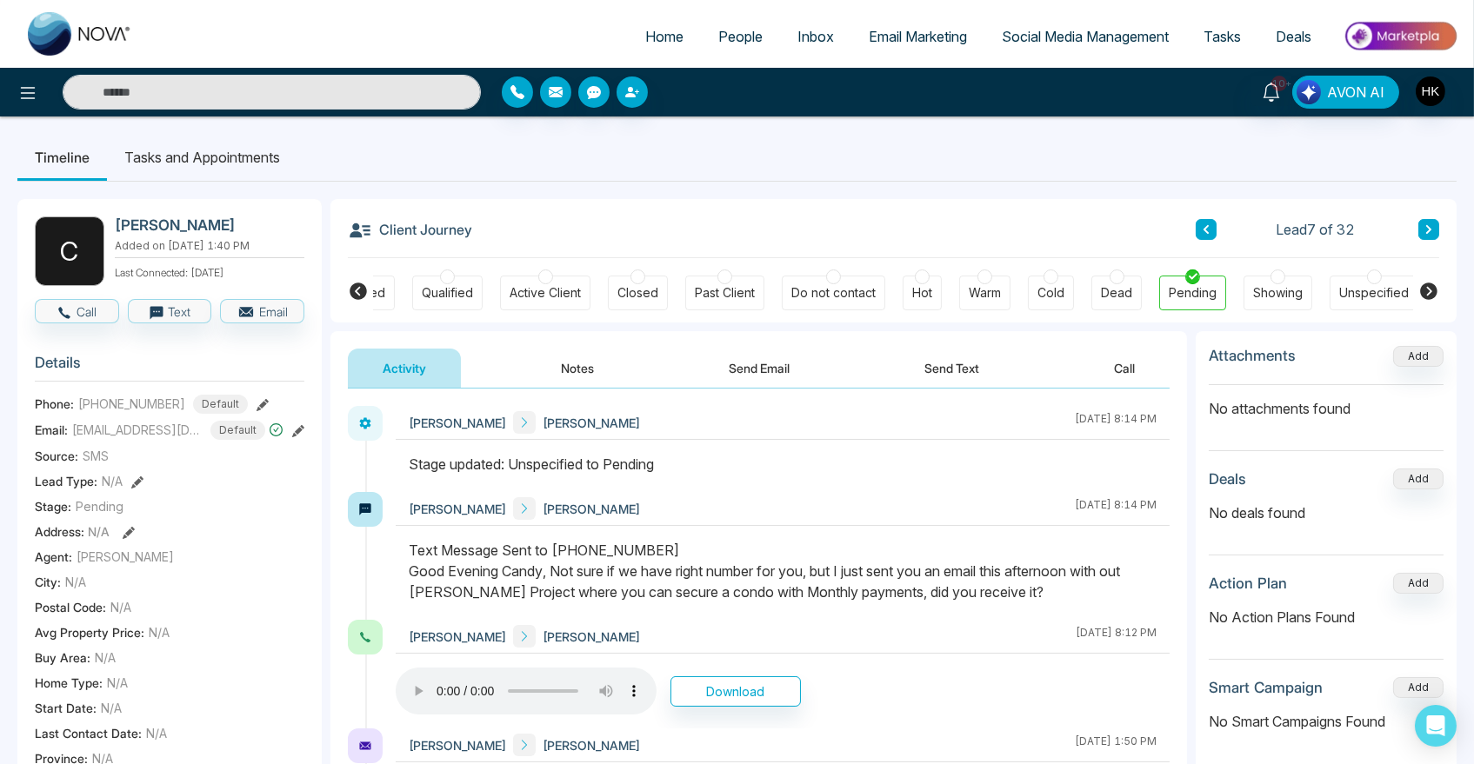
drag, startPoint x: 455, startPoint y: 573, endPoint x: 993, endPoint y: 598, distance: 538.7
click at [993, 598] on div "Text Message Sent to [PHONE_NUMBER] Good Evening Candy, Not sure if we have rig…" at bounding box center [783, 571] width 748 height 63
click at [996, 592] on div "Text Message Sent to [PHONE_NUMBER] Good Evening Candy, Not sure if we have rig…" at bounding box center [783, 571] width 748 height 63
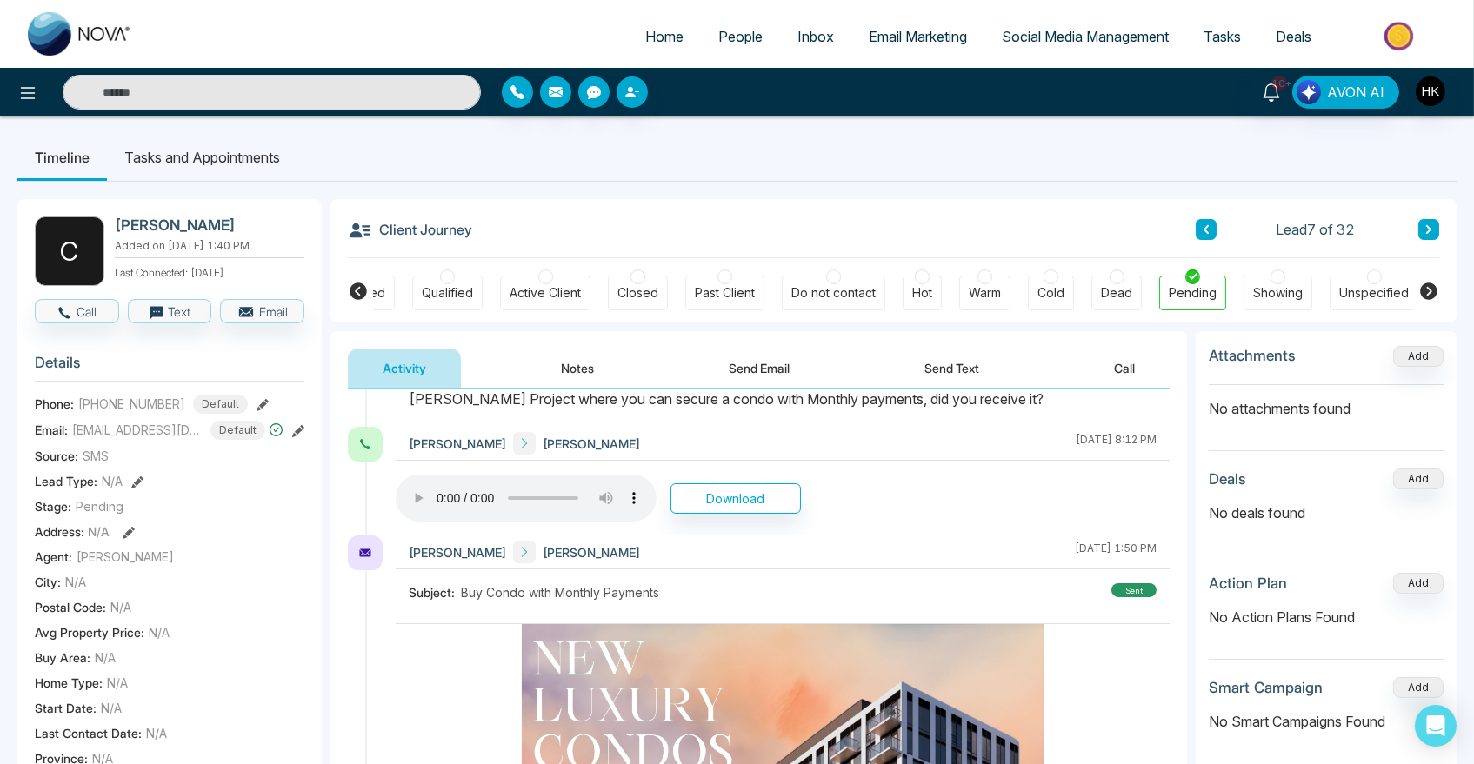
click at [768, 372] on button "Send Email" at bounding box center [759, 368] width 130 height 39
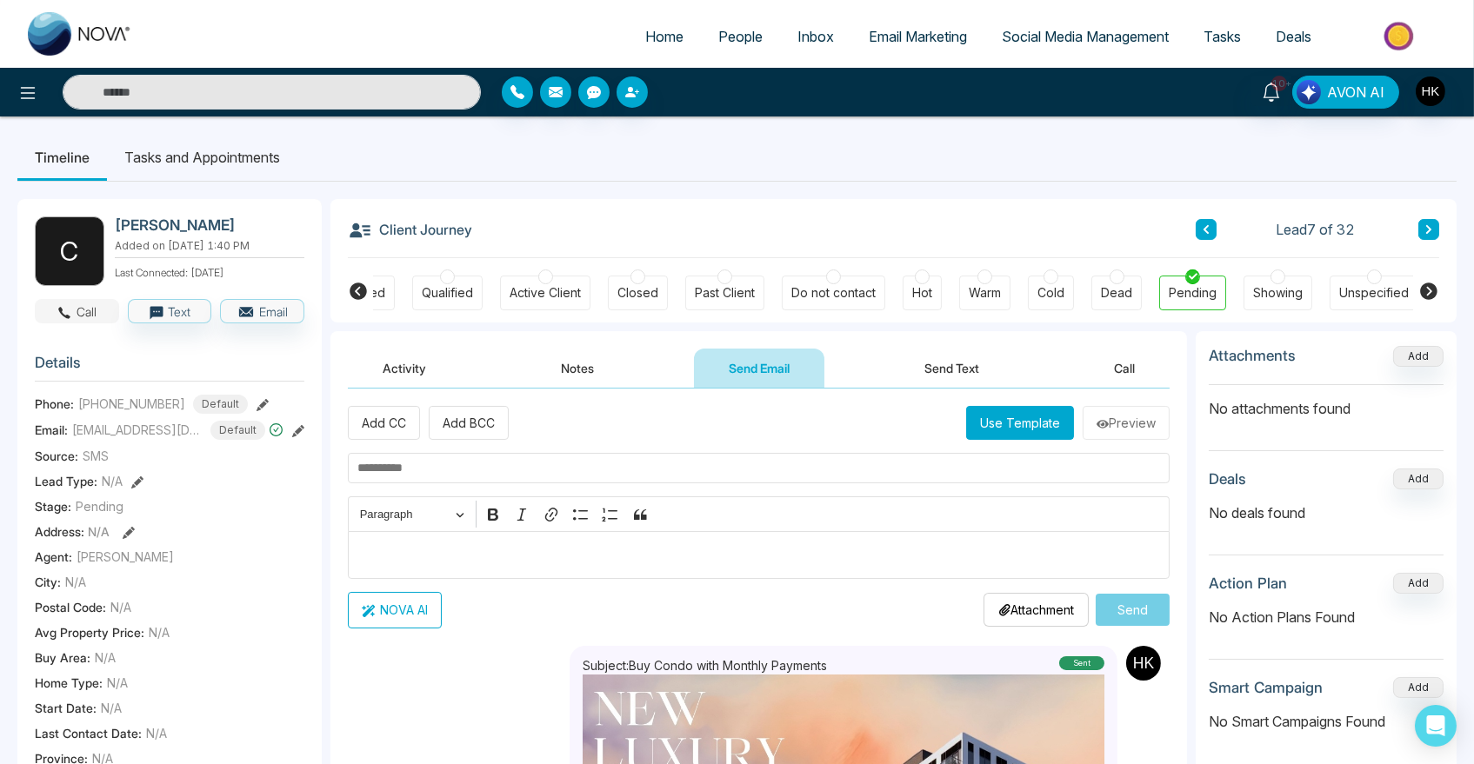
click at [71, 314] on icon "button" at bounding box center [65, 313] width 16 height 16
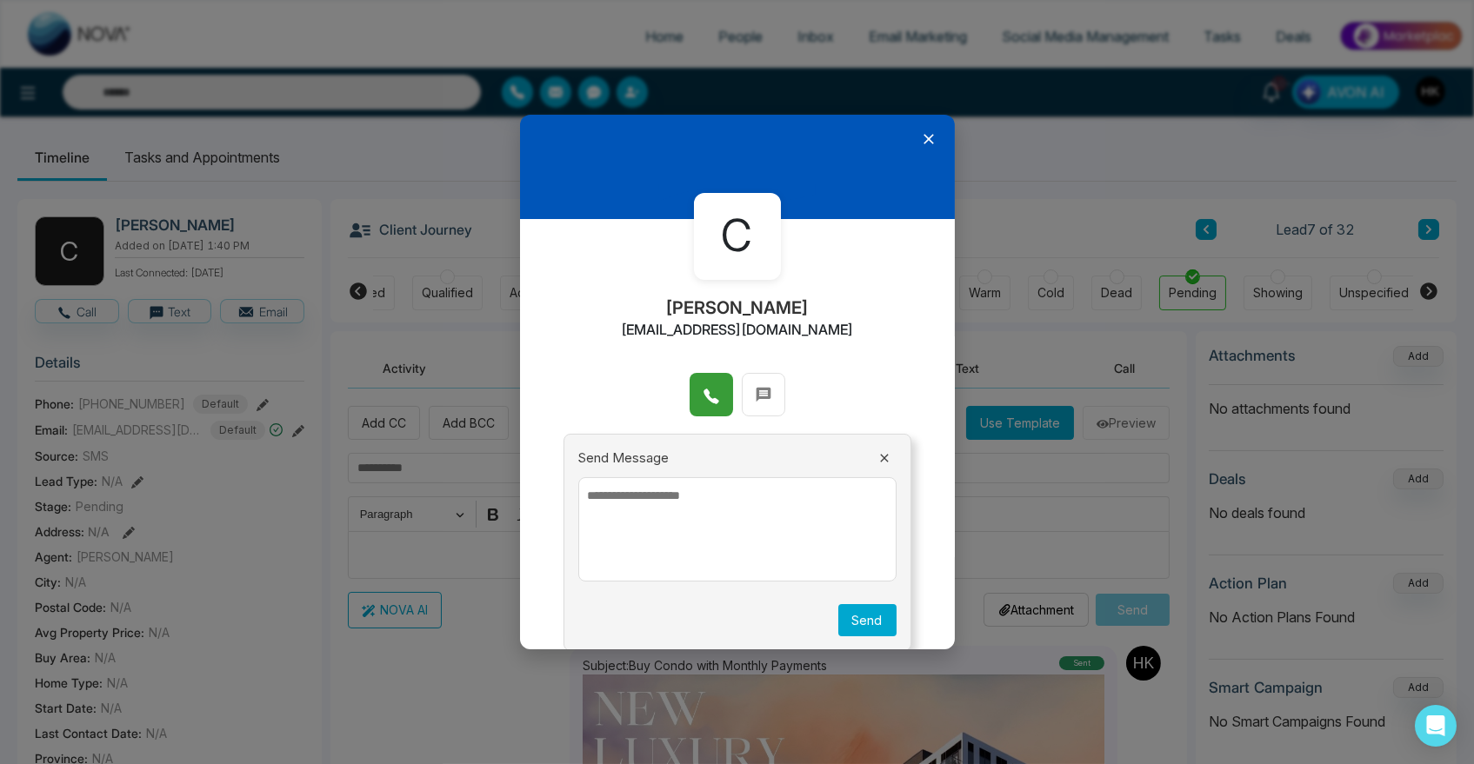
click at [716, 401] on button at bounding box center [710, 394] width 43 height 43
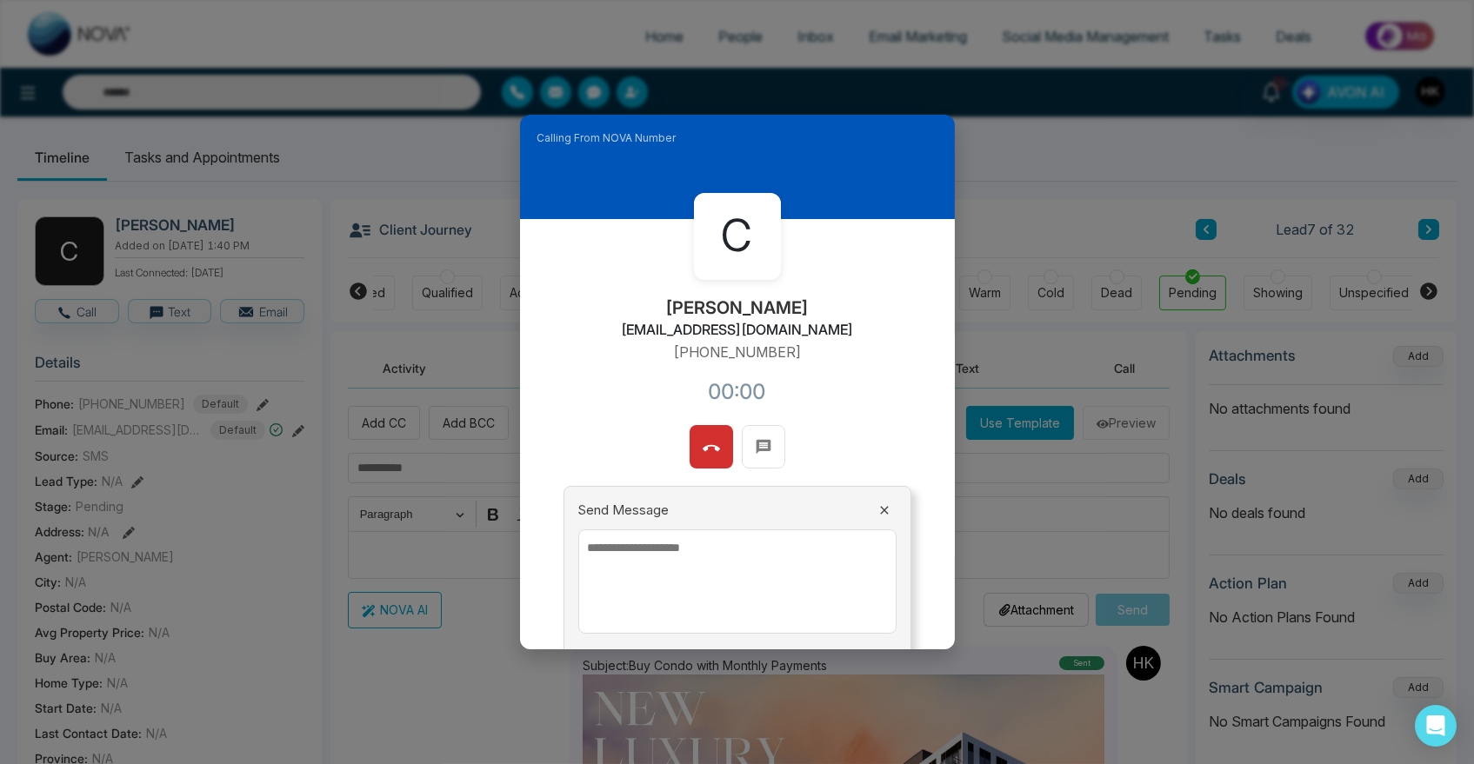
click at [695, 588] on textarea at bounding box center [737, 581] width 318 height 104
click at [702, 444] on icon at bounding box center [710, 448] width 17 height 17
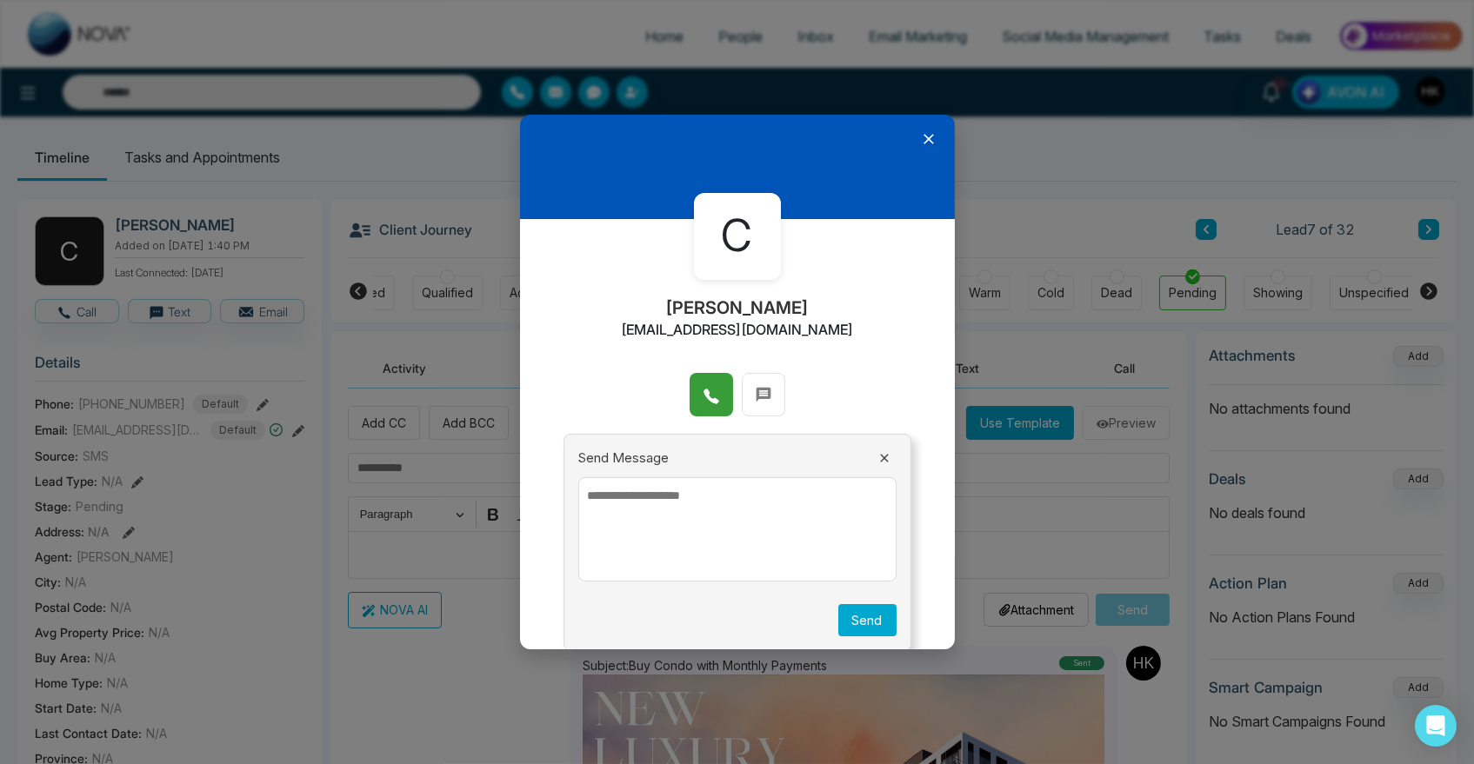
click at [923, 139] on icon at bounding box center [928, 139] width 10 height 10
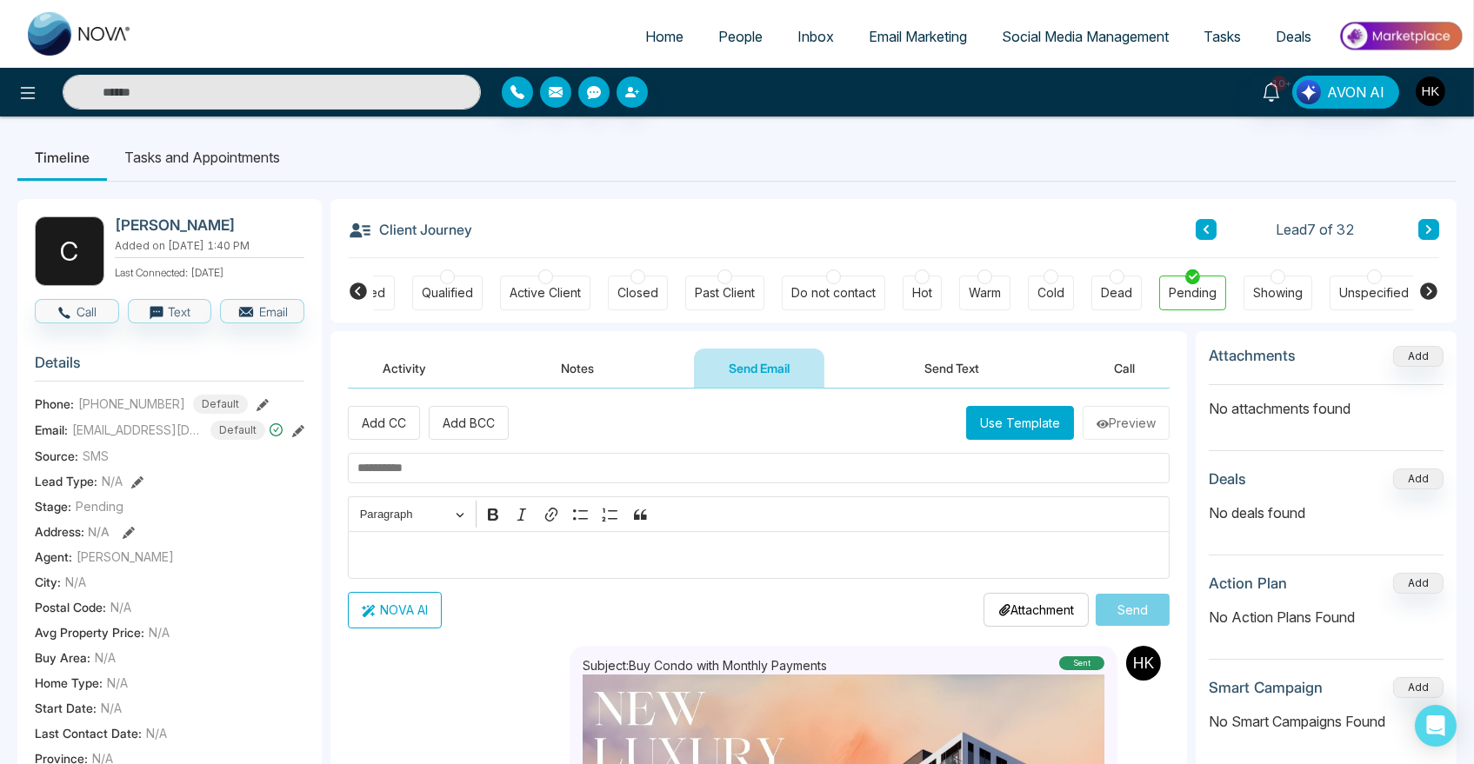
click at [554, 376] on button "Notes" at bounding box center [577, 368] width 103 height 39
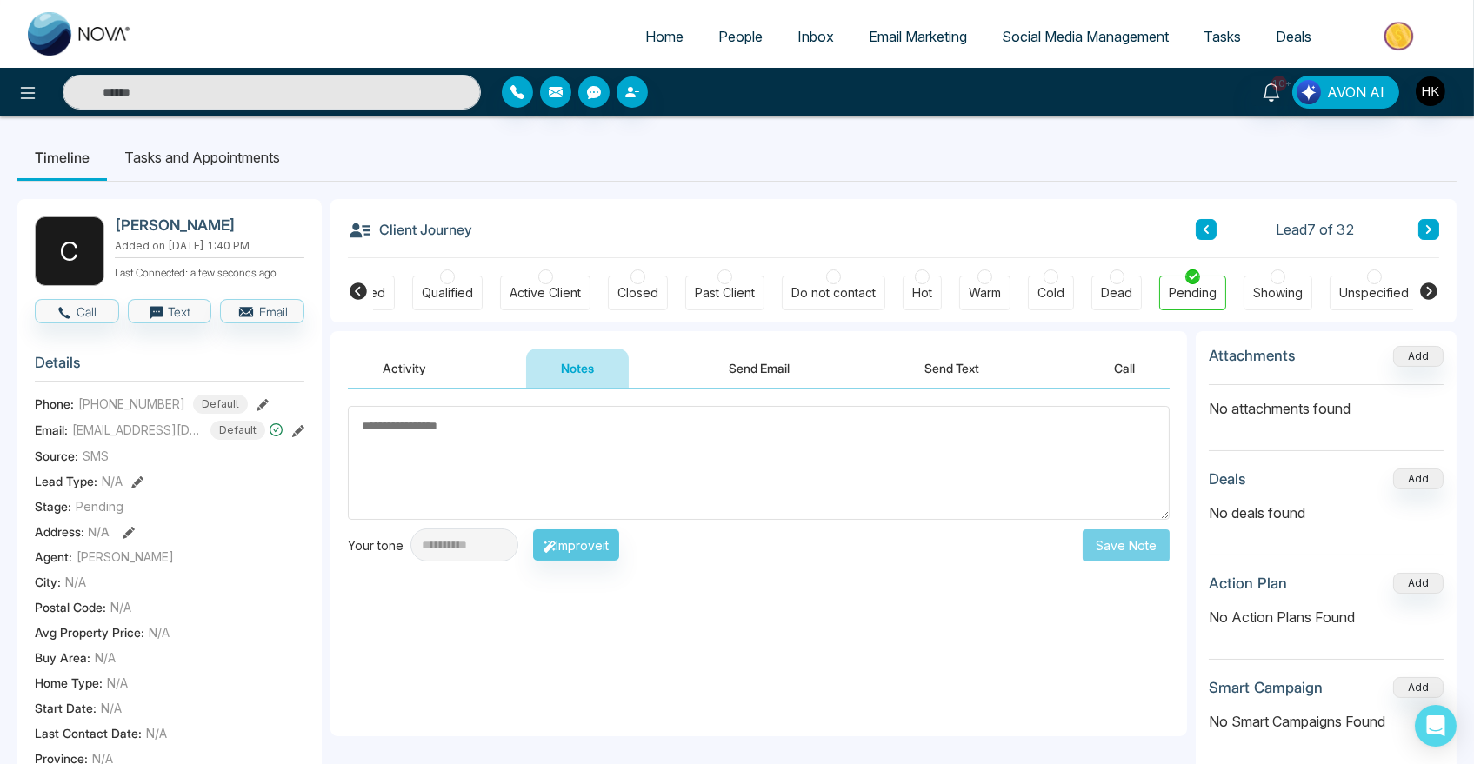
click at [954, 373] on button "Send Text" at bounding box center [951, 368] width 124 height 39
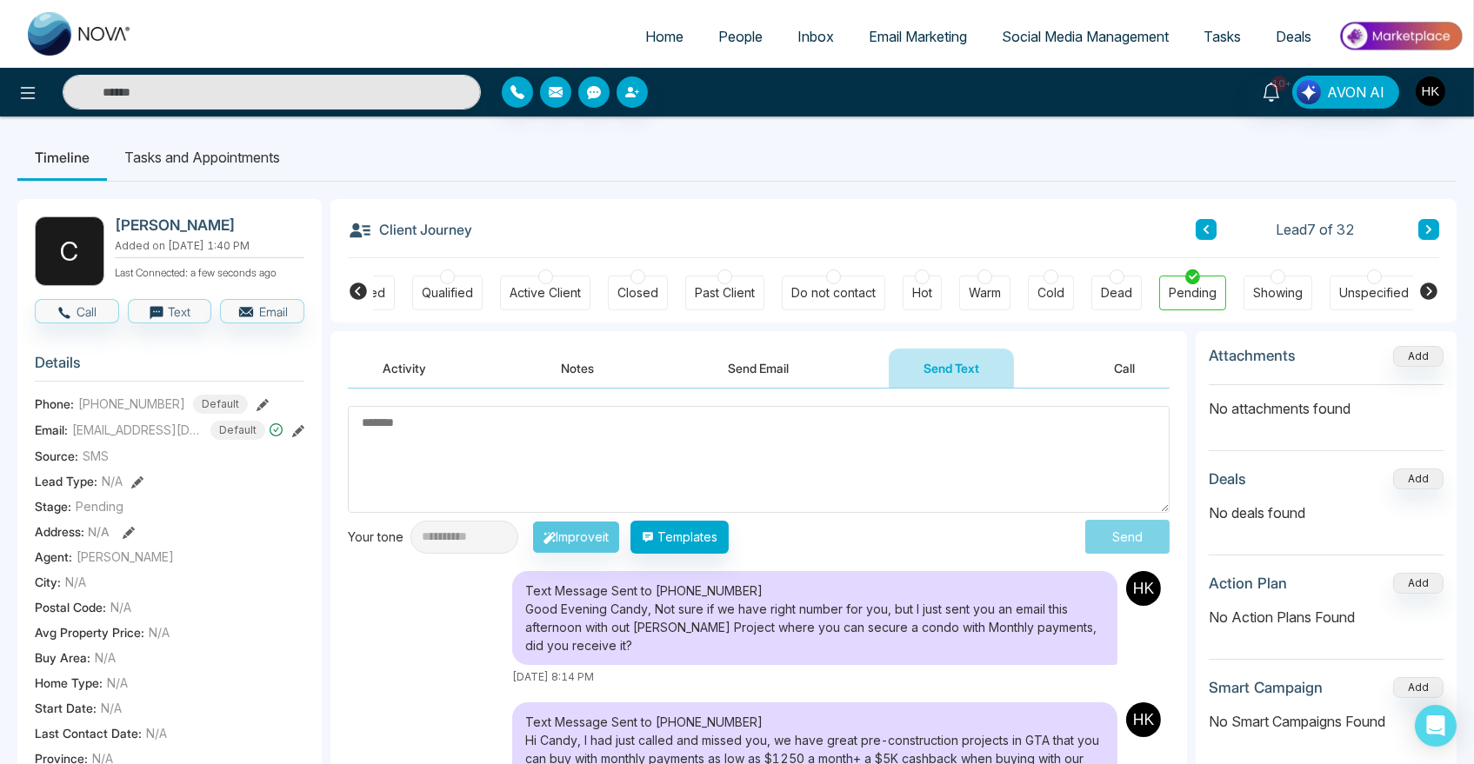
click at [1200, 229] on button at bounding box center [1205, 229] width 21 height 21
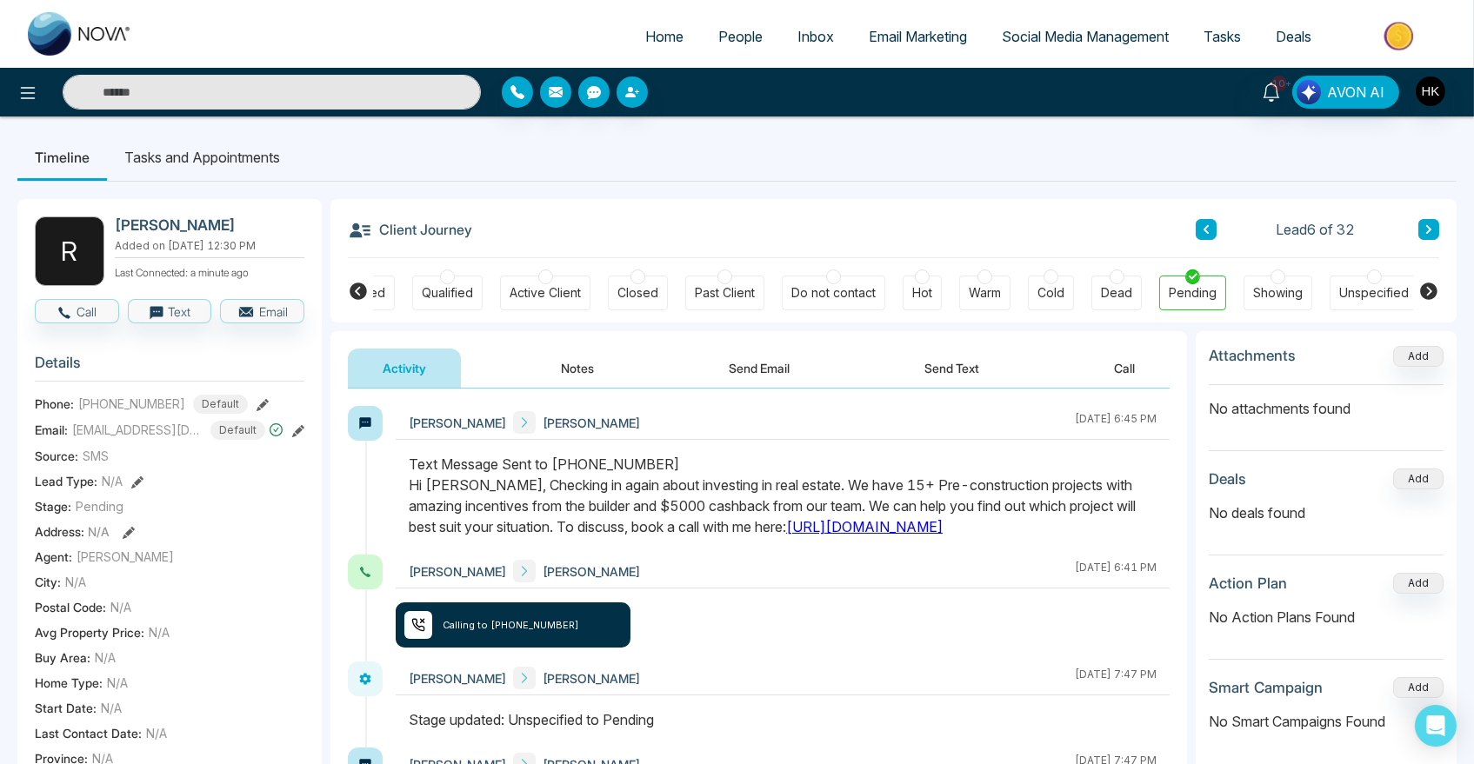
drag, startPoint x: 506, startPoint y: 482, endPoint x: 589, endPoint y: 543, distance: 103.3
click at [589, 537] on div "Text Message Sent to [PHONE_NUMBER] Hi [PERSON_NAME], Checking in again about i…" at bounding box center [783, 495] width 748 height 83
click at [1425, 228] on icon at bounding box center [1428, 229] width 9 height 10
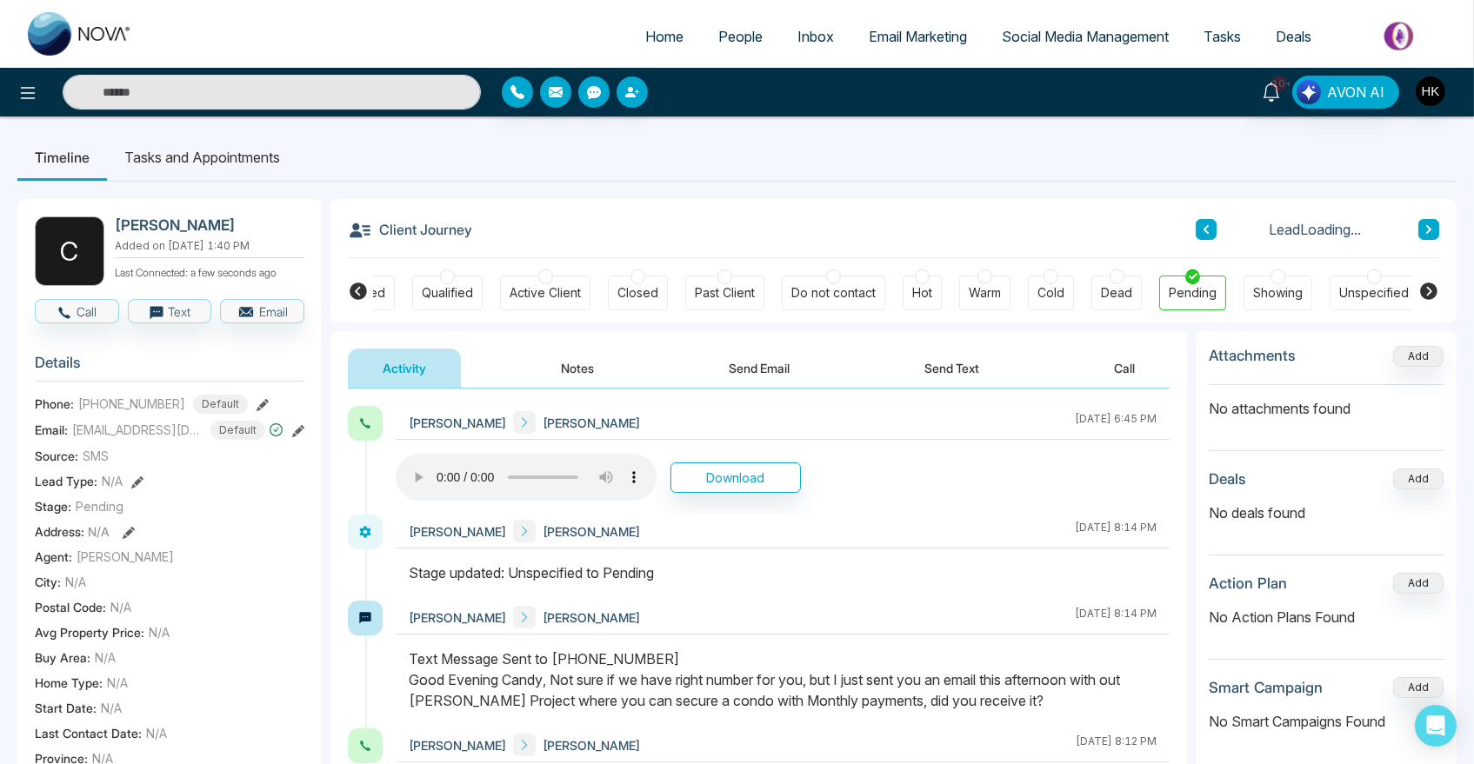
click at [936, 366] on button "Send Text" at bounding box center [951, 368] width 124 height 39
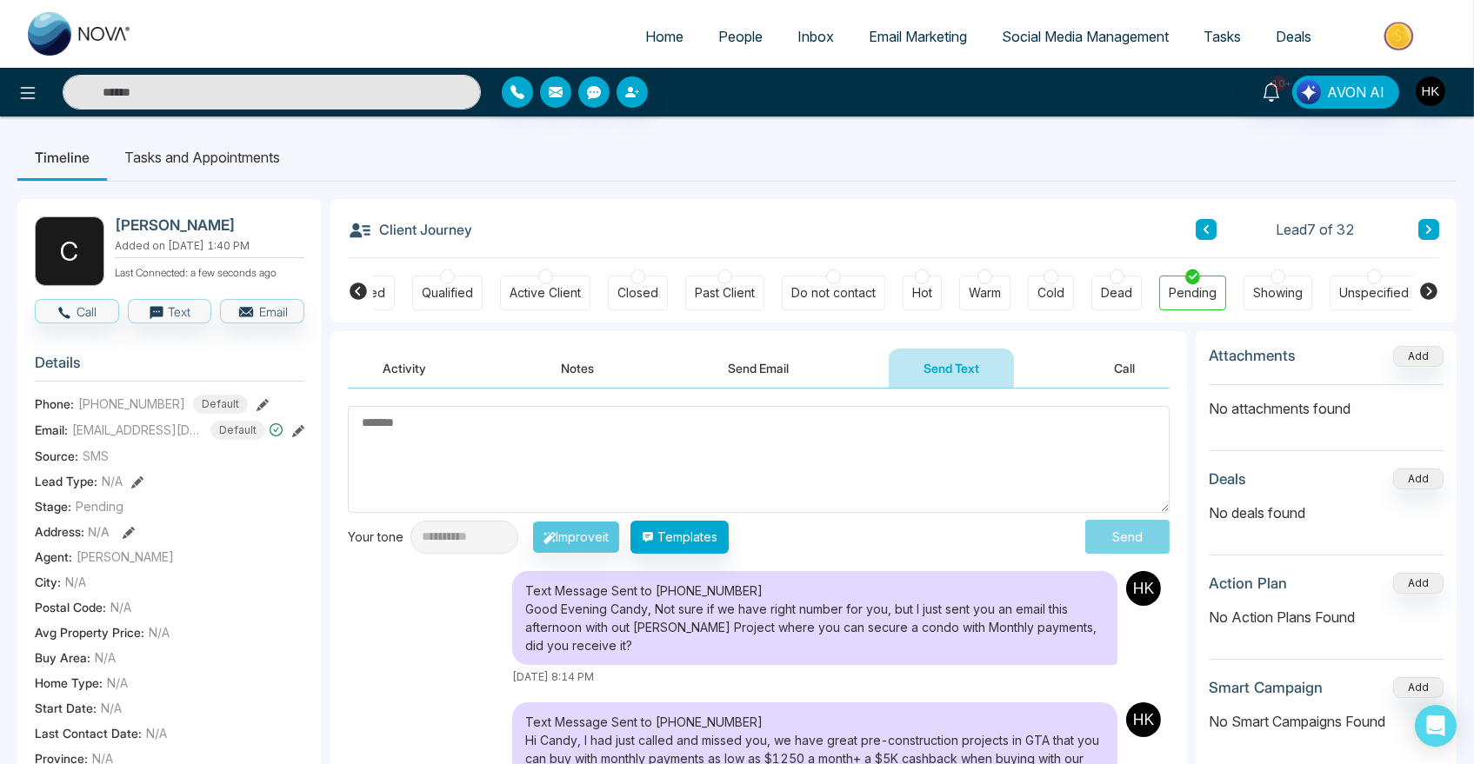
click at [594, 450] on textarea at bounding box center [759, 459] width 822 height 107
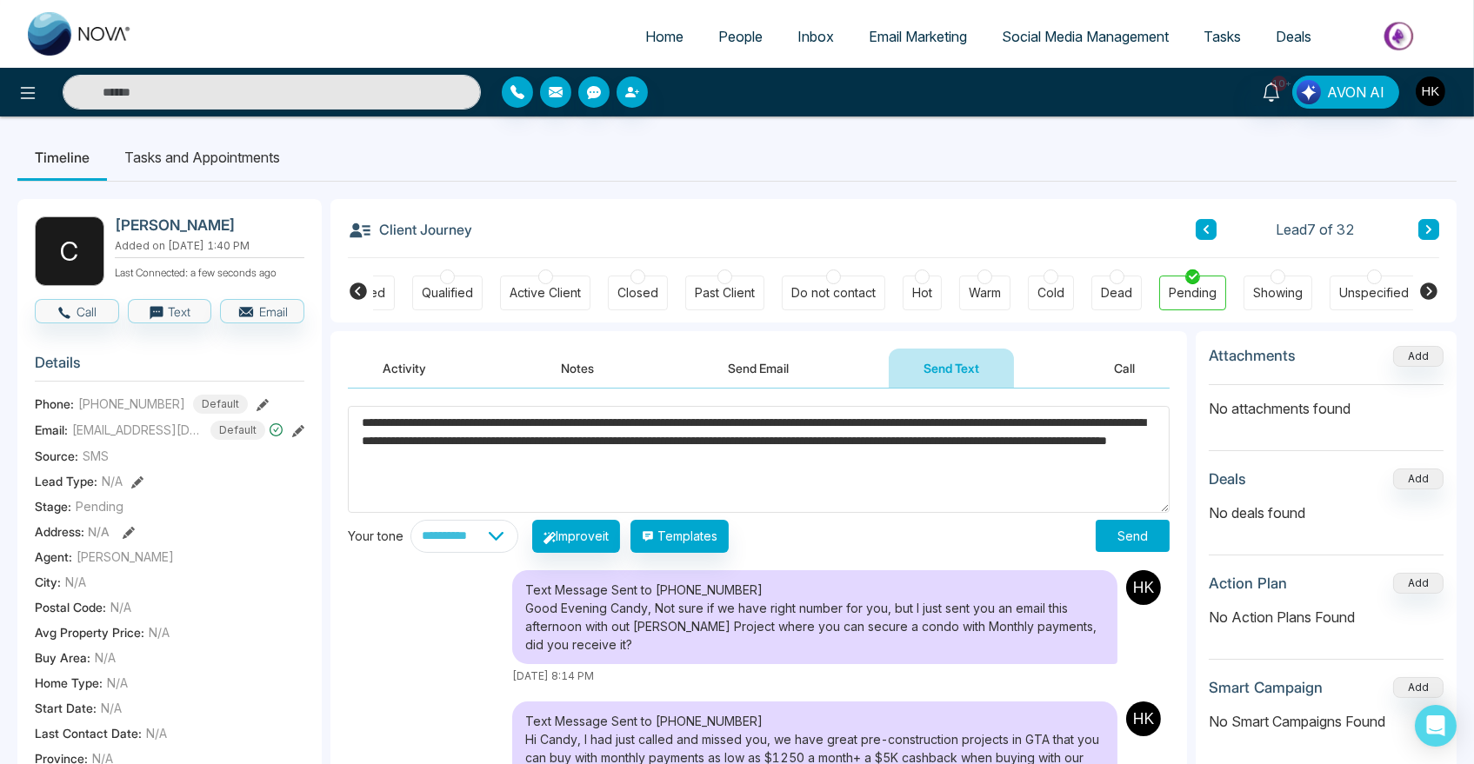
type textarea "**********"
click at [1125, 534] on button "Send" at bounding box center [1132, 536] width 74 height 32
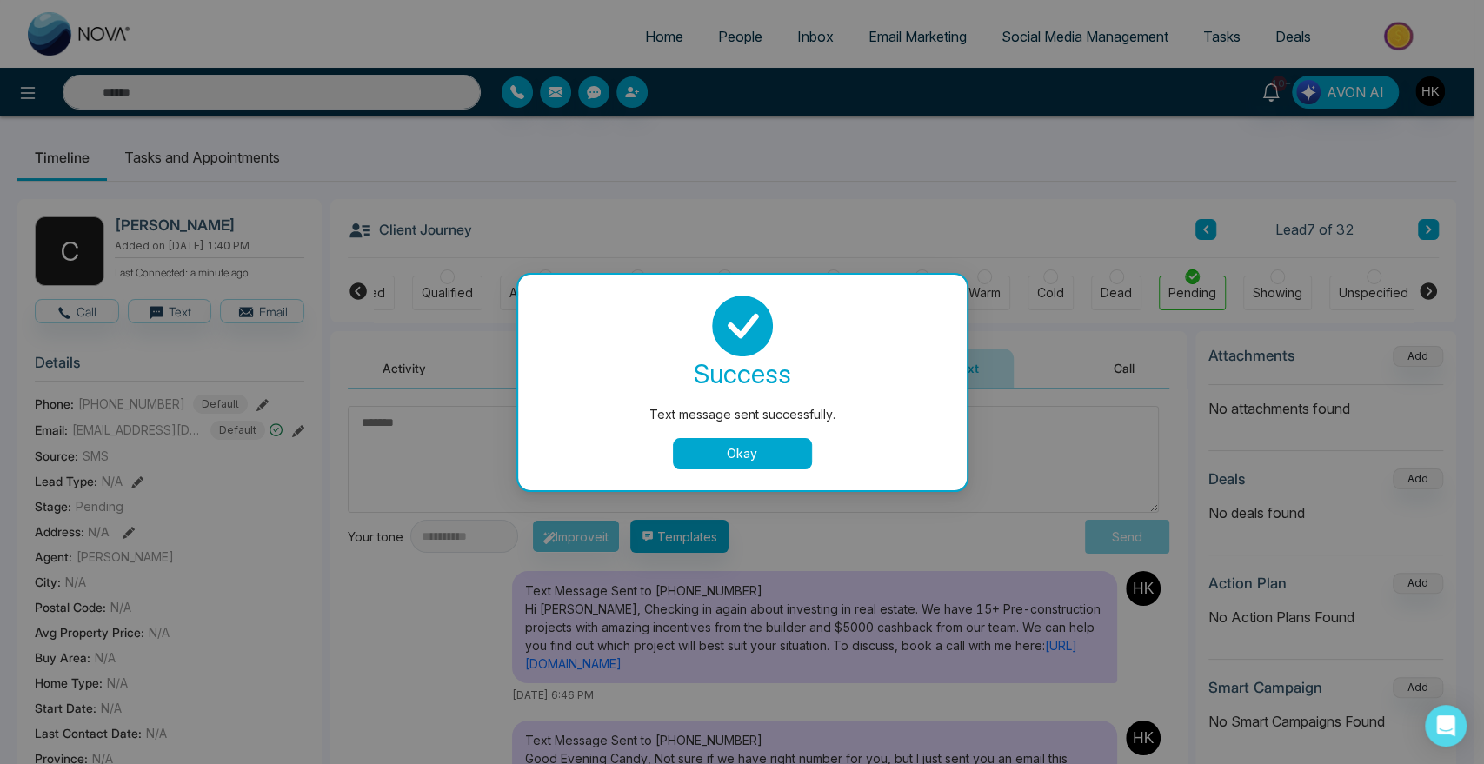
click at [768, 451] on button "Okay" at bounding box center [742, 453] width 139 height 31
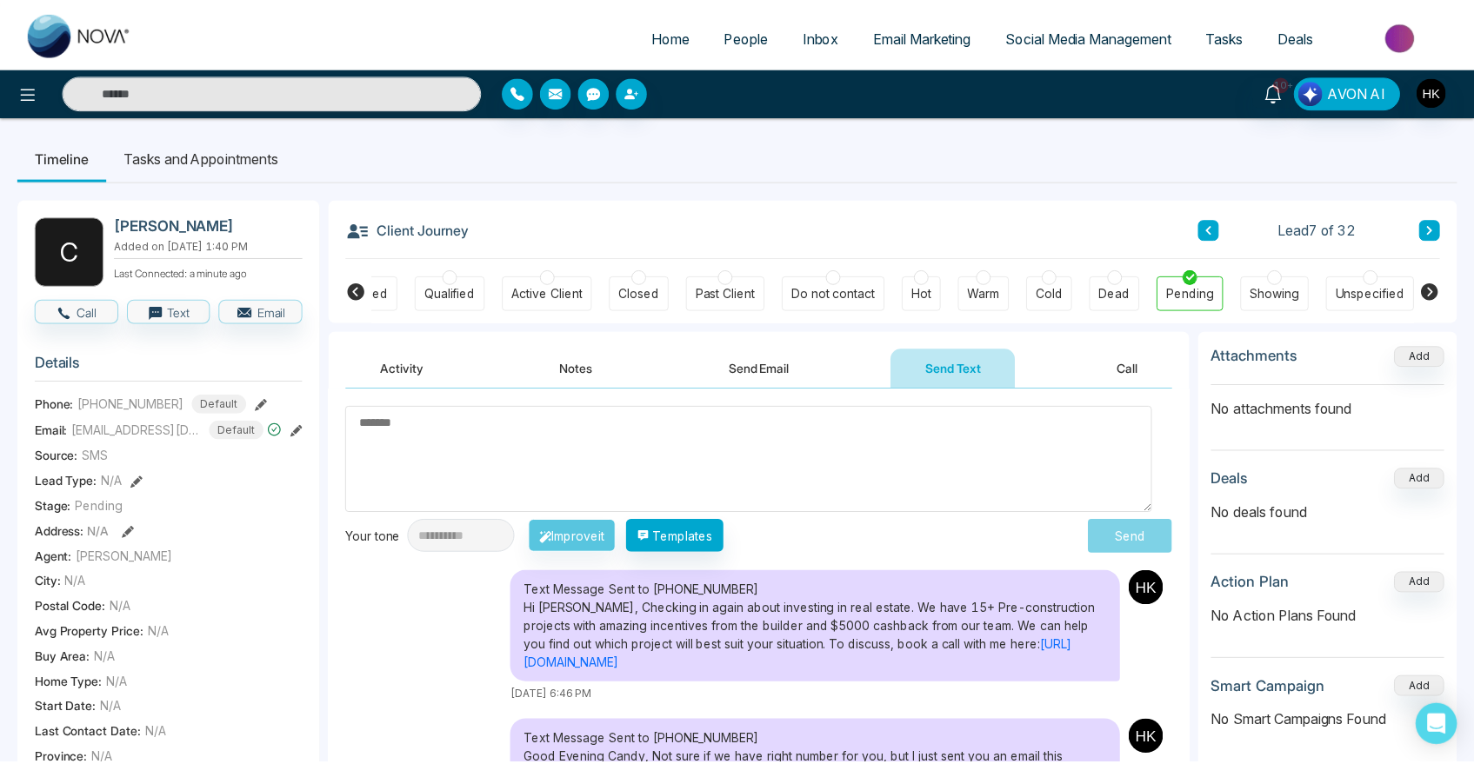
scroll to position [0, 231]
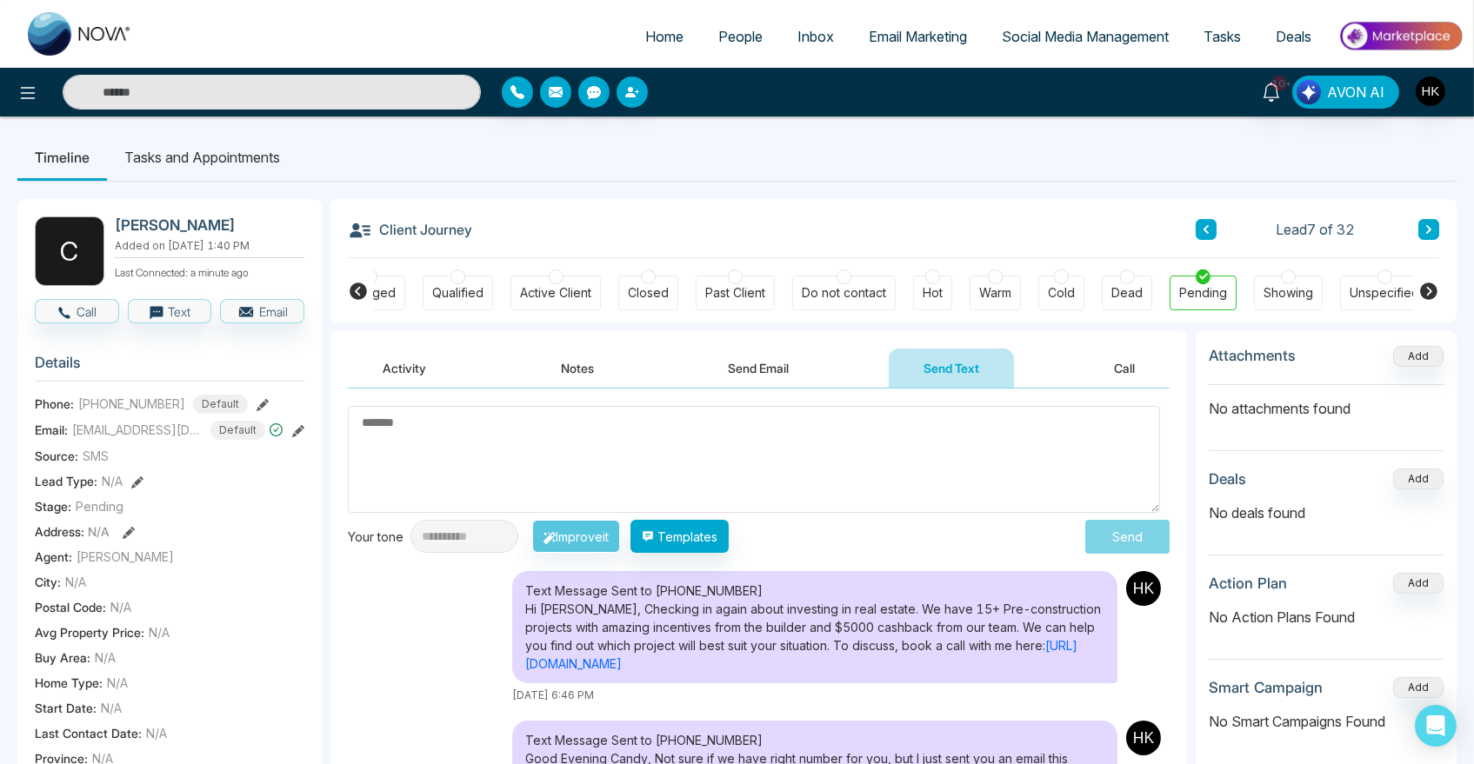
click at [1427, 228] on icon at bounding box center [1428, 229] width 5 height 9
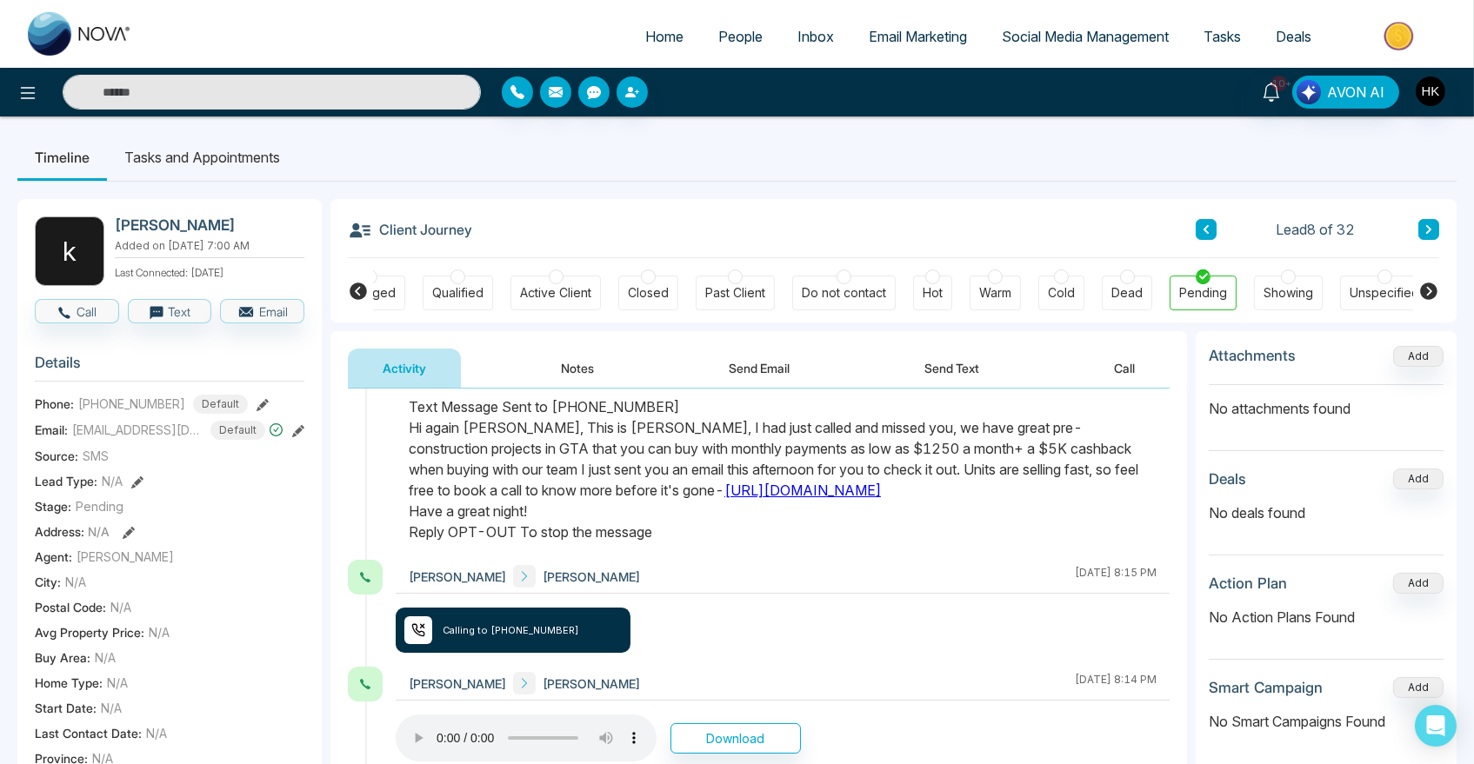
scroll to position [96, 0]
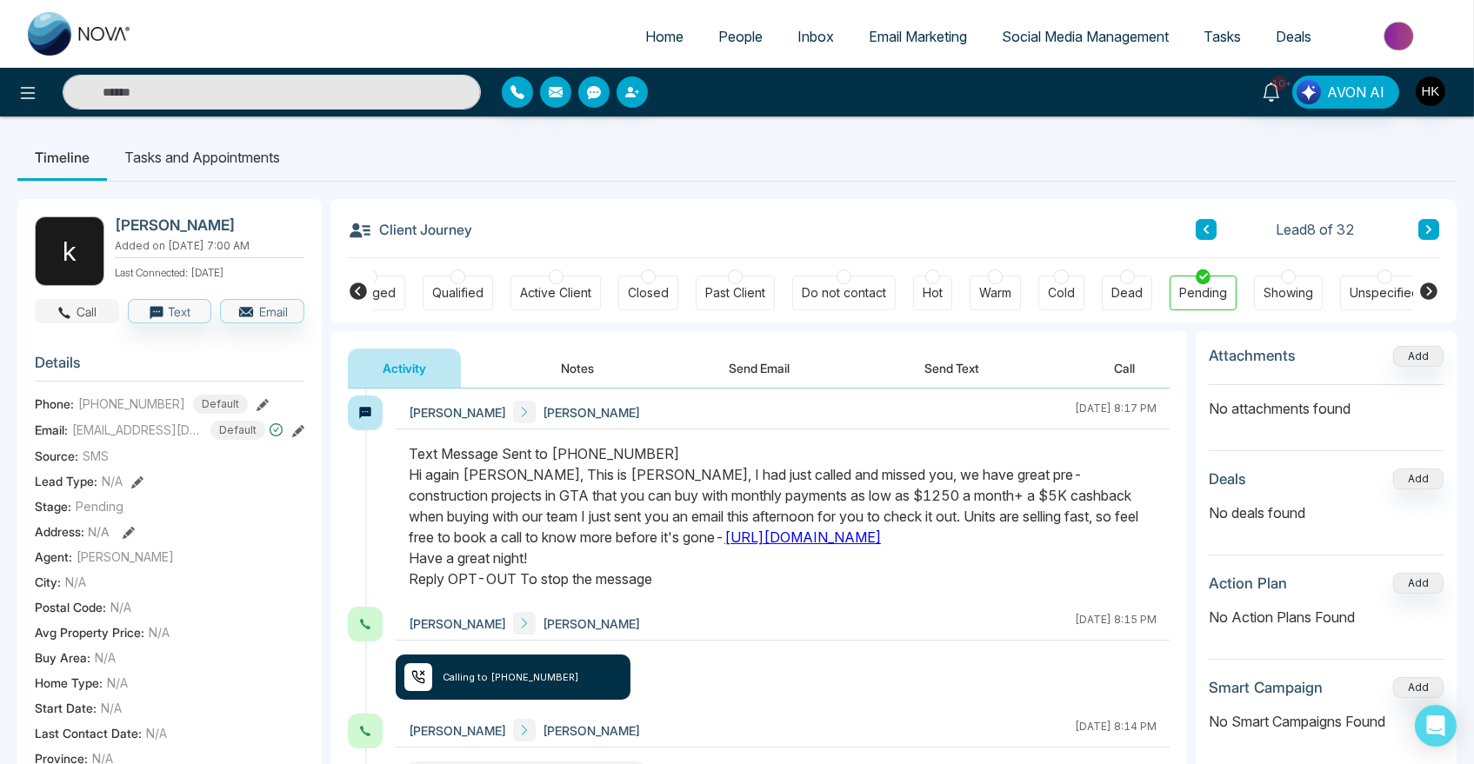
click at [60, 311] on icon "button" at bounding box center [65, 313] width 16 height 16
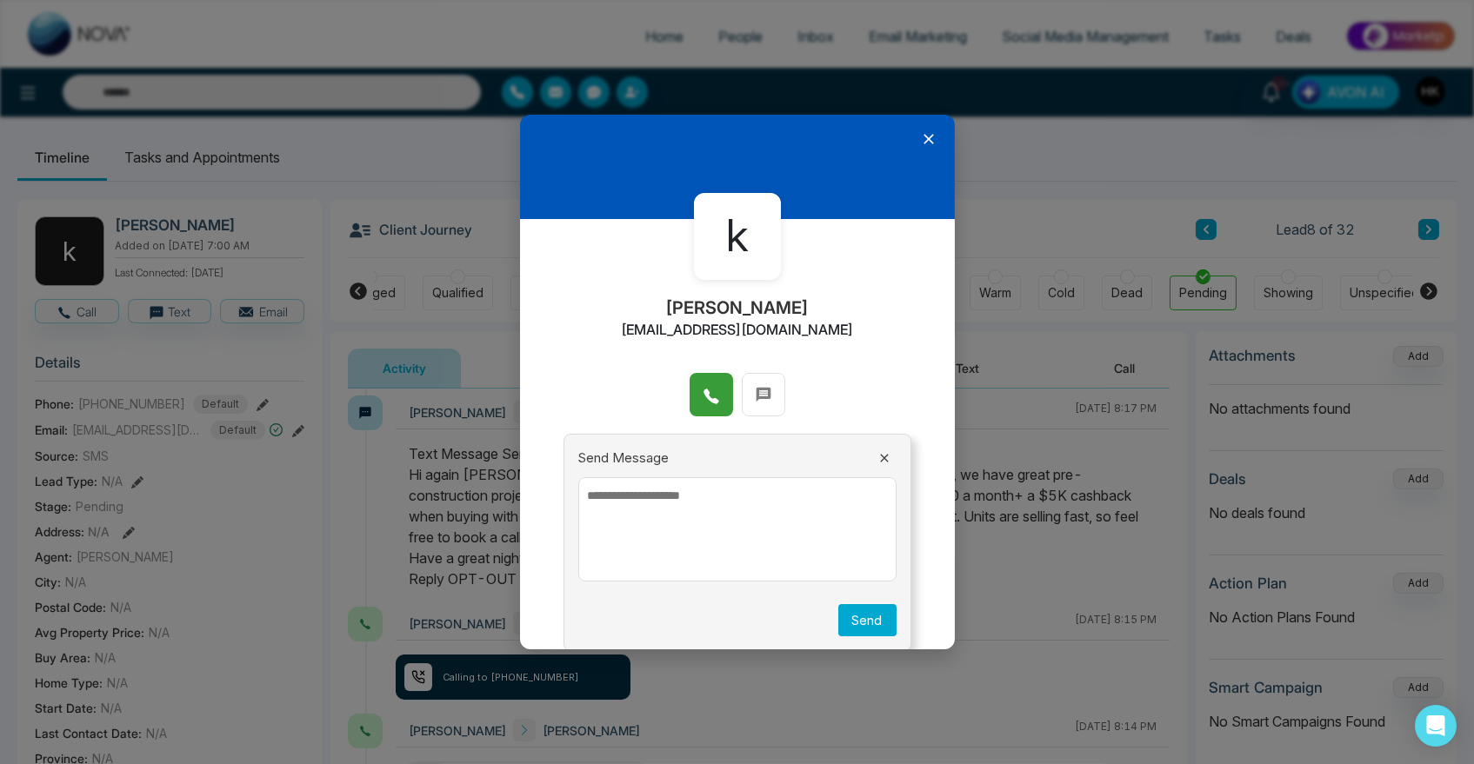
click at [707, 388] on icon at bounding box center [710, 396] width 17 height 17
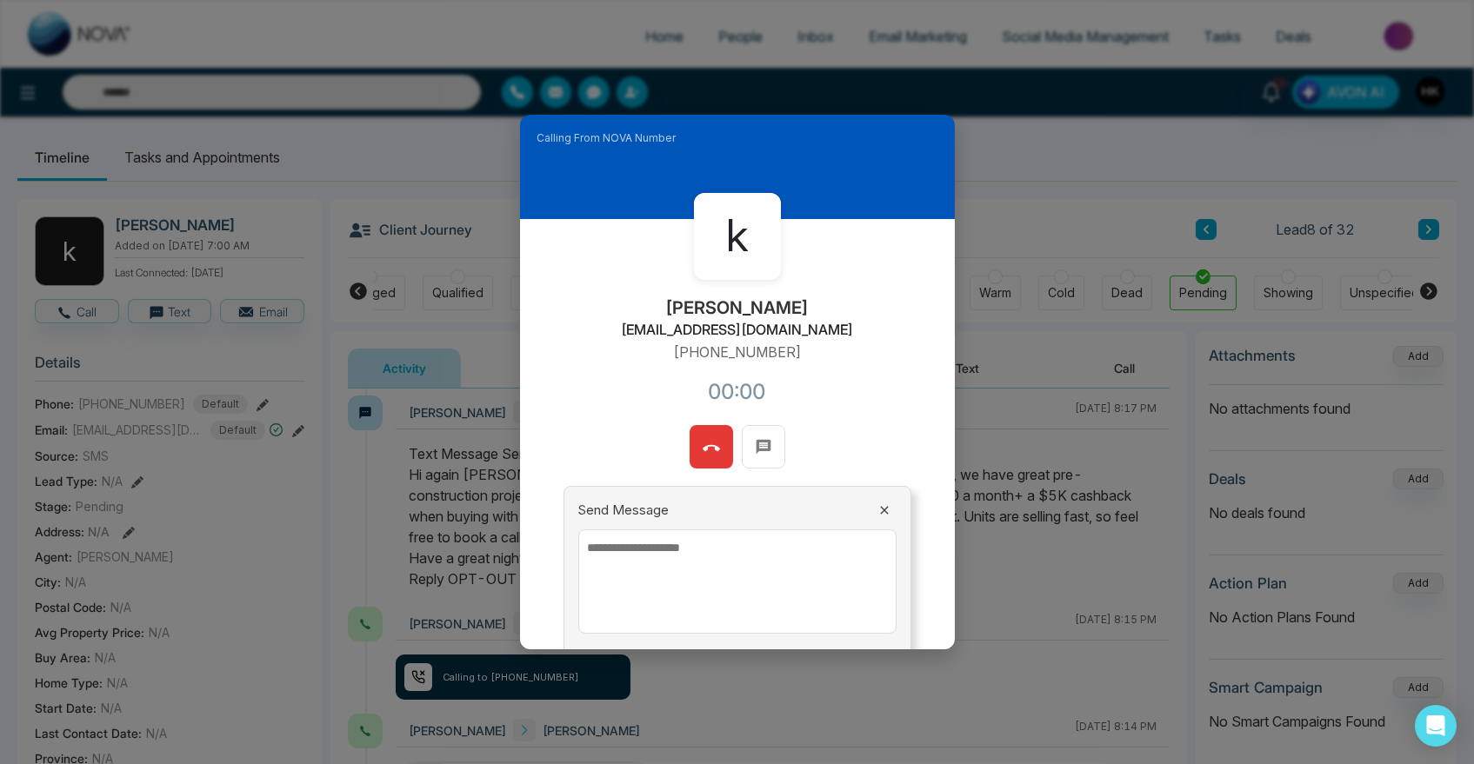
click at [679, 566] on textarea at bounding box center [737, 581] width 318 height 104
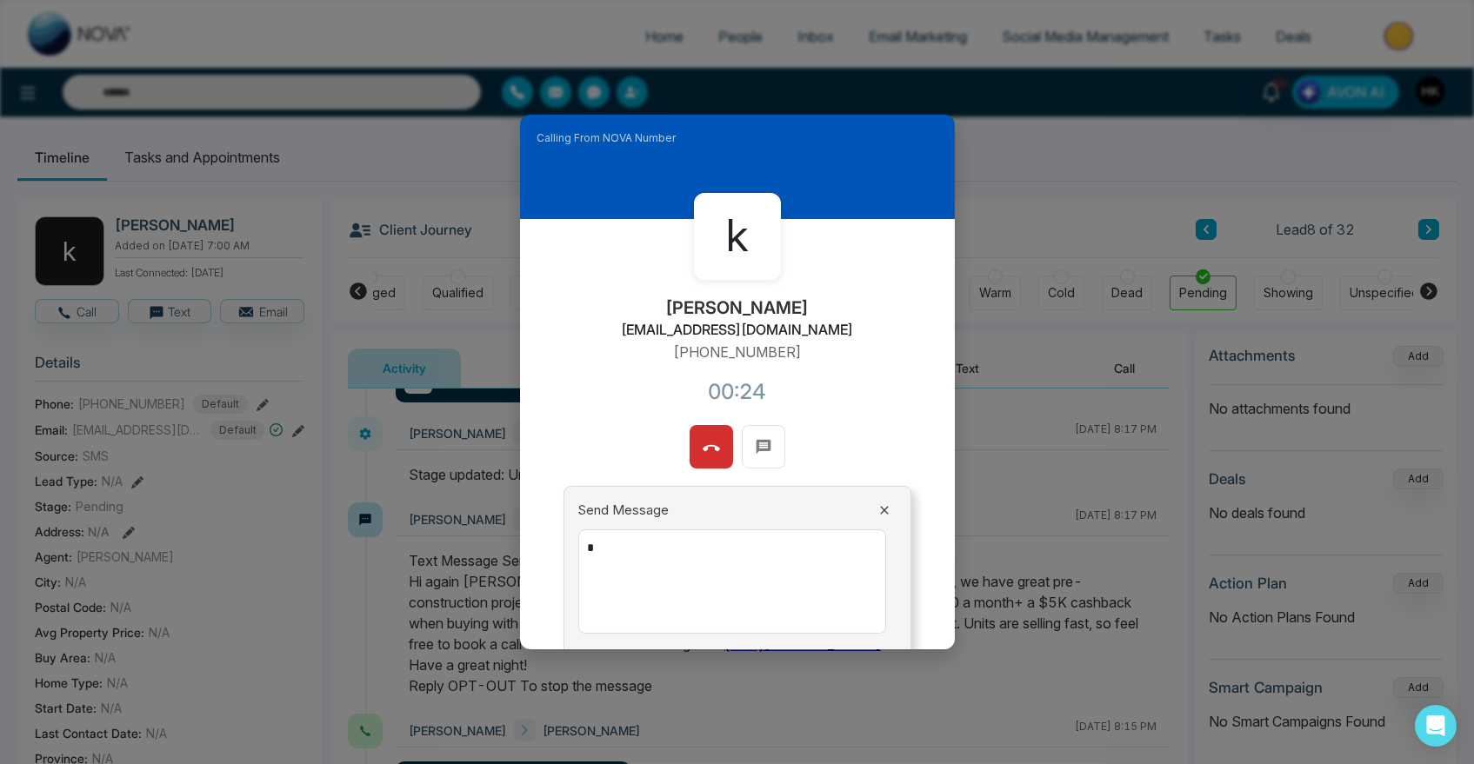
click at [709, 444] on icon at bounding box center [710, 448] width 17 height 17
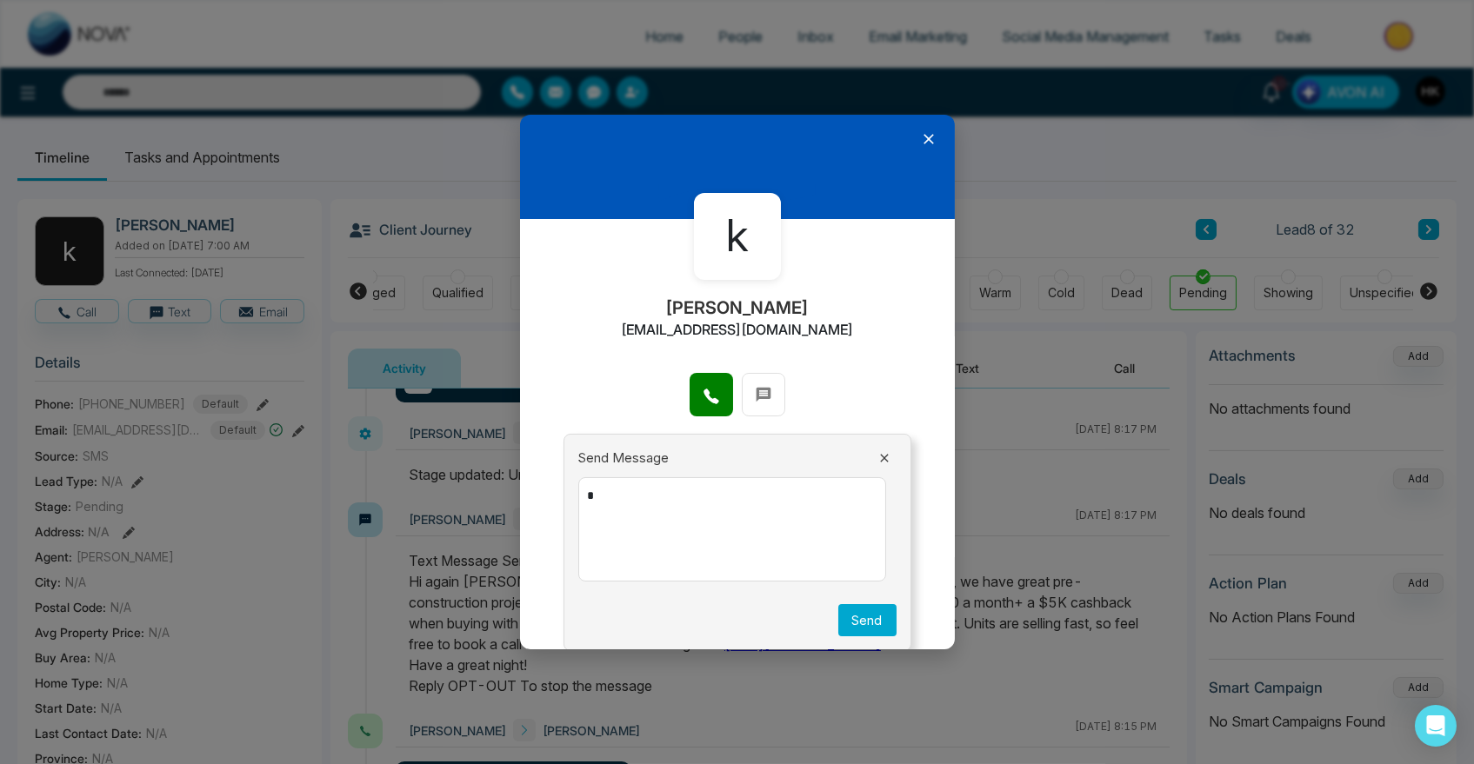
click at [923, 137] on icon at bounding box center [928, 139] width 10 height 10
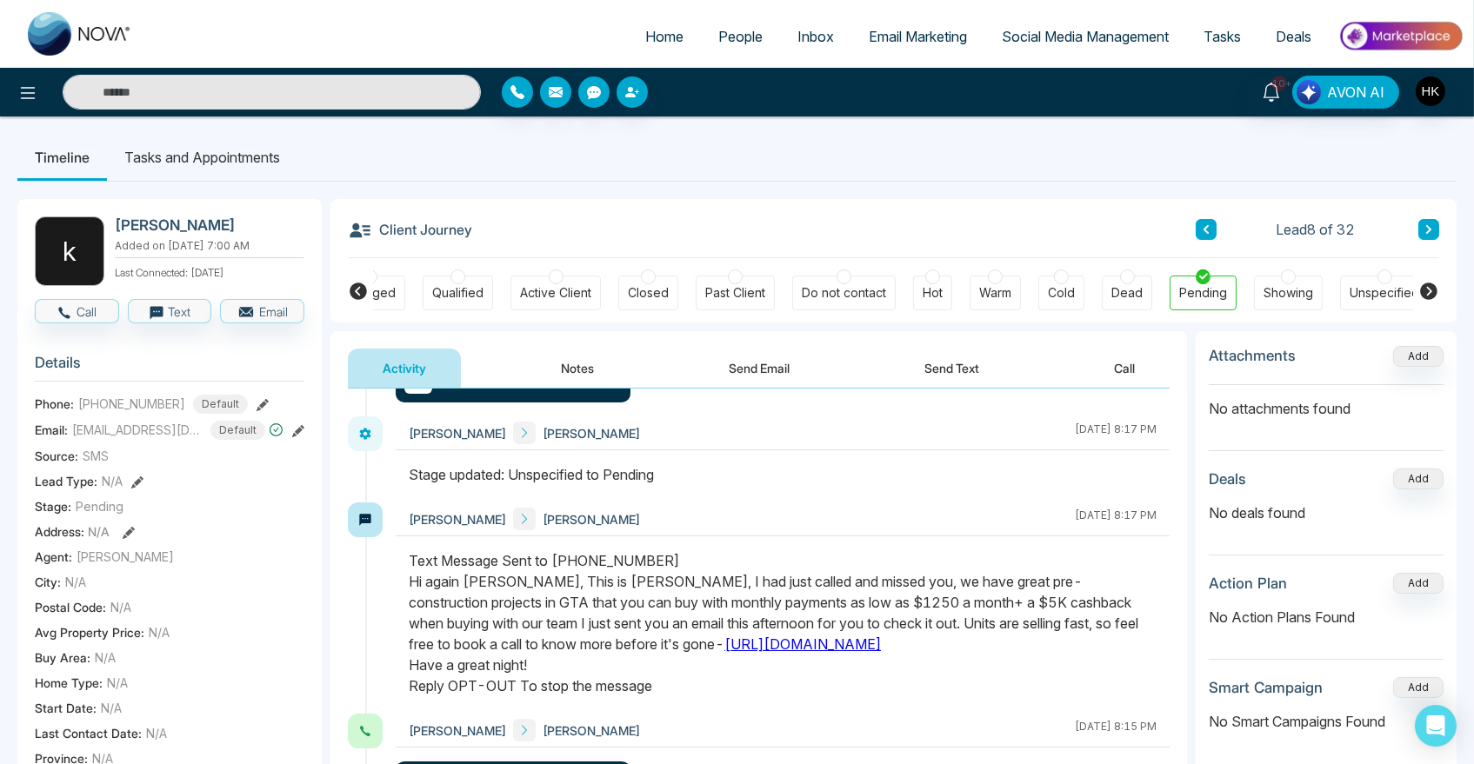
click at [1128, 276] on div at bounding box center [1127, 276] width 15 height 15
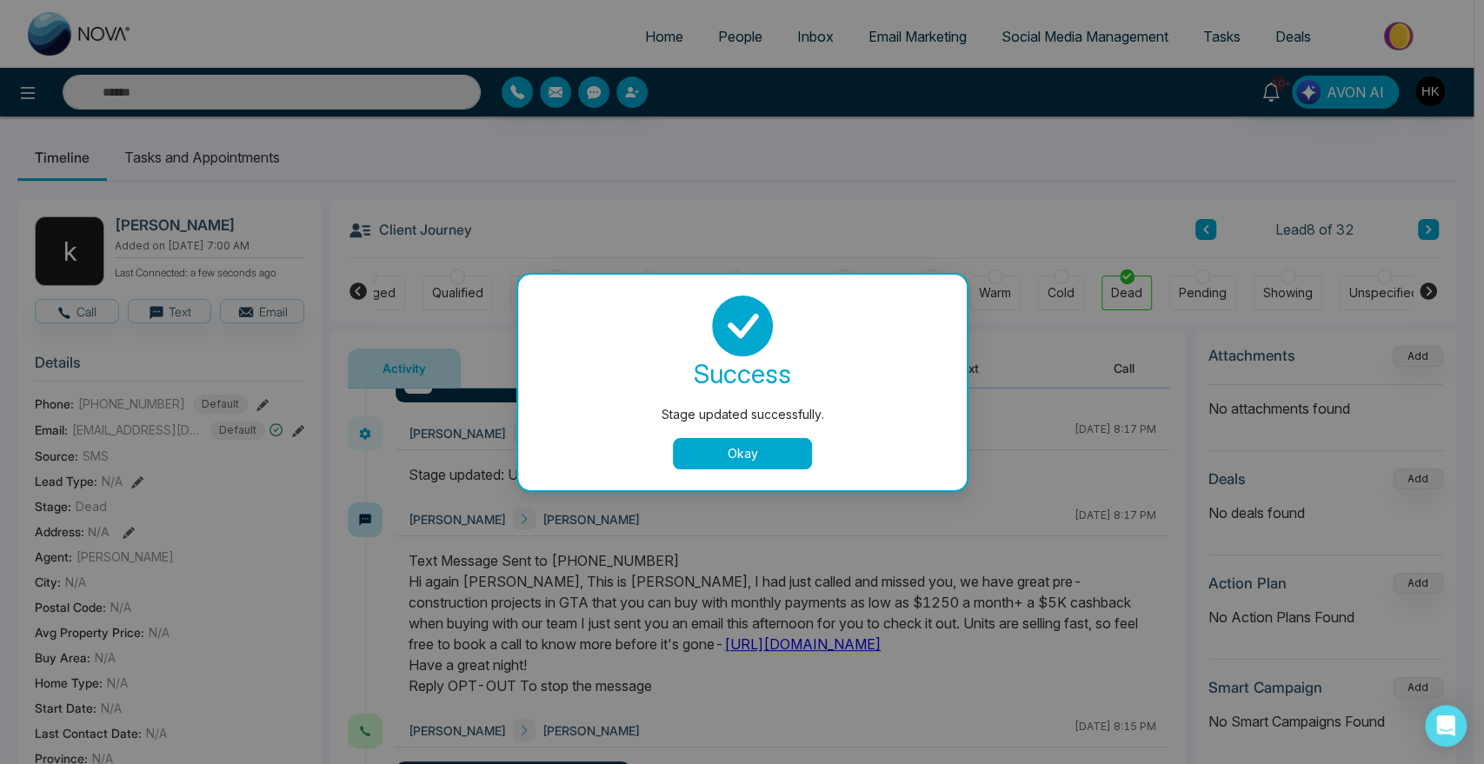
click at [596, 362] on div "success" at bounding box center [742, 373] width 407 height 35
click at [764, 474] on div "success Stage updated successfully. Okay" at bounding box center [742, 383] width 449 height 216
drag, startPoint x: 755, startPoint y: 448, endPoint x: 738, endPoint y: 452, distance: 17.1
click at [754, 449] on button "Okay" at bounding box center [742, 453] width 139 height 31
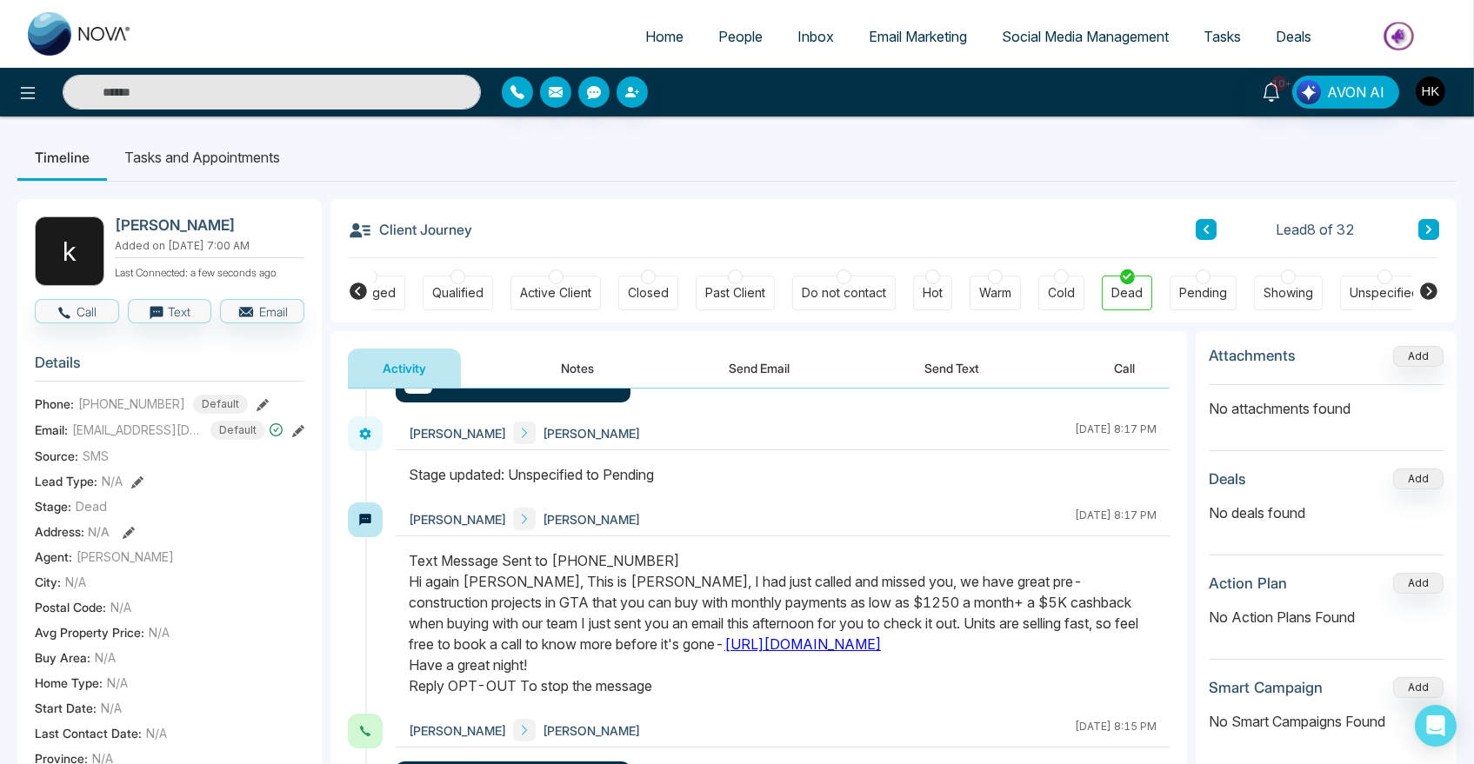
click at [584, 369] on button "Notes" at bounding box center [577, 368] width 103 height 39
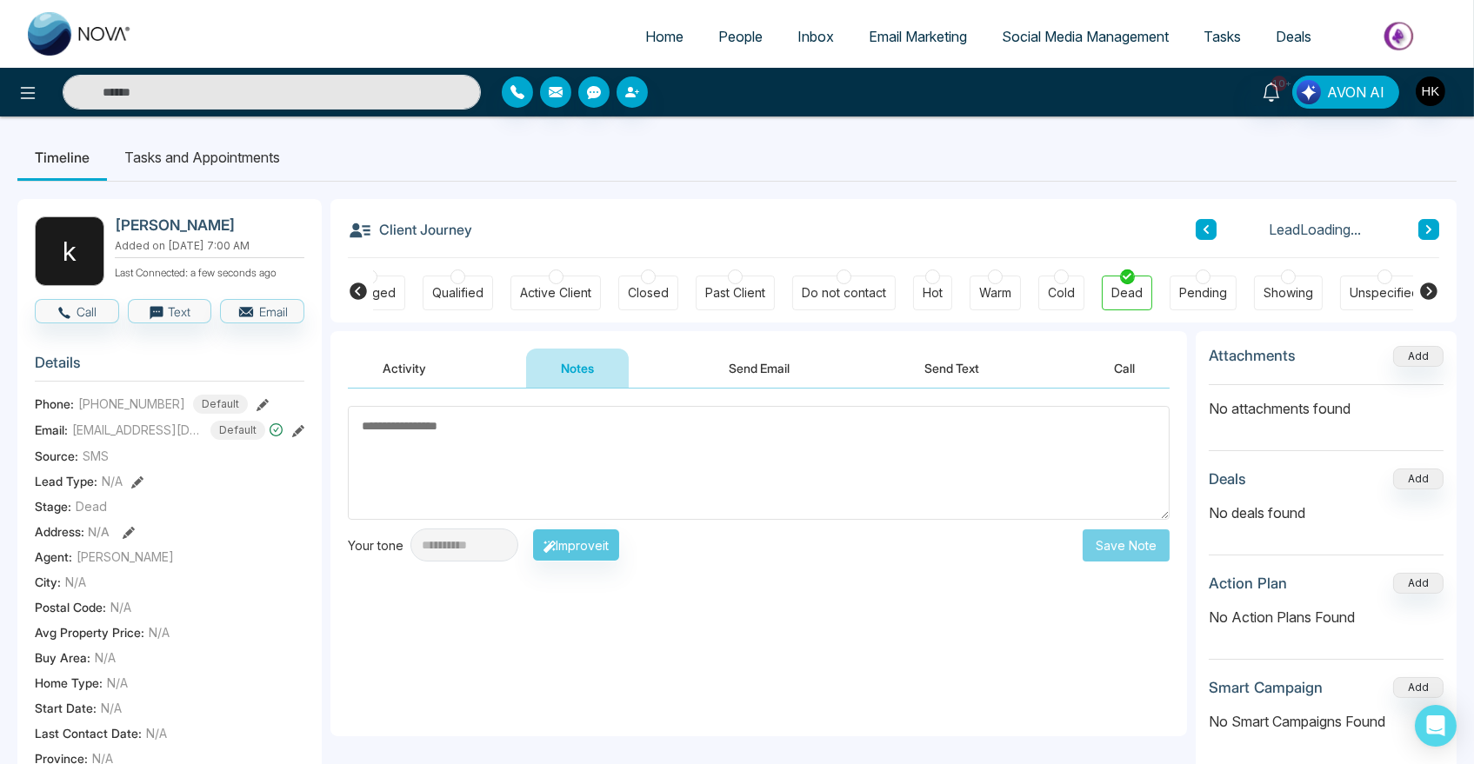
click at [584, 457] on textarea at bounding box center [759, 463] width 822 height 114
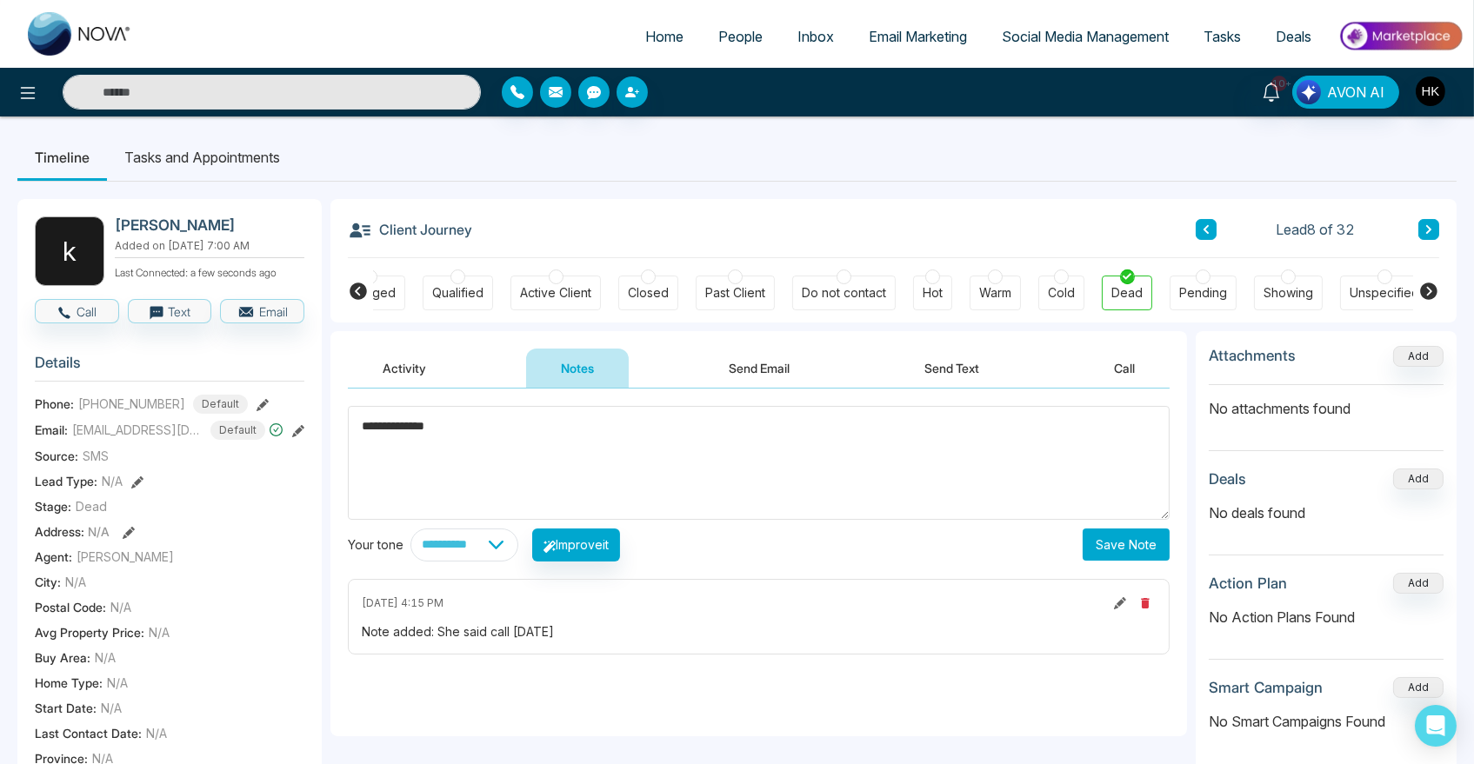
type textarea "**********"
click at [1110, 548] on button "Save Note" at bounding box center [1125, 545] width 87 height 32
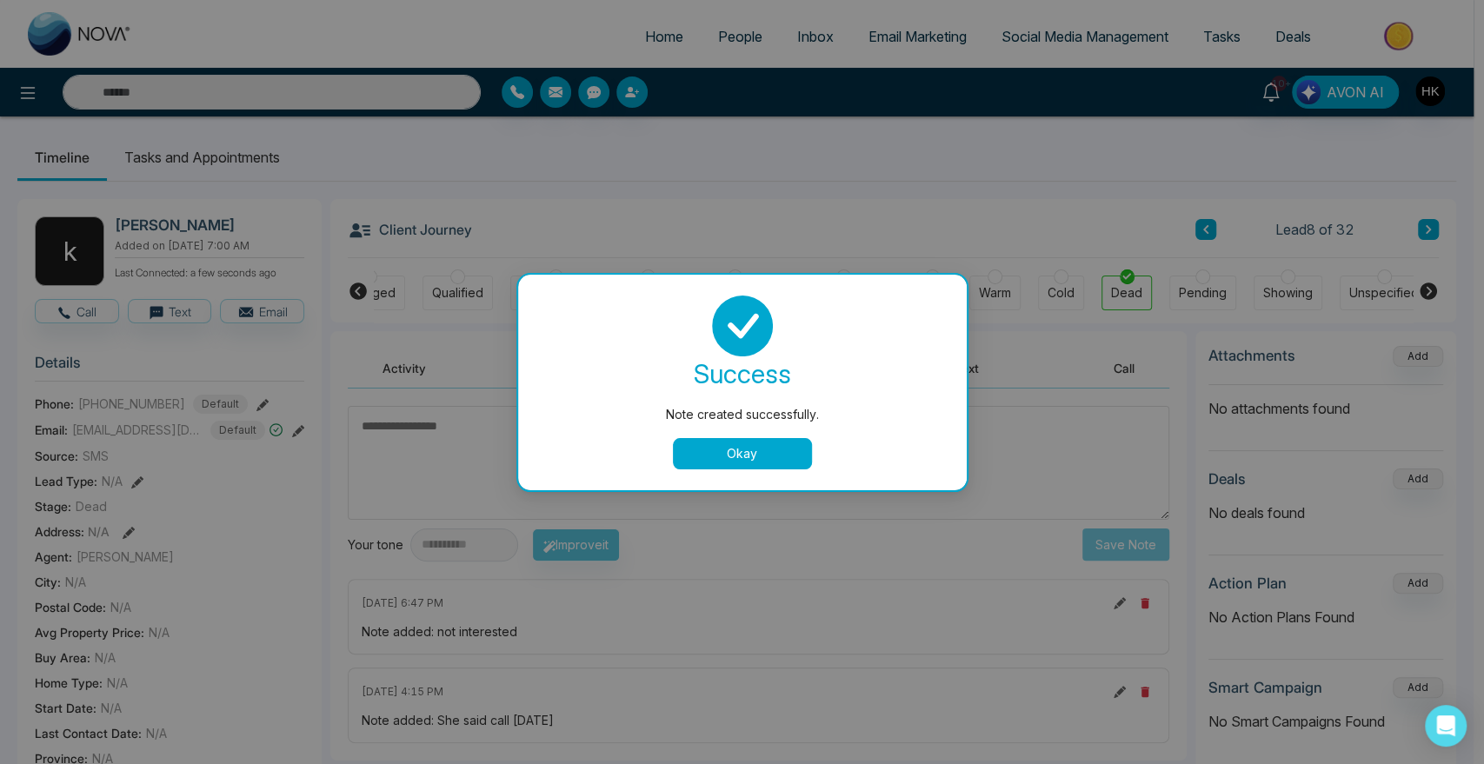
click at [760, 458] on button "Okay" at bounding box center [742, 453] width 139 height 31
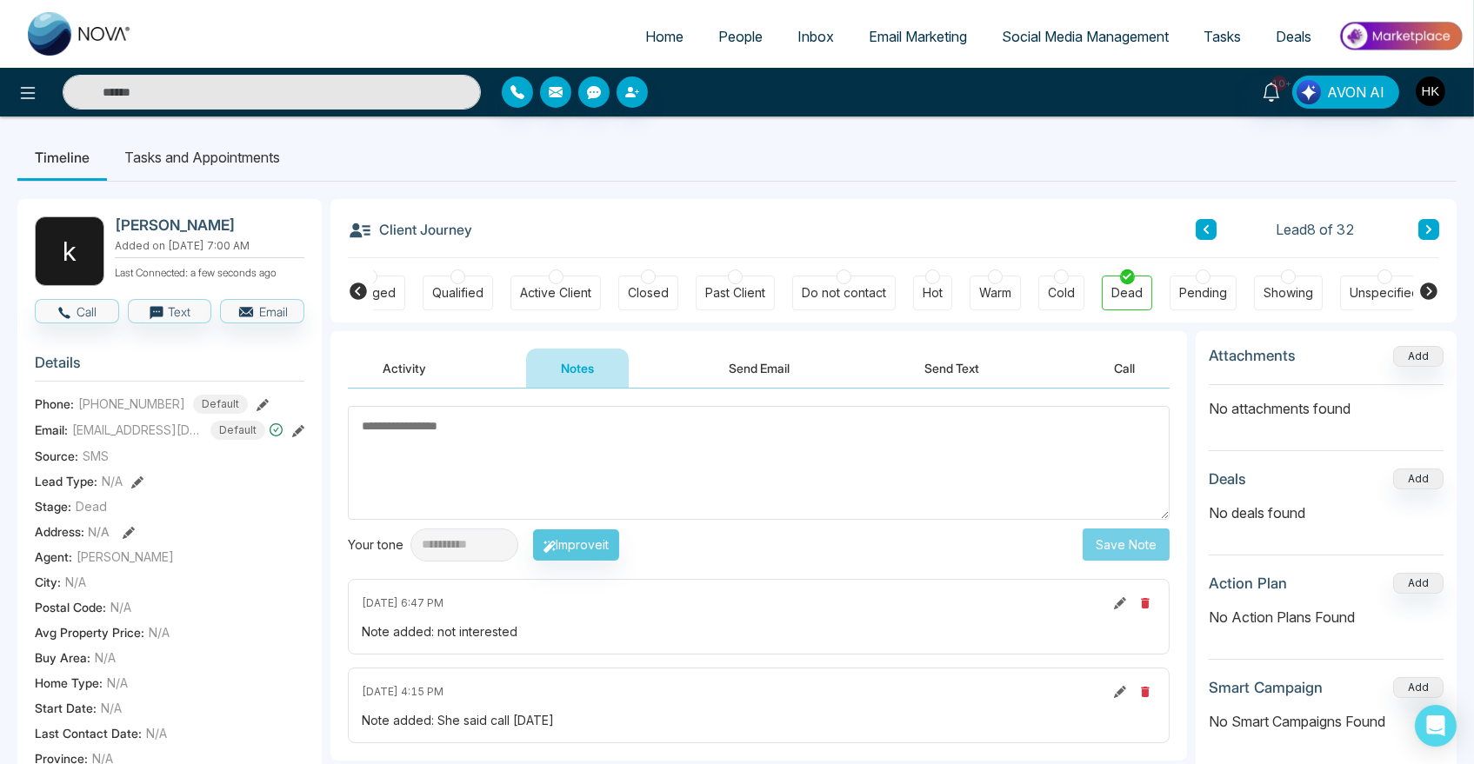
click at [1424, 233] on icon at bounding box center [1428, 229] width 9 height 10
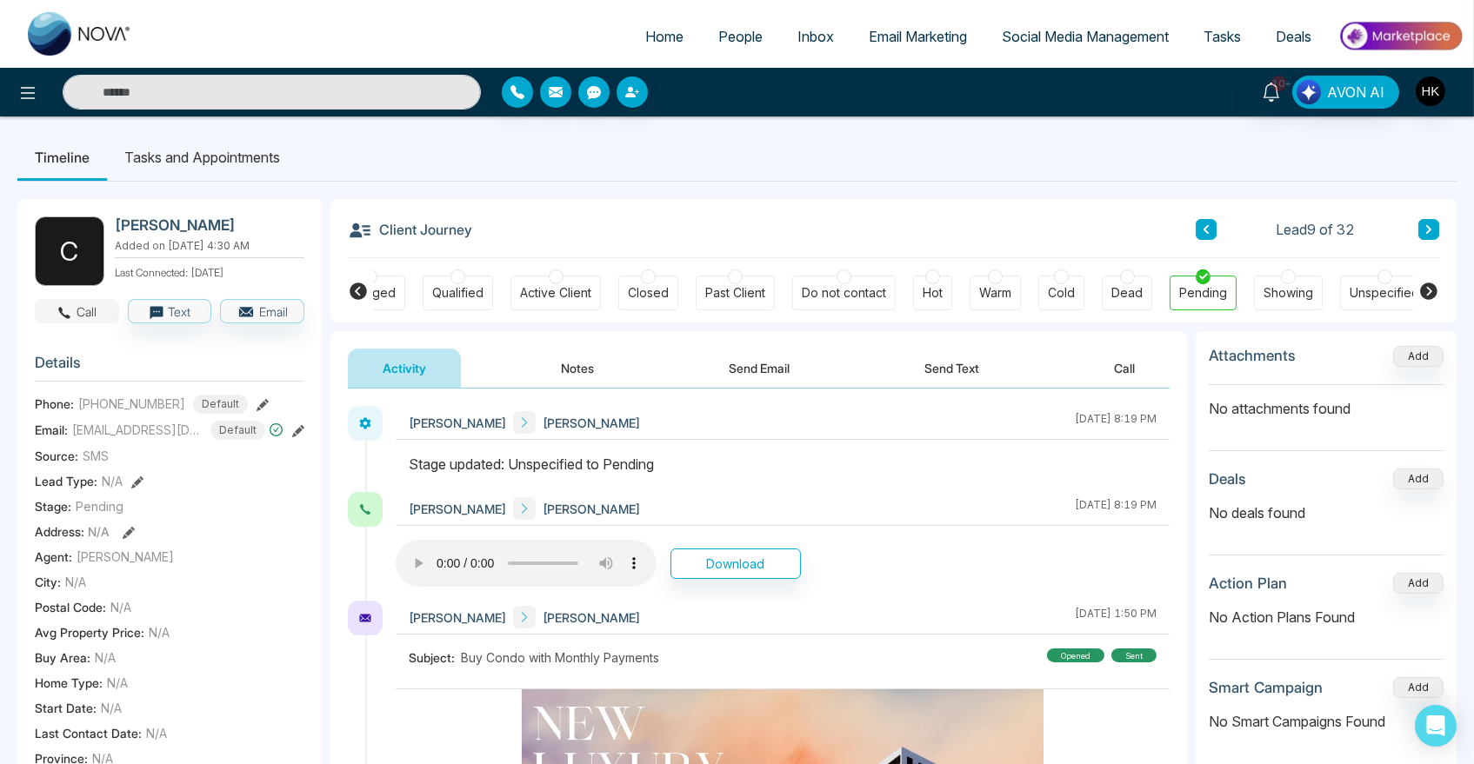
click at [103, 311] on button "Call" at bounding box center [77, 311] width 84 height 24
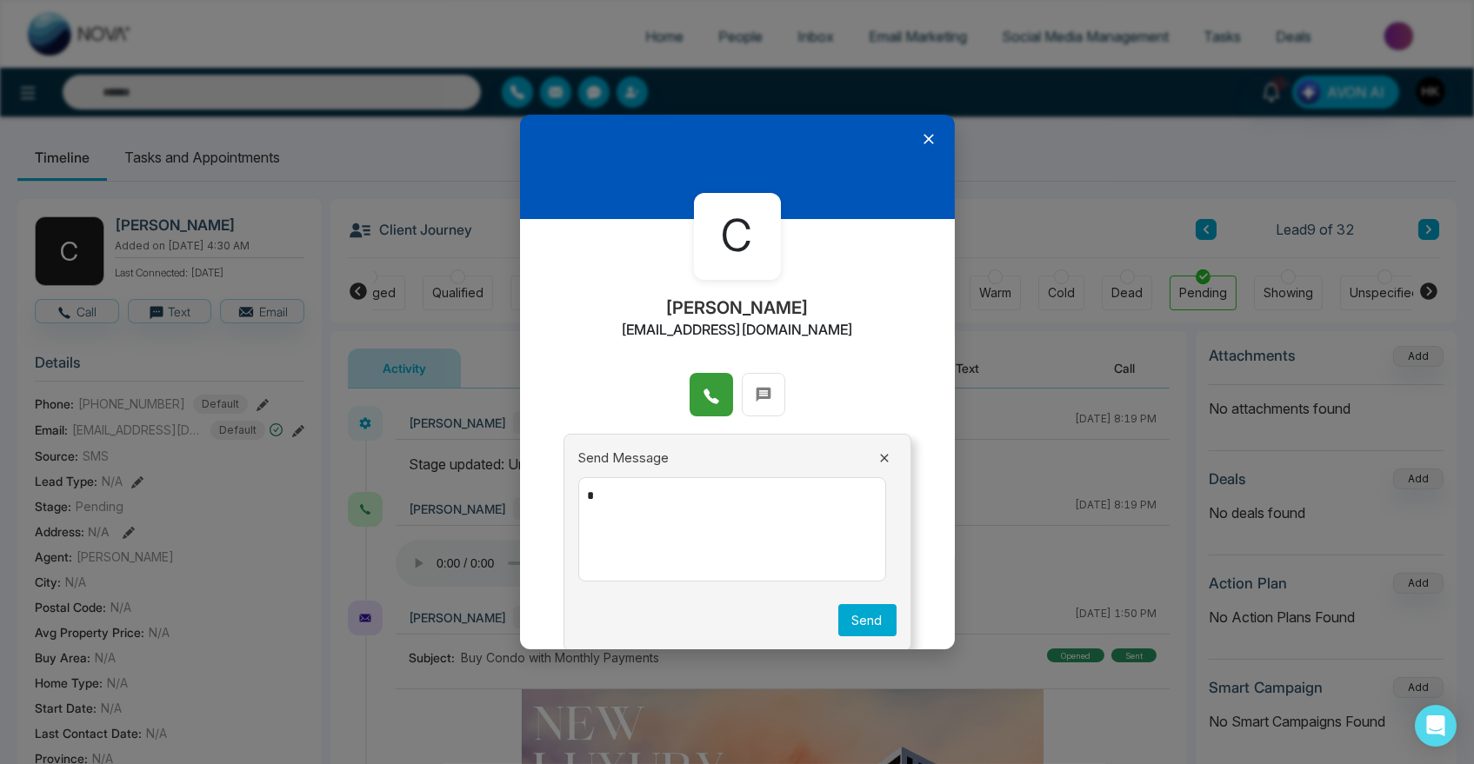
click at [709, 385] on span at bounding box center [710, 395] width 17 height 26
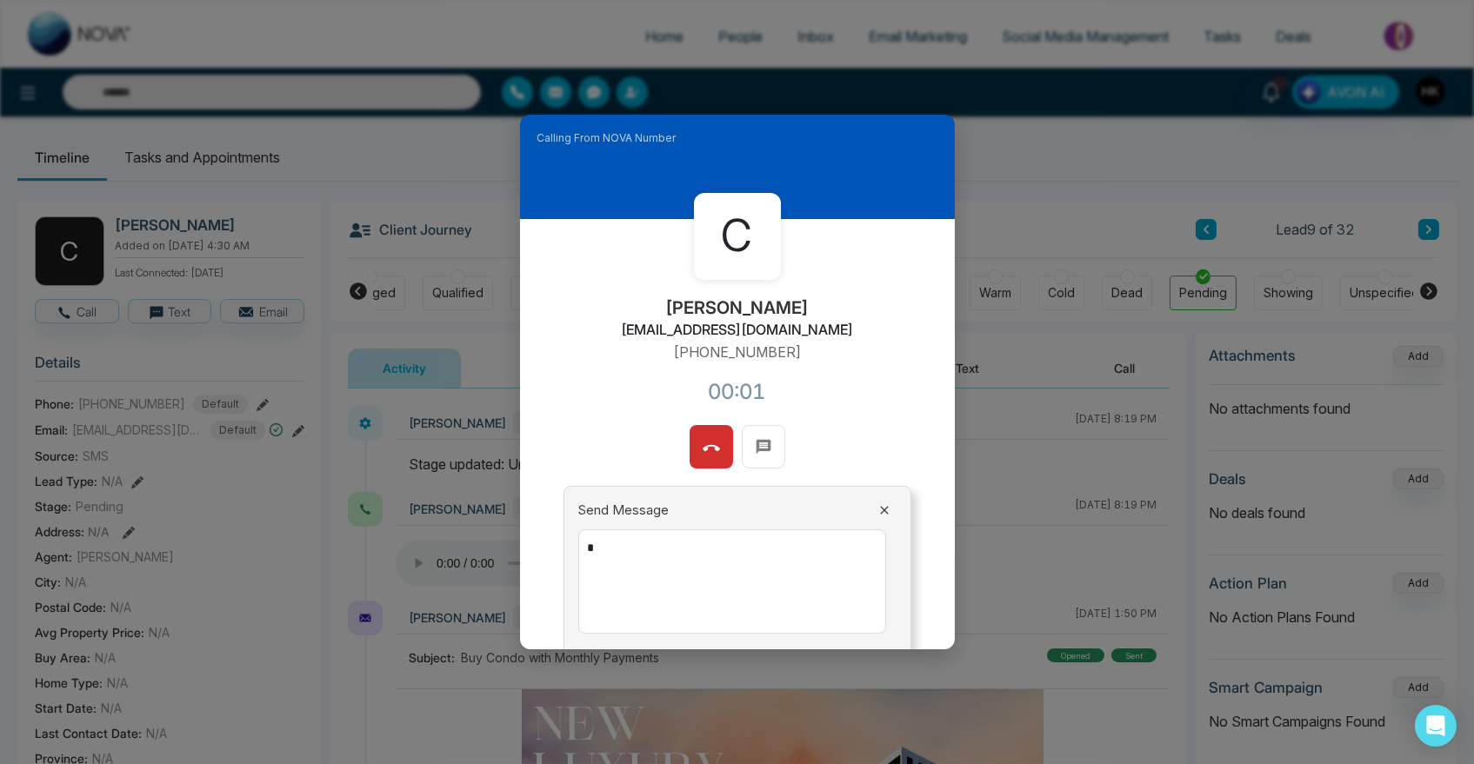
drag, startPoint x: 801, startPoint y: 304, endPoint x: 637, endPoint y: 309, distance: 163.5
click at [637, 309] on div "C [PERSON_NAME] [EMAIL_ADDRESS][DOMAIN_NAME] [PHONE_NUMBER]:01" at bounding box center [737, 322] width 435 height 206
click at [841, 306] on div "C [PERSON_NAME] [EMAIL_ADDRESS][DOMAIN_NAME] [PHONE_NUMBER]:01" at bounding box center [737, 322] width 435 height 206
click at [841, 306] on div "C [PERSON_NAME] [EMAIL_ADDRESS][DOMAIN_NAME] [PHONE_NUMBER]:02" at bounding box center [737, 322] width 435 height 206
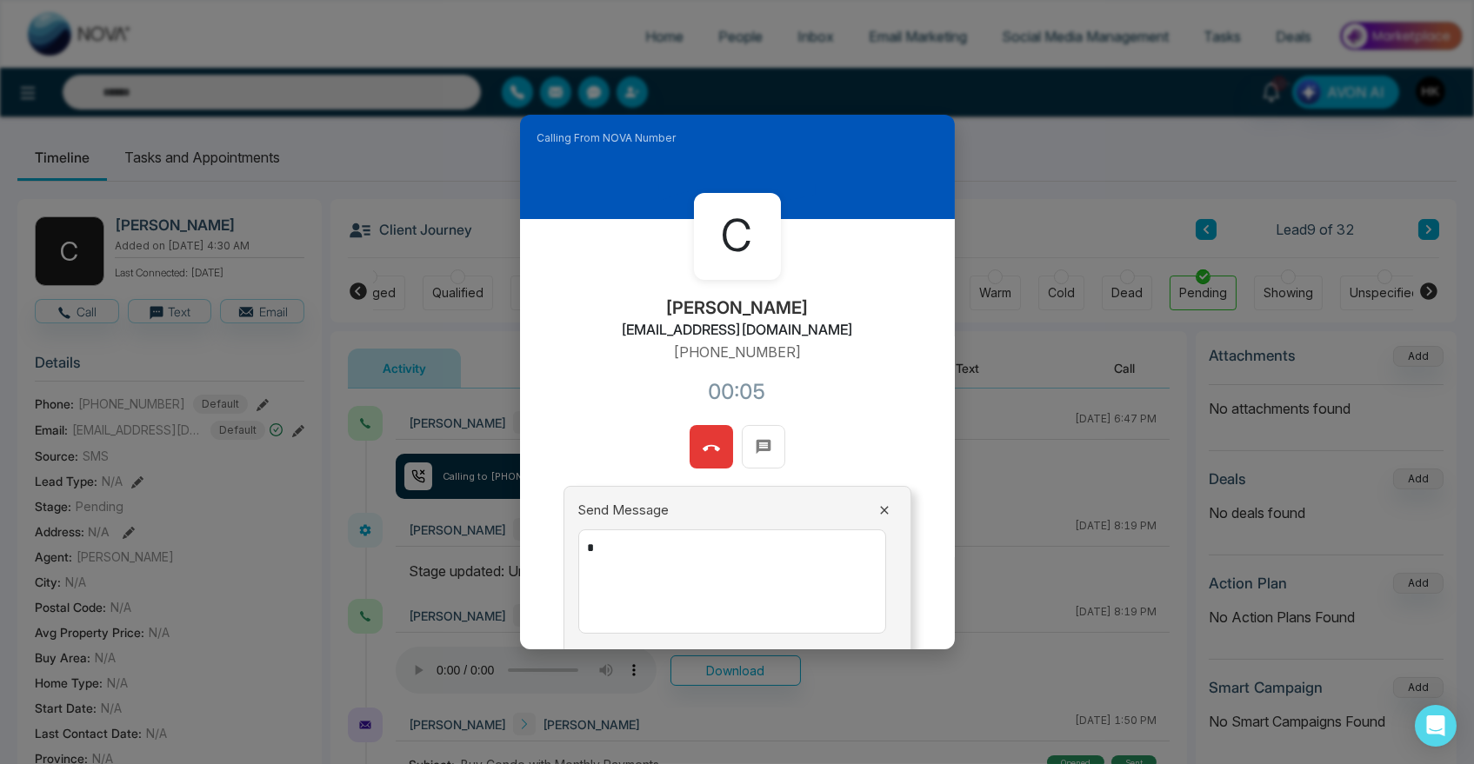
click at [709, 432] on button at bounding box center [710, 446] width 43 height 43
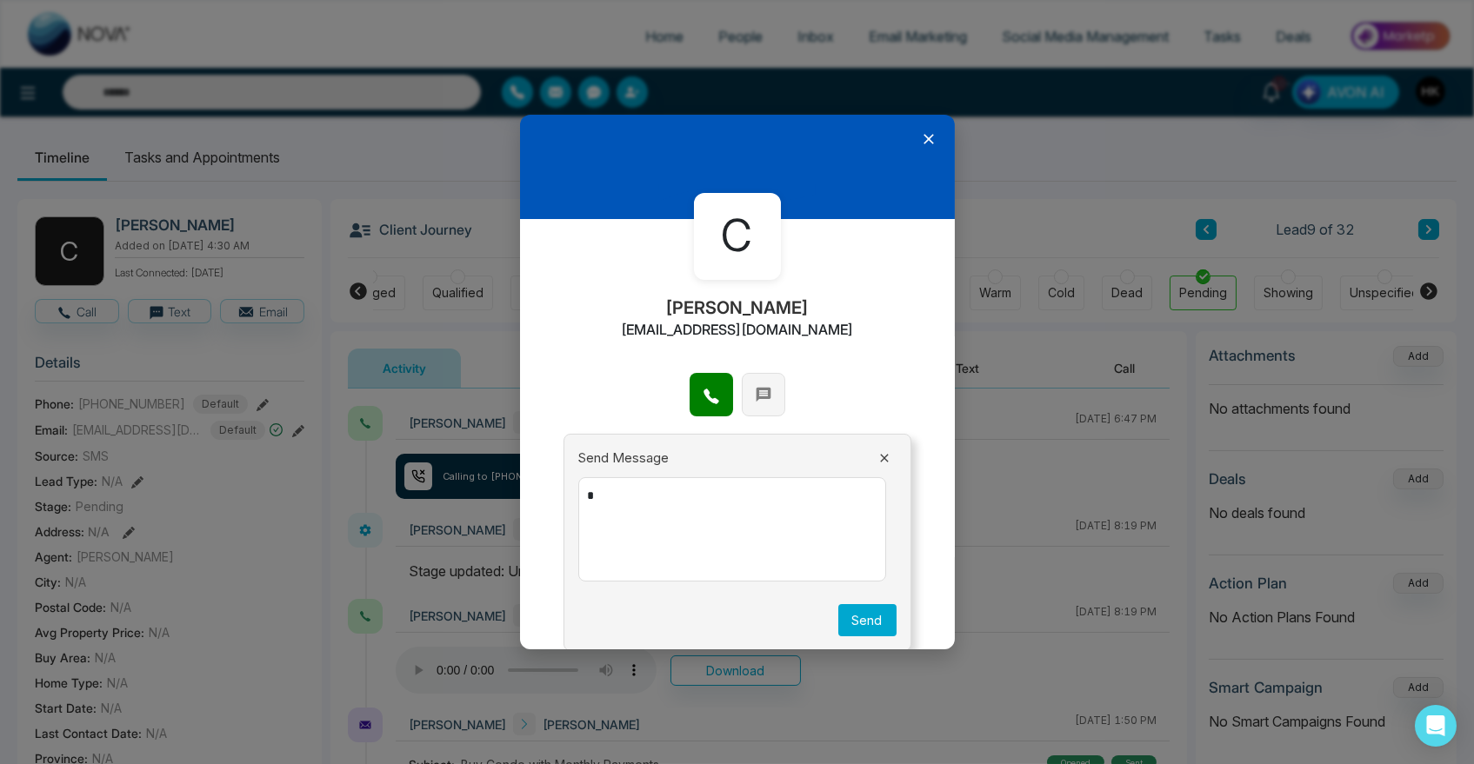
click at [756, 397] on icon at bounding box center [762, 394] width 15 height 15
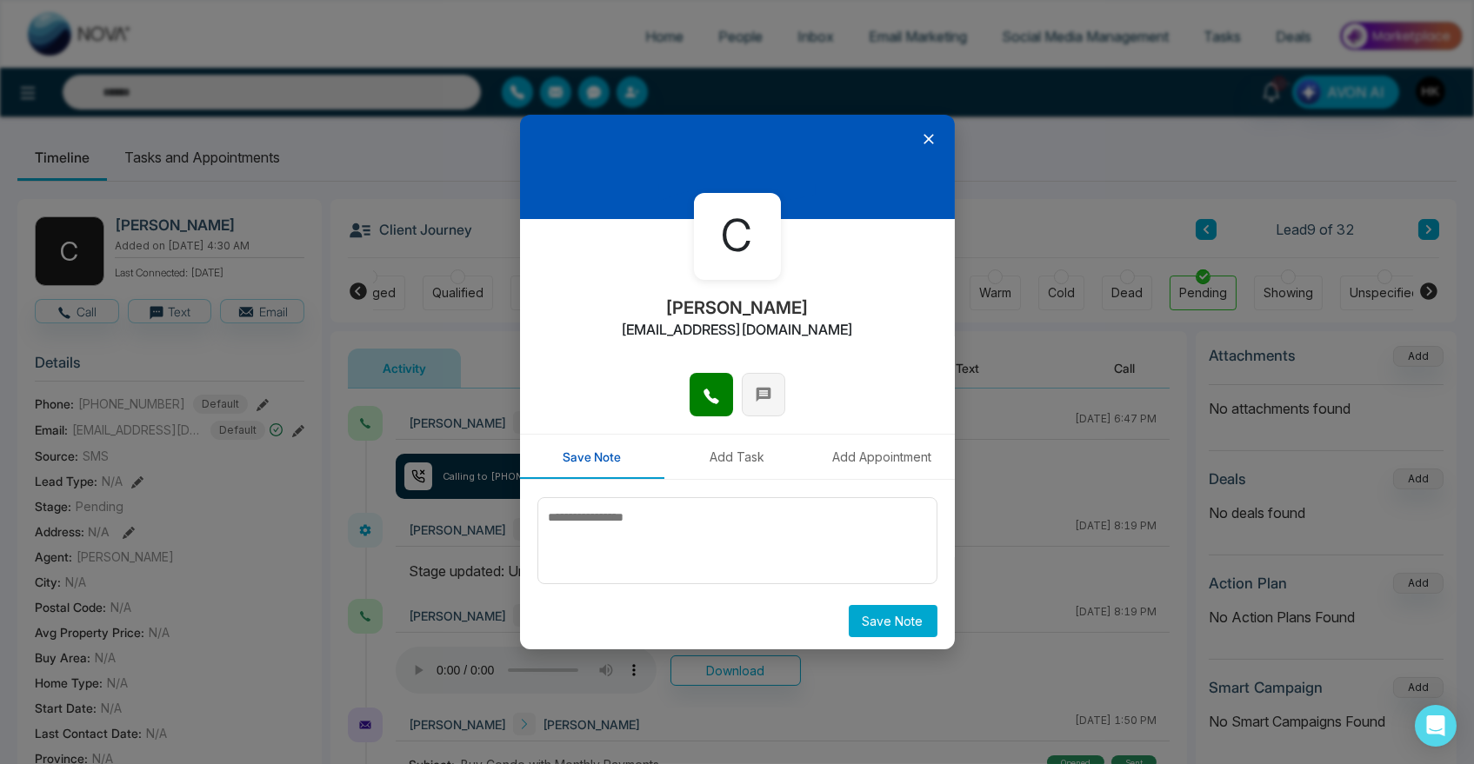
click at [779, 392] on button at bounding box center [763, 394] width 43 height 43
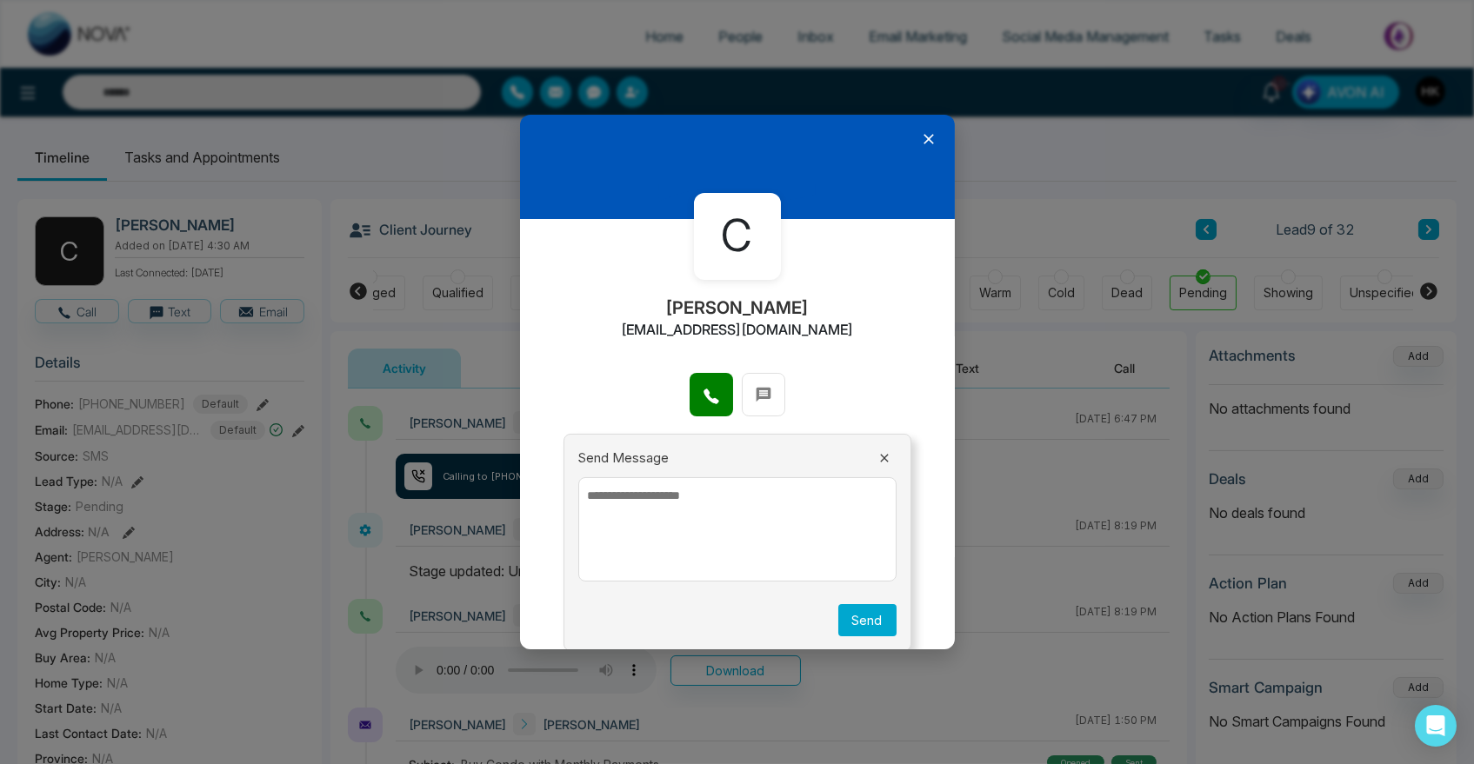
click at [678, 522] on textarea at bounding box center [737, 529] width 318 height 104
paste textarea "**********"
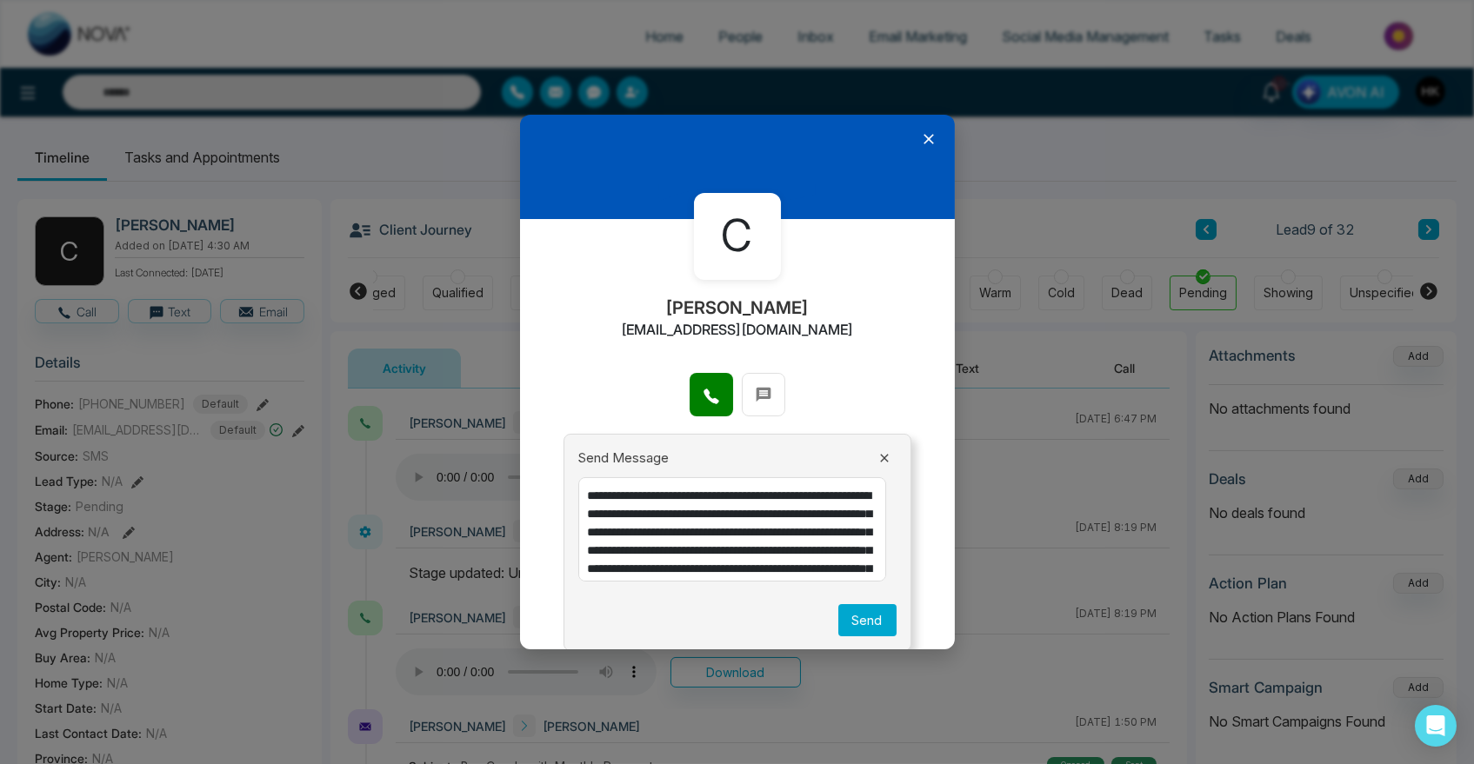
type textarea "**********"
click at [860, 620] on button "Send" at bounding box center [867, 620] width 58 height 32
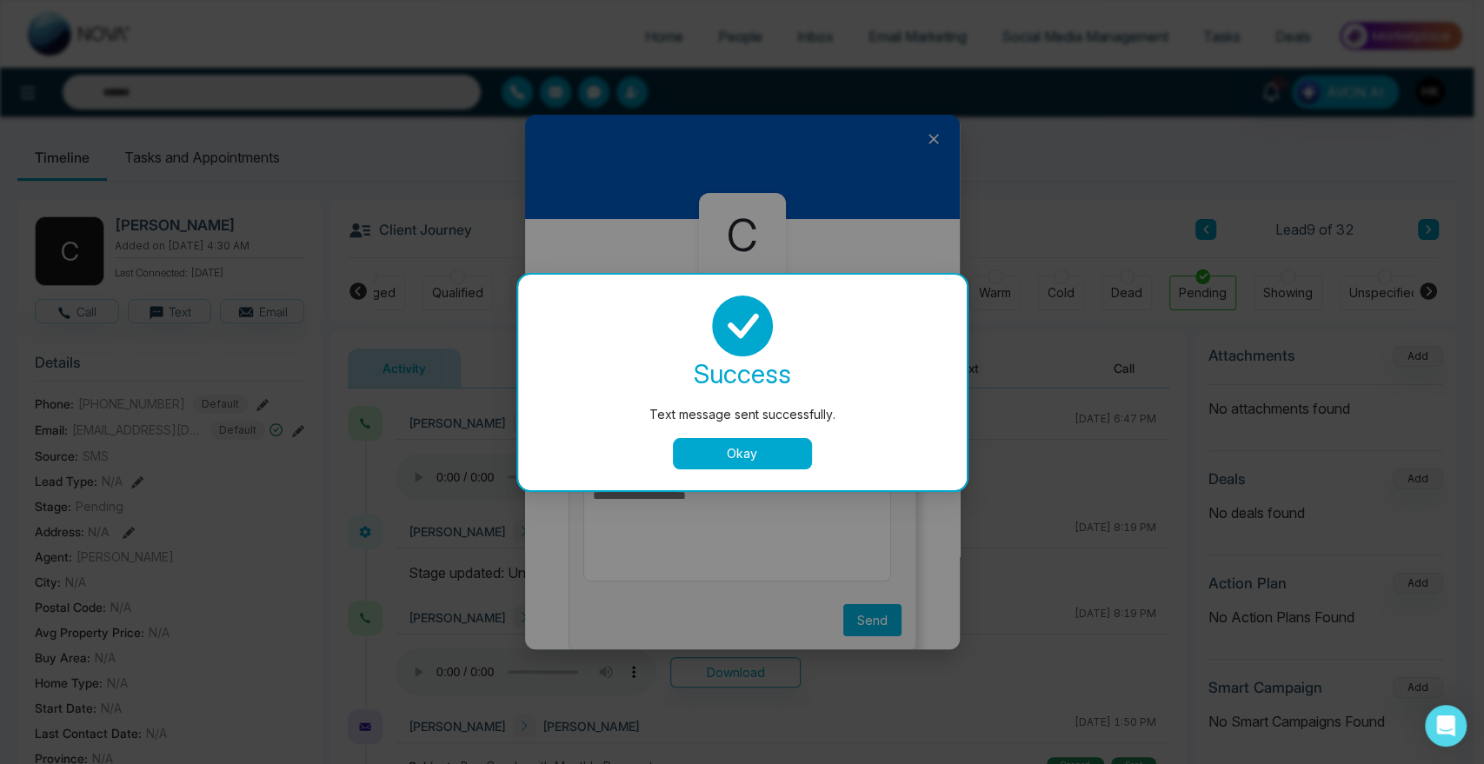
click at [737, 450] on button "Okay" at bounding box center [742, 453] width 139 height 31
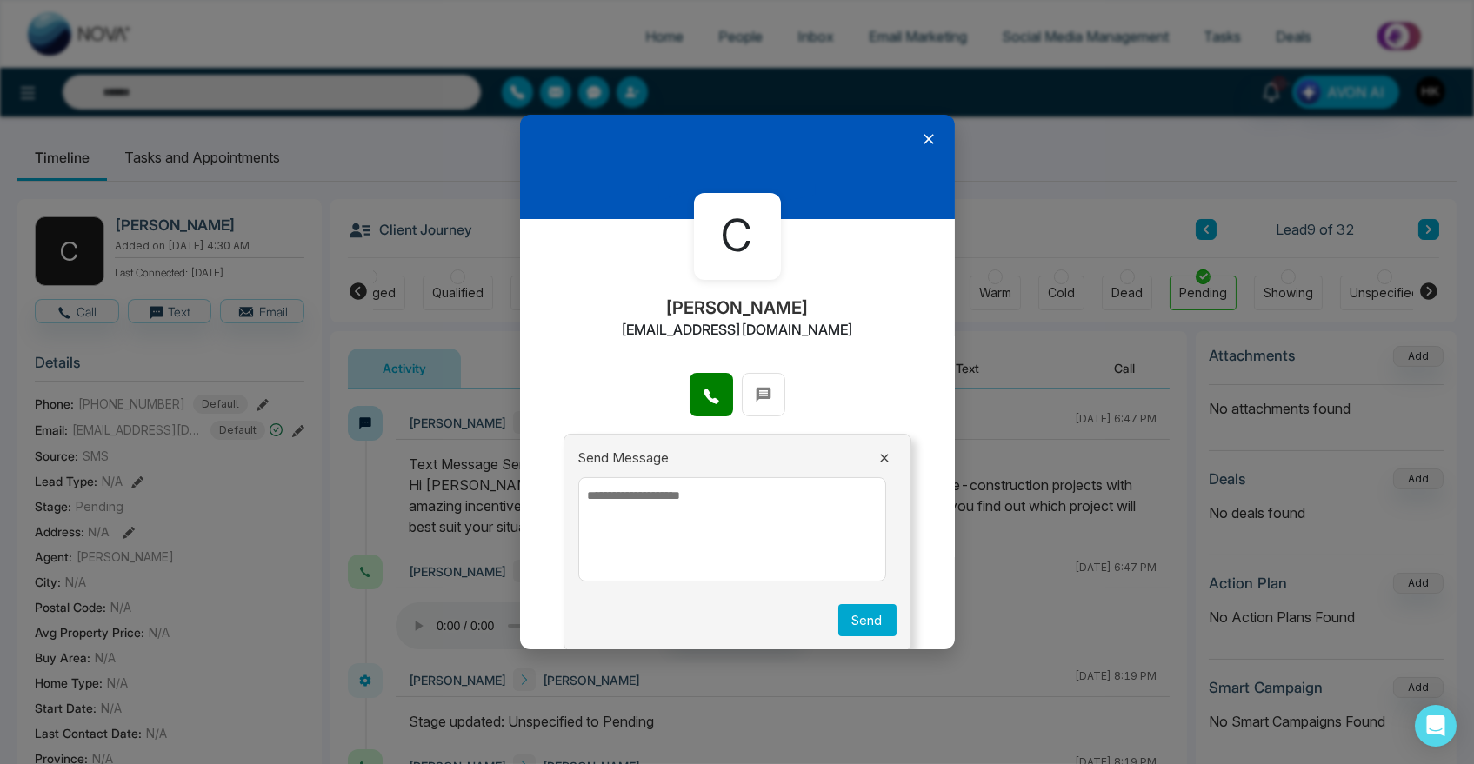
click at [920, 134] on icon at bounding box center [928, 138] width 17 height 17
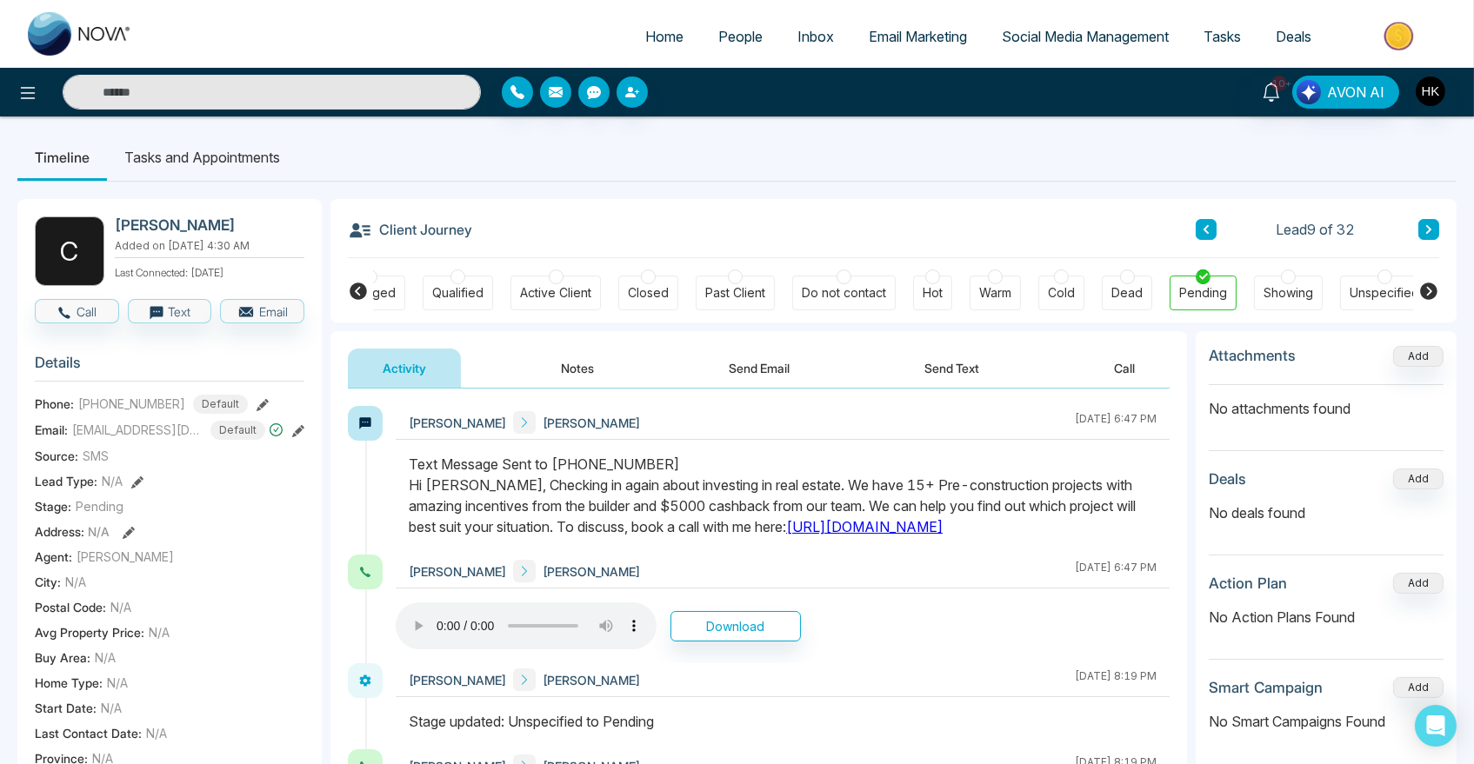
click at [1431, 230] on icon at bounding box center [1428, 229] width 9 height 10
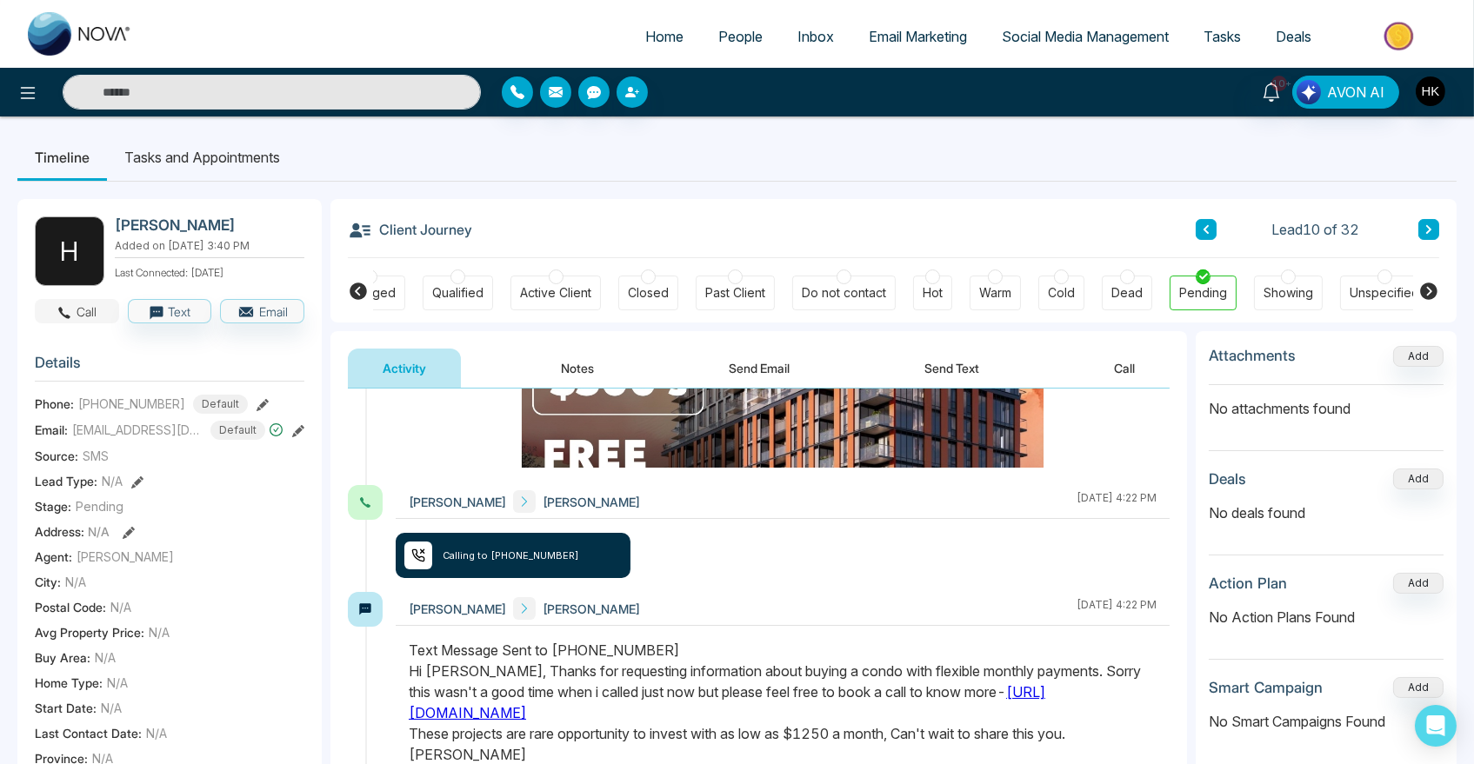
click at [85, 311] on button "Call" at bounding box center [77, 311] width 84 height 24
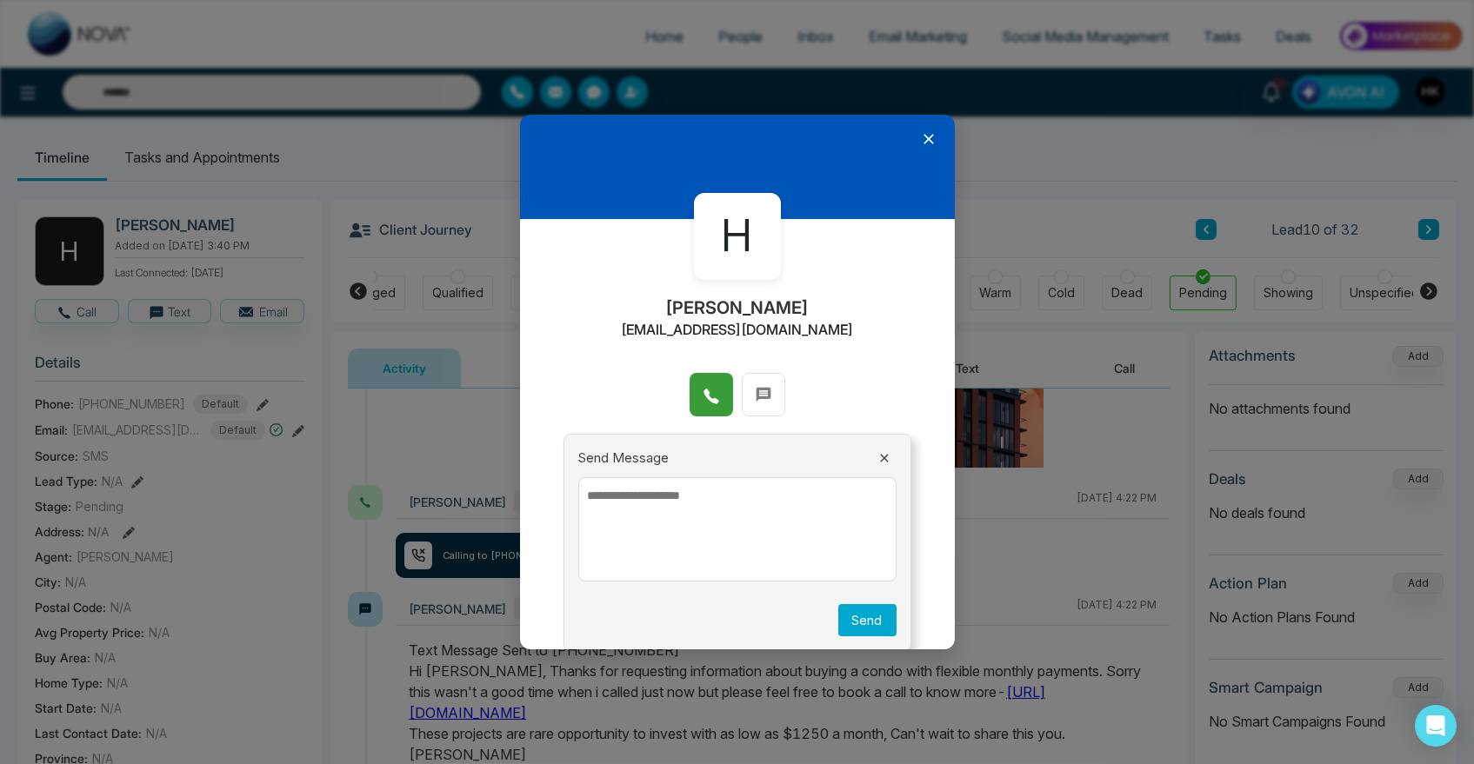
click at [706, 390] on icon at bounding box center [710, 396] width 17 height 17
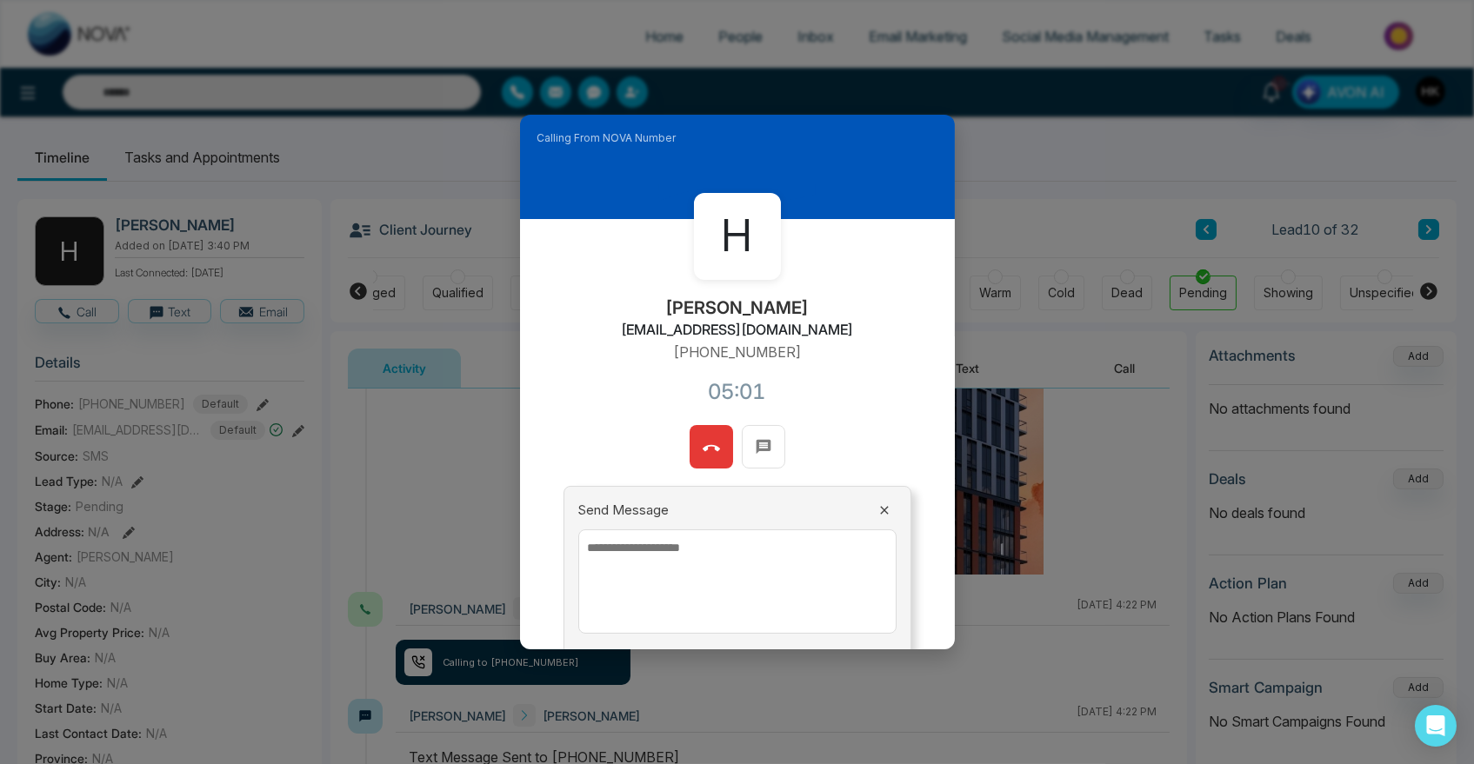
click at [689, 425] on button at bounding box center [710, 446] width 43 height 43
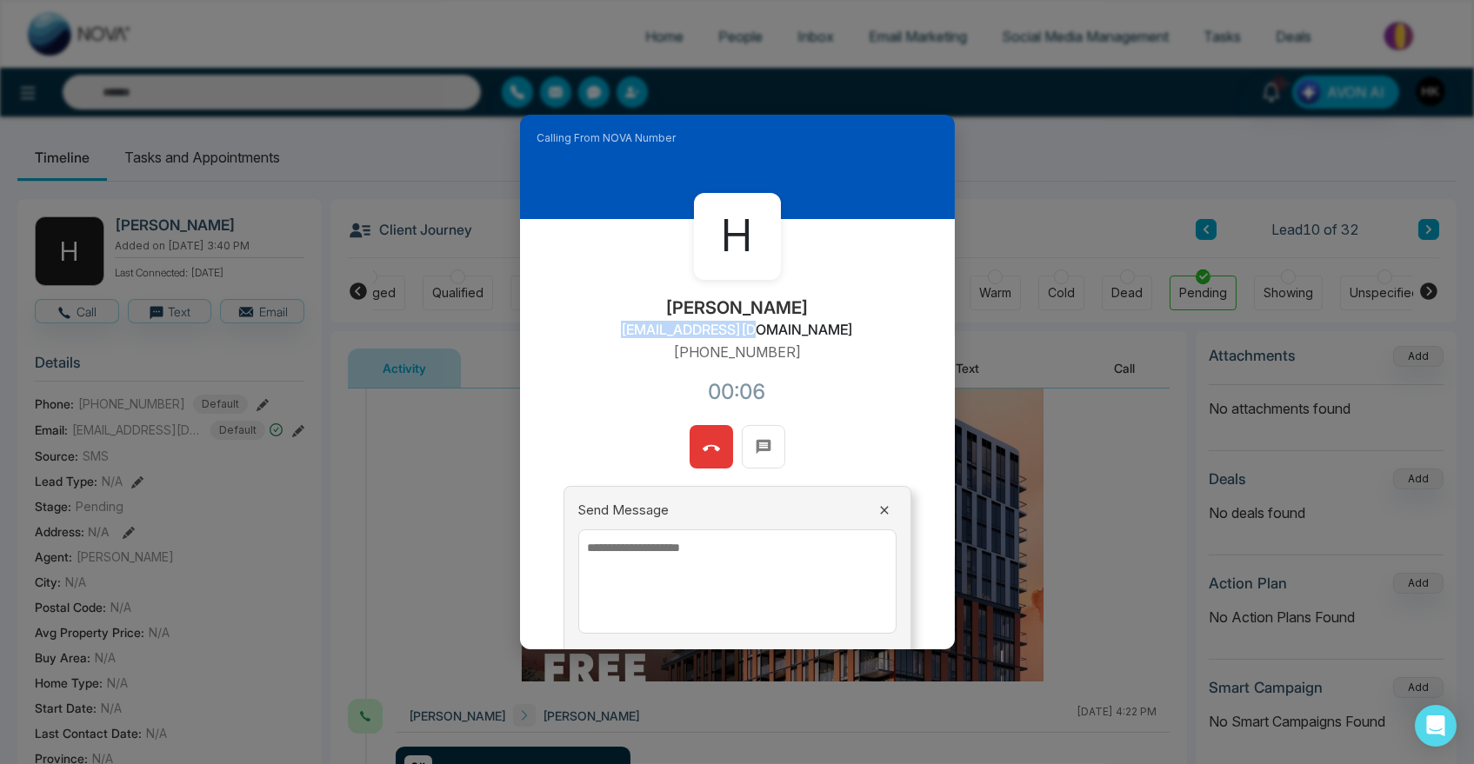
drag, startPoint x: 662, startPoint y: 329, endPoint x: 805, endPoint y: 323, distance: 142.7
click at [805, 323] on div "[PERSON_NAME] [EMAIL_ADDRESS][DOMAIN_NAME] [PHONE_NUMBER]:06" at bounding box center [737, 322] width 435 height 206
click at [806, 323] on div "[PERSON_NAME] [EMAIL_ADDRESS][DOMAIN_NAME] [PHONE_NUMBER]:06" at bounding box center [737, 322] width 435 height 206
click at [808, 369] on div "[PERSON_NAME] [EMAIL_ADDRESS][DOMAIN_NAME] [PHONE_NUMBER]:07" at bounding box center [737, 322] width 435 height 206
click at [703, 449] on icon at bounding box center [710, 448] width 17 height 17
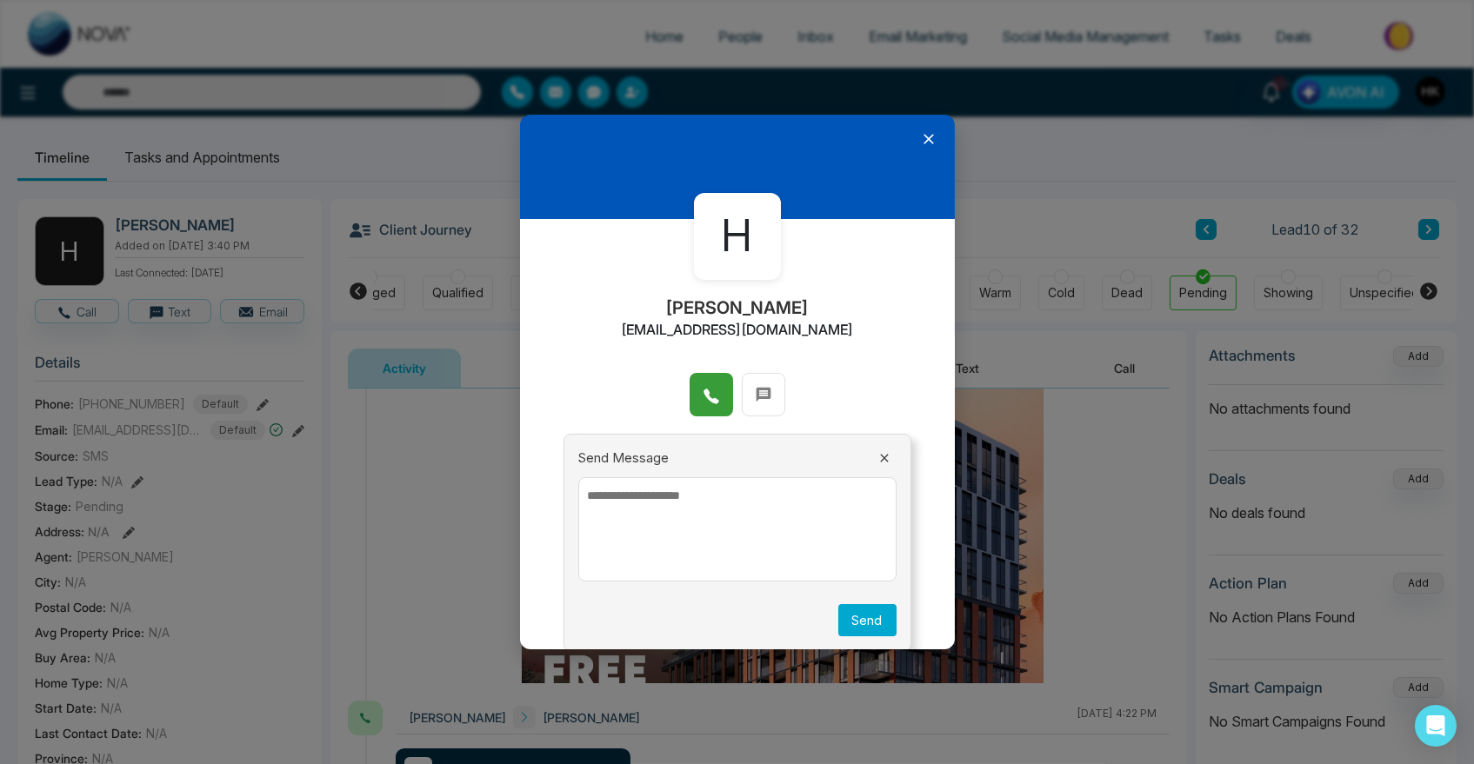
click at [703, 511] on textarea at bounding box center [737, 529] width 318 height 104
click at [920, 143] on icon at bounding box center [928, 138] width 17 height 17
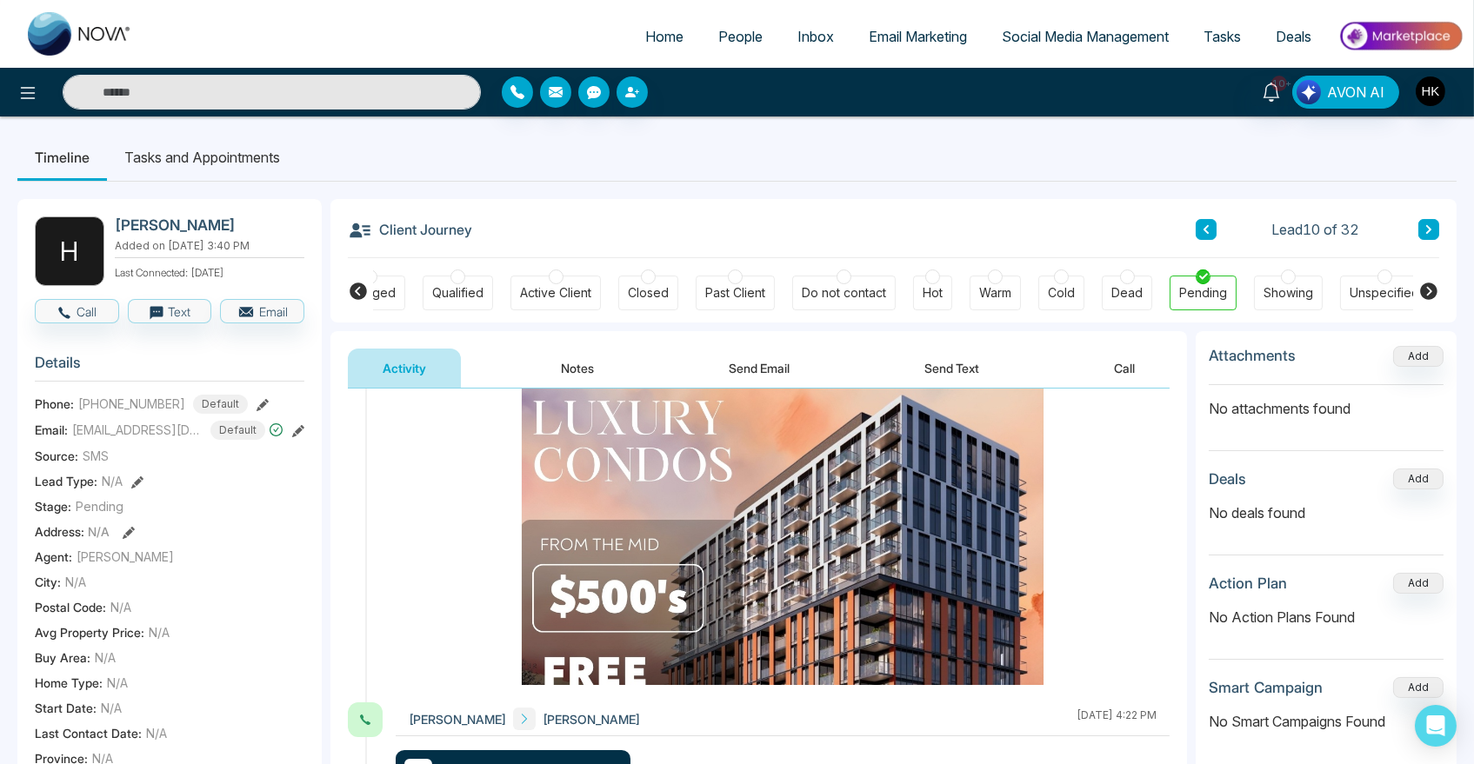
click at [875, 154] on ul "Timeline Tasks and Appointments" at bounding box center [736, 157] width 1439 height 47
click at [927, 278] on div at bounding box center [932, 276] width 15 height 15
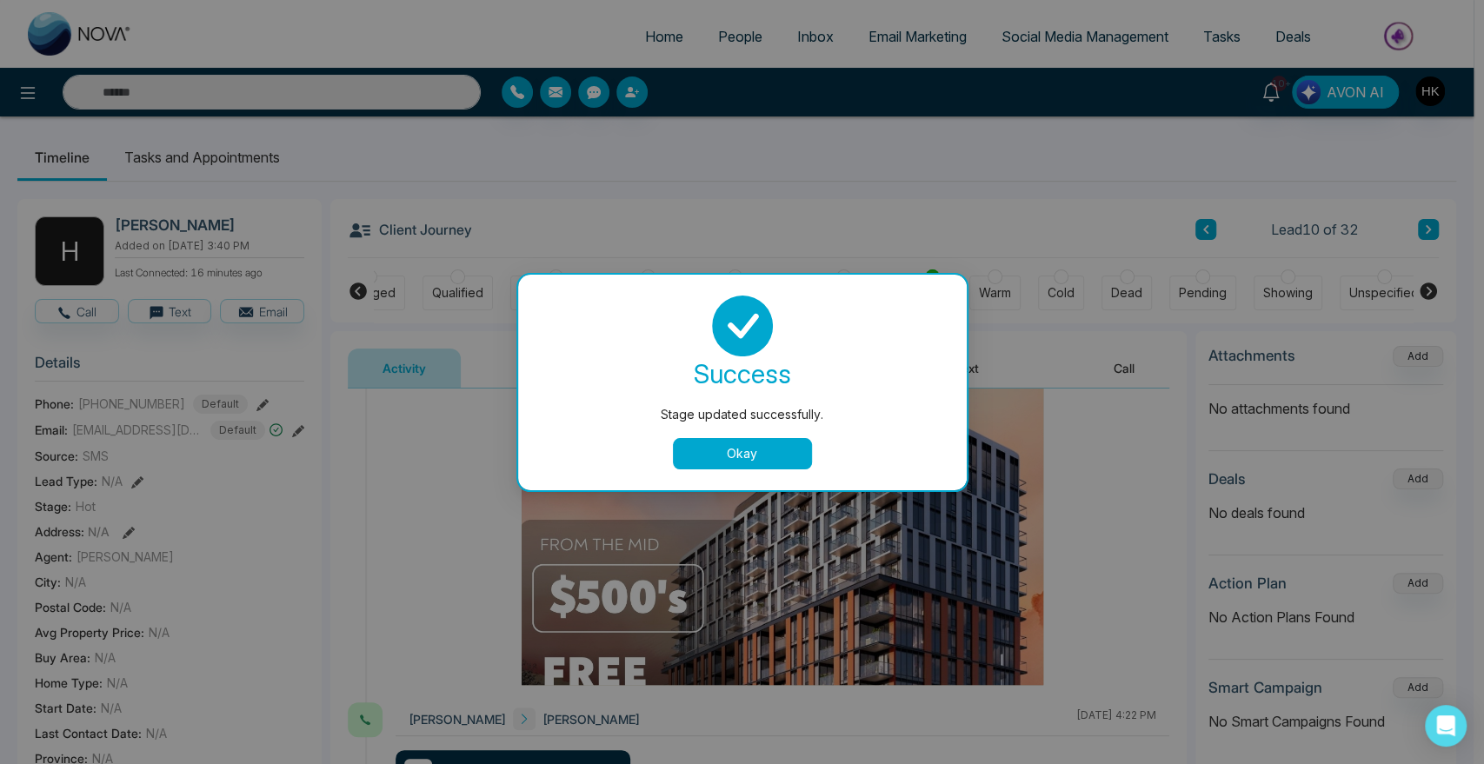
click at [814, 459] on div "Okay" at bounding box center [742, 453] width 407 height 31
click at [764, 456] on button "Okay" at bounding box center [742, 453] width 139 height 31
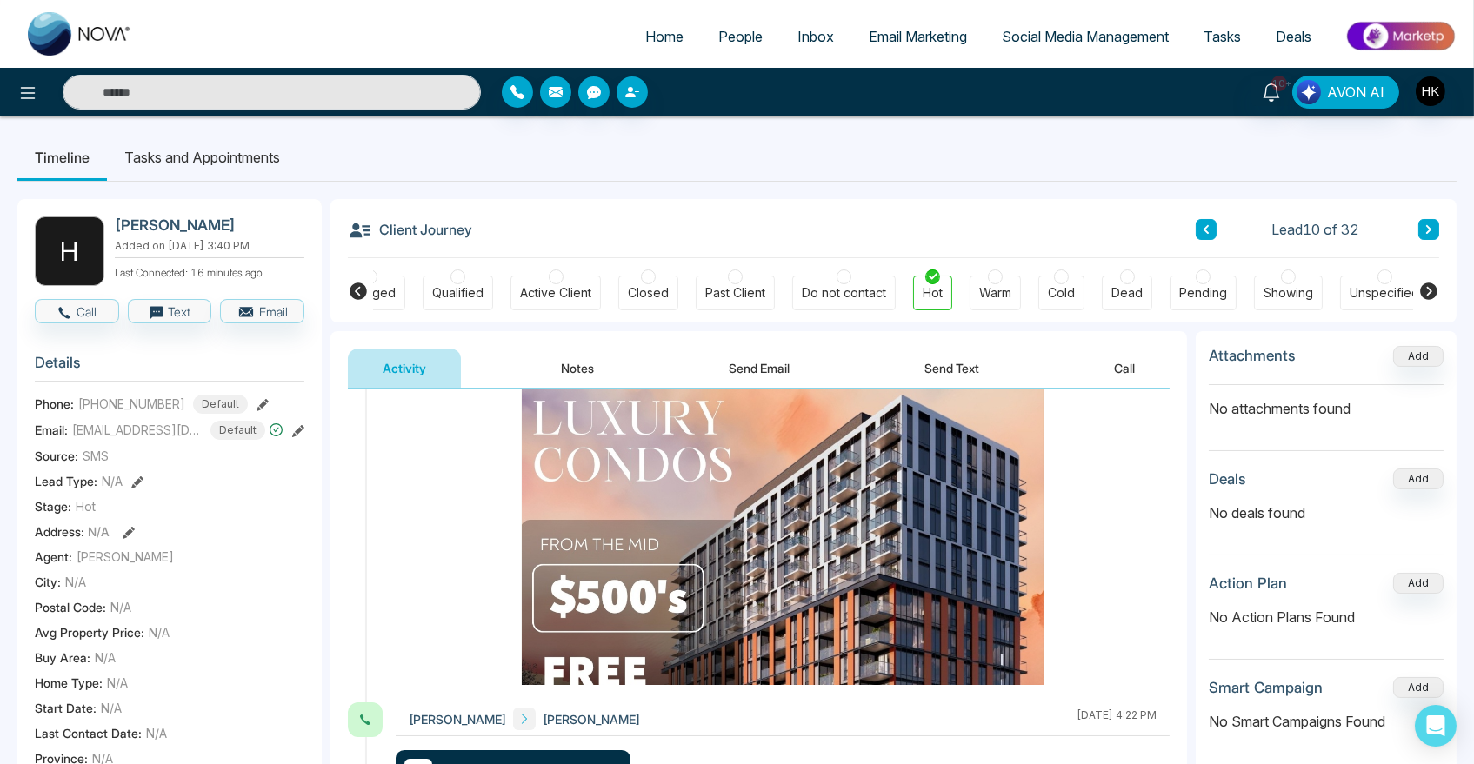
click at [923, 247] on div "Client Journey Lead 10 of 32" at bounding box center [893, 228] width 1091 height 59
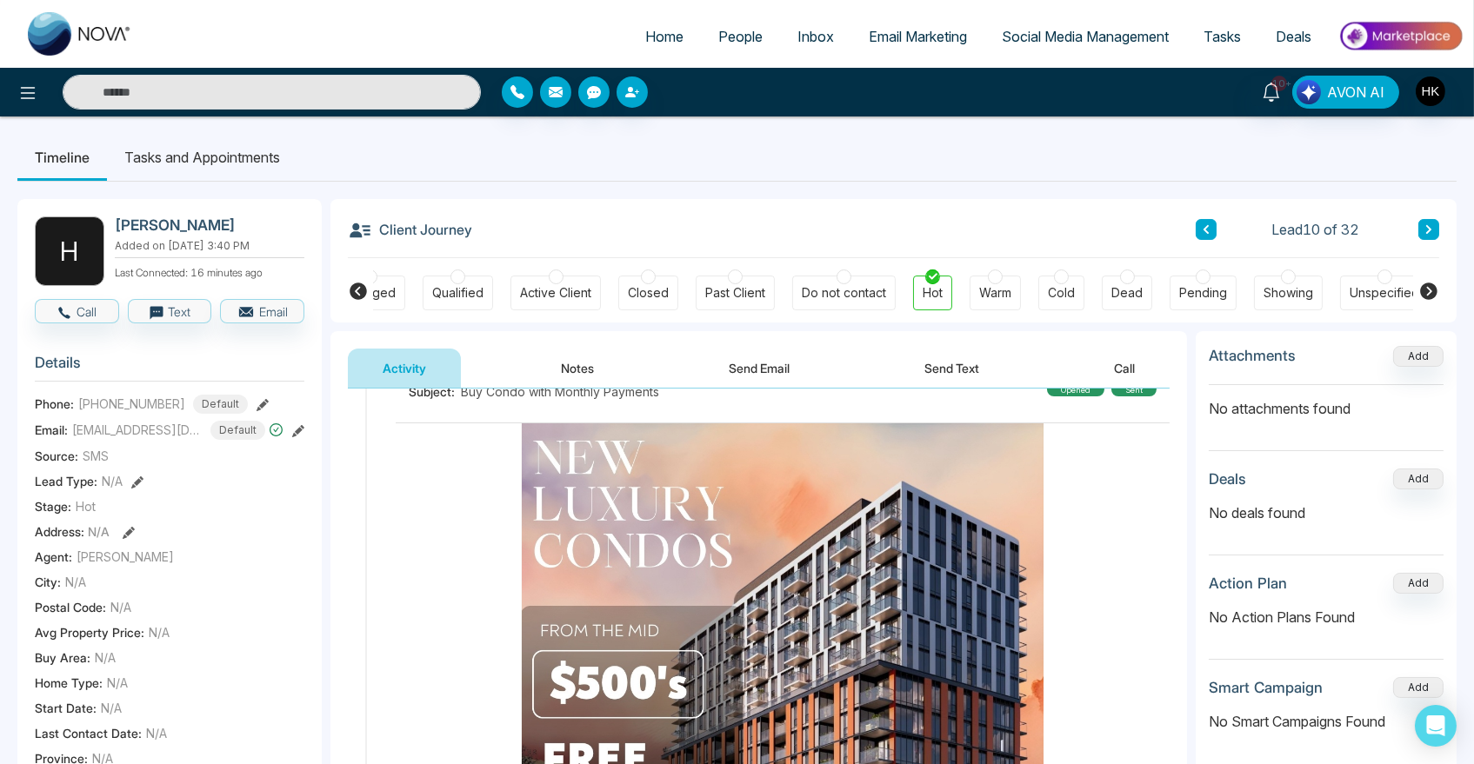
click at [1426, 221] on button at bounding box center [1428, 229] width 21 height 21
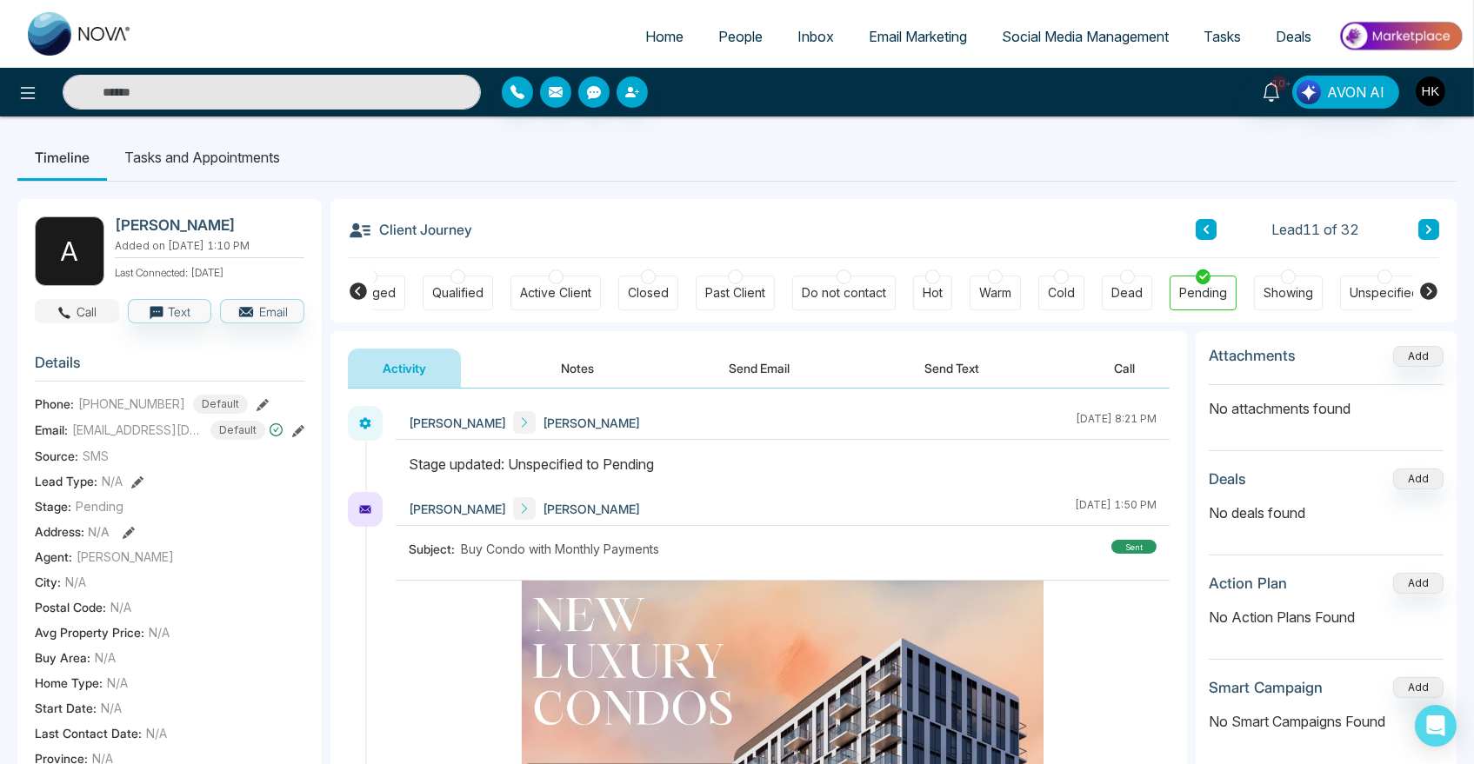
click at [98, 311] on button "Call" at bounding box center [77, 311] width 84 height 24
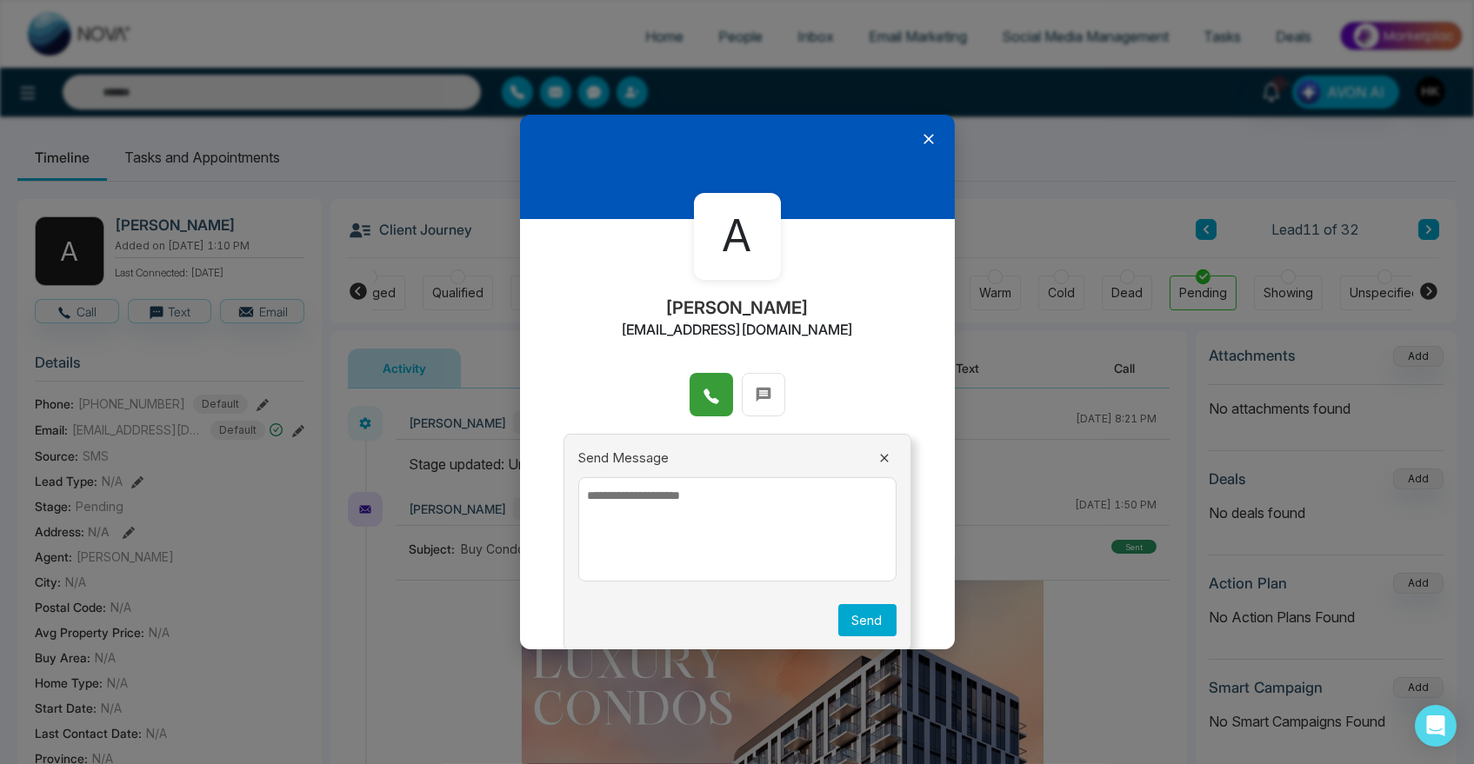
click at [709, 397] on icon at bounding box center [710, 396] width 17 height 17
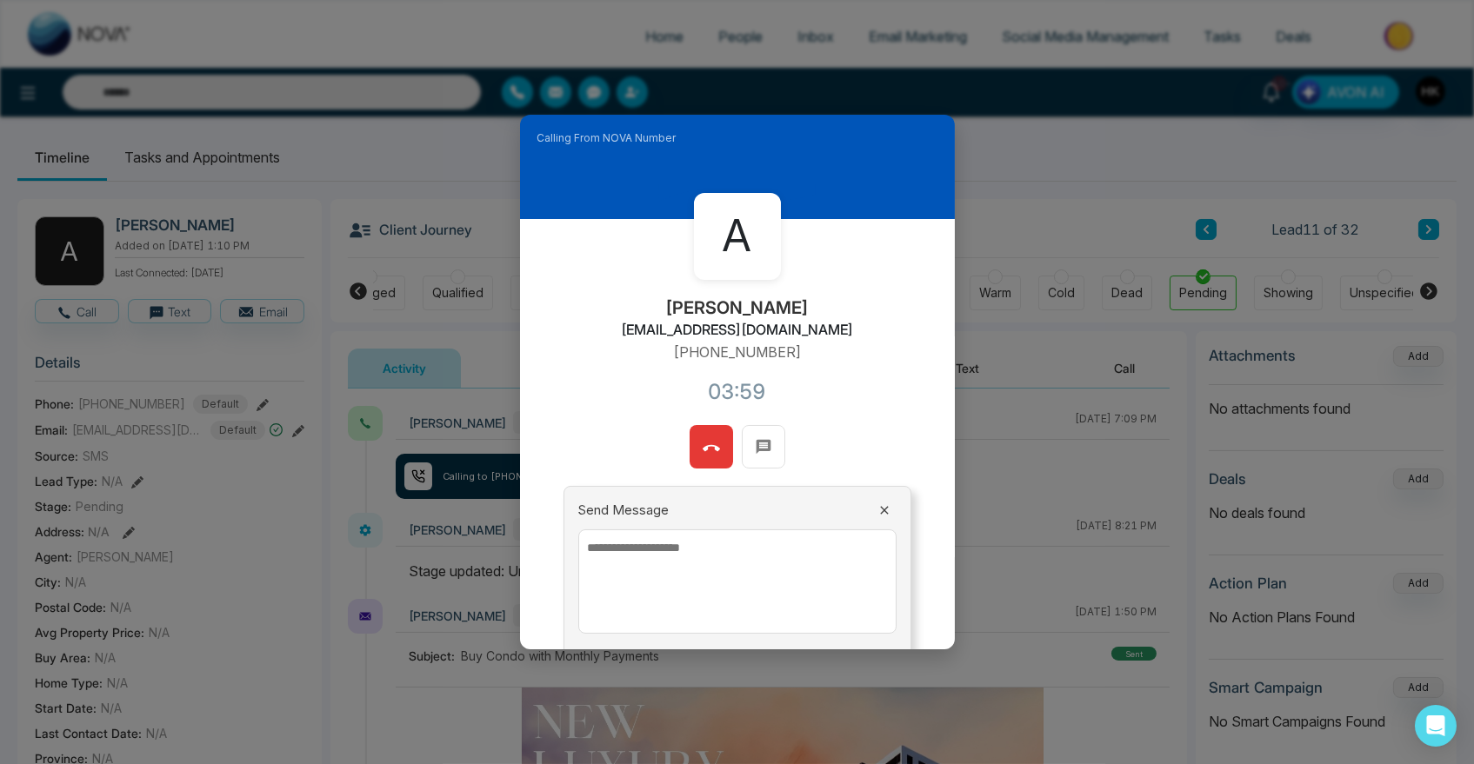
click at [709, 448] on icon at bounding box center [710, 448] width 17 height 17
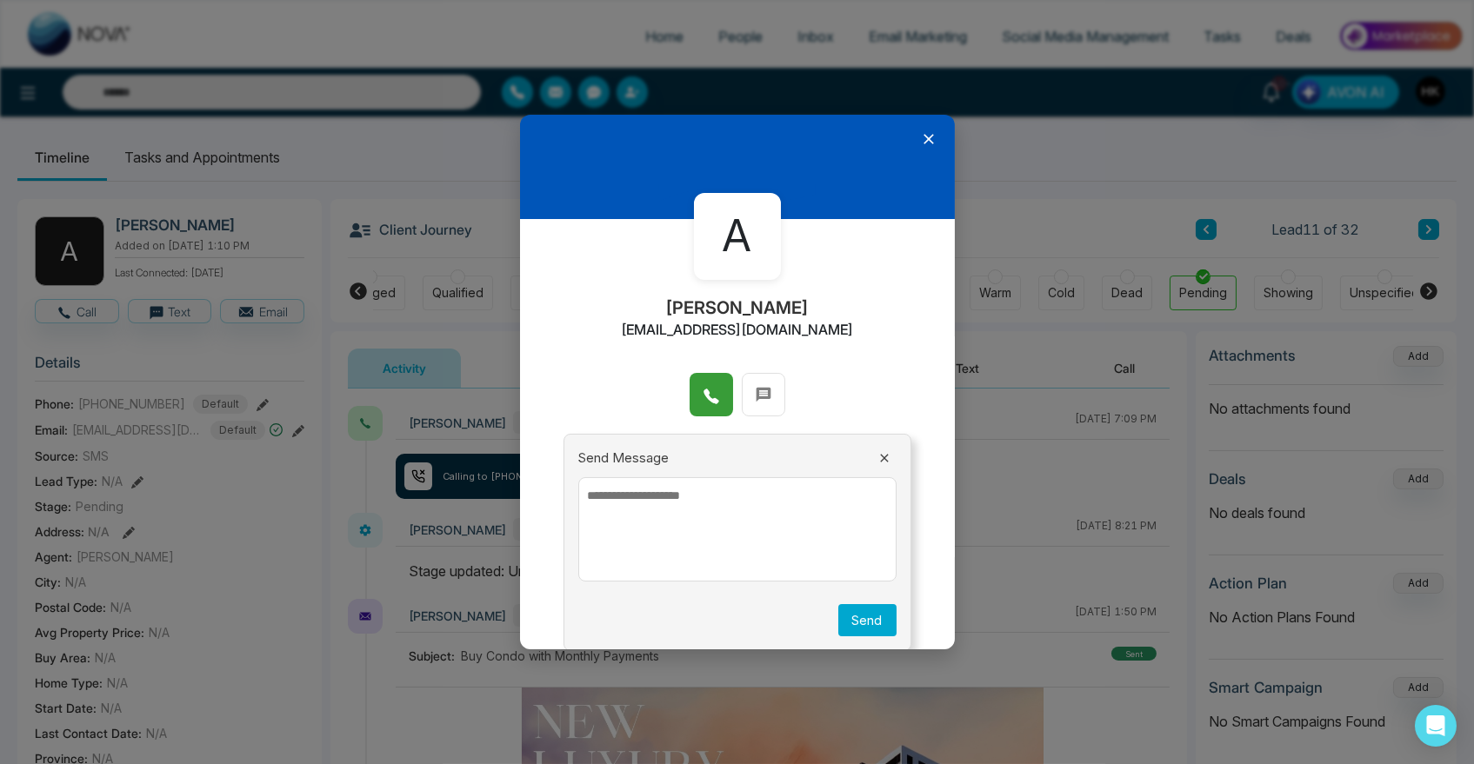
click at [921, 139] on icon at bounding box center [928, 138] width 17 height 17
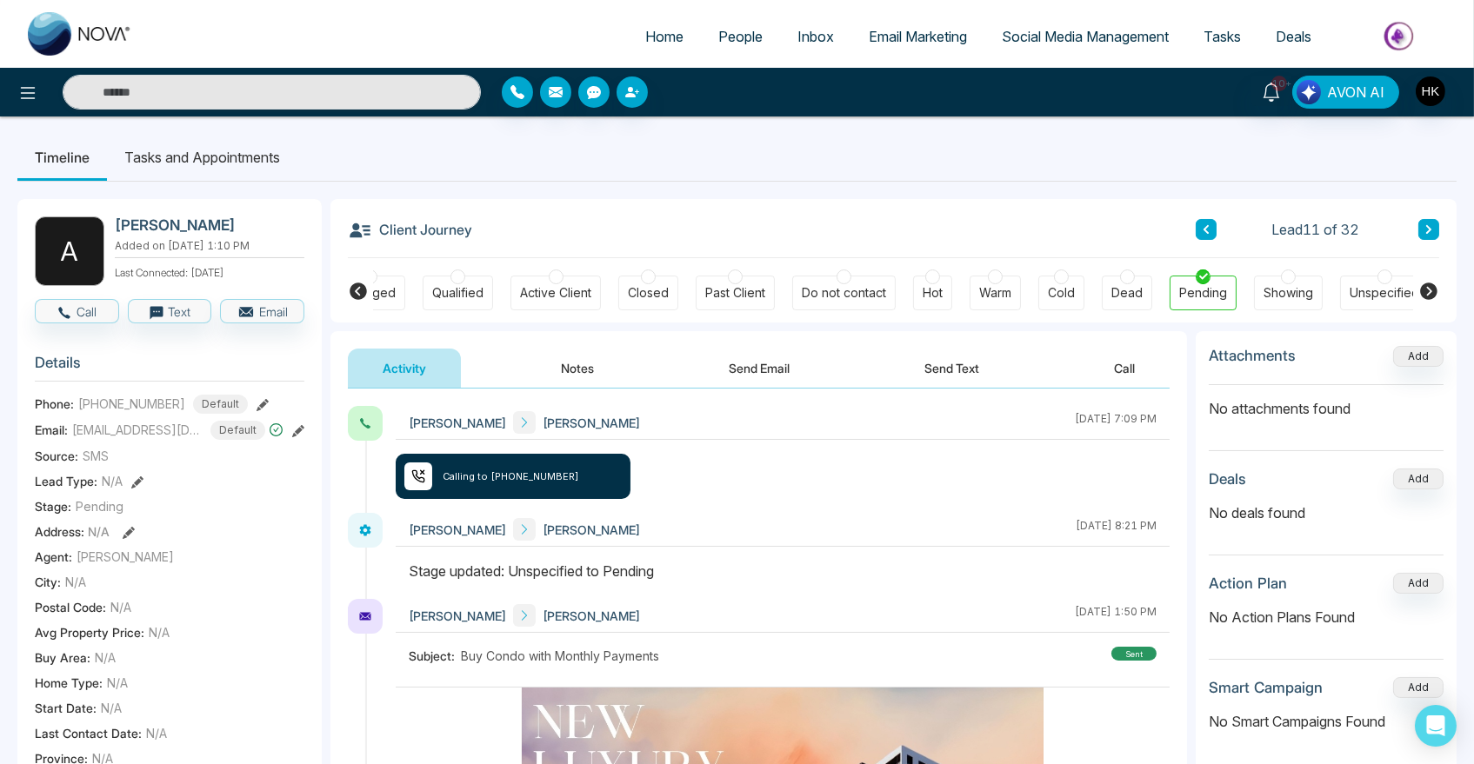
click at [1120, 279] on div at bounding box center [1127, 276] width 15 height 15
click at [598, 368] on button "Notes" at bounding box center [577, 368] width 103 height 39
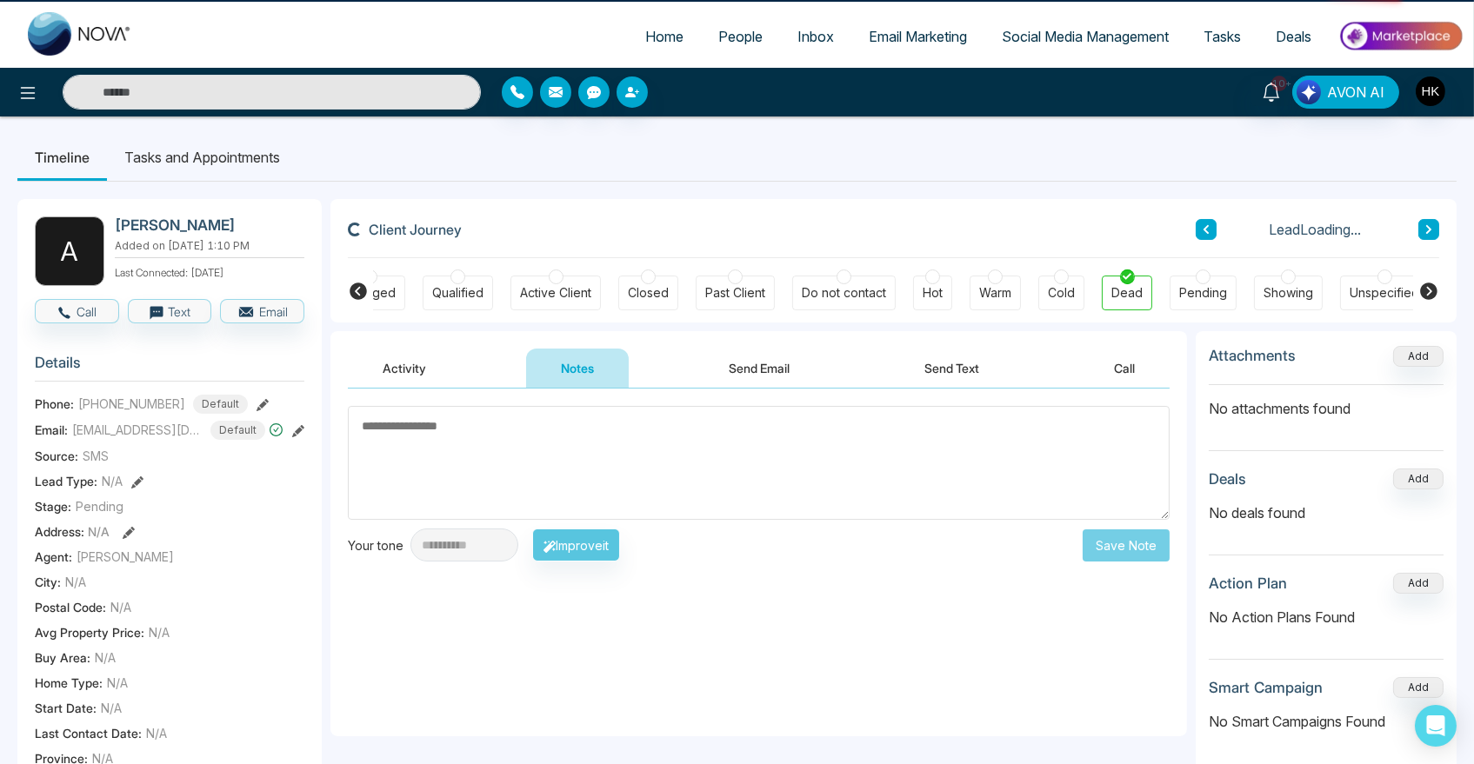
click at [520, 445] on textarea at bounding box center [759, 463] width 822 height 114
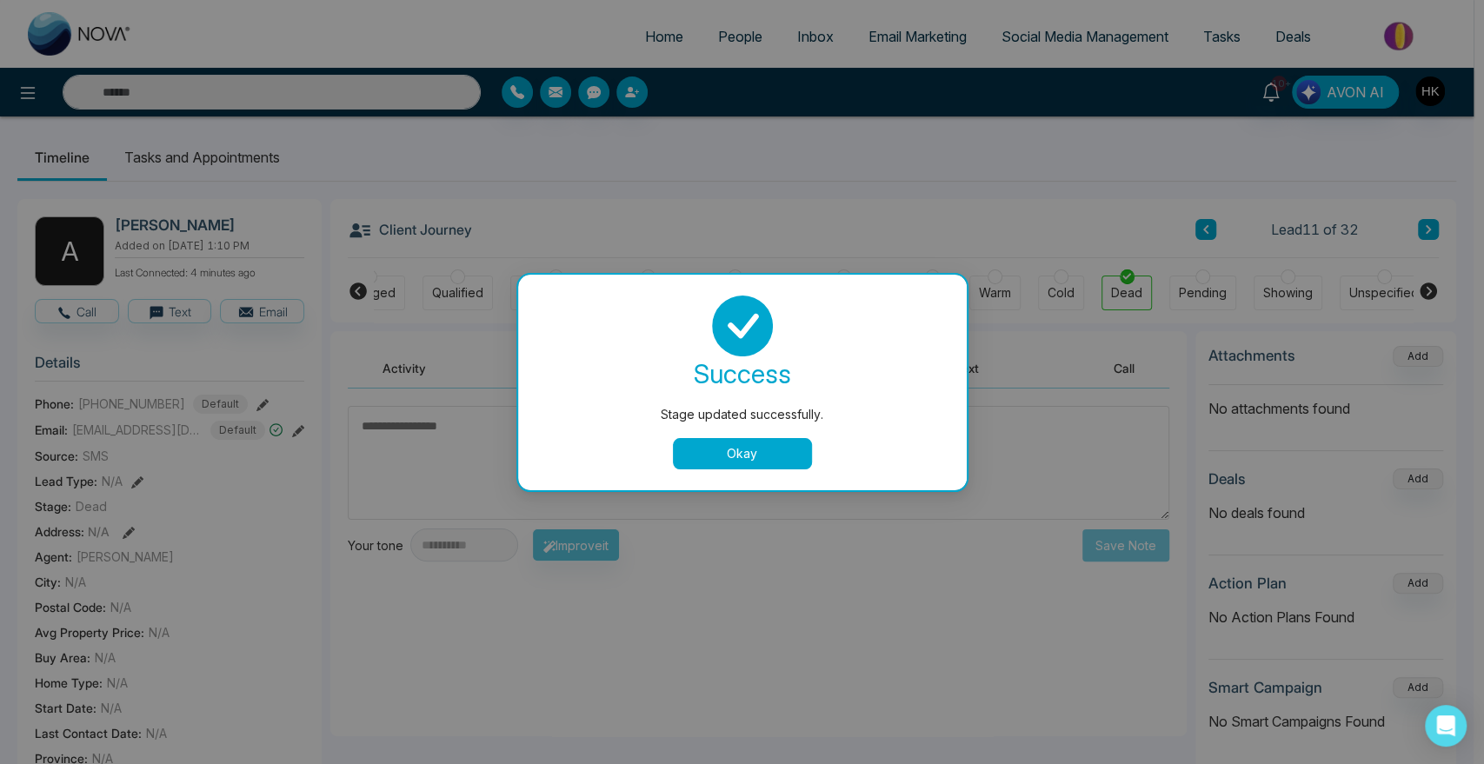
click at [724, 440] on button "Okay" at bounding box center [742, 453] width 139 height 31
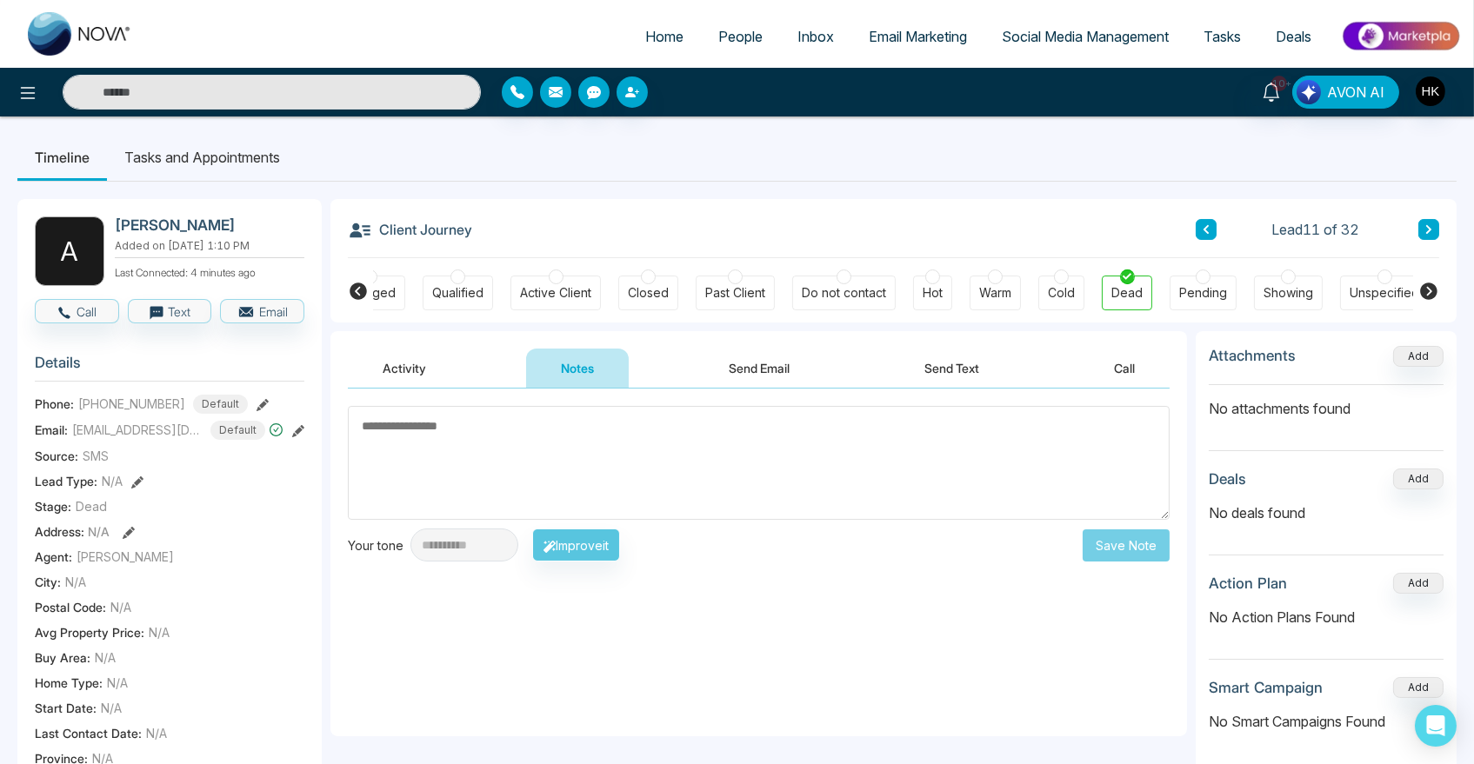
click at [611, 446] on textarea at bounding box center [759, 463] width 822 height 114
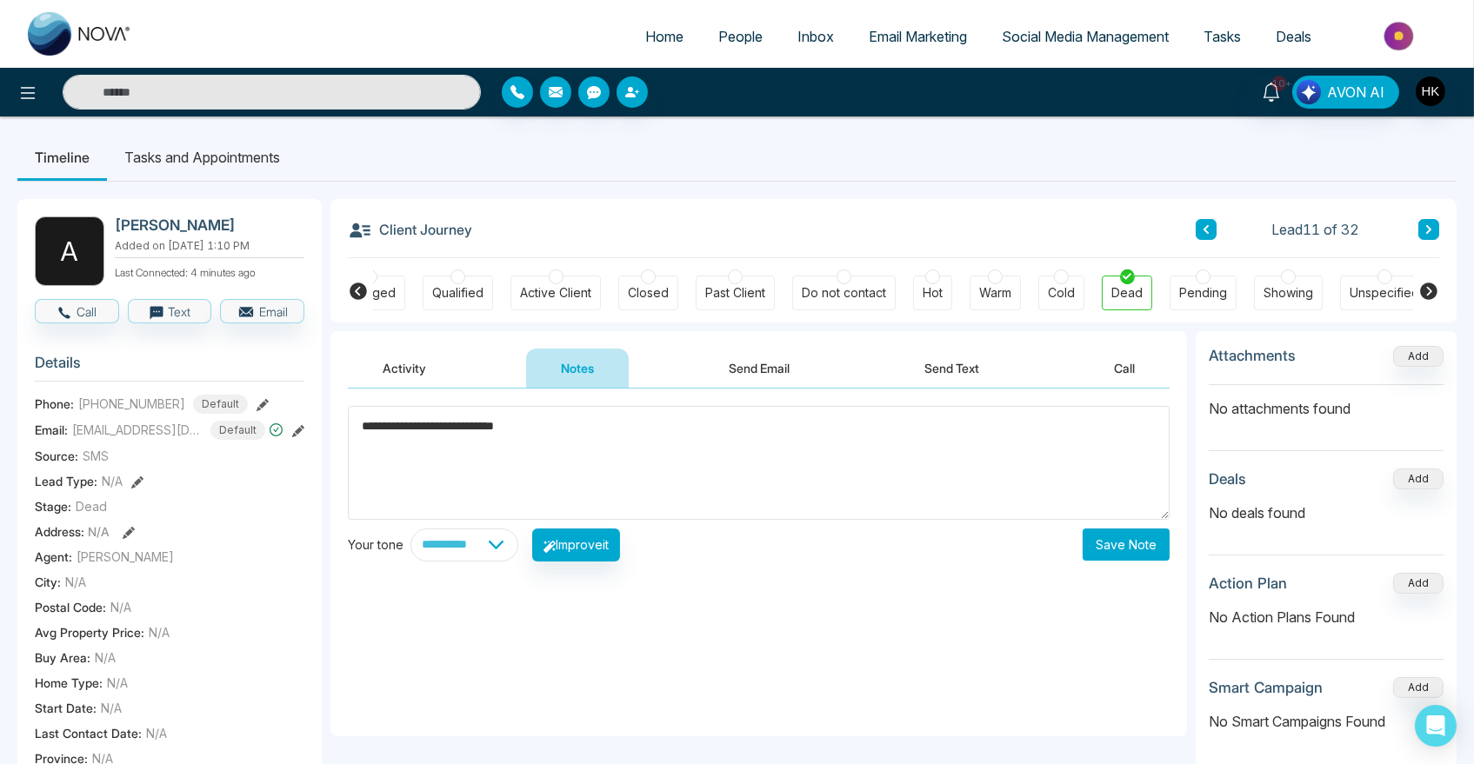
type textarea "**********"
click at [1126, 544] on button "Save Note" at bounding box center [1125, 545] width 87 height 32
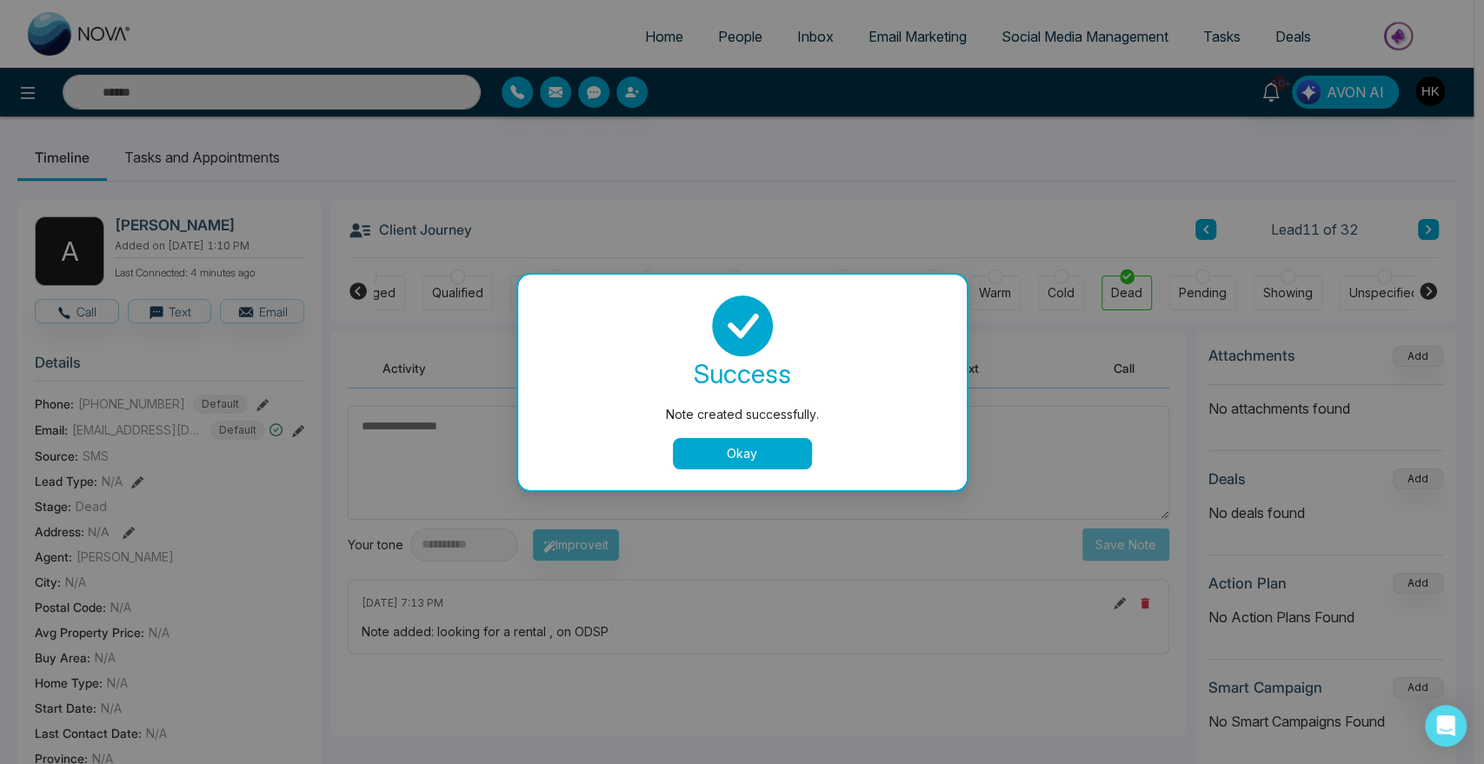
click at [732, 456] on button "Okay" at bounding box center [742, 453] width 139 height 31
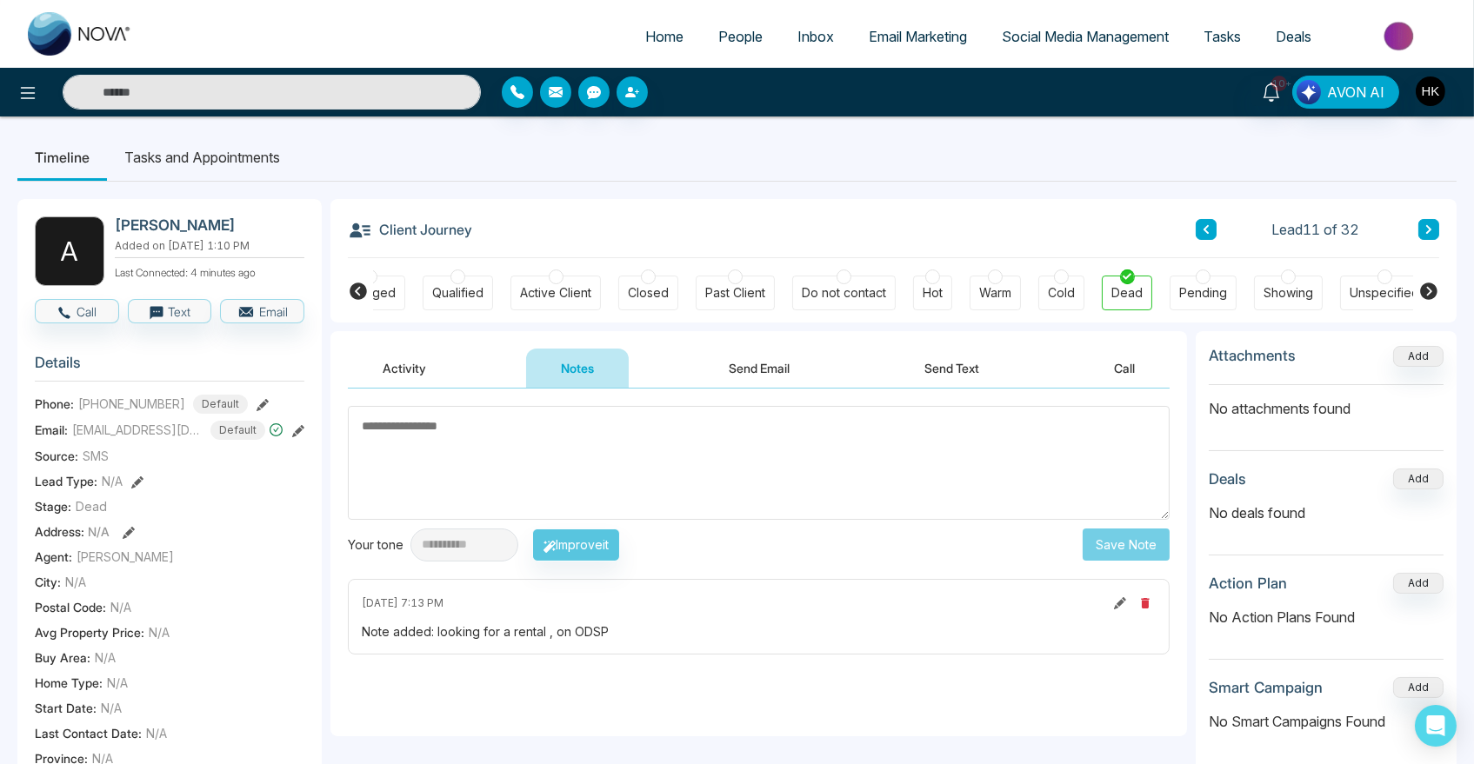
click at [724, 35] on span "People" at bounding box center [740, 36] width 44 height 17
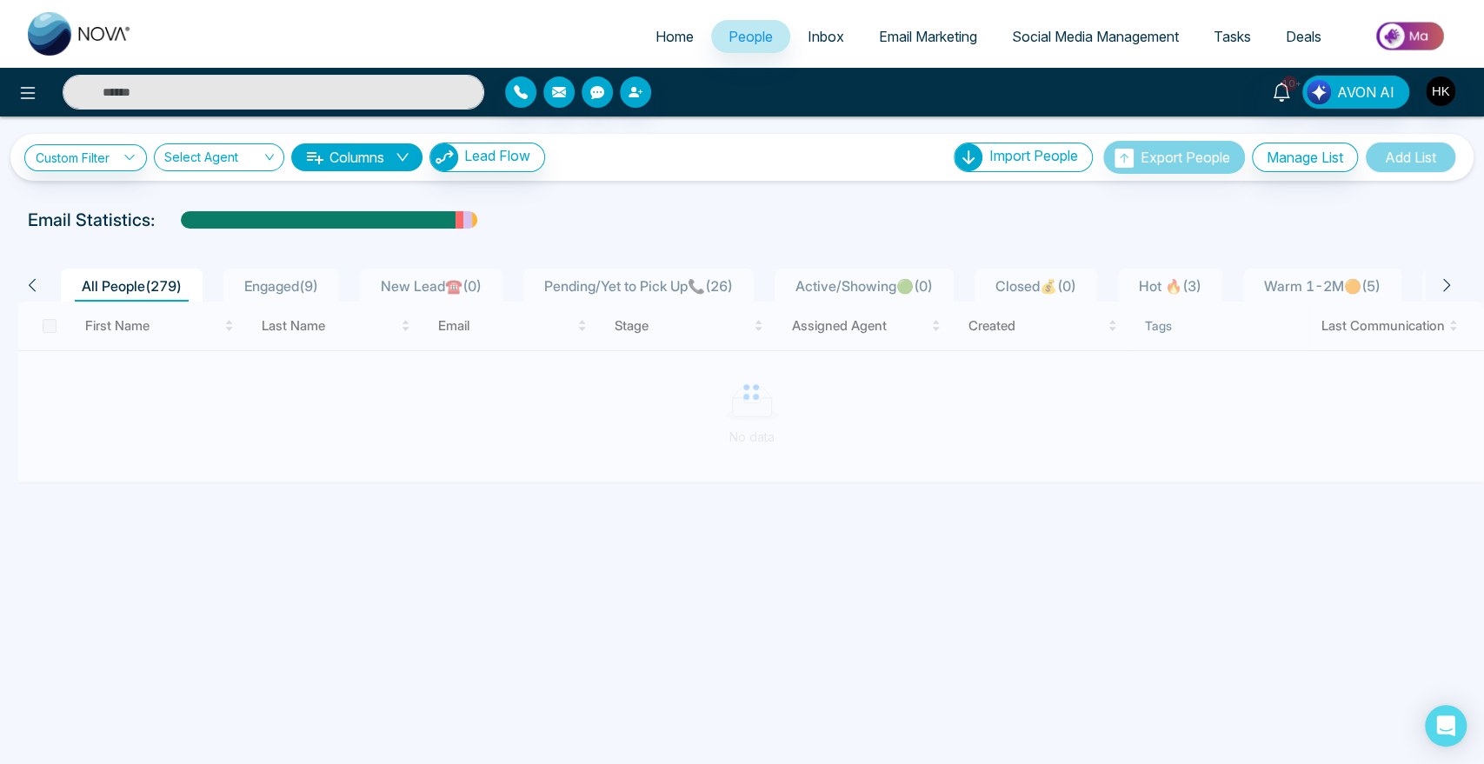
click at [259, 284] on span "Engaged ( 9 )" at bounding box center [281, 285] width 88 height 17
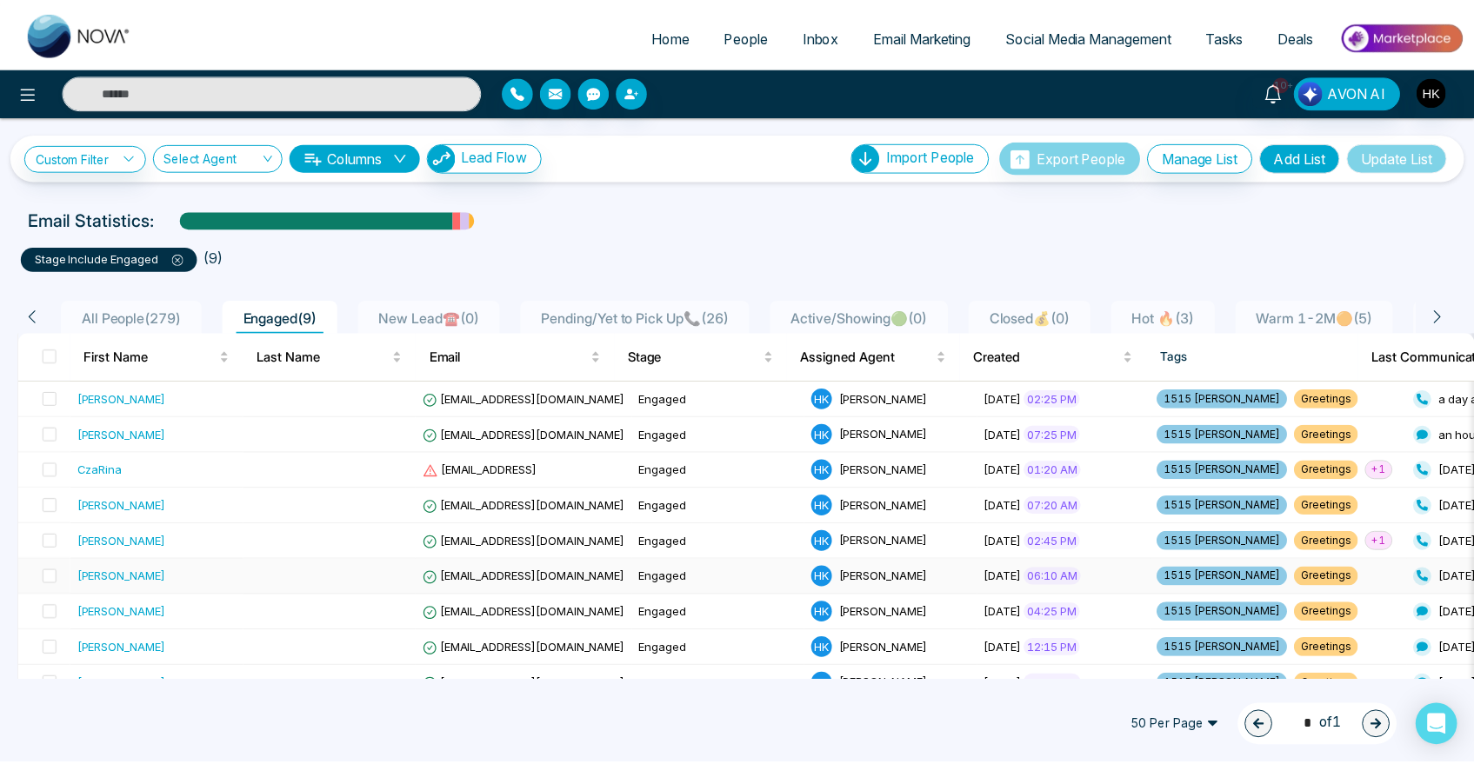
scroll to position [30, 0]
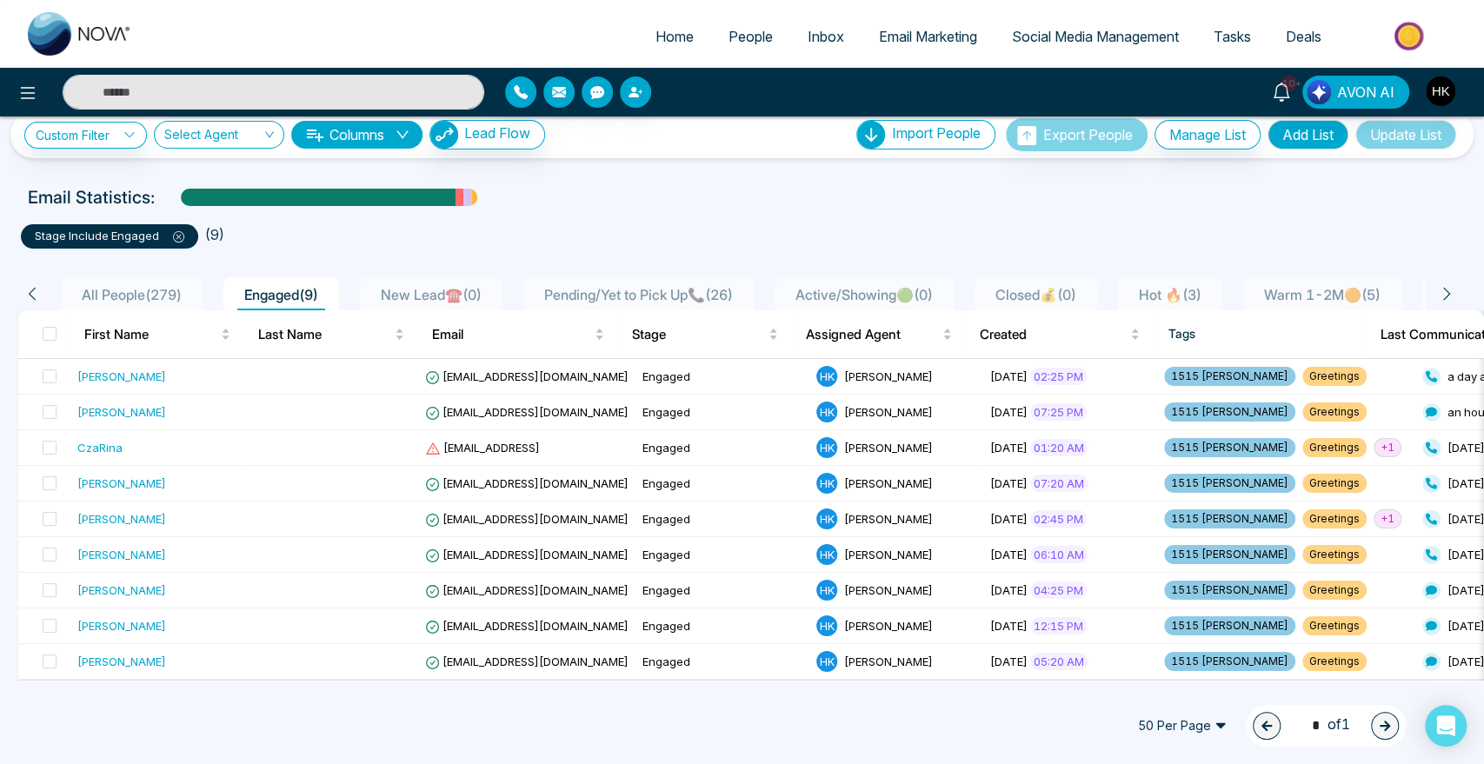
click at [655, 288] on span "Pending/Yet to Pick Up📞 ( 26 )" at bounding box center [638, 294] width 203 height 17
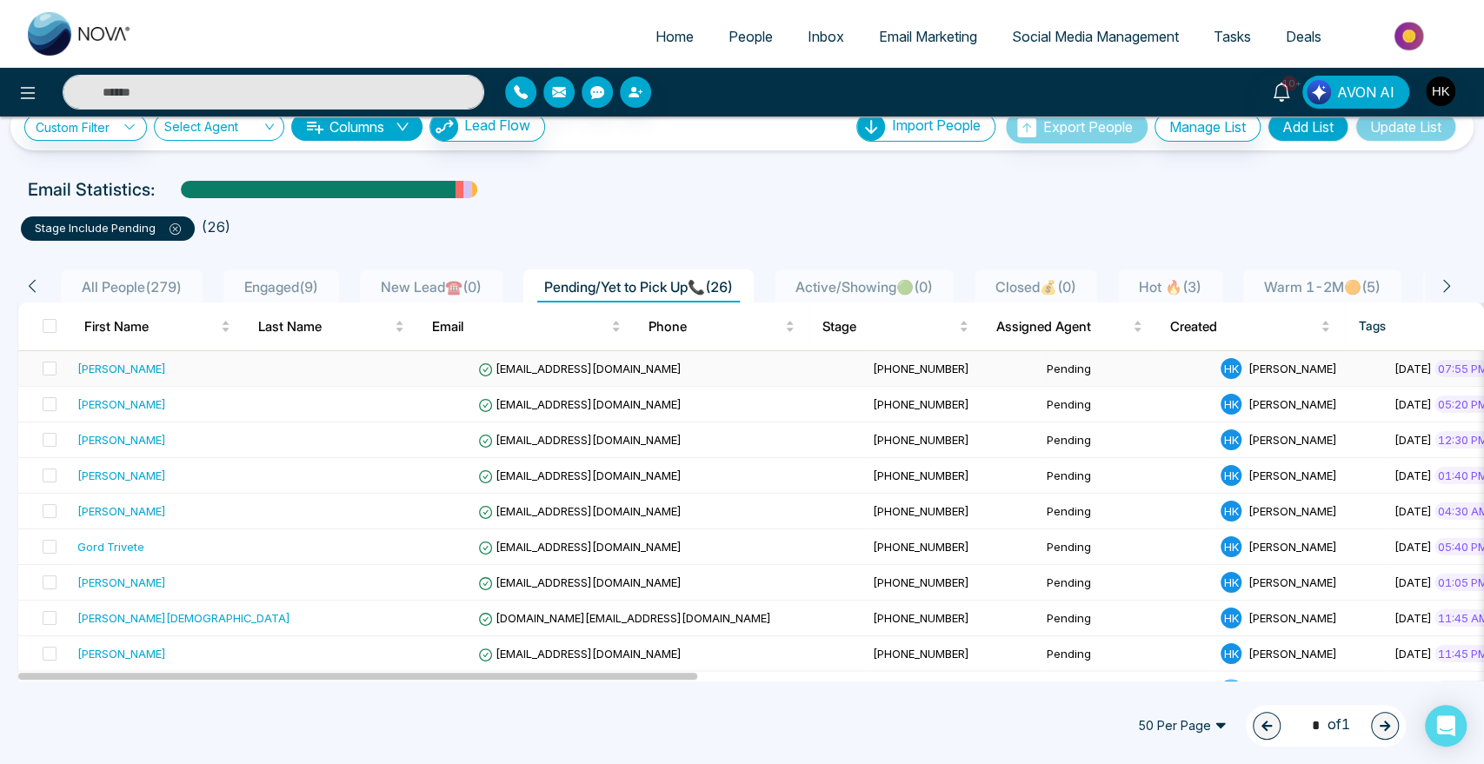
click at [123, 366] on div "[PERSON_NAME]" at bounding box center [121, 368] width 89 height 17
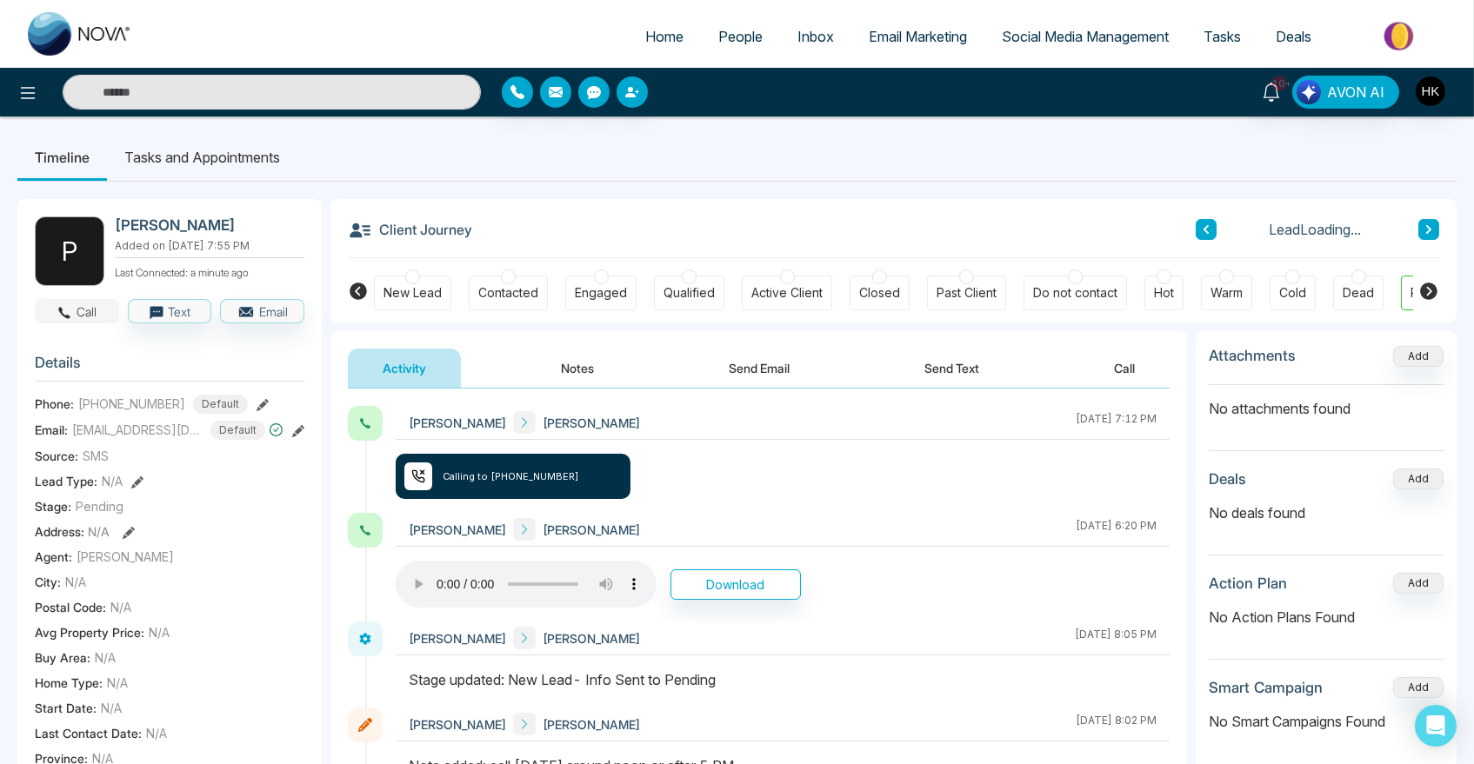
click at [57, 321] on icon "button" at bounding box center [65, 313] width 16 height 16
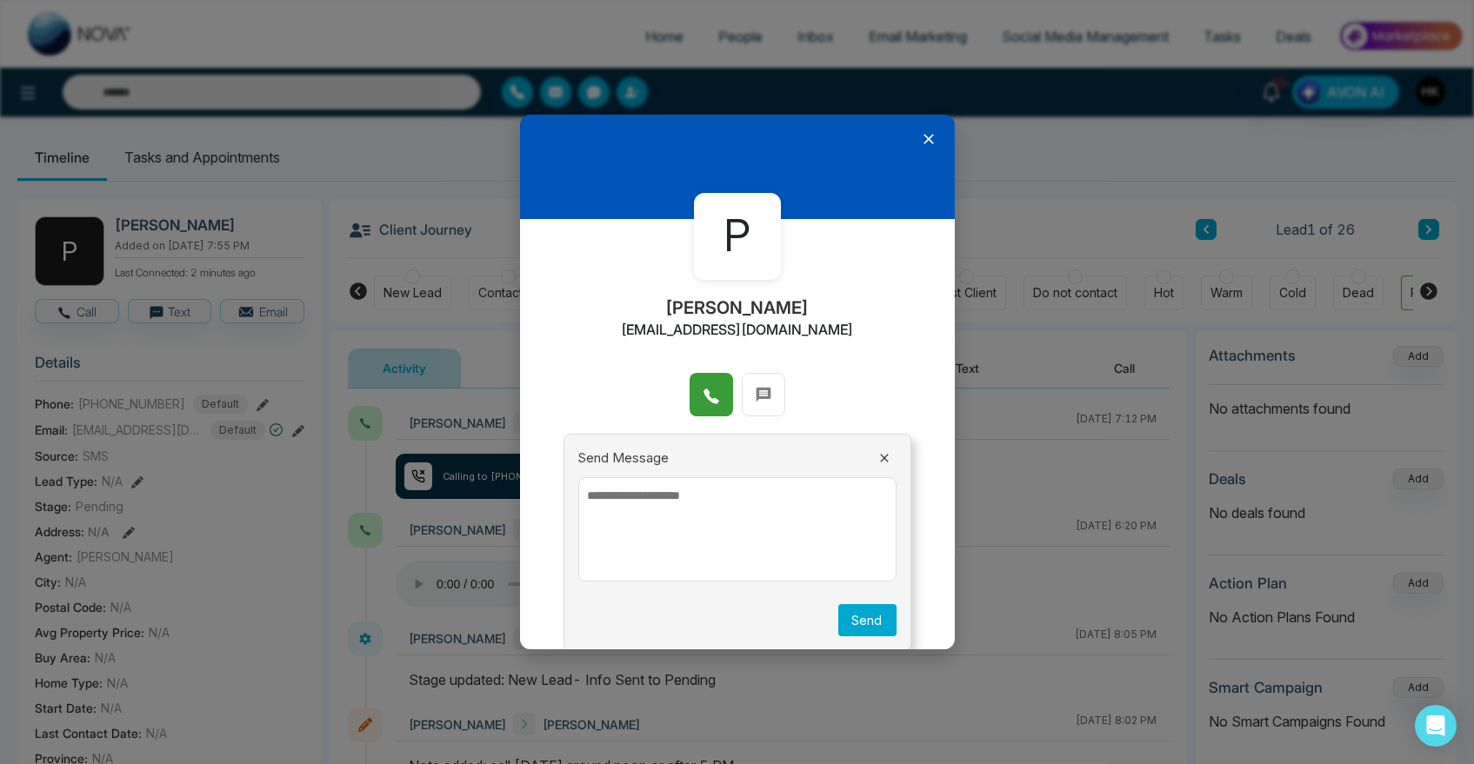
click at [702, 401] on icon at bounding box center [710, 396] width 17 height 17
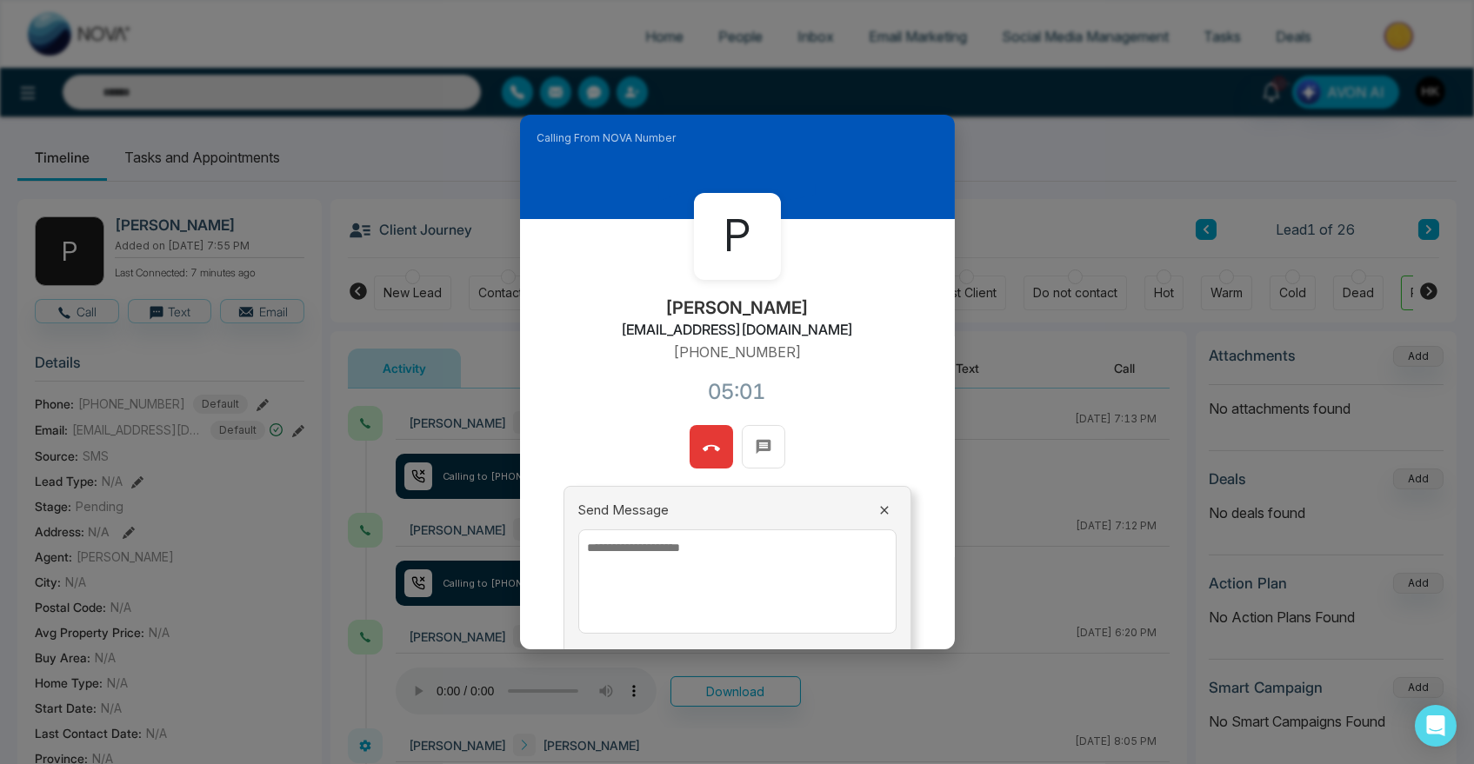
click at [689, 425] on button at bounding box center [710, 446] width 43 height 43
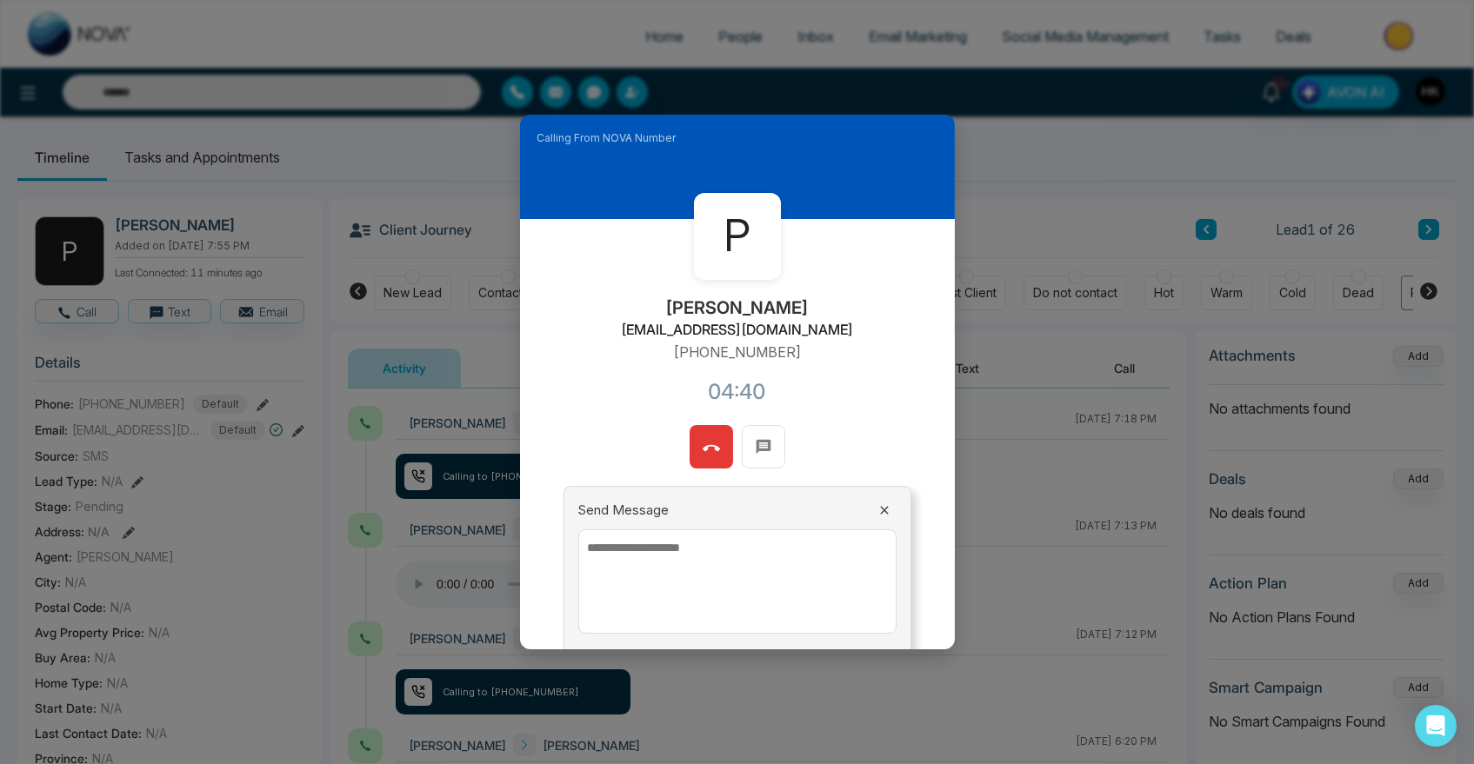
click at [702, 442] on icon at bounding box center [710, 448] width 17 height 17
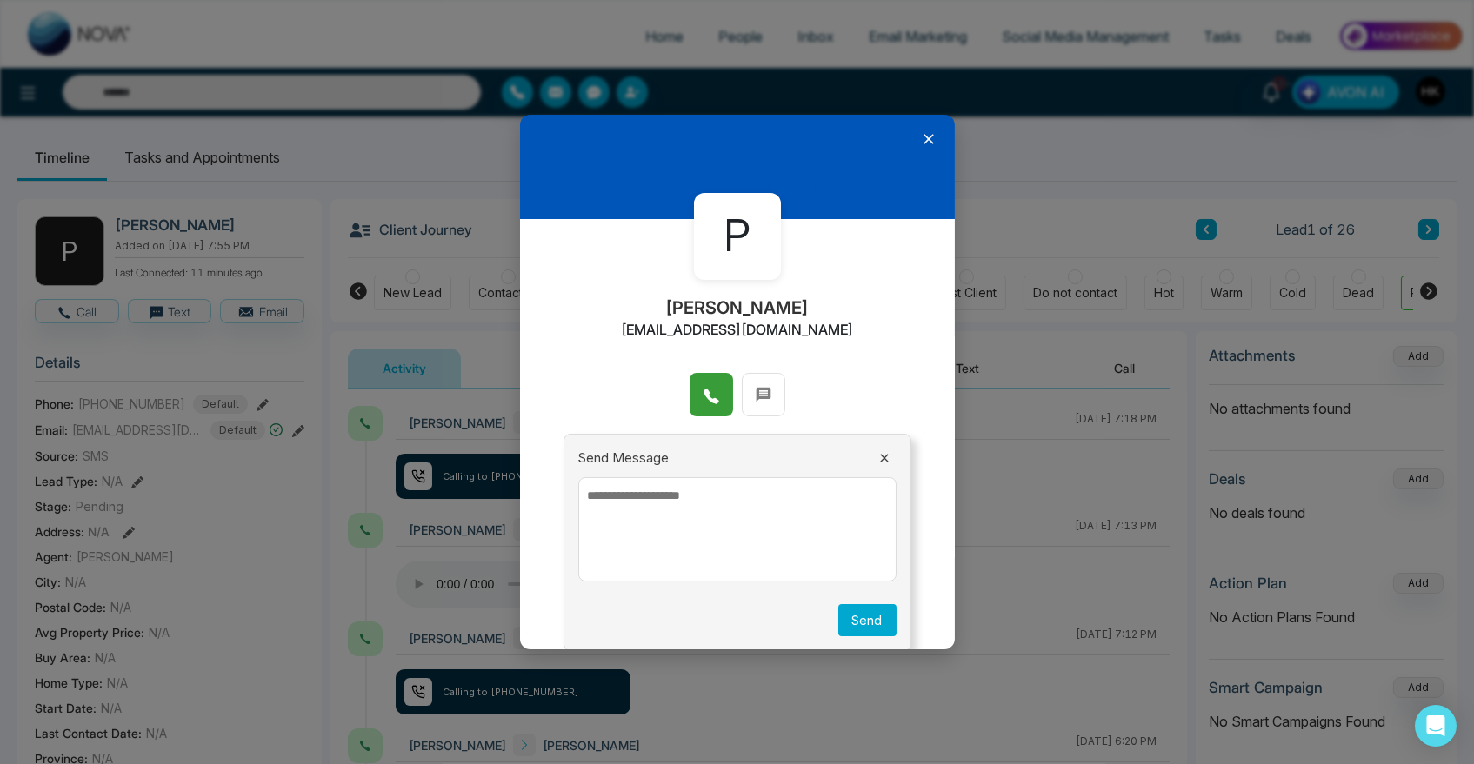
click at [923, 140] on icon at bounding box center [928, 139] width 10 height 10
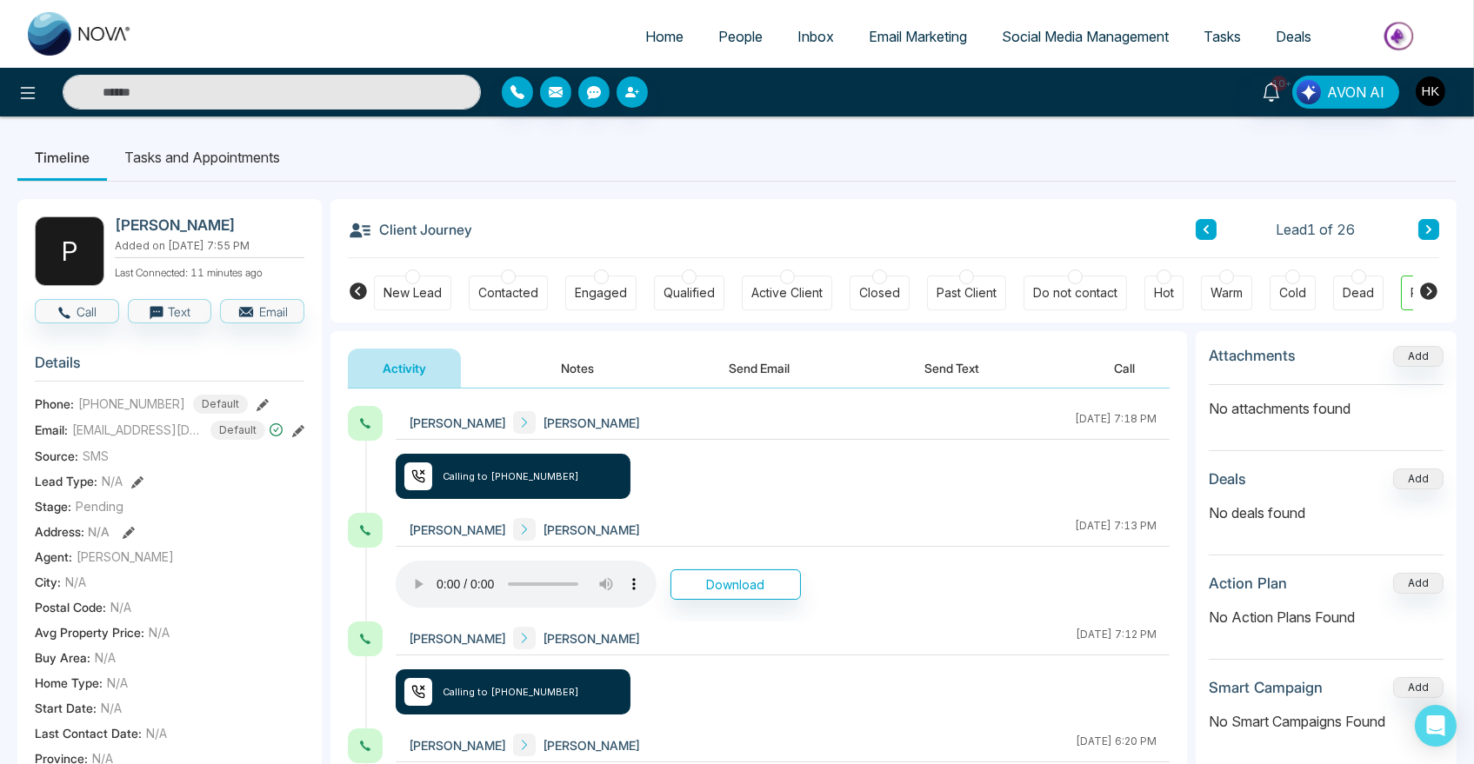
click at [741, 366] on button "Send Email" at bounding box center [759, 368] width 130 height 39
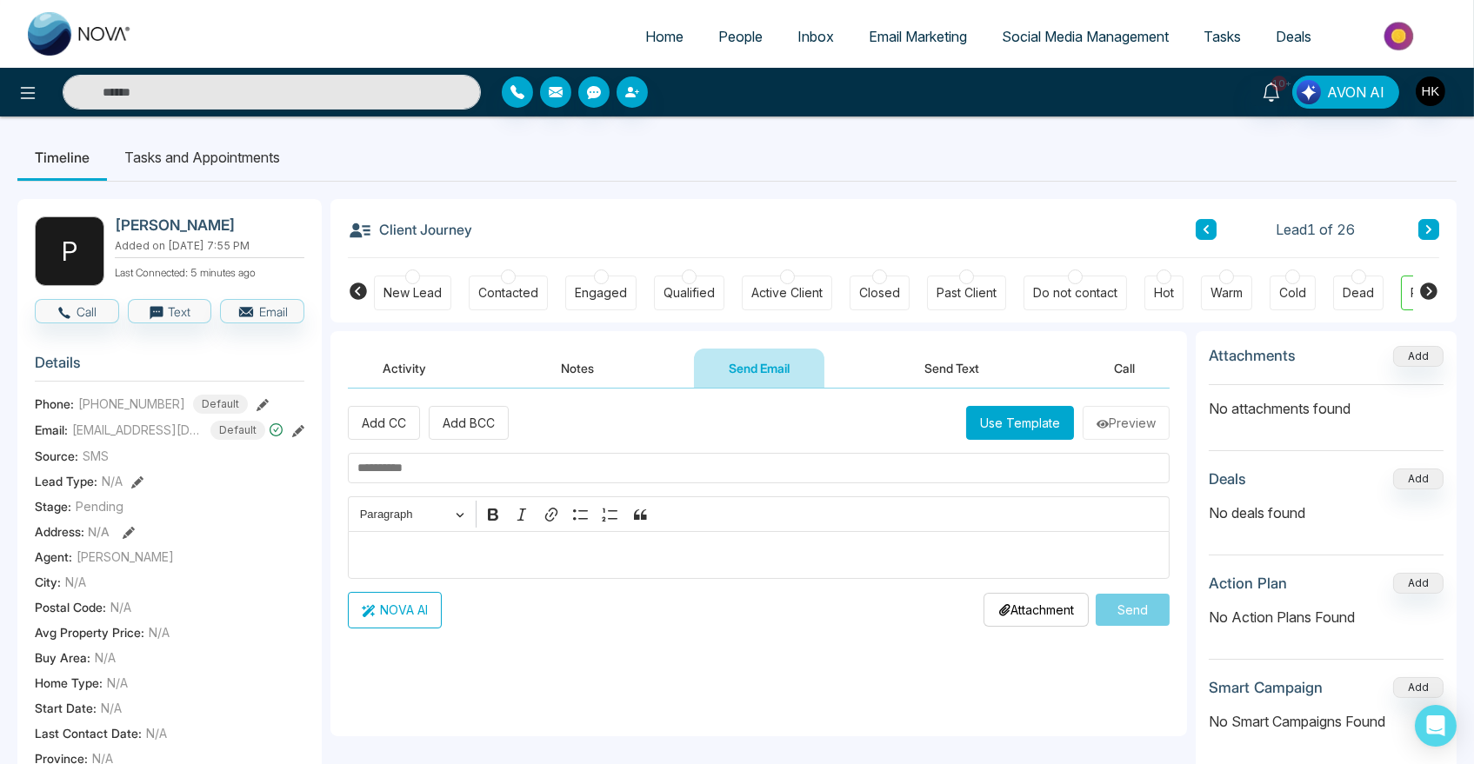
click at [1019, 418] on button "Use Template" at bounding box center [1020, 423] width 108 height 34
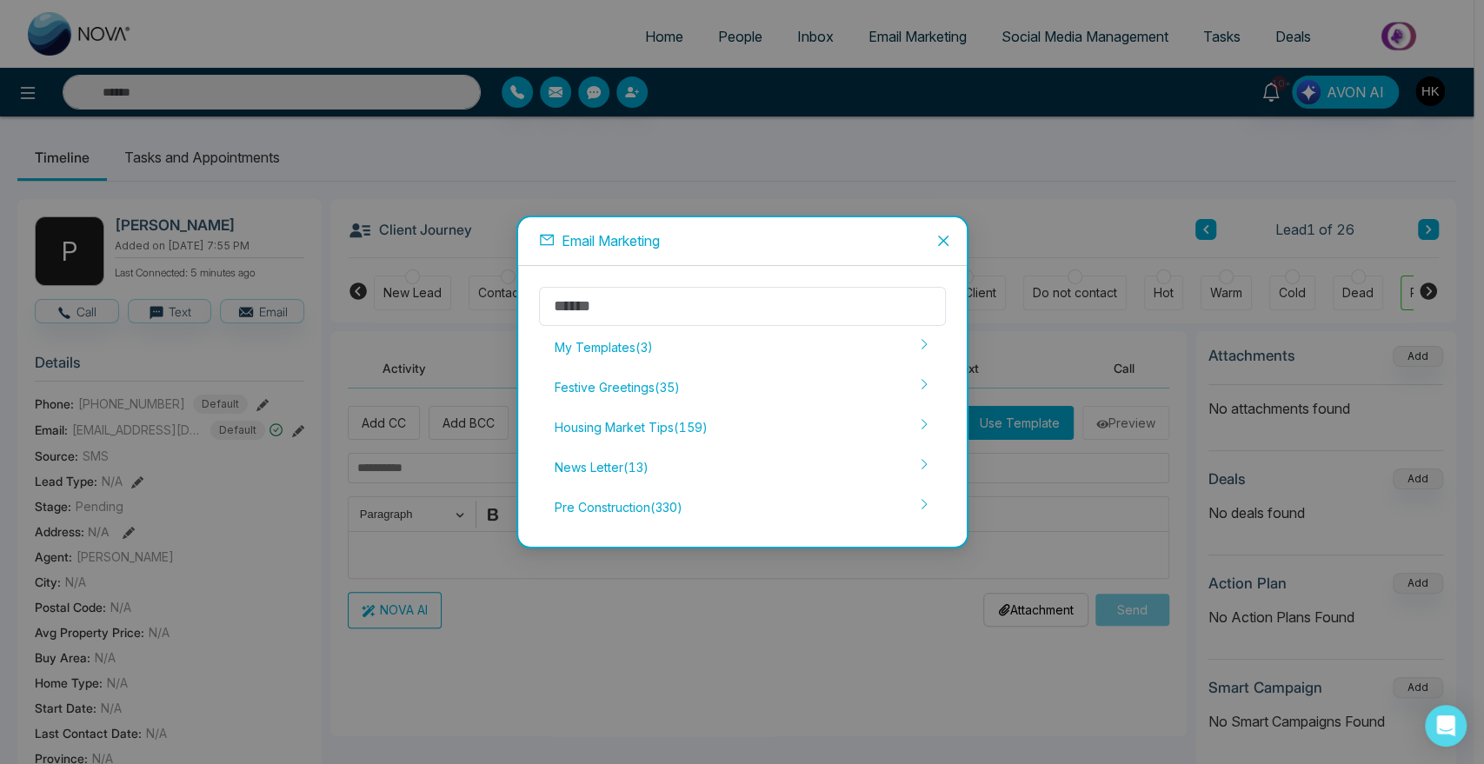
click at [712, 510] on div "Pre Construction ( 330 )" at bounding box center [742, 507] width 407 height 37
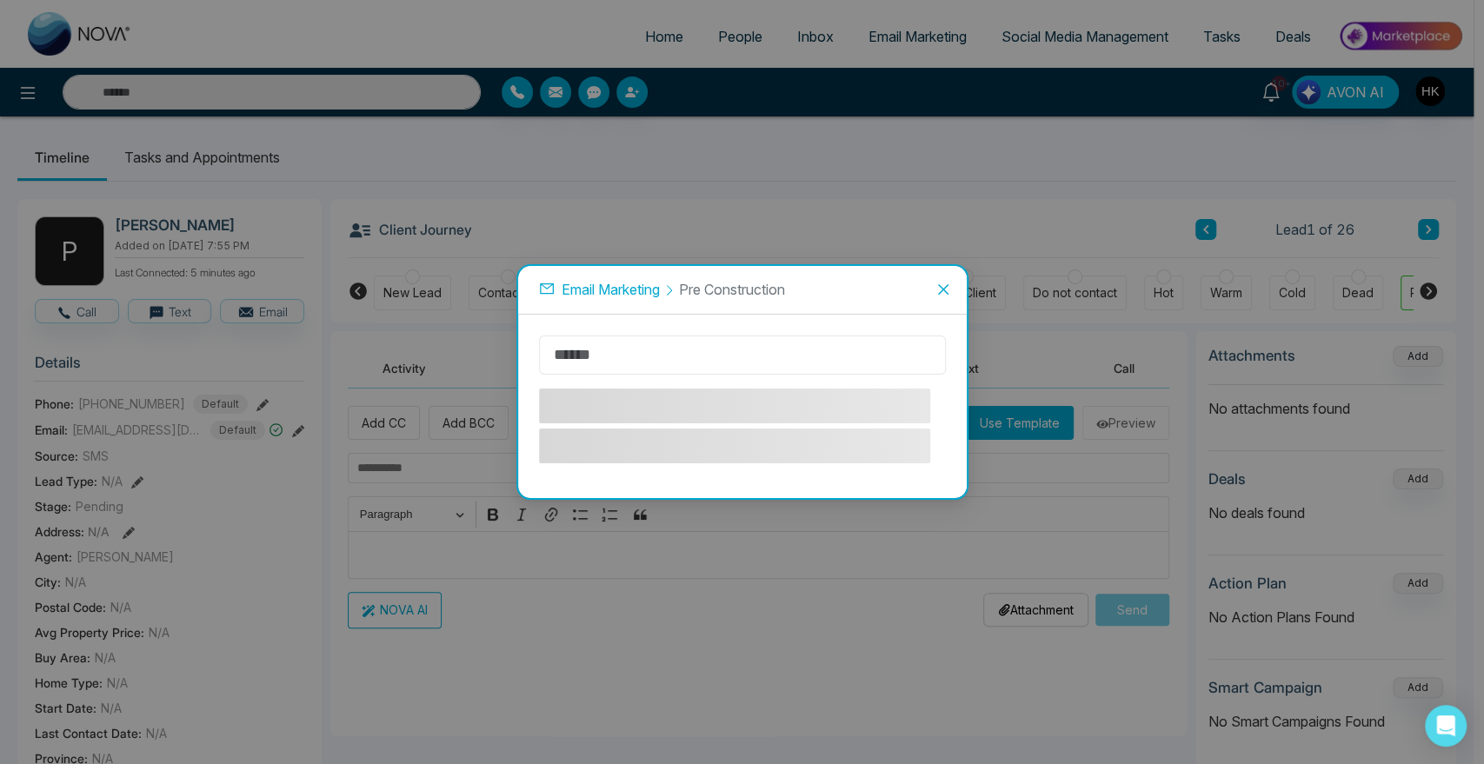
click at [612, 353] on input "text" at bounding box center [742, 355] width 407 height 39
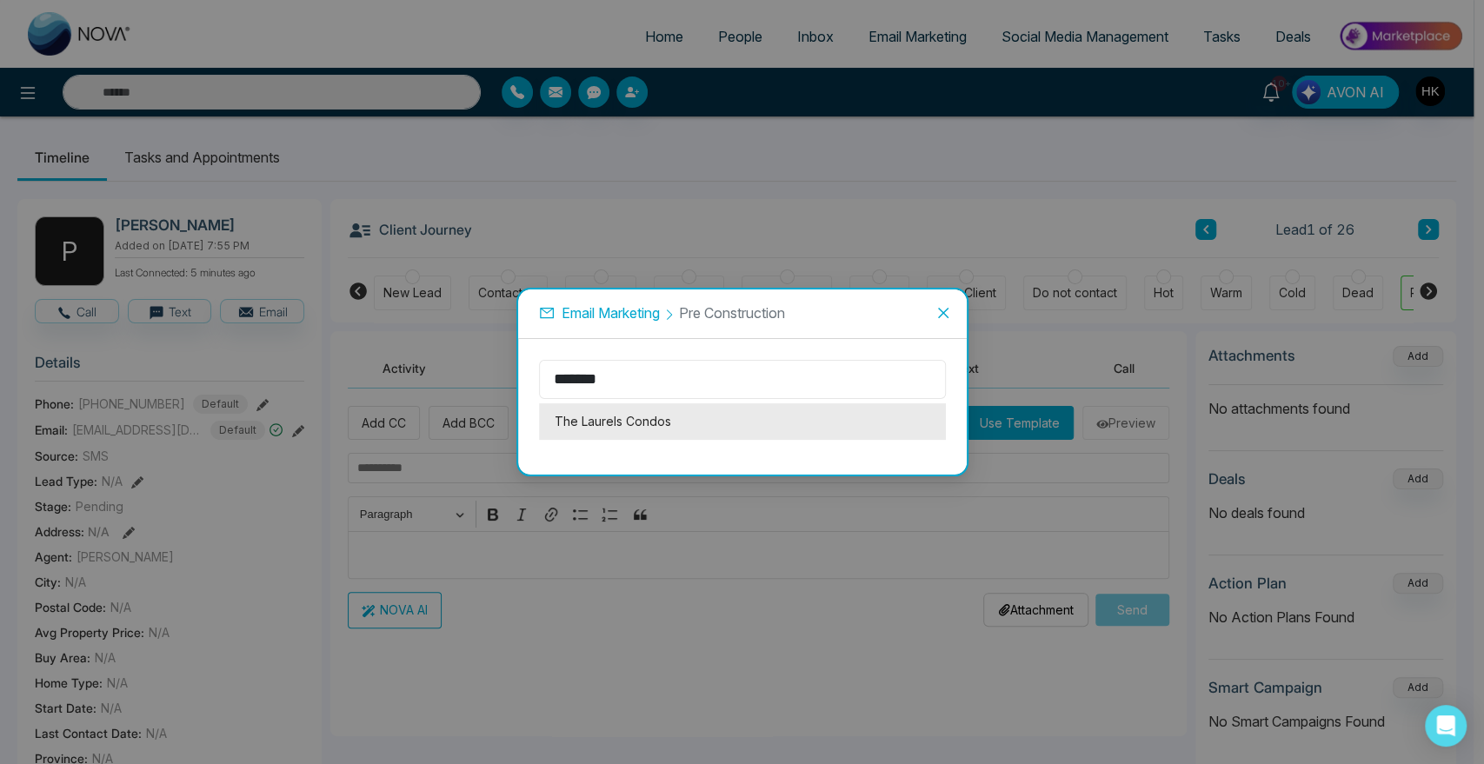
type input "*******"
click at [611, 417] on li "The Laurels Condos" at bounding box center [742, 421] width 407 height 37
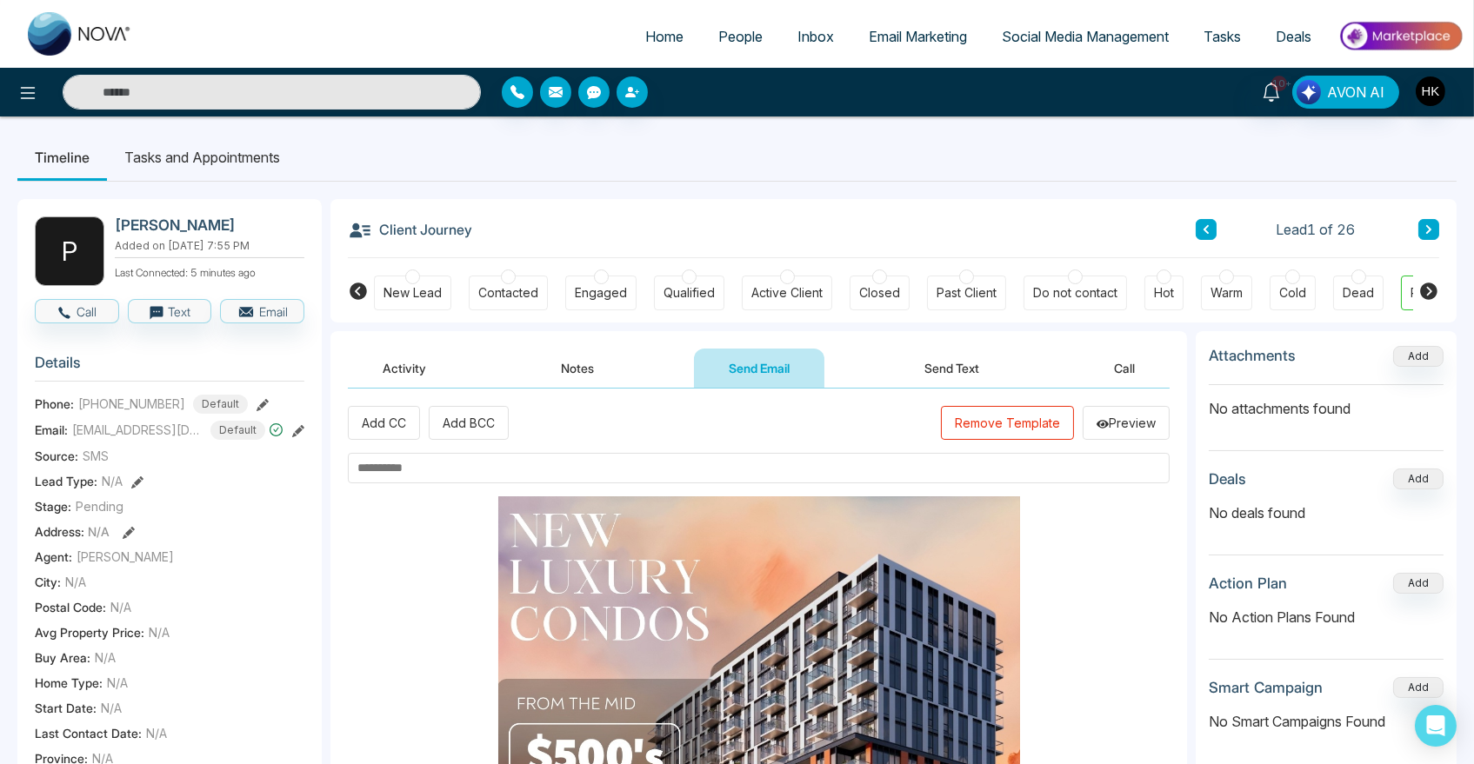
click at [1019, 419] on button "Remove Template" at bounding box center [1007, 423] width 133 height 34
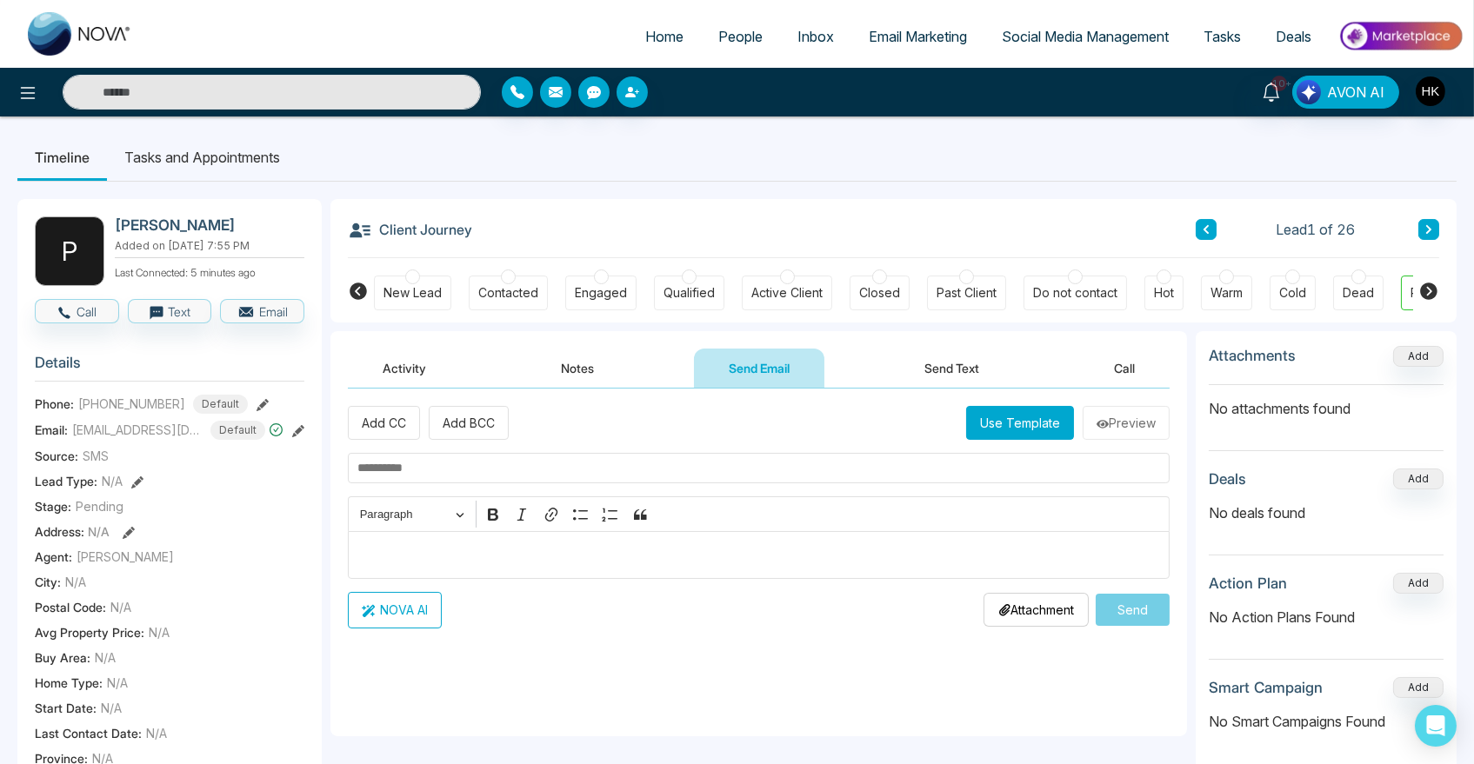
click at [435, 471] on input "text" at bounding box center [759, 468] width 822 height 30
paste input "**********"
type input "**********"
click at [391, 544] on p "Editor editing area: main" at bounding box center [758, 554] width 803 height 21
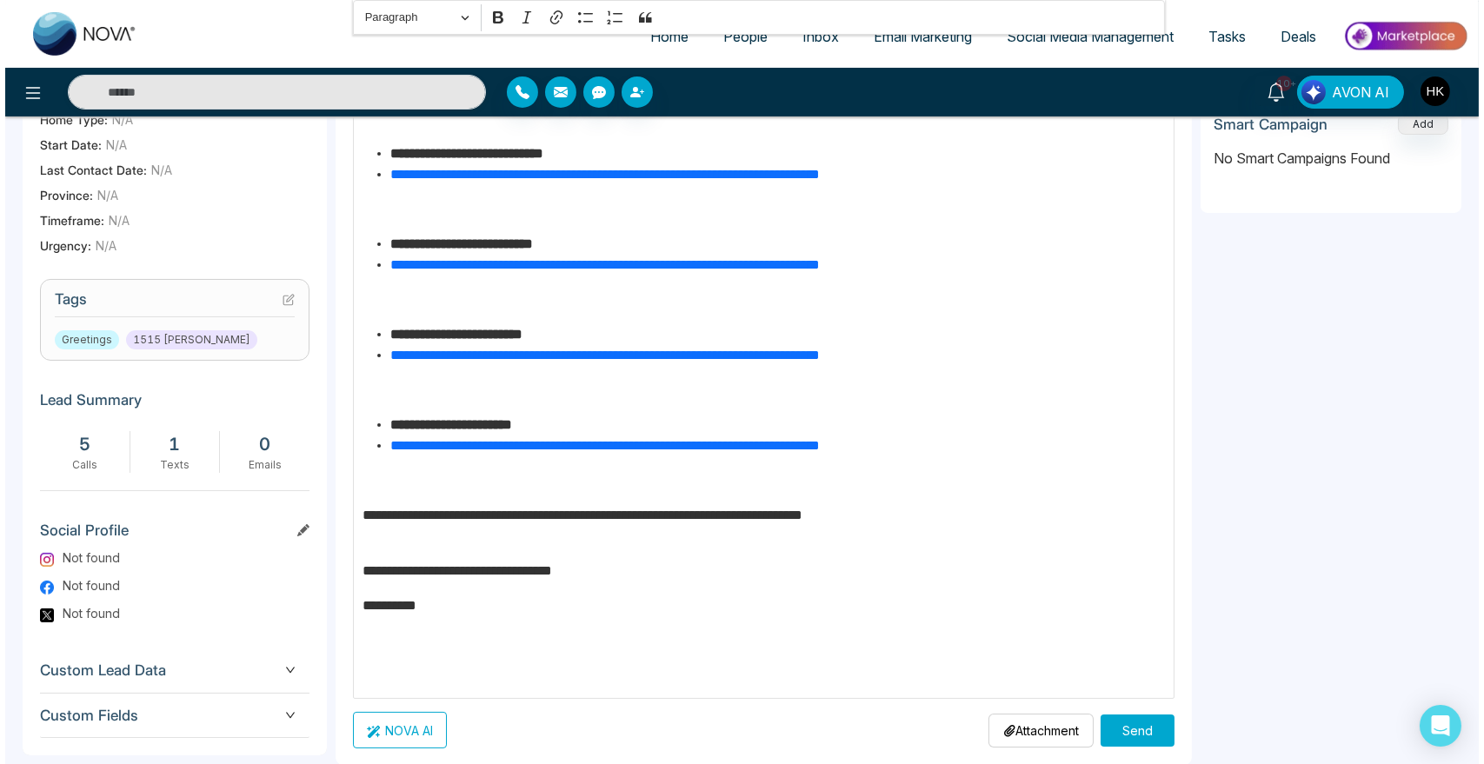
scroll to position [598, 0]
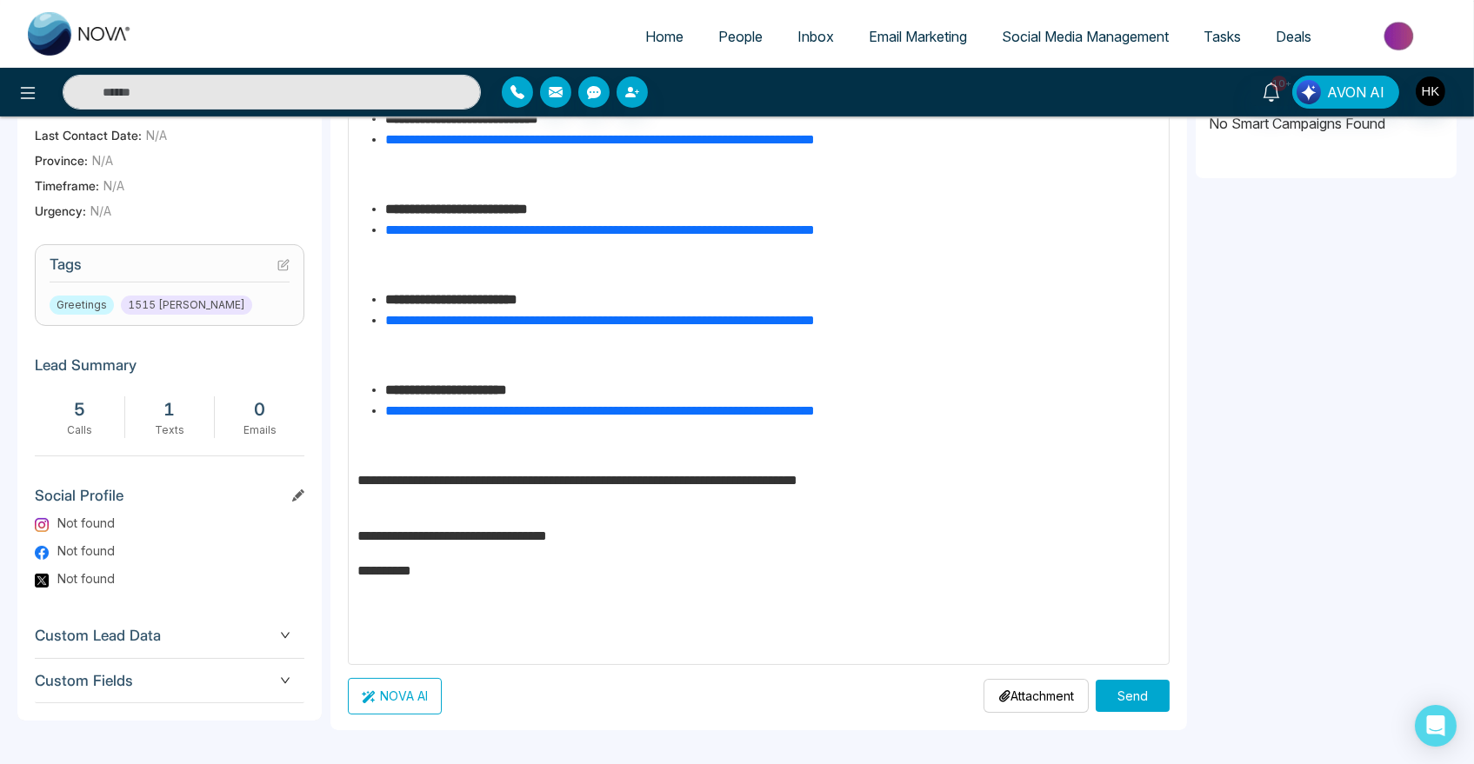
click at [1120, 693] on button "Send" at bounding box center [1132, 696] width 74 height 32
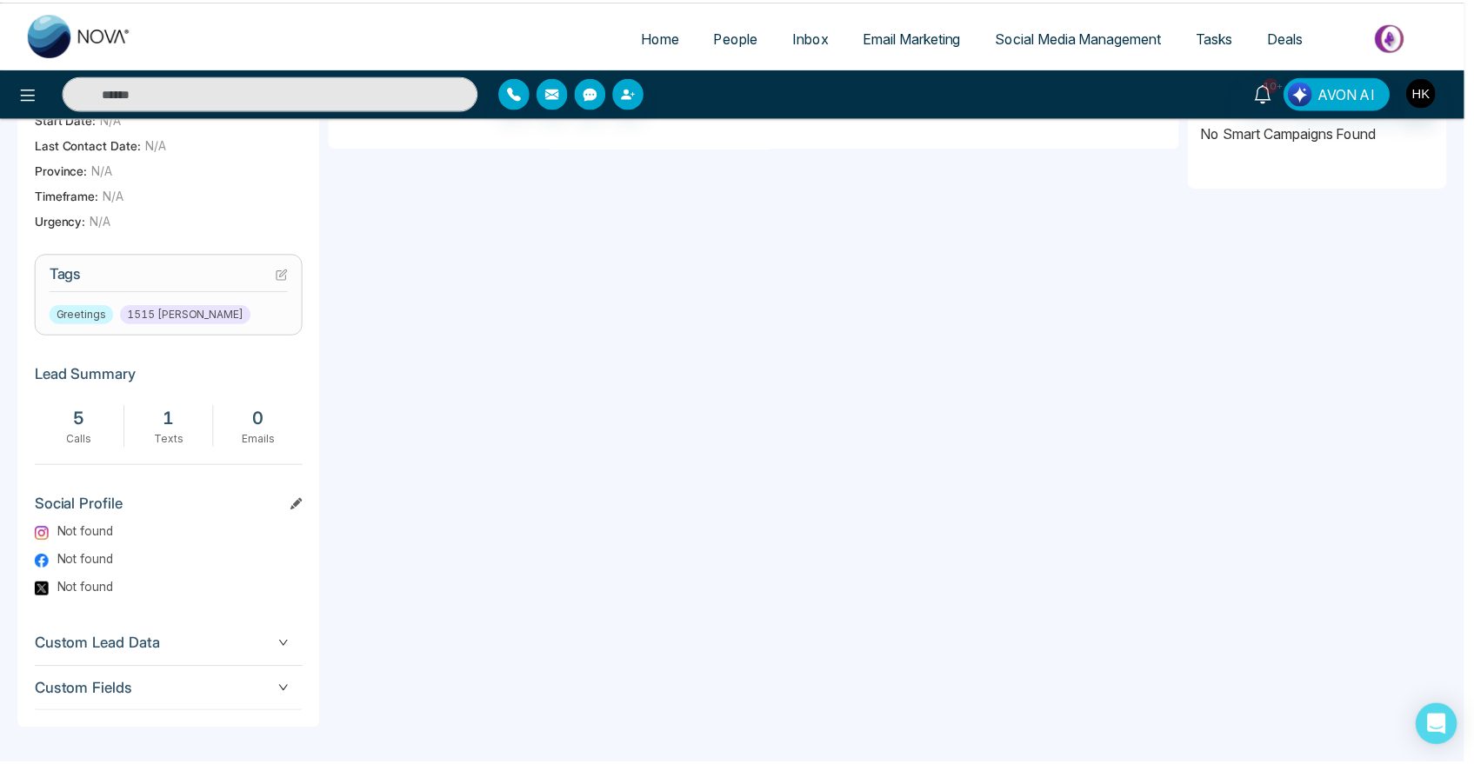
scroll to position [0, 0]
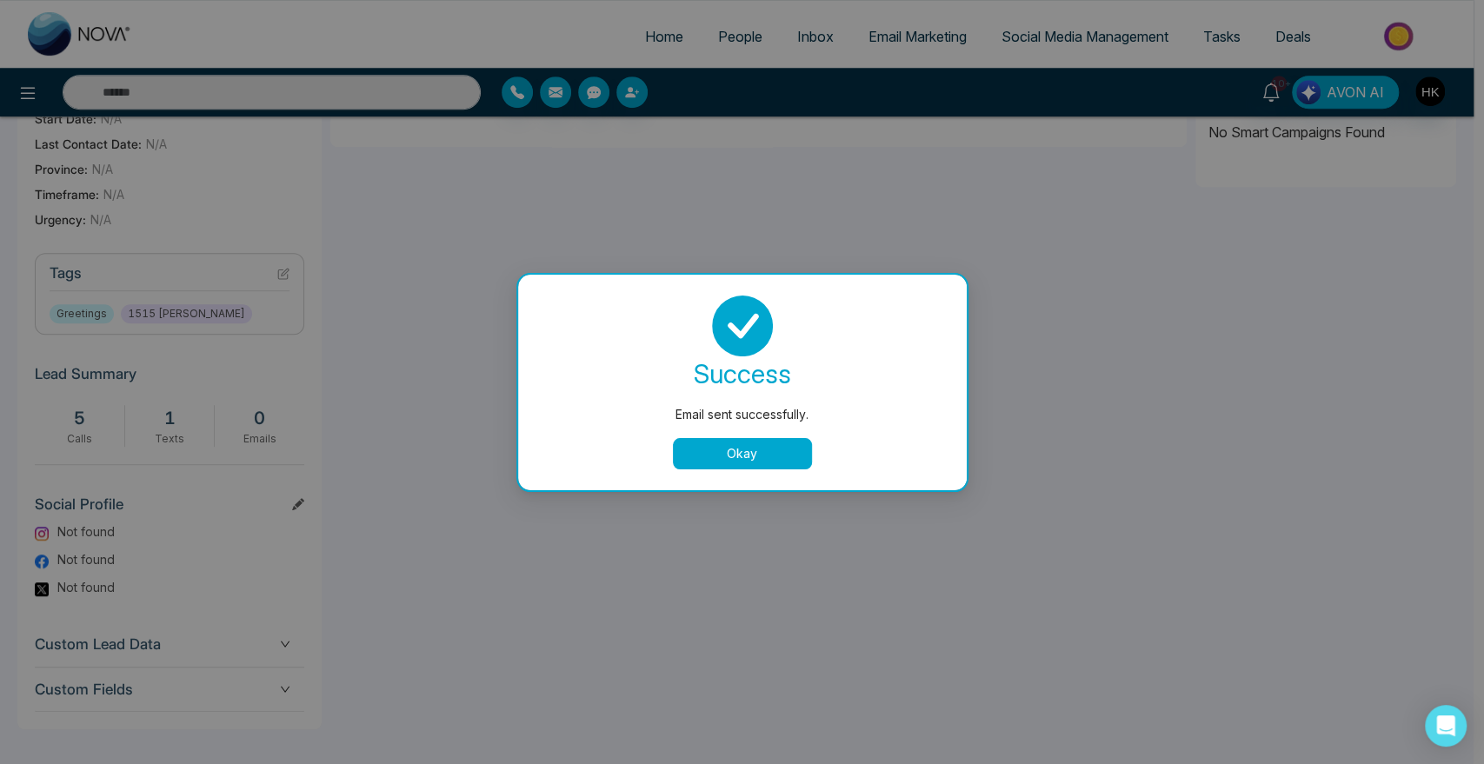
click at [723, 462] on button "Okay" at bounding box center [742, 453] width 139 height 31
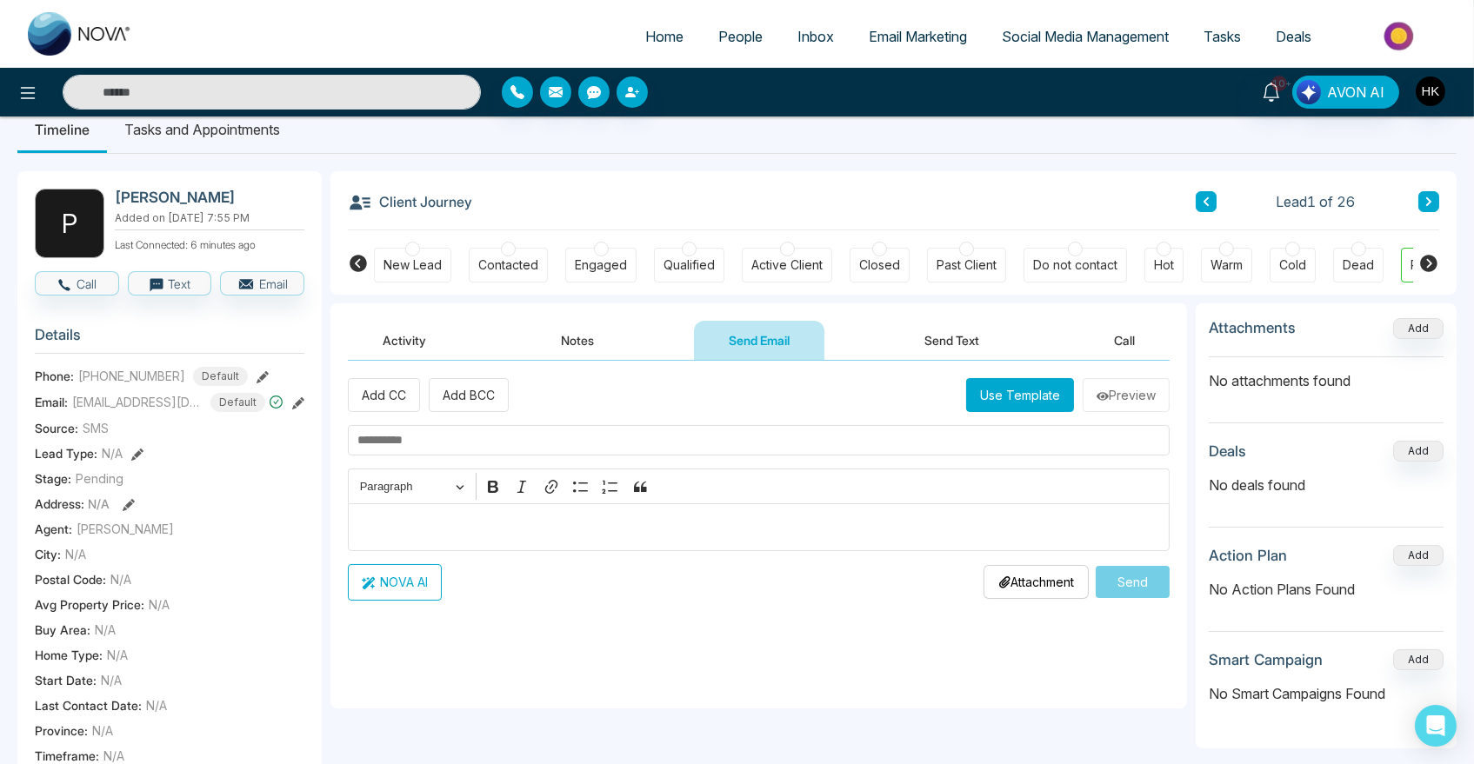
scroll to position [19, 0]
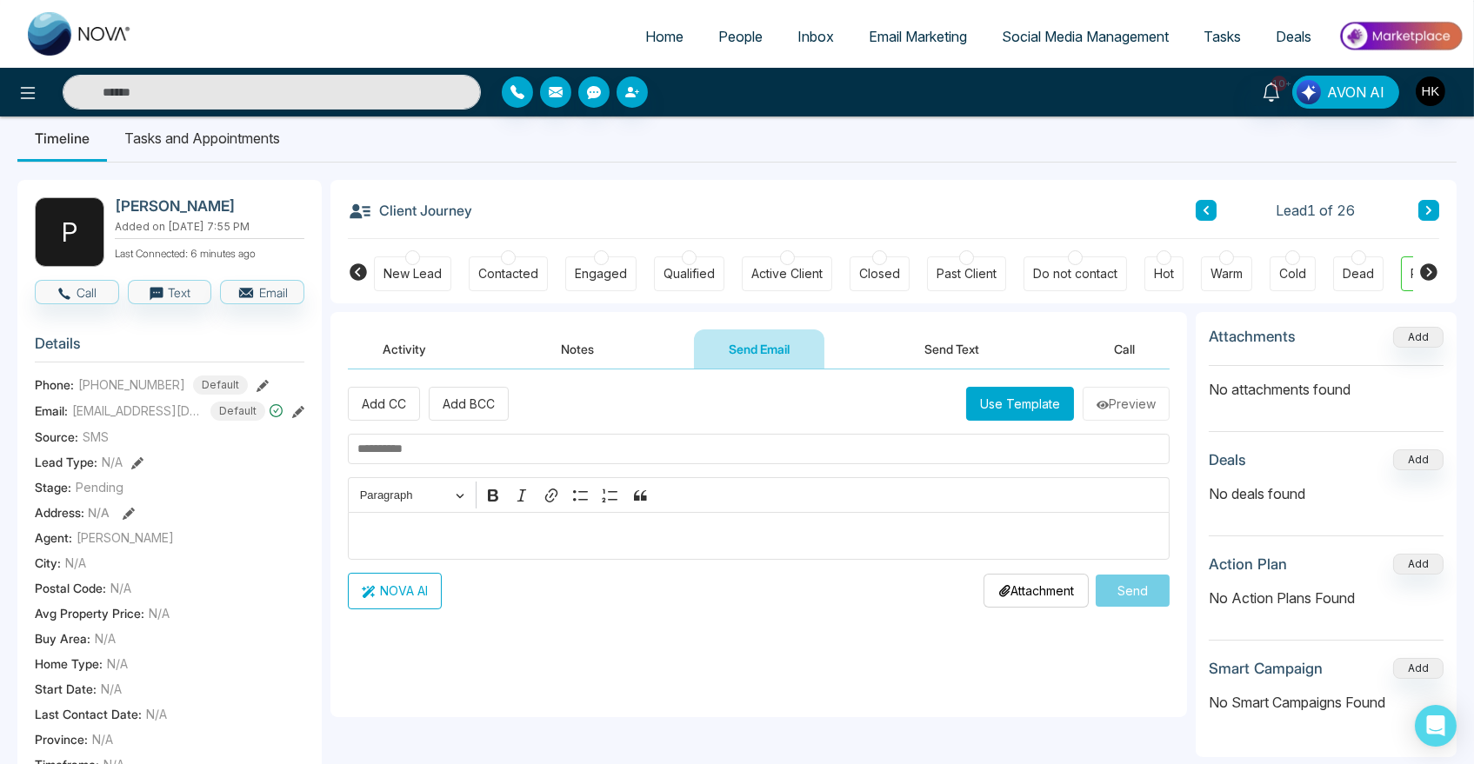
click at [446, 353] on button "Activity" at bounding box center [404, 348] width 113 height 39
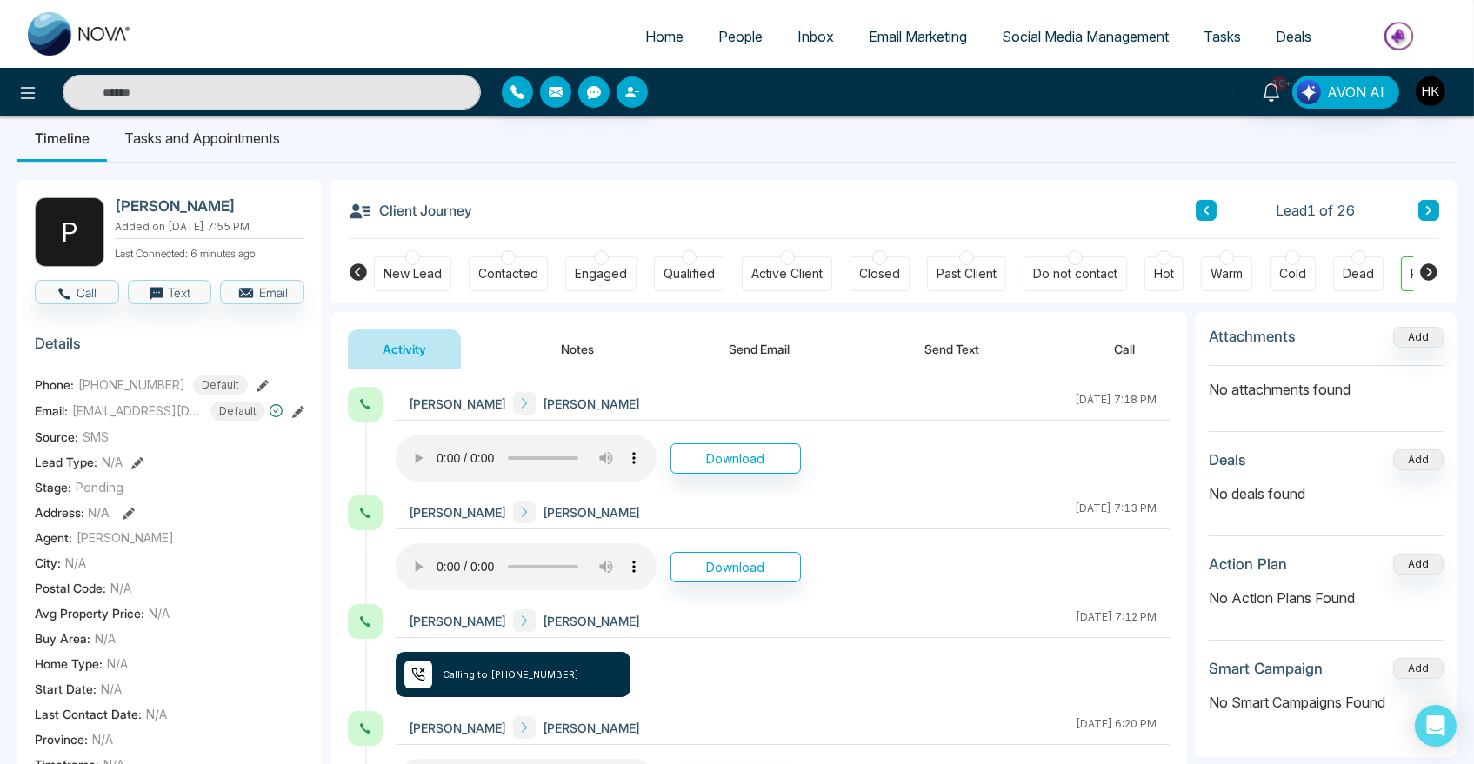
click at [763, 352] on button "Send Email" at bounding box center [759, 348] width 130 height 39
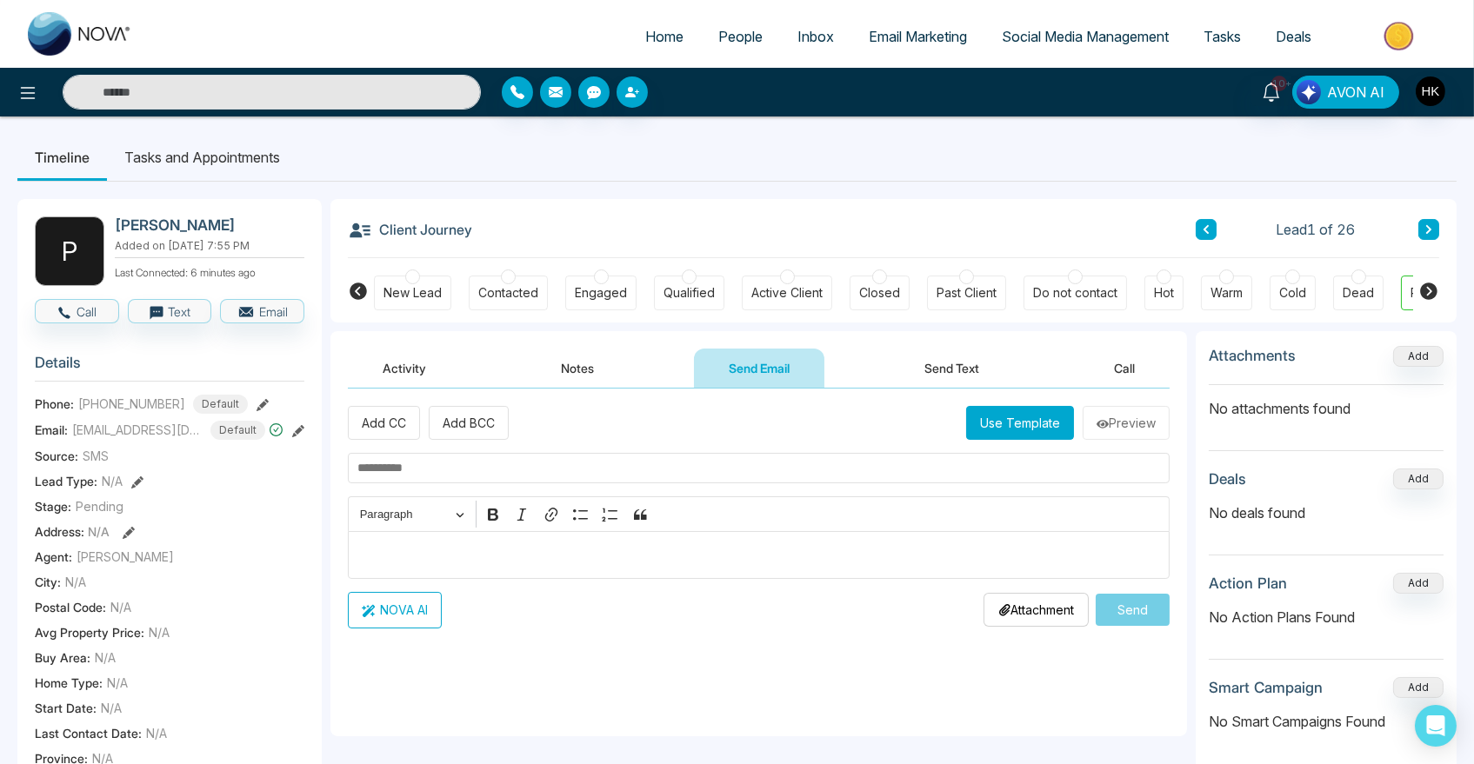
click at [401, 367] on button "Activity" at bounding box center [404, 368] width 113 height 39
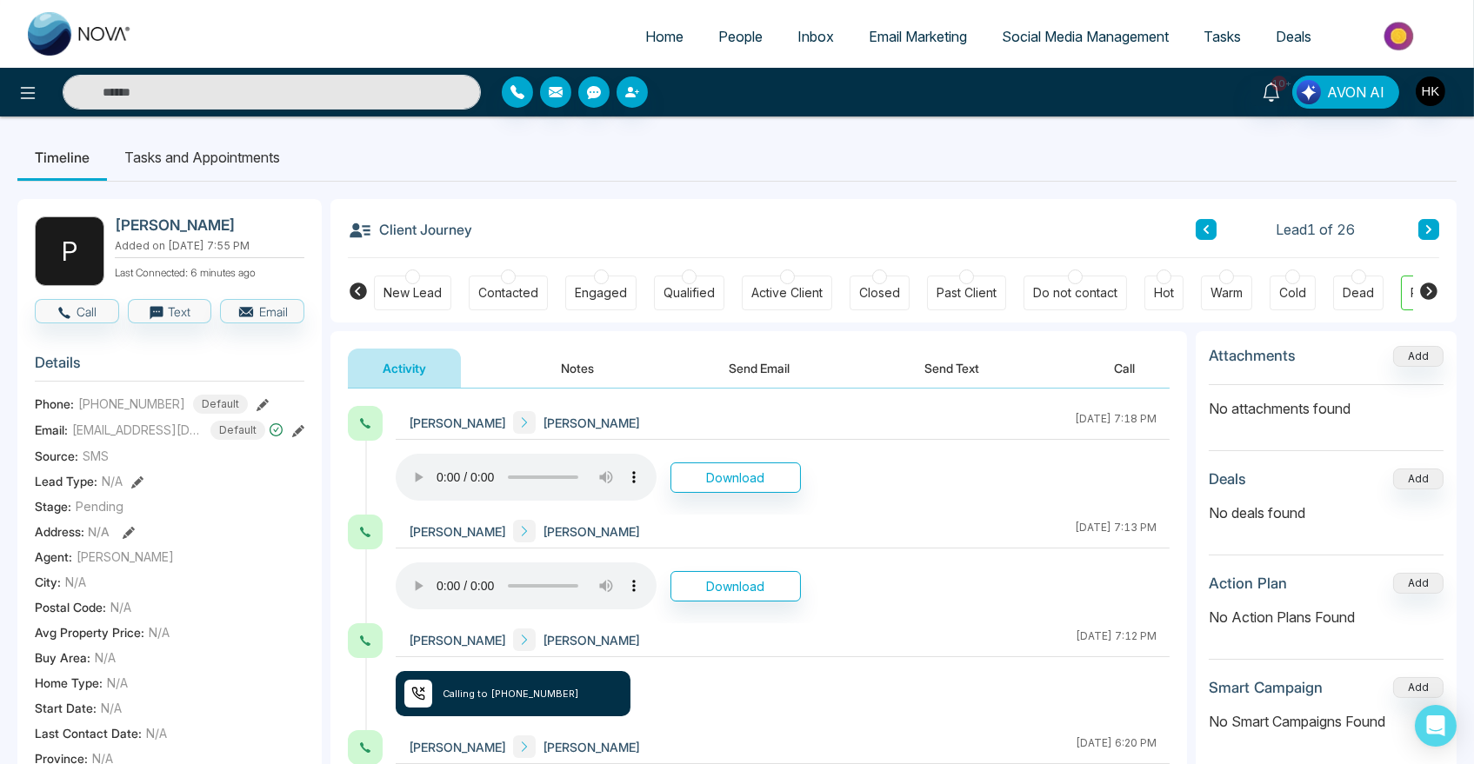
drag, startPoint x: 1175, startPoint y: 523, endPoint x: 1182, endPoint y: 452, distance: 71.6
click at [755, 367] on button "Send Email" at bounding box center [759, 368] width 130 height 39
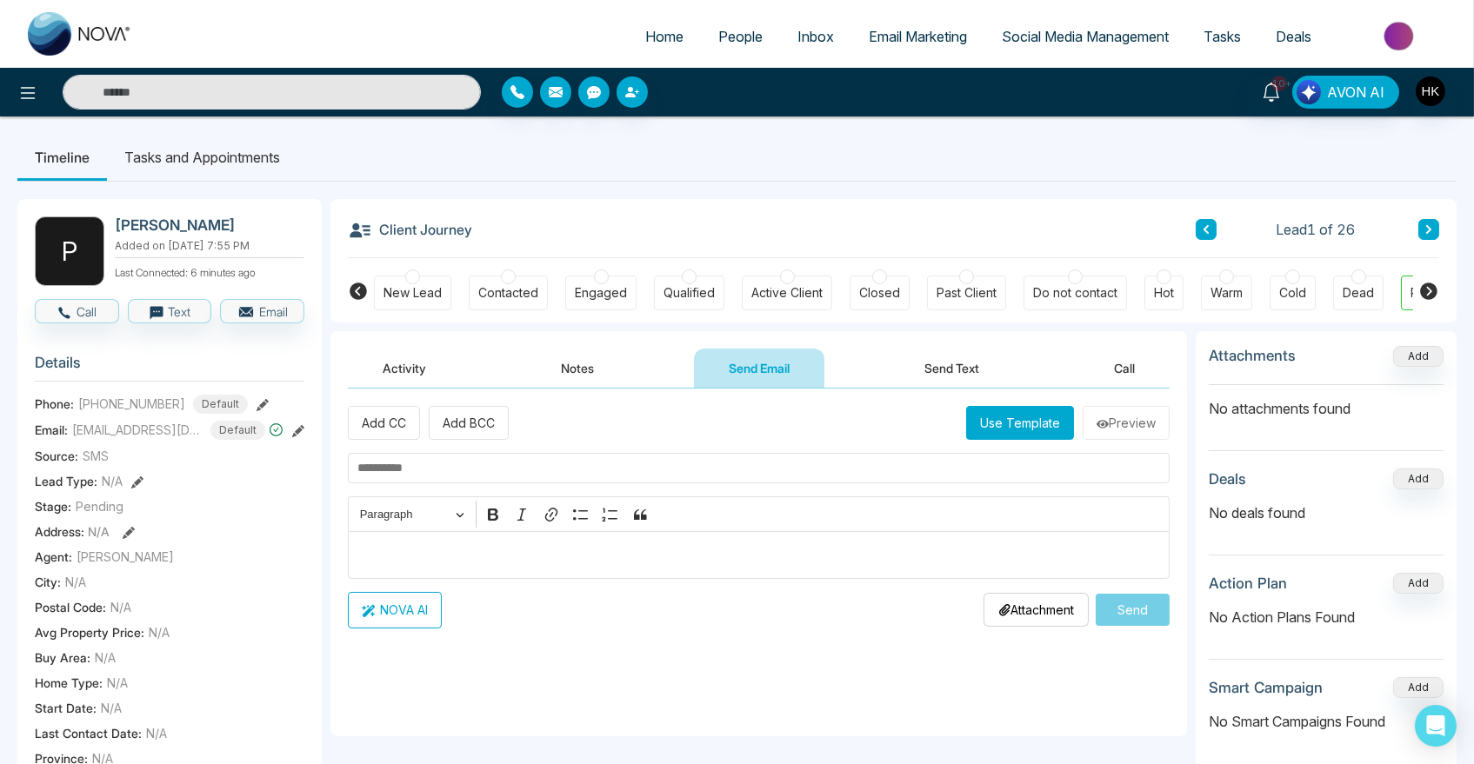
click at [592, 372] on button "Notes" at bounding box center [577, 368] width 103 height 39
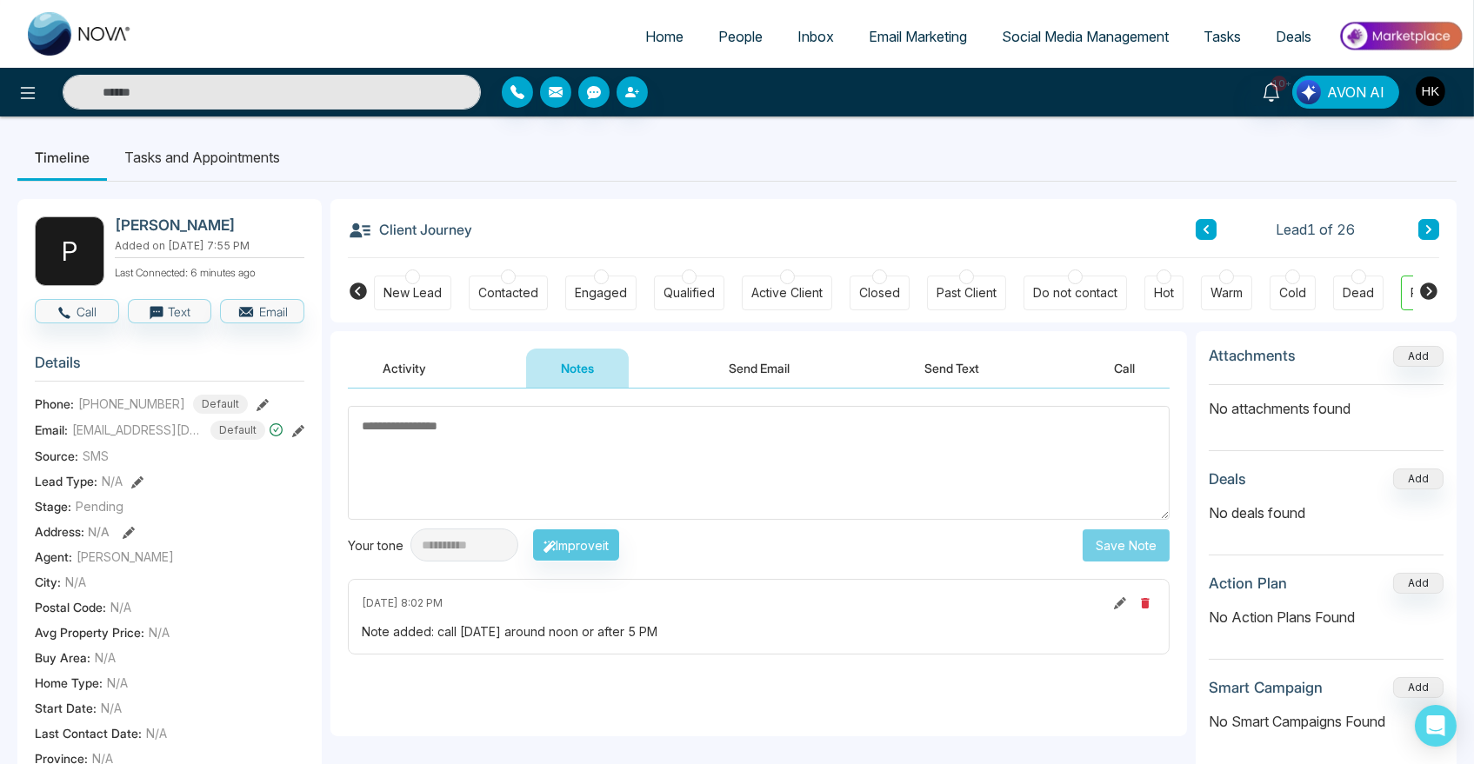
click at [1159, 281] on div at bounding box center [1163, 276] width 15 height 15
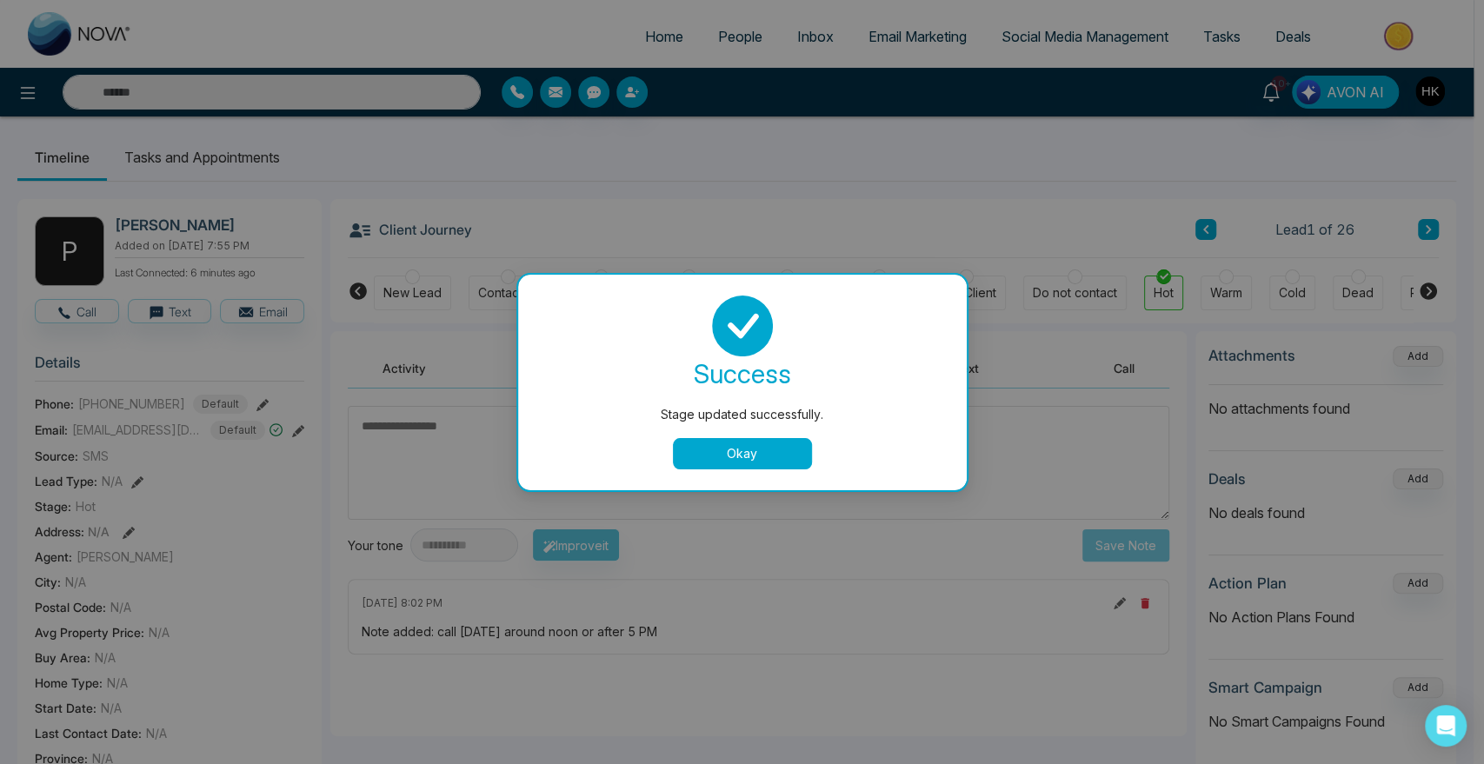
click at [731, 443] on button "Okay" at bounding box center [742, 453] width 139 height 31
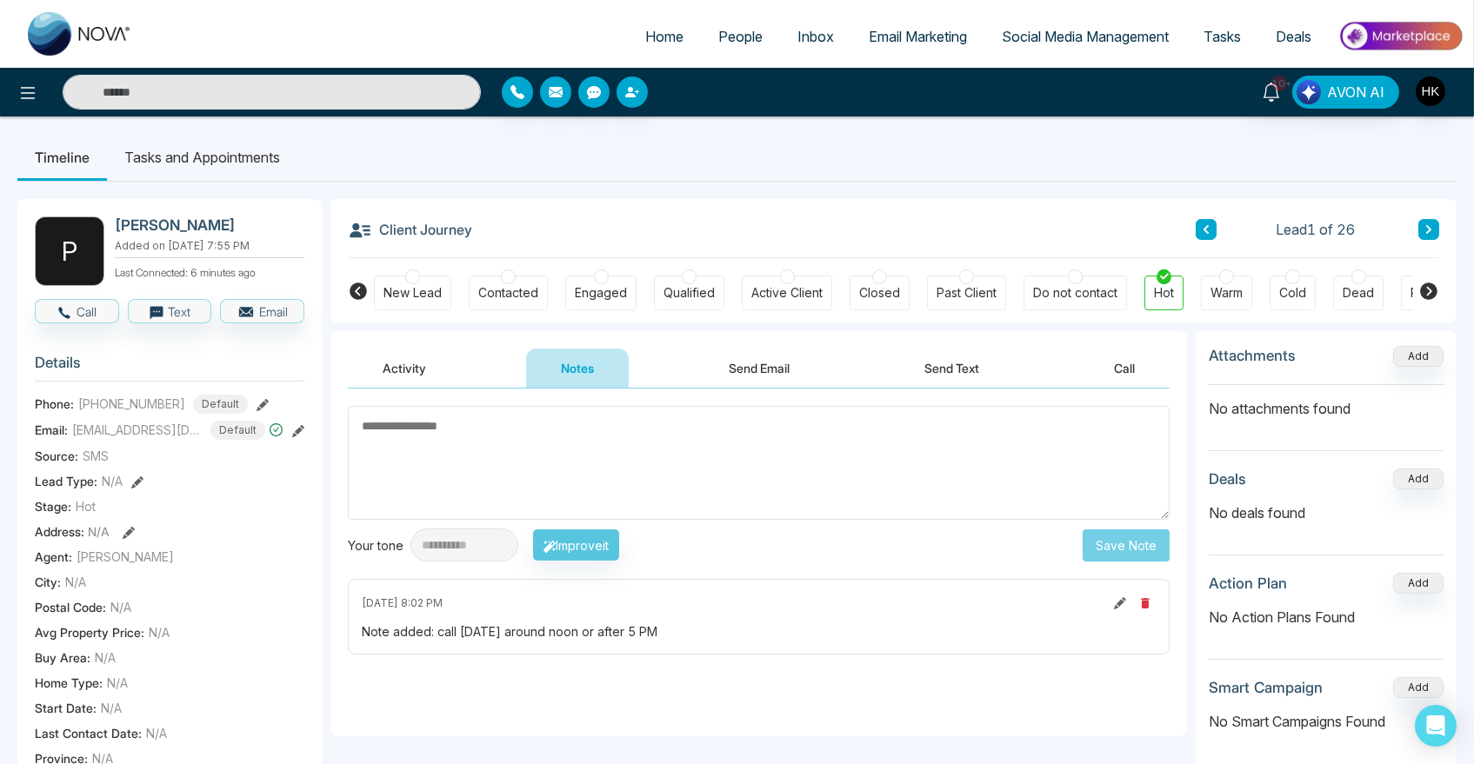
click at [672, 464] on textarea at bounding box center [759, 463] width 822 height 114
click at [763, 382] on button "Send Email" at bounding box center [759, 368] width 130 height 39
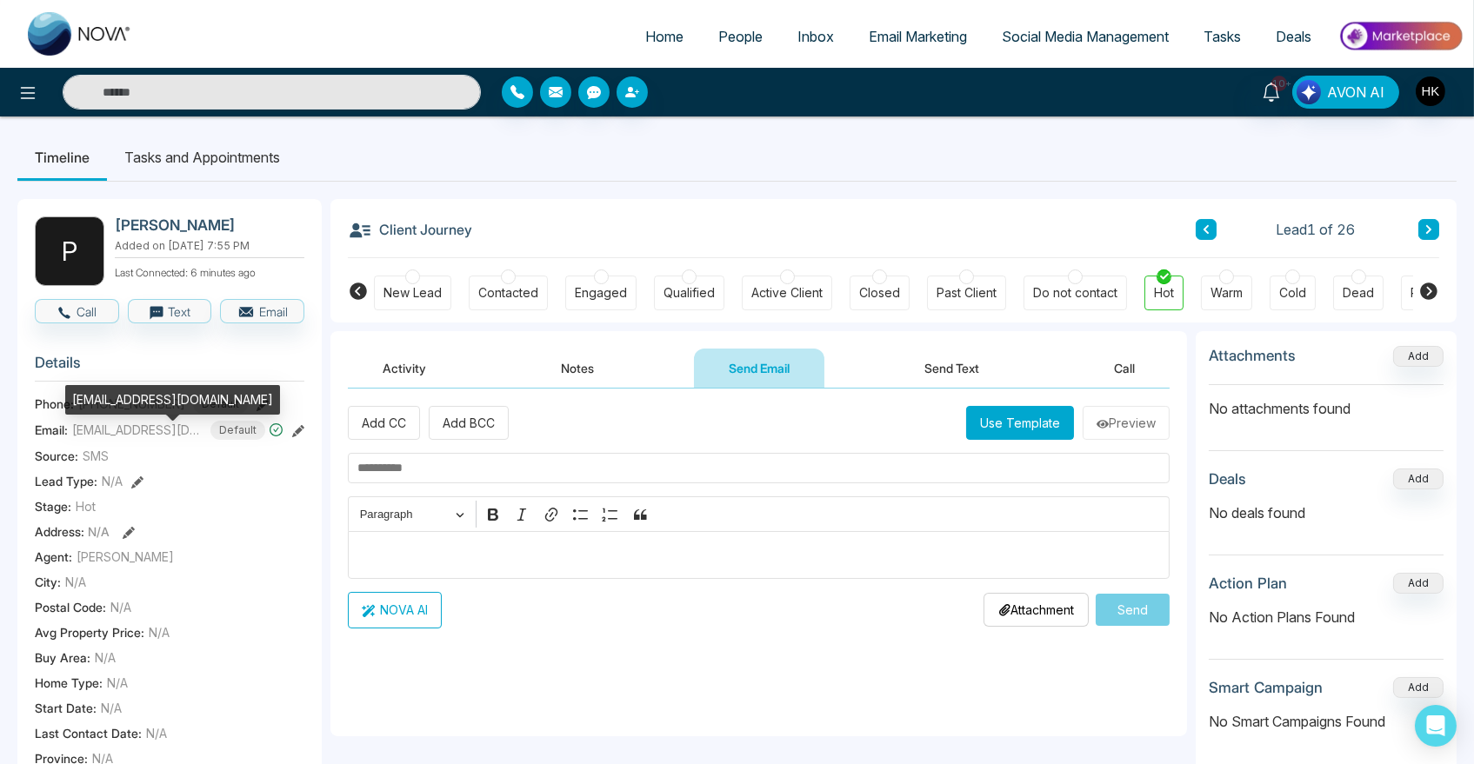
click at [125, 439] on span "[EMAIL_ADDRESS][DOMAIN_NAME]" at bounding box center [137, 430] width 130 height 18
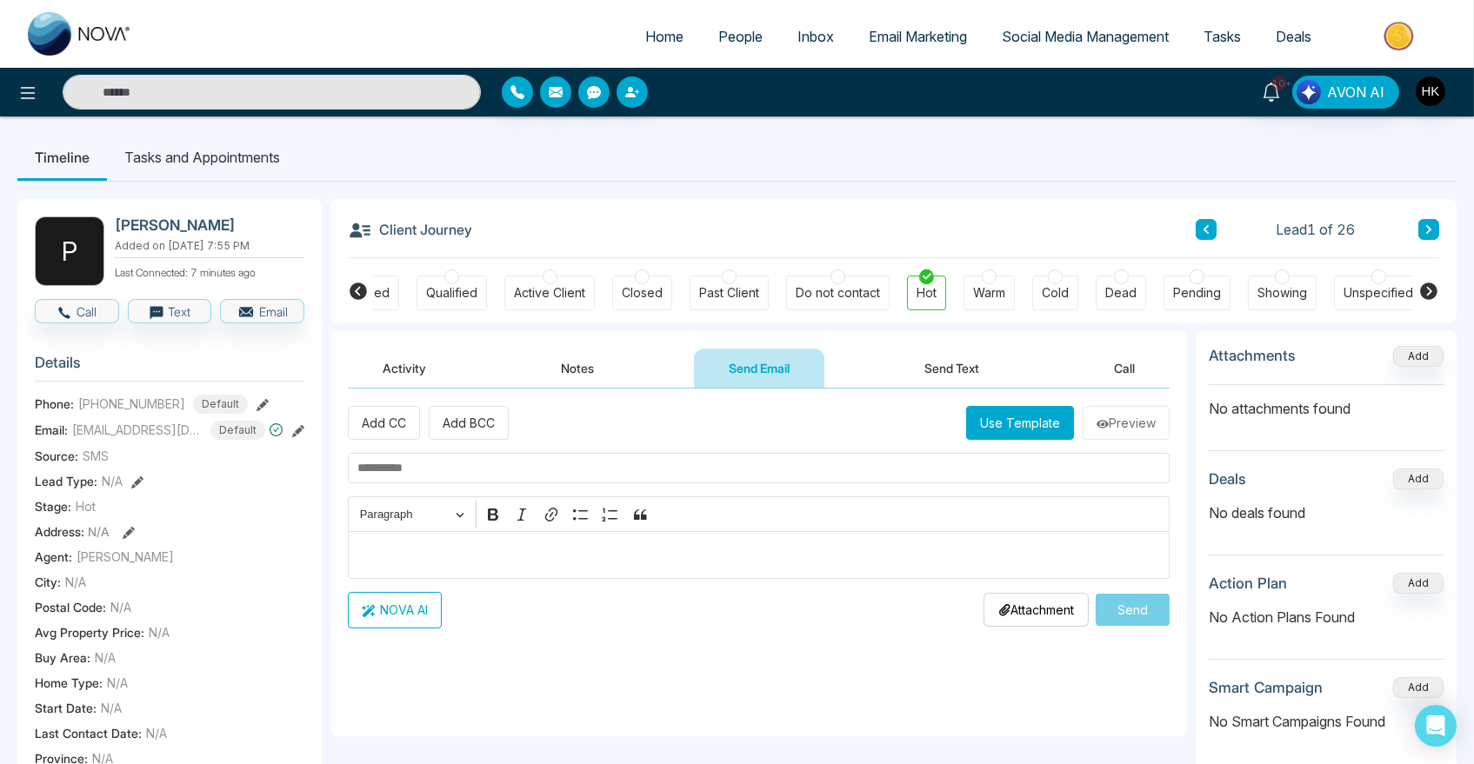
scroll to position [0, 242]
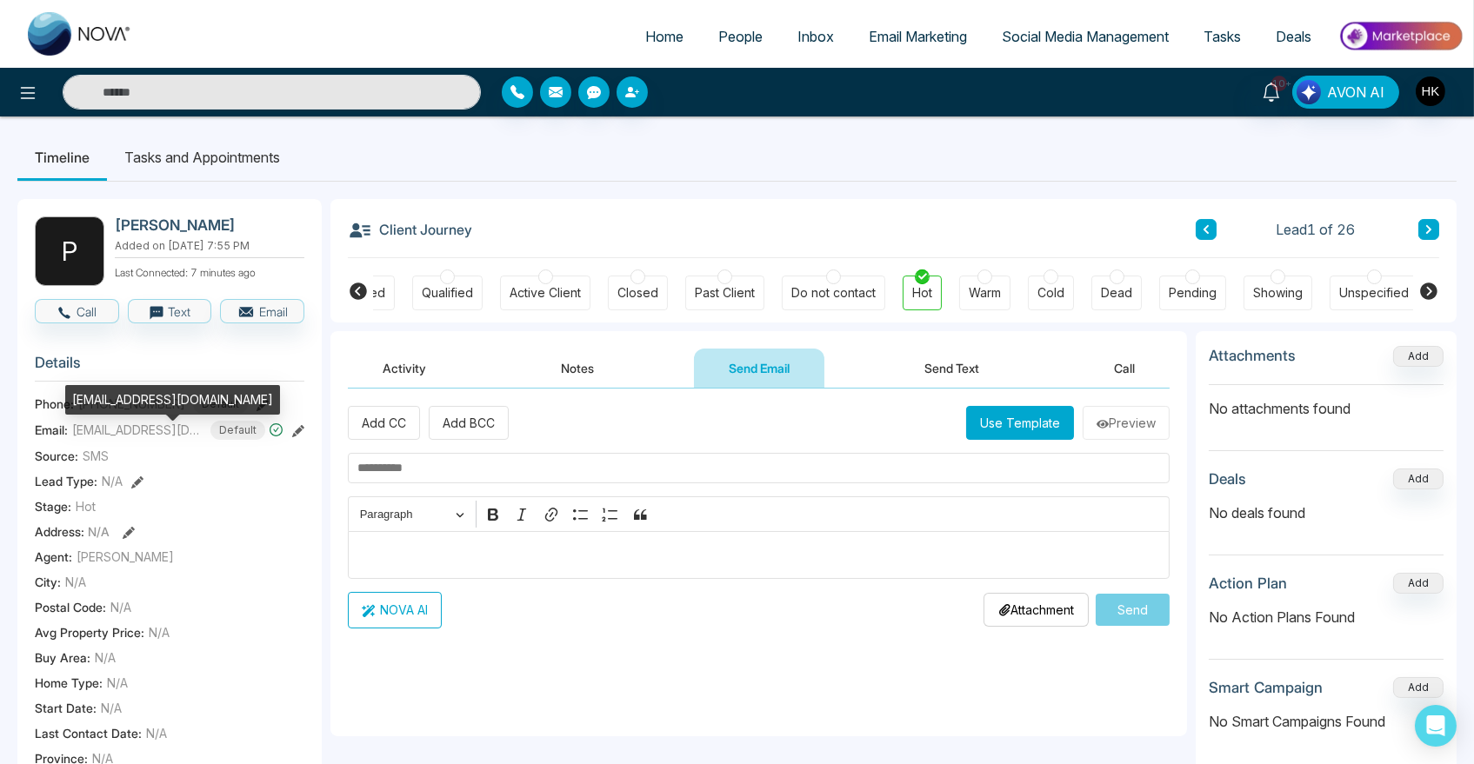
click at [86, 439] on span "[EMAIL_ADDRESS][DOMAIN_NAME]" at bounding box center [137, 430] width 130 height 18
copy span "[EMAIL_ADDRESS][DOMAIN_NAME]"
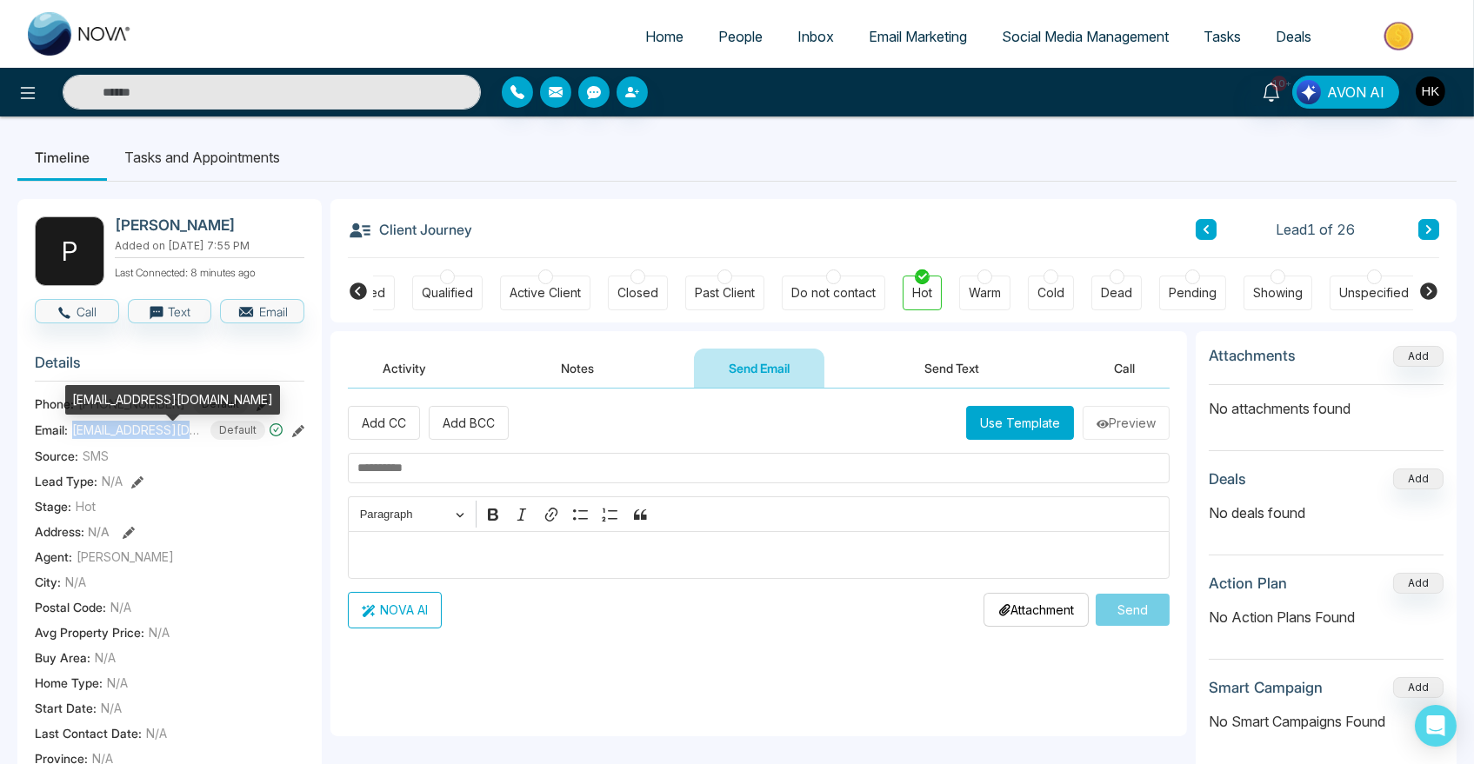
copy span "[EMAIL_ADDRESS][DOMAIN_NAME]"
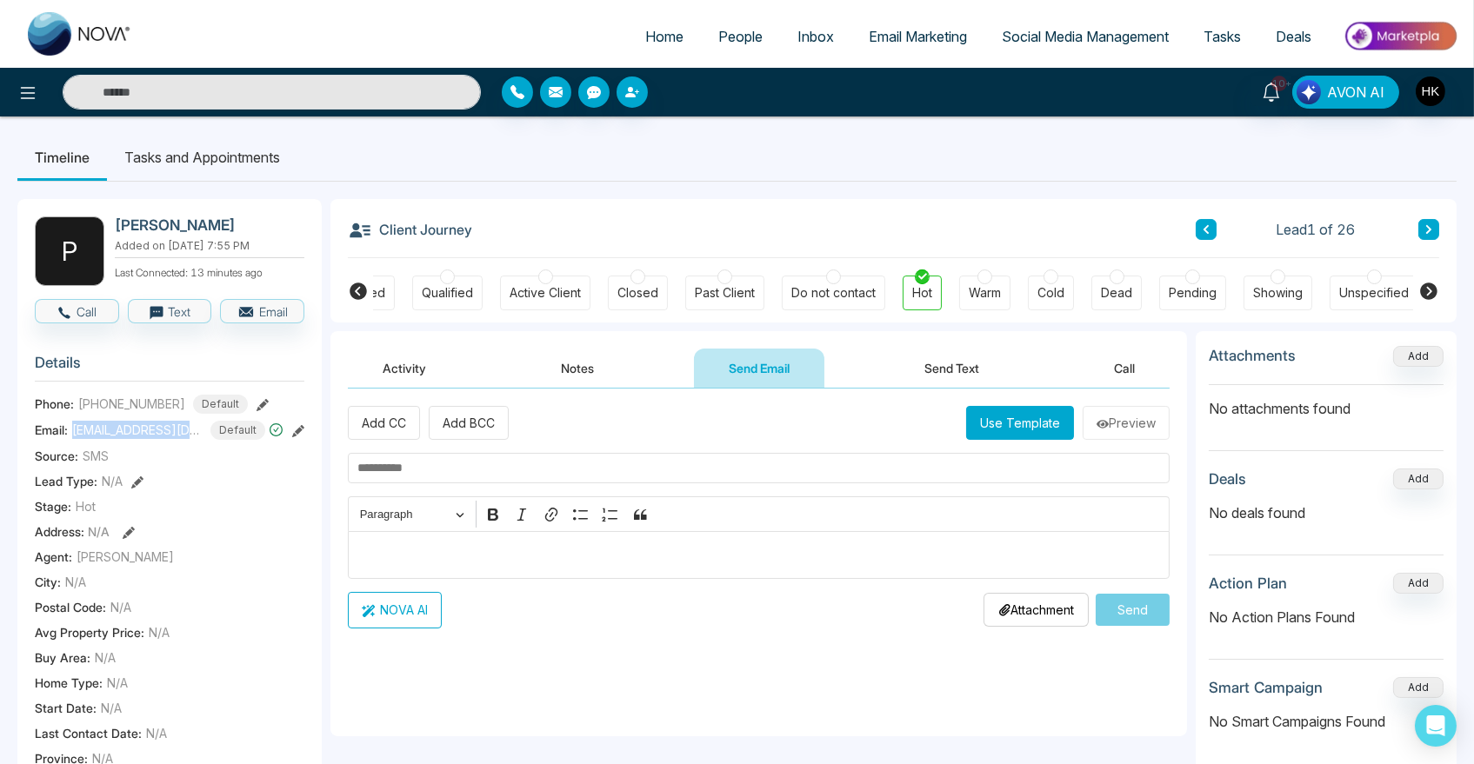
click at [953, 361] on button "Send Text" at bounding box center [951, 368] width 124 height 39
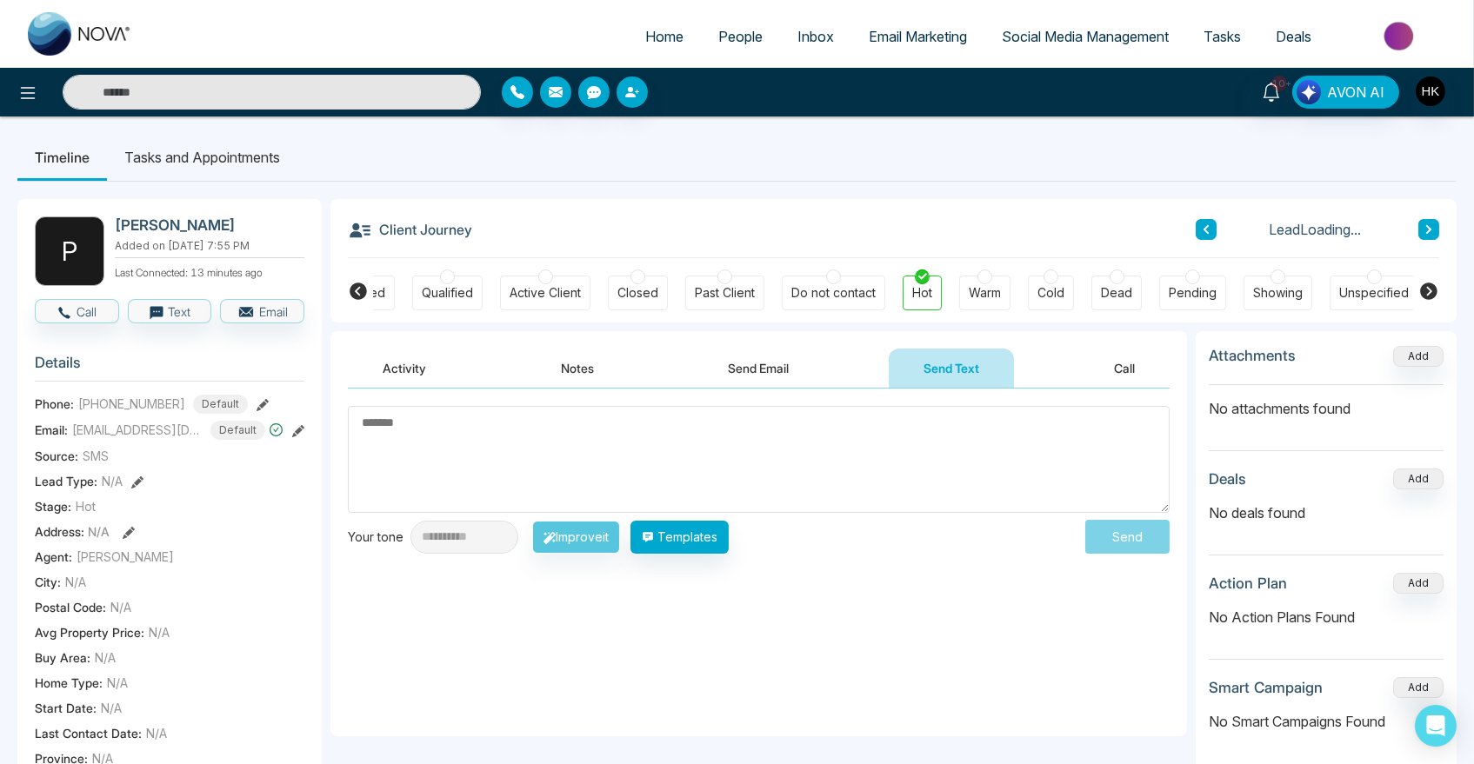
click at [542, 462] on textarea at bounding box center [759, 459] width 822 height 107
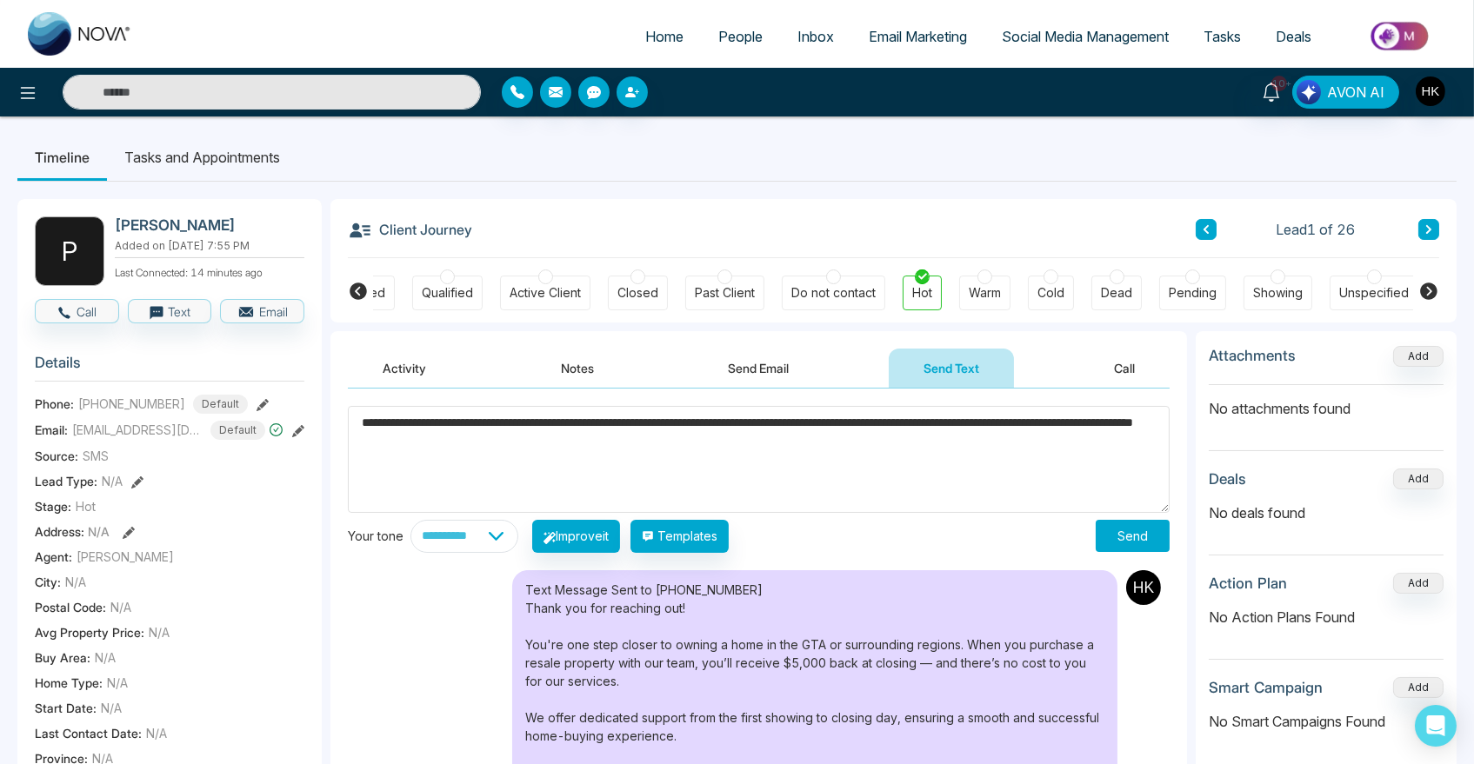
click at [628, 436] on textarea "**********" at bounding box center [759, 459] width 822 height 107
click at [724, 423] on textarea "**********" at bounding box center [759, 459] width 822 height 107
type textarea "**********"
click at [1121, 536] on button "Send" at bounding box center [1132, 536] width 74 height 32
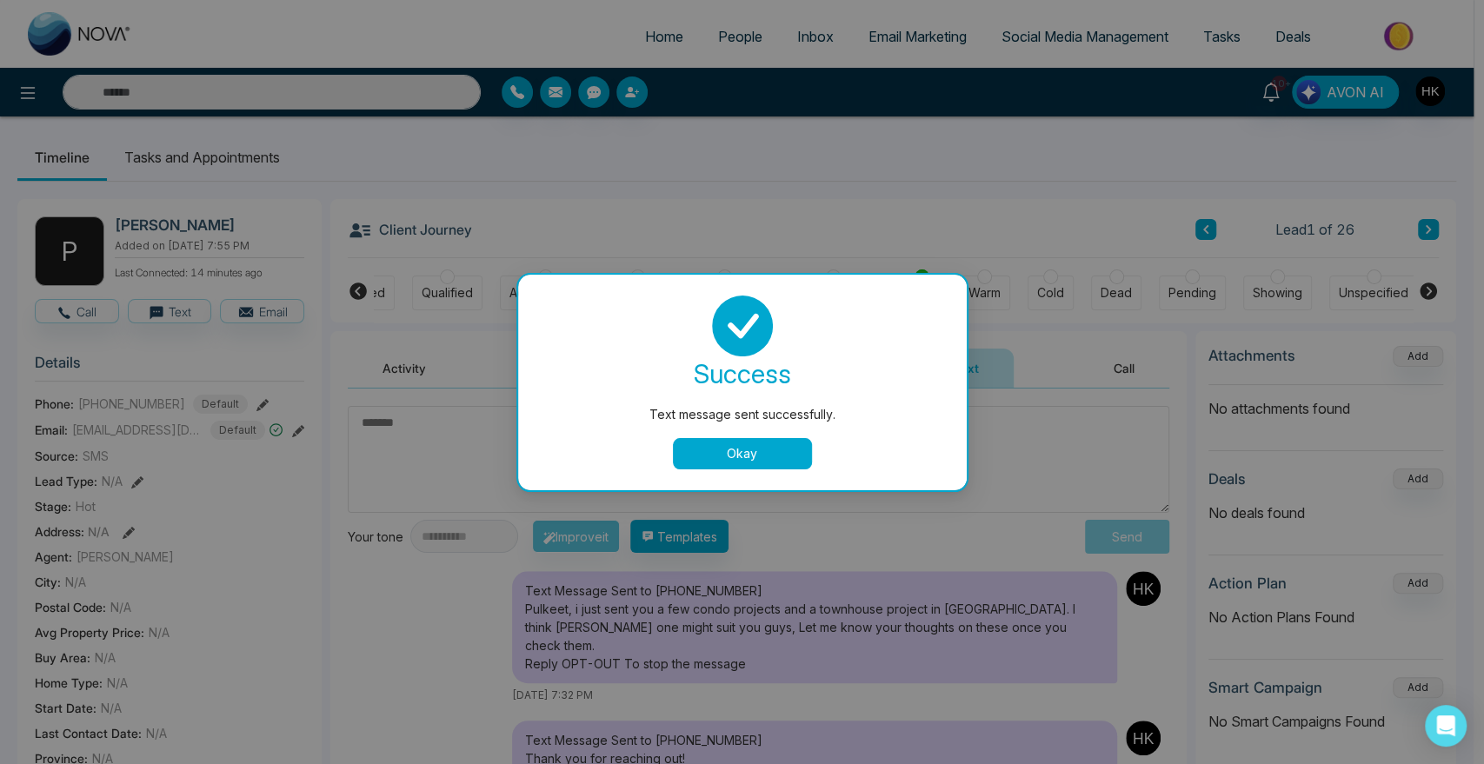
click at [766, 442] on button "Okay" at bounding box center [742, 453] width 139 height 31
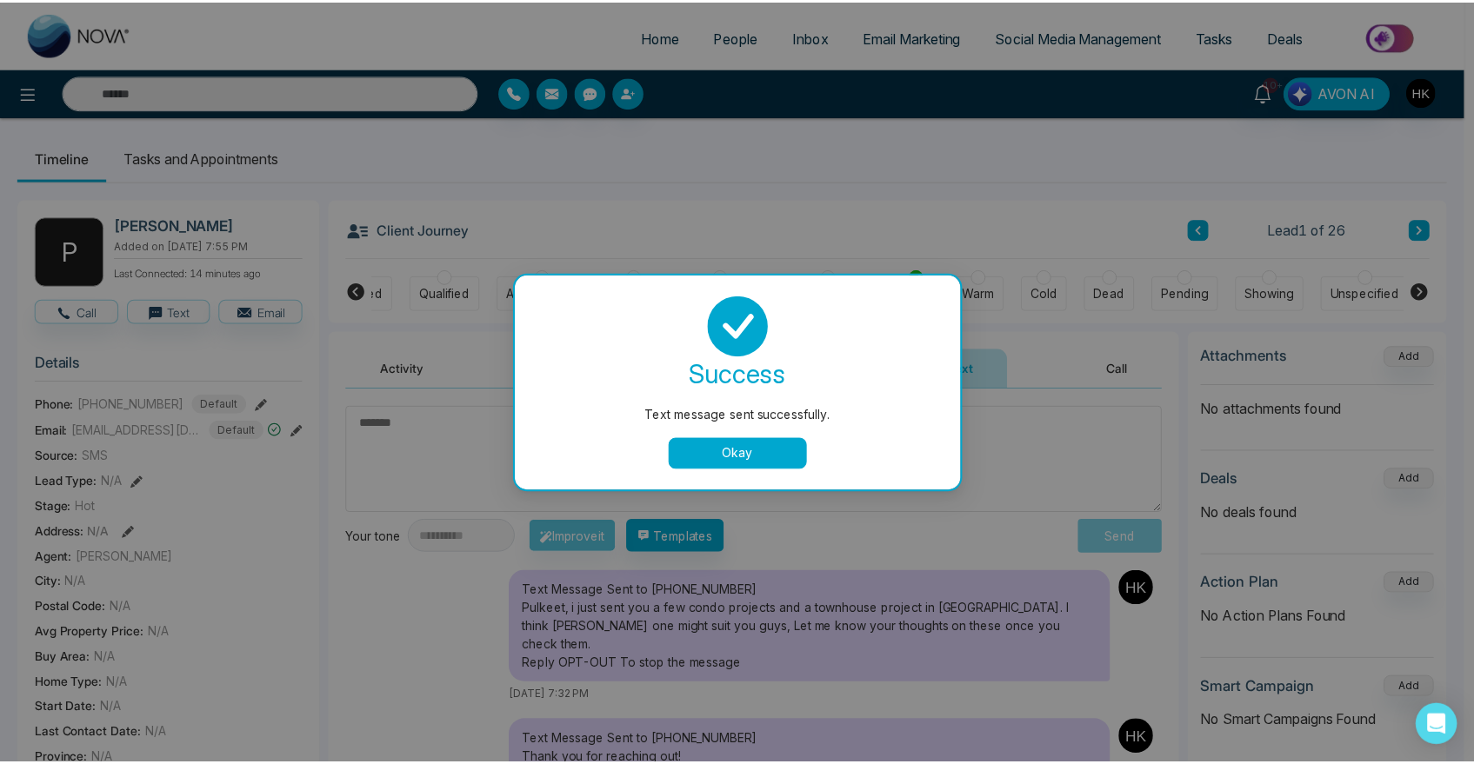
scroll to position [0, 231]
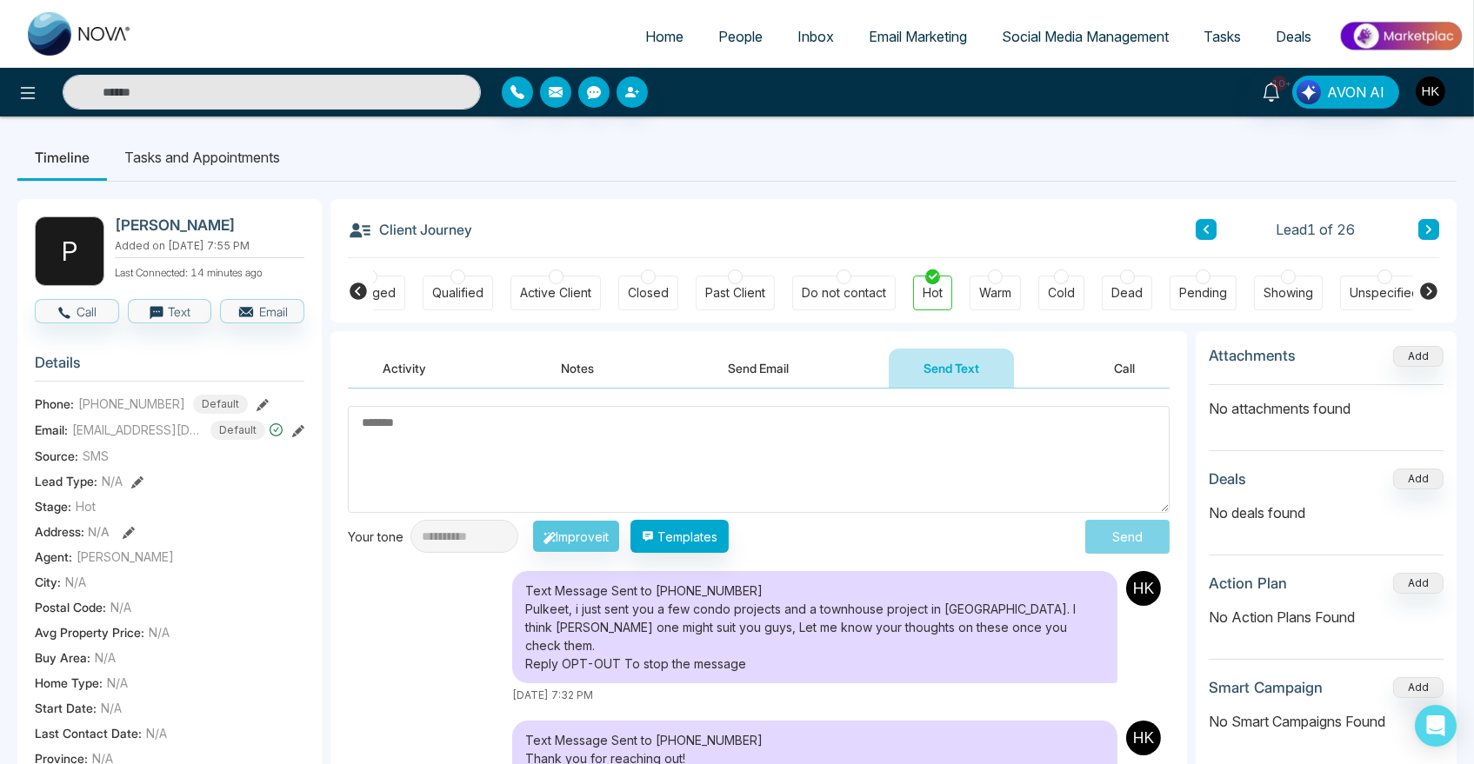
click at [860, 163] on ul "Timeline Tasks and Appointments" at bounding box center [736, 157] width 1439 height 47
click at [730, 46] on link "People" at bounding box center [740, 36] width 79 height 33
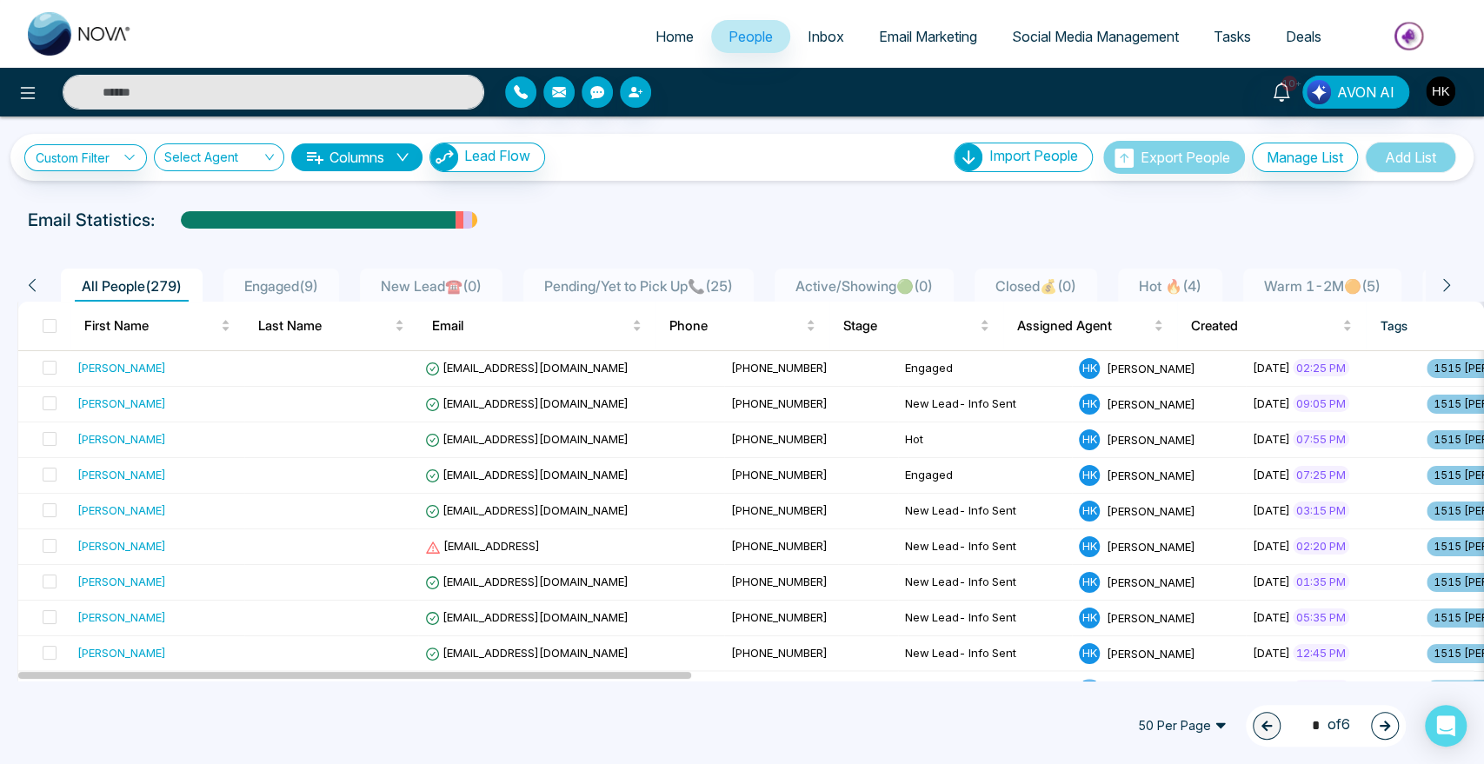
click at [715, 283] on span "Pending/Yet to Pick Up📞 ( 25 )" at bounding box center [638, 285] width 203 height 17
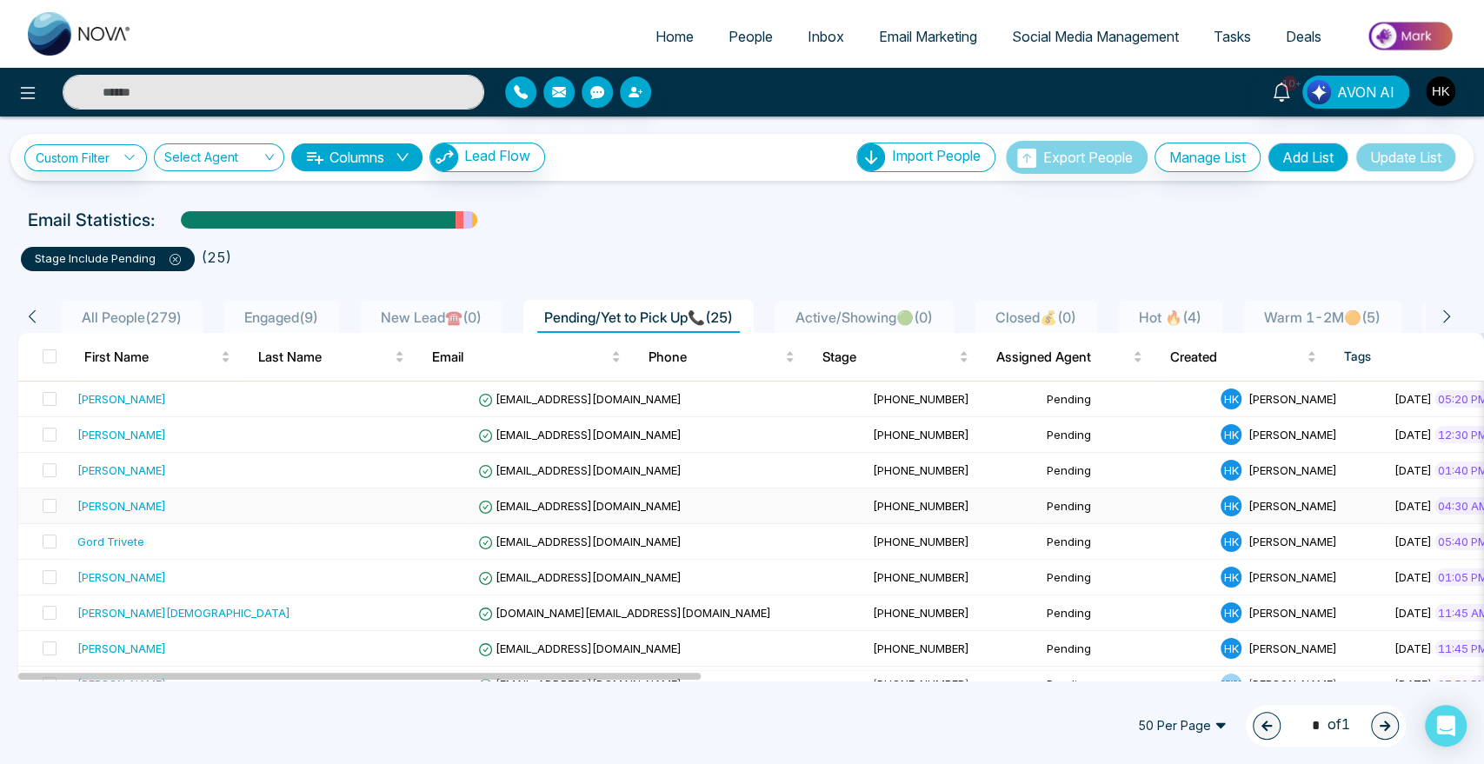
click at [142, 501] on div "[PERSON_NAME]" at bounding box center [121, 505] width 89 height 17
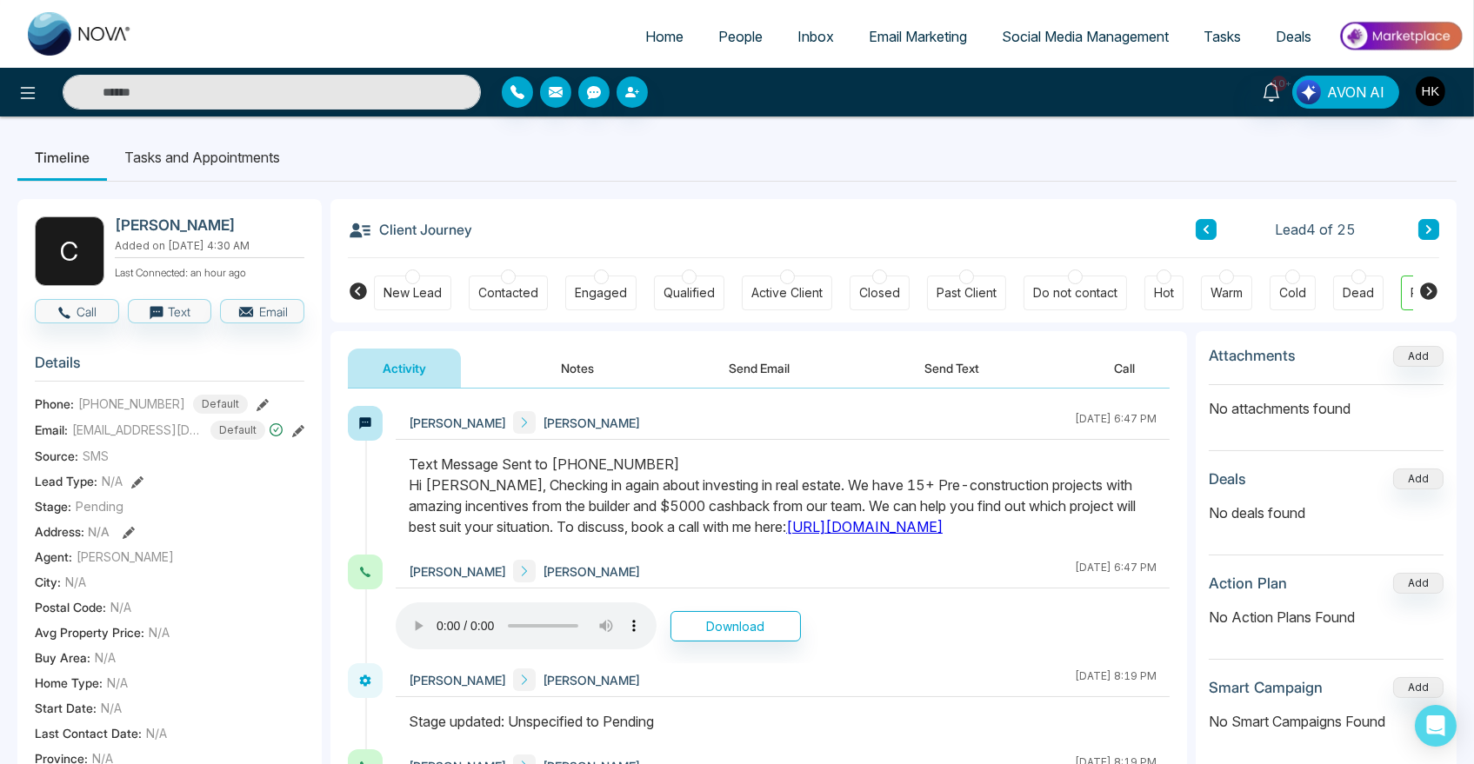
click at [1424, 232] on icon at bounding box center [1428, 229] width 9 height 10
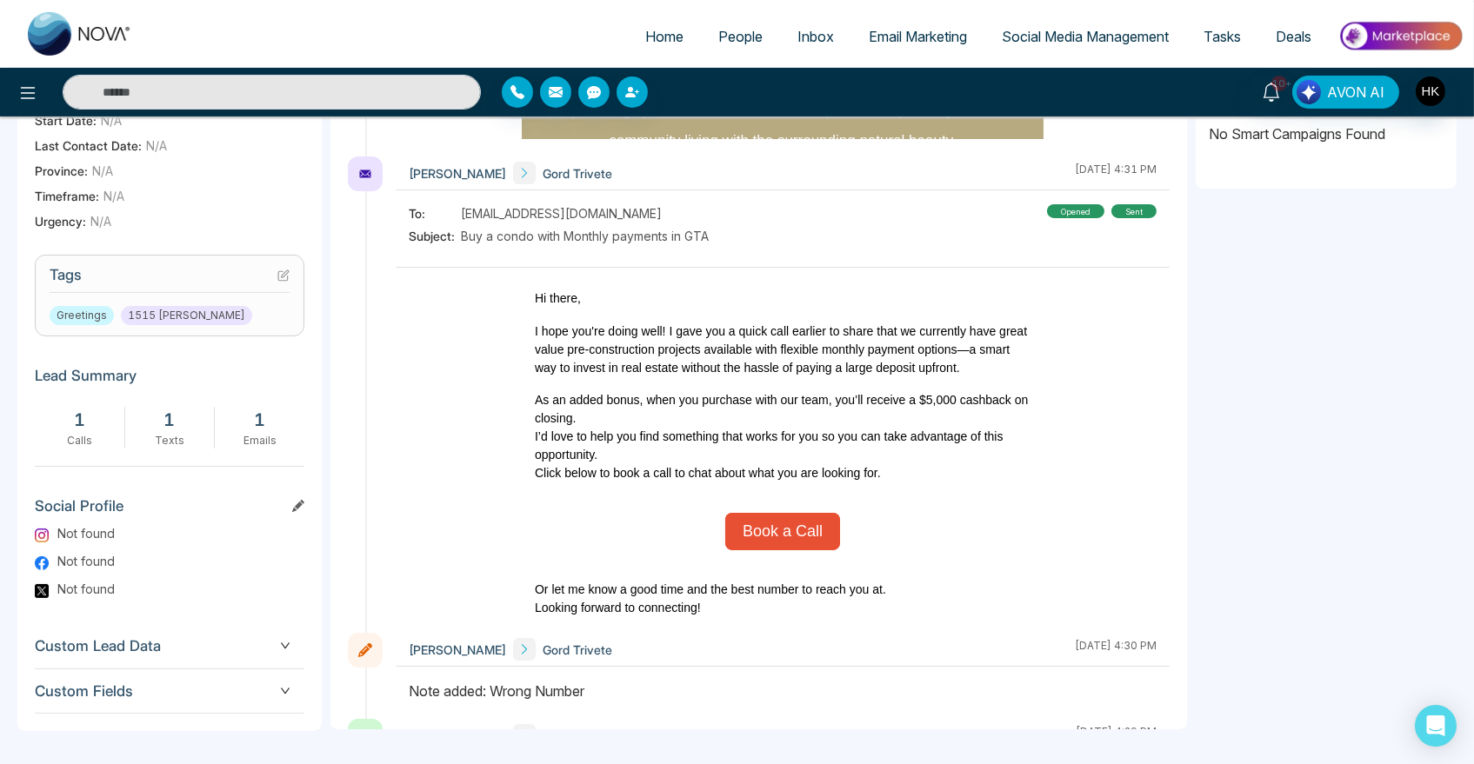
scroll to position [103, 0]
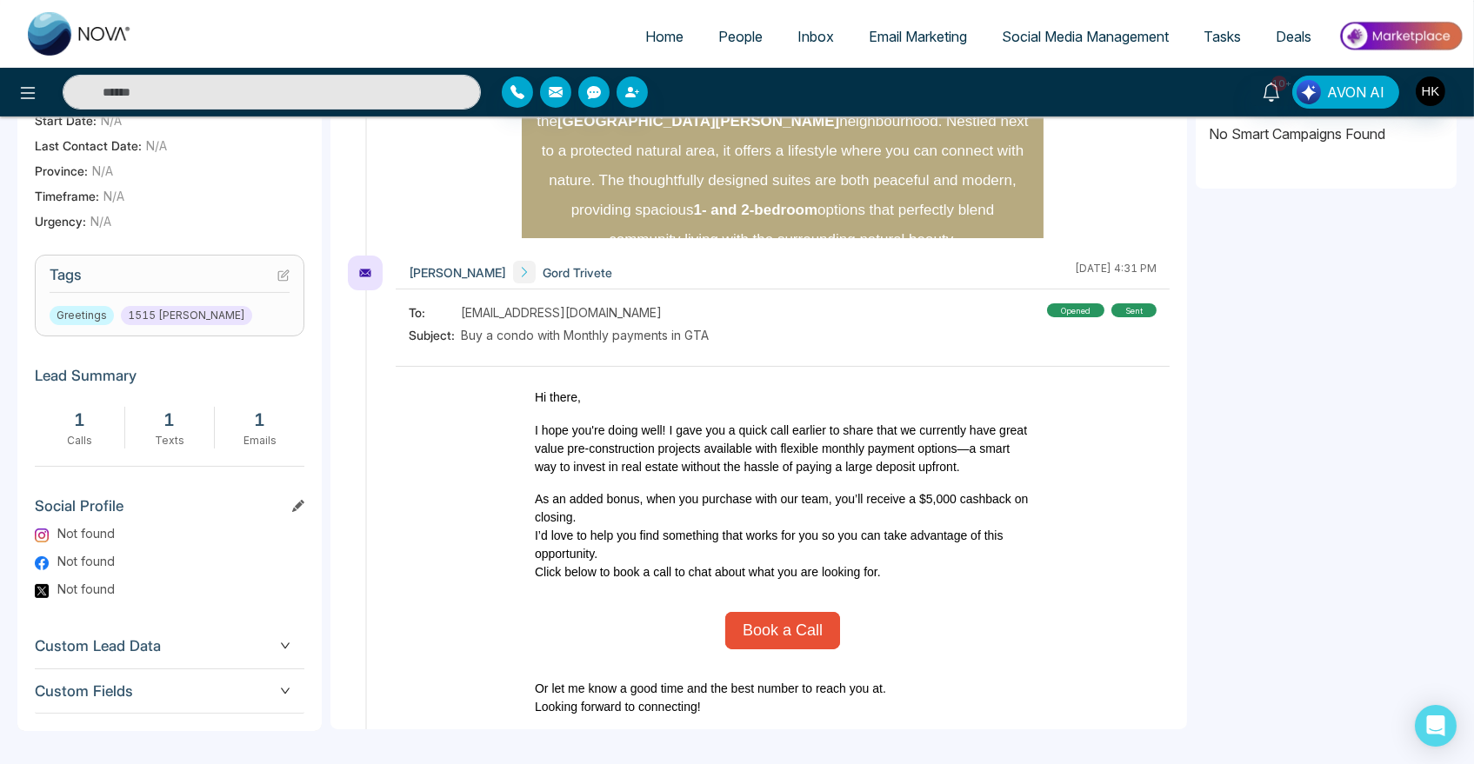
click at [283, 276] on icon at bounding box center [283, 275] width 12 height 12
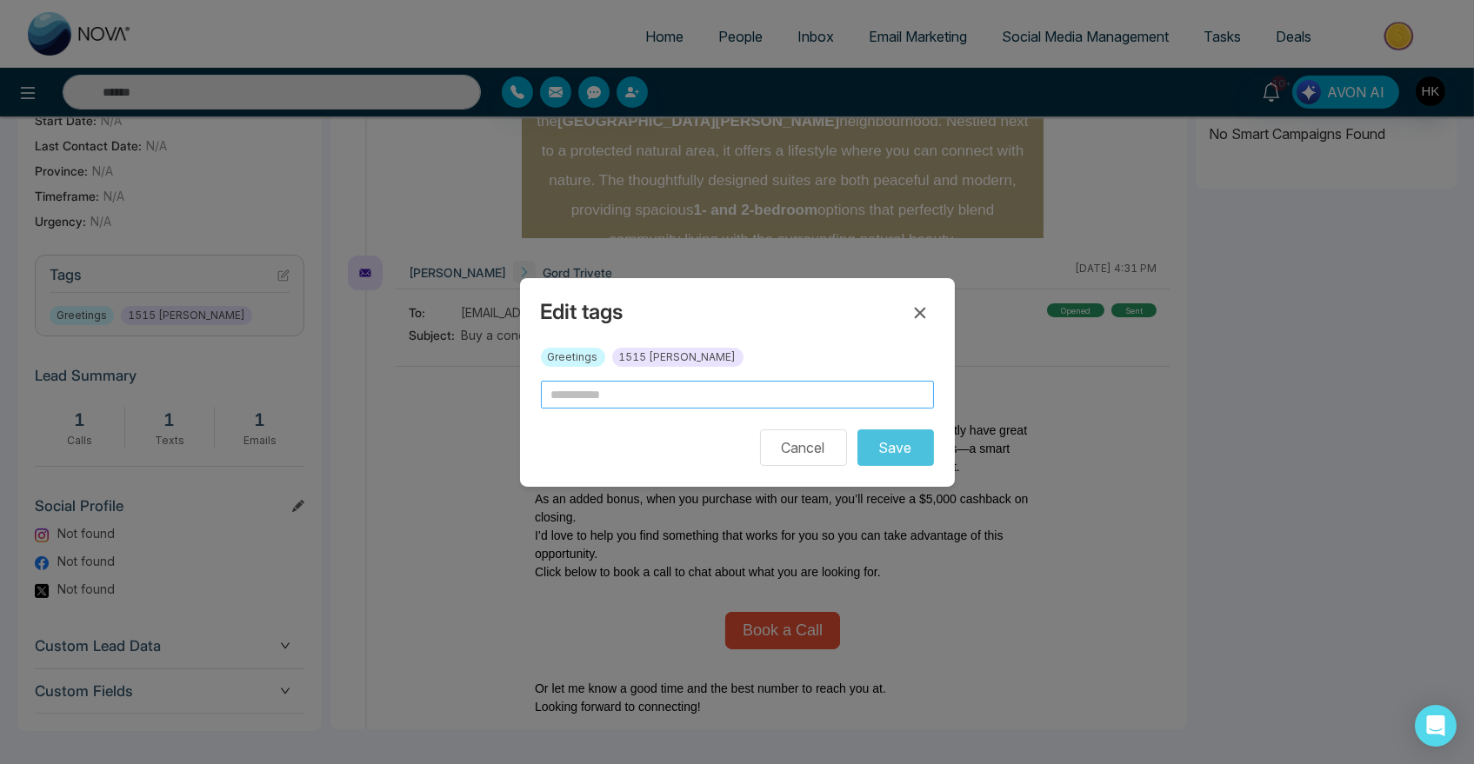
click at [588, 396] on input "text" at bounding box center [737, 395] width 393 height 28
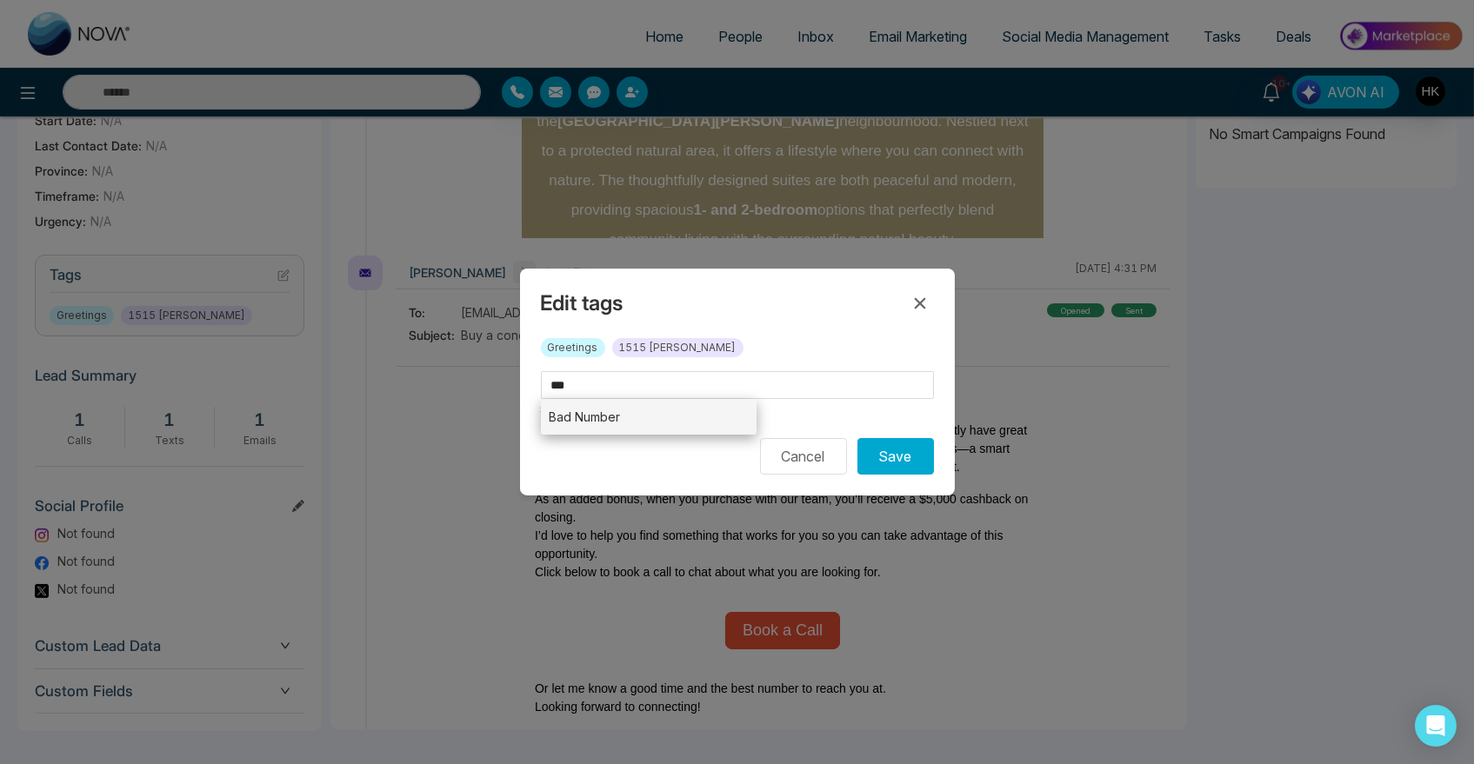
click at [607, 416] on li "Bad Number" at bounding box center [649, 417] width 216 height 36
type input "**********"
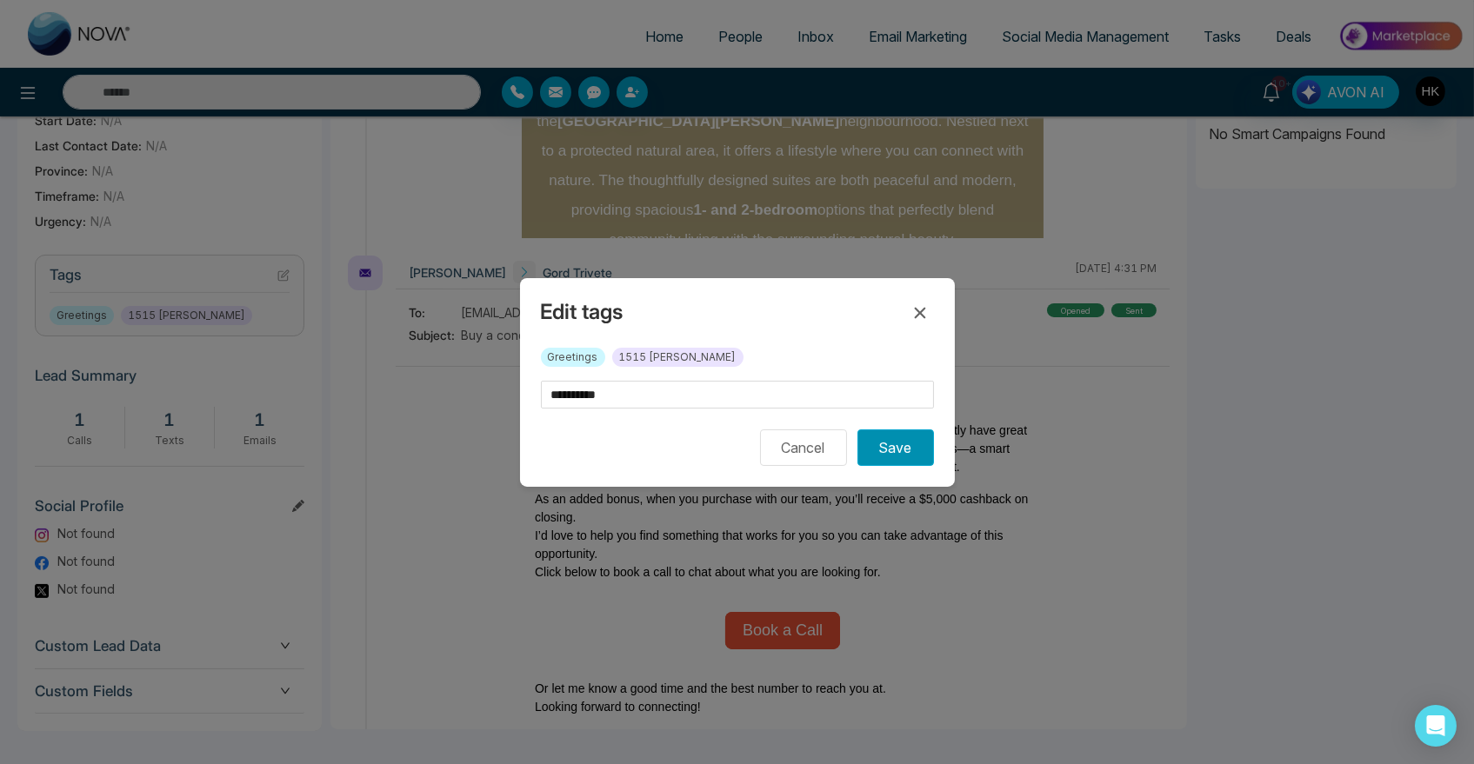
click at [894, 450] on button "Save" at bounding box center [895, 447] width 77 height 37
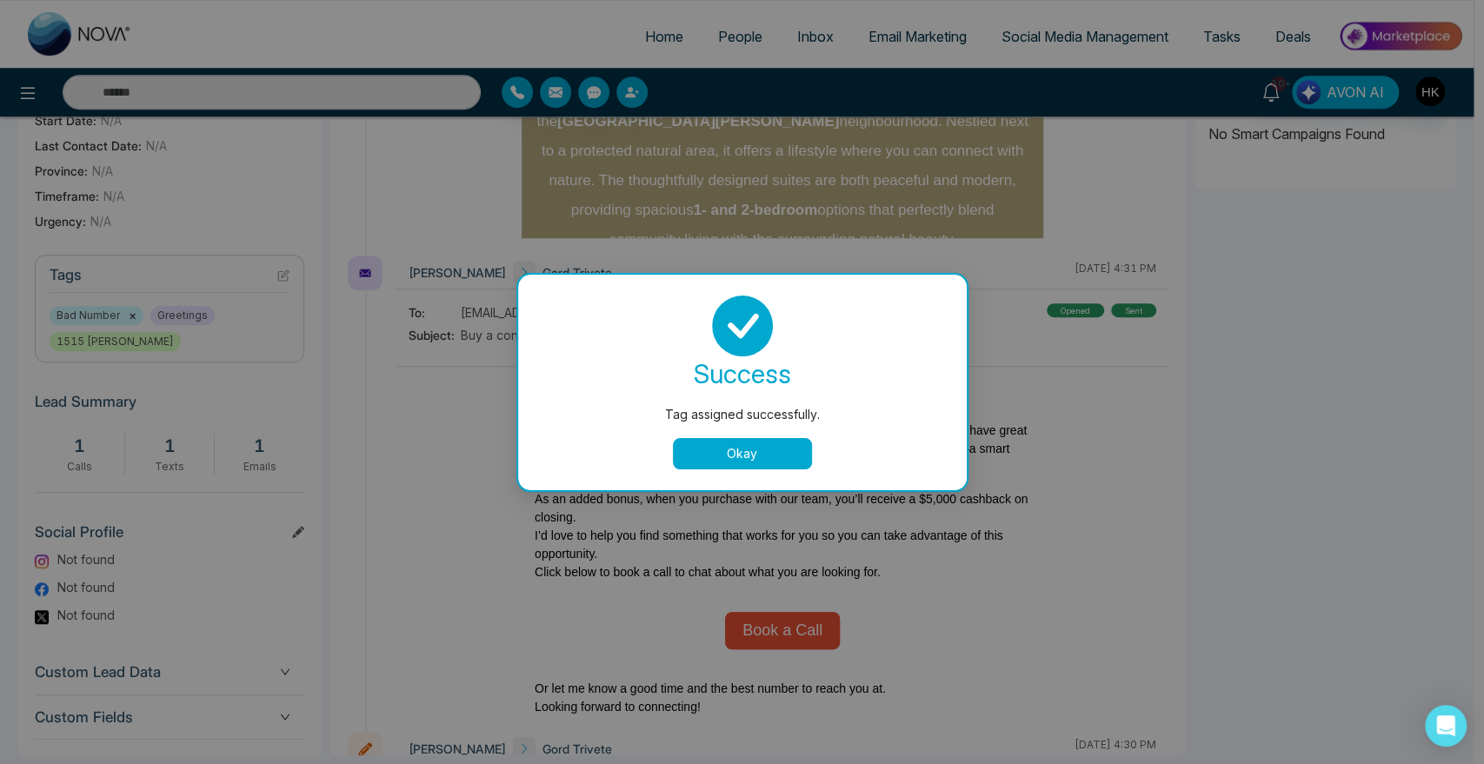
click at [790, 443] on button "Okay" at bounding box center [742, 453] width 139 height 31
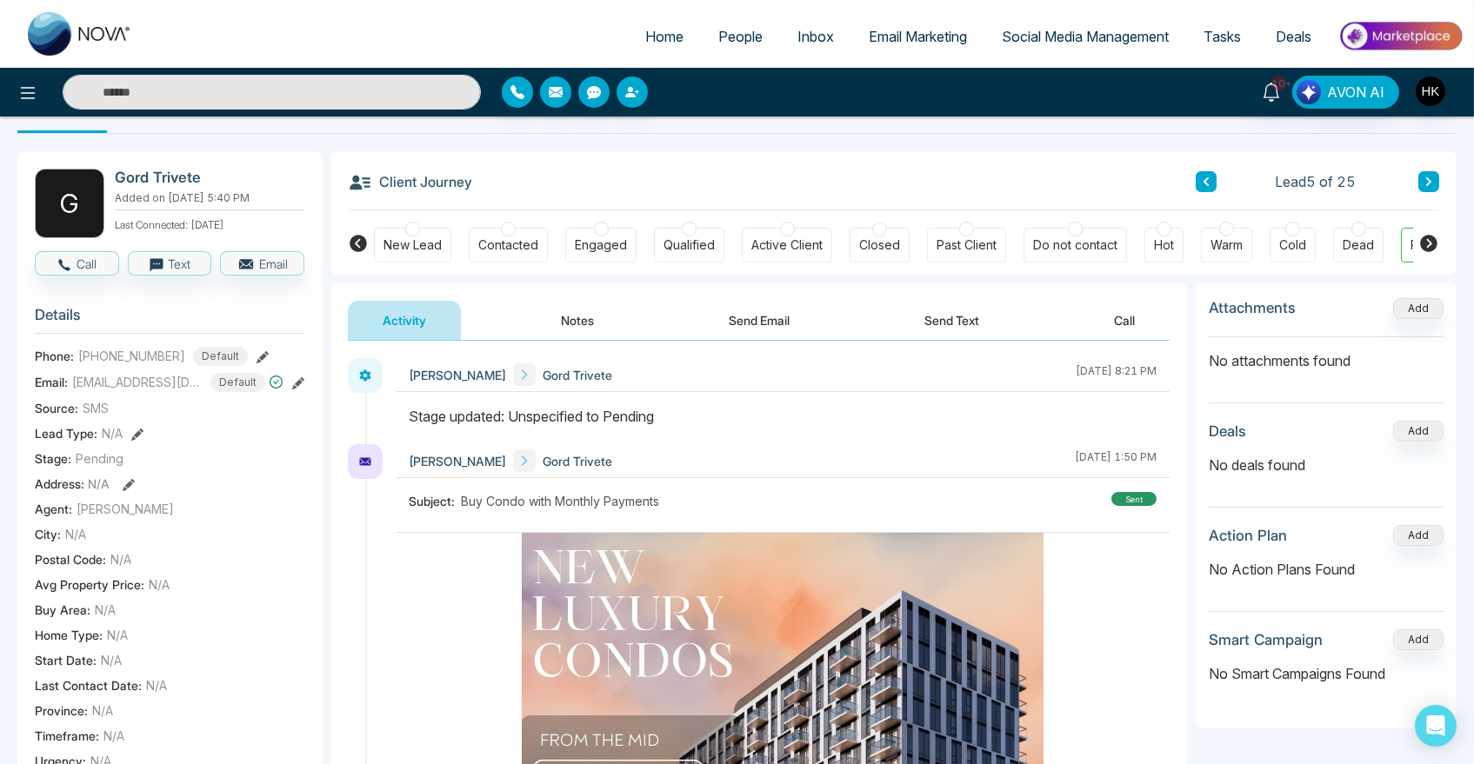
scroll to position [0, 0]
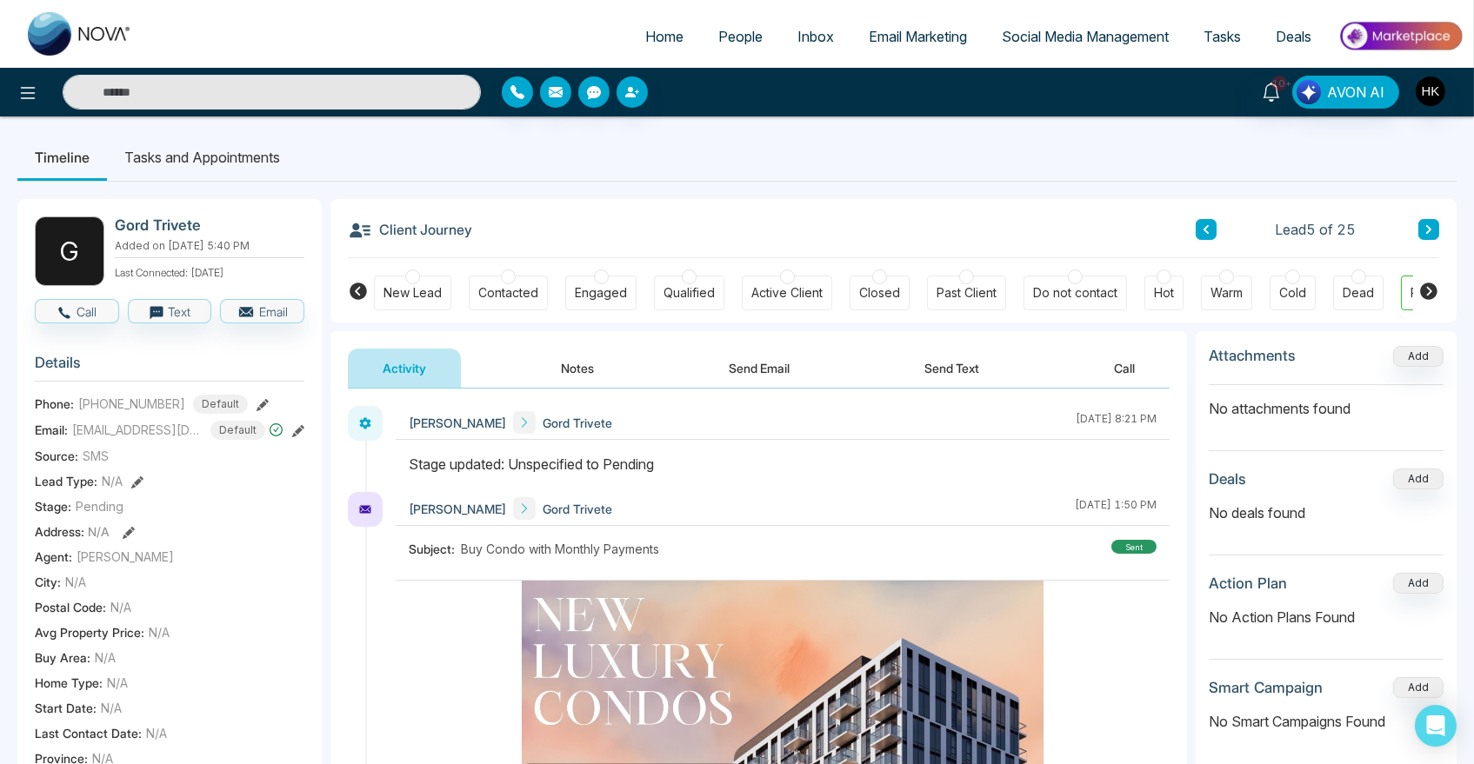
click at [1431, 222] on button at bounding box center [1428, 229] width 21 height 21
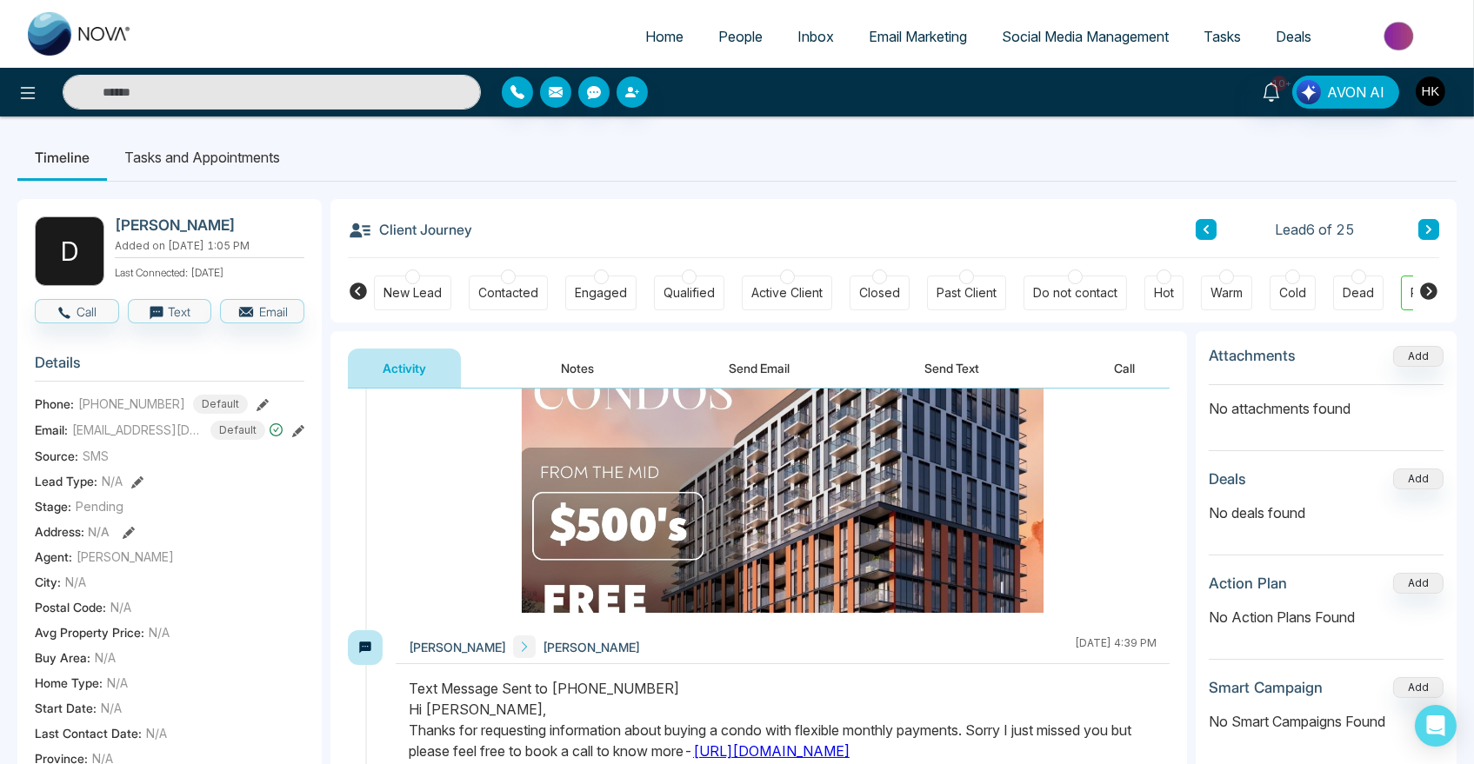
scroll to position [386, 0]
